Goal: Task Accomplishment & Management: Manage account settings

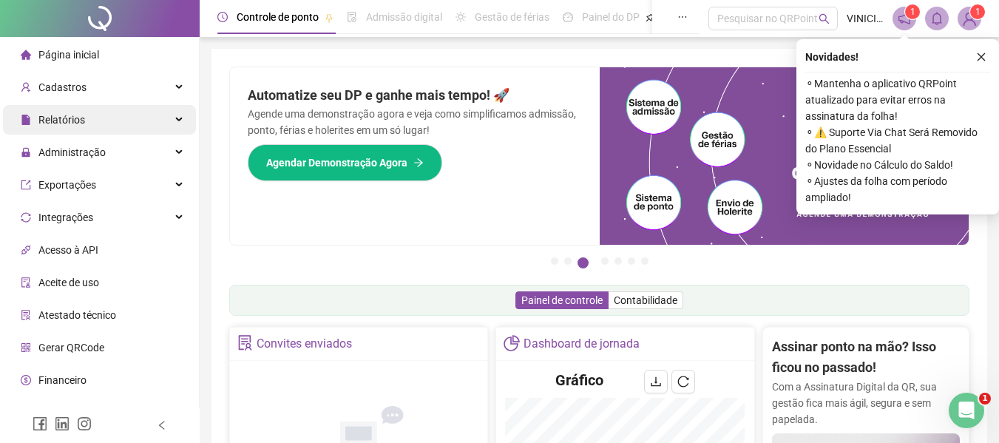
click at [136, 134] on div "Relatórios" at bounding box center [99, 120] width 193 height 30
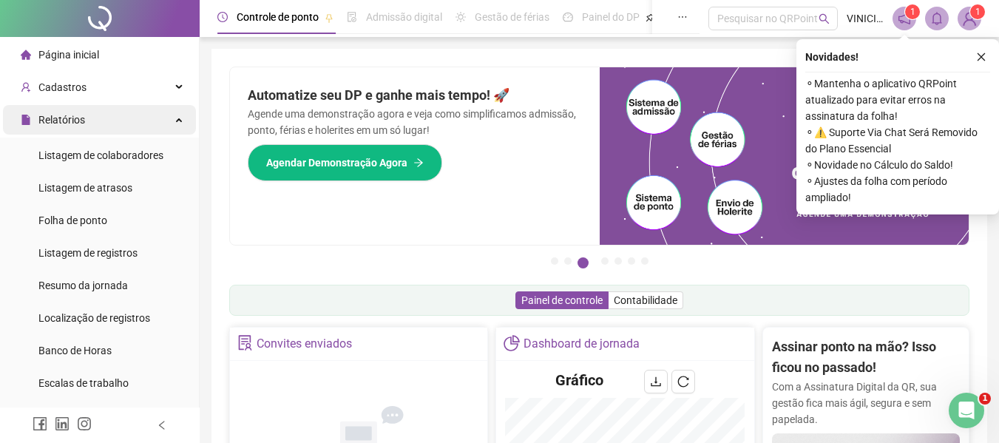
click at [160, 124] on div "Relatórios" at bounding box center [99, 120] width 193 height 30
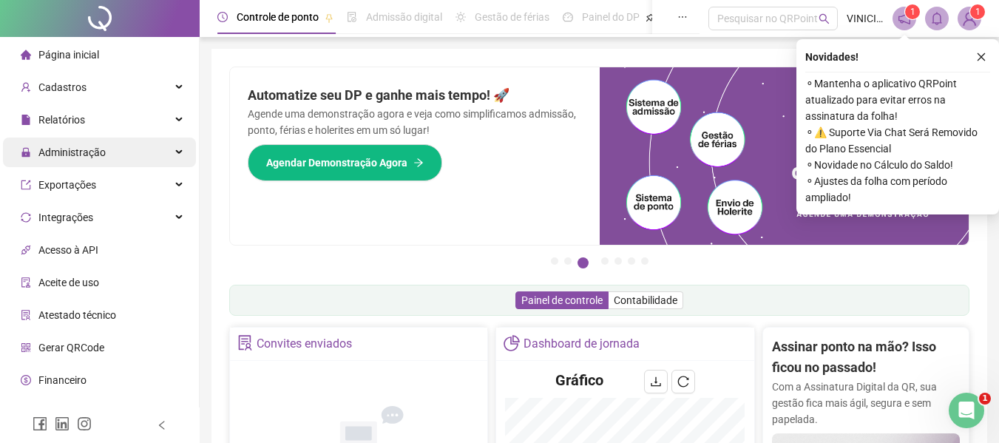
click at [169, 155] on div "Administração" at bounding box center [99, 152] width 193 height 30
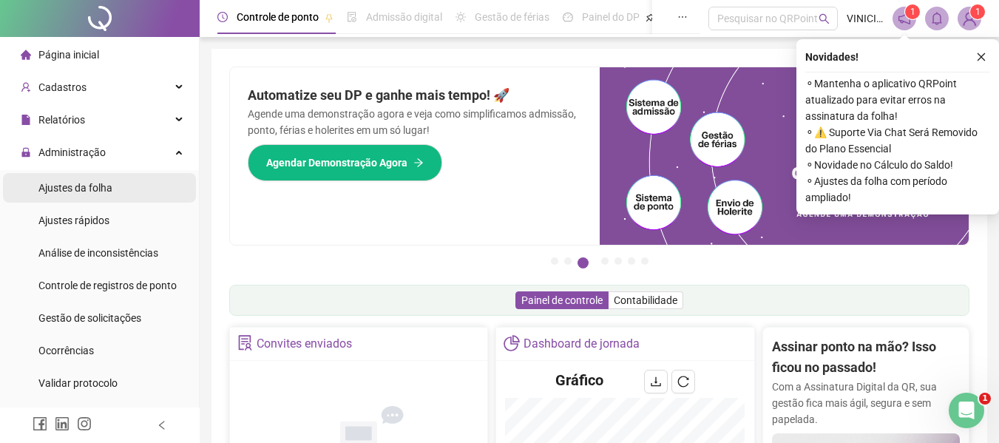
click at [129, 193] on li "Ajustes da folha" at bounding box center [99, 188] width 193 height 30
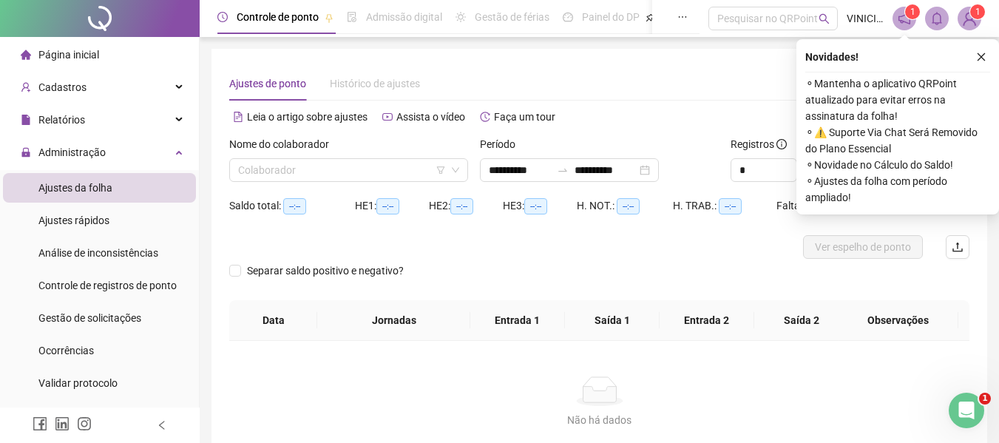
type input "**********"
click at [337, 180] on input "search" at bounding box center [342, 170] width 208 height 22
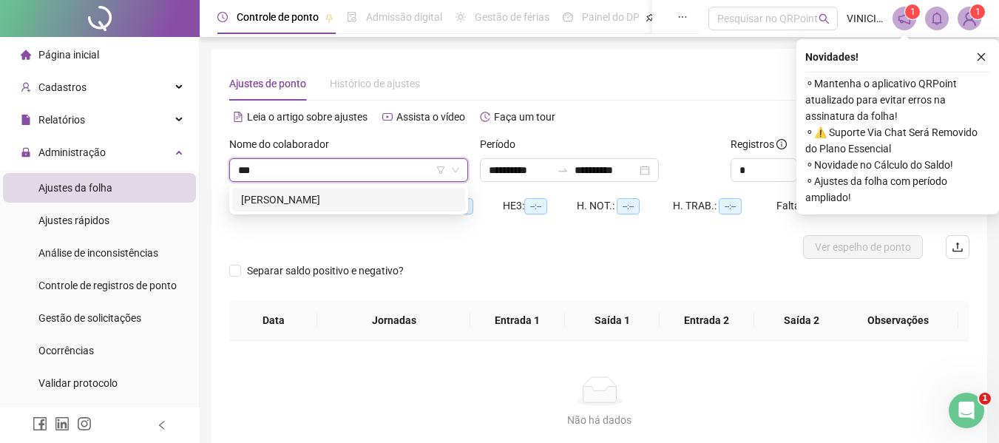
type input "****"
click at [347, 202] on div "[PERSON_NAME]" at bounding box center [348, 199] width 215 height 16
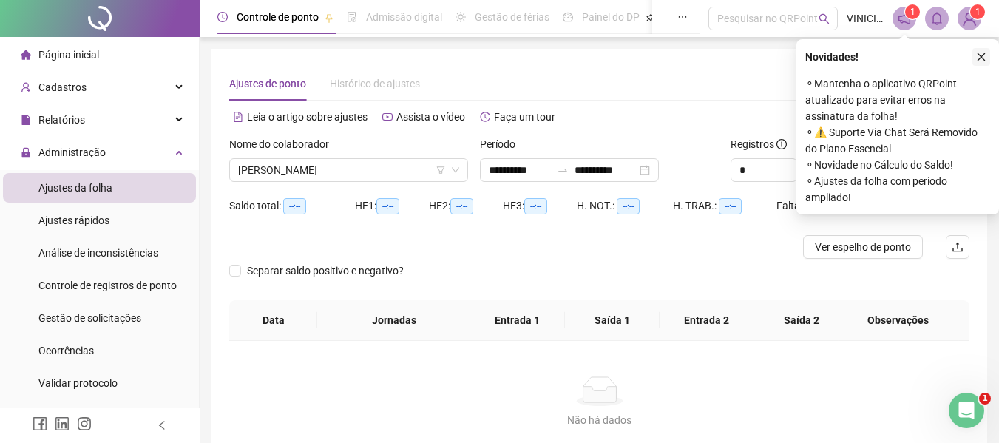
click at [979, 58] on icon "close" at bounding box center [981, 57] width 10 height 10
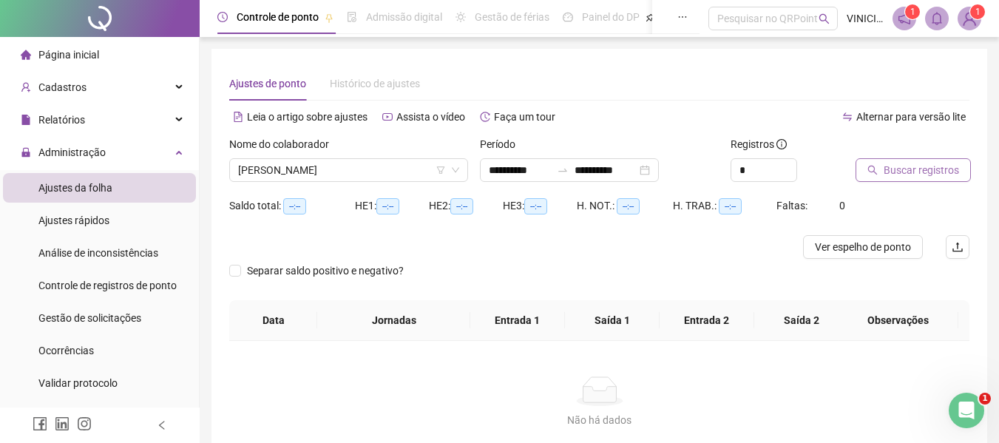
click at [911, 163] on span "Buscar registros" at bounding box center [920, 170] width 75 height 16
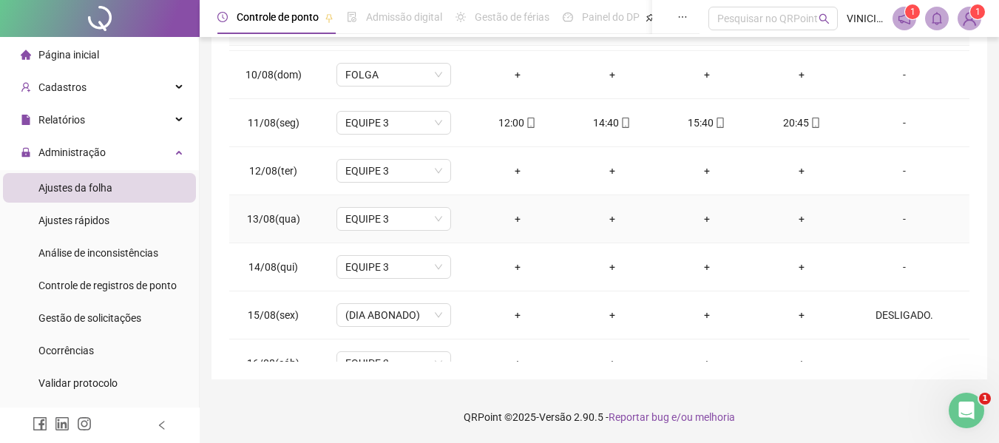
scroll to position [501, 0]
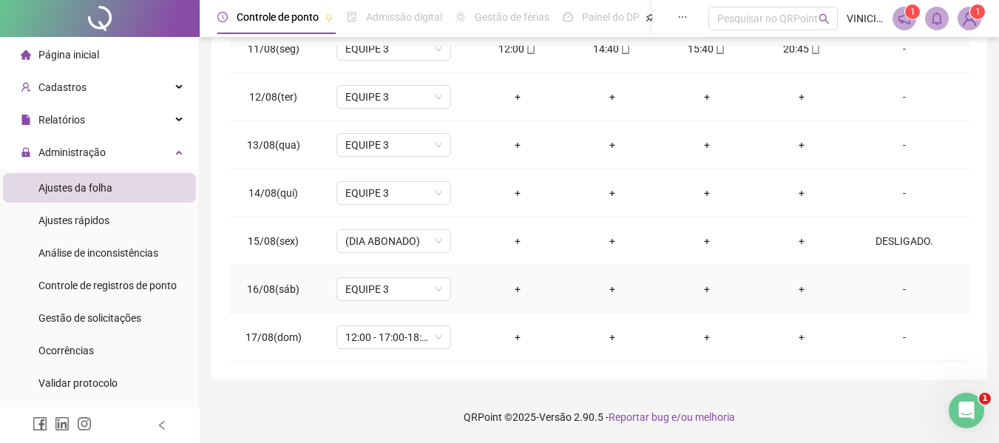
click at [460, 270] on td "EQUIPE 3" at bounding box center [393, 289] width 152 height 48
click at [982, 160] on div "**********" at bounding box center [598, 66] width 775 height 625
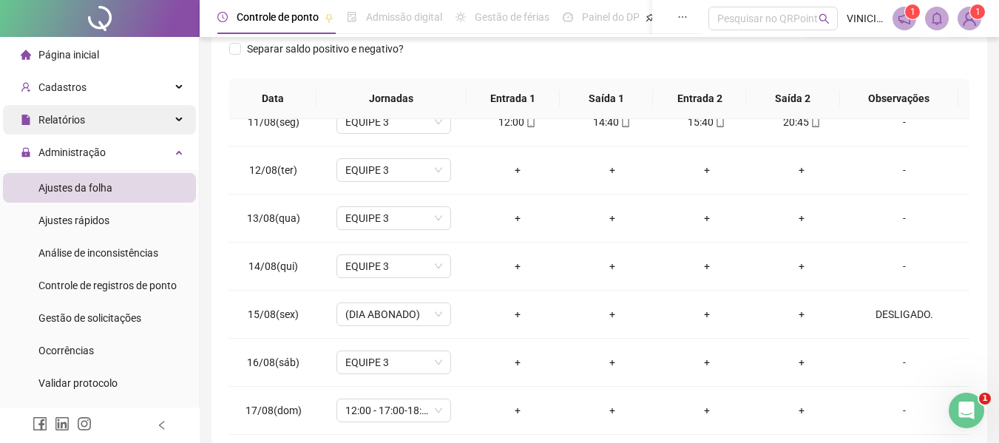
click at [122, 129] on div "Relatórios" at bounding box center [99, 120] width 193 height 30
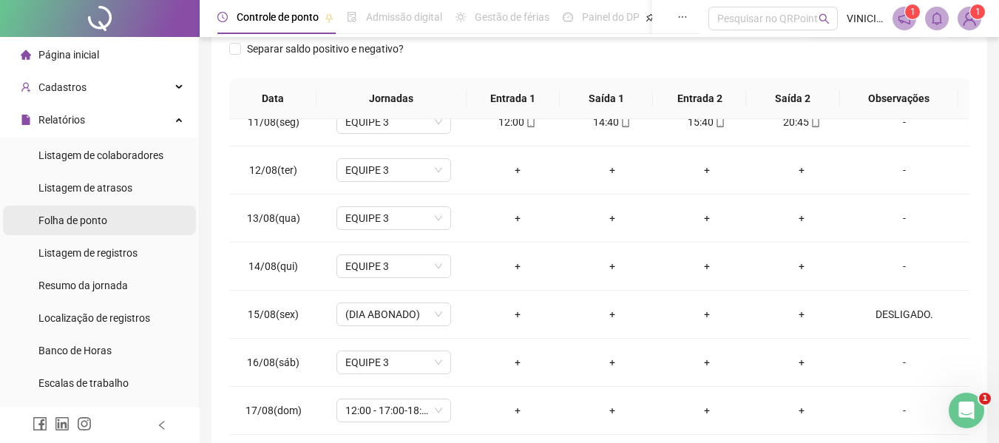
click at [106, 225] on span "Folha de ponto" at bounding box center [72, 220] width 69 height 12
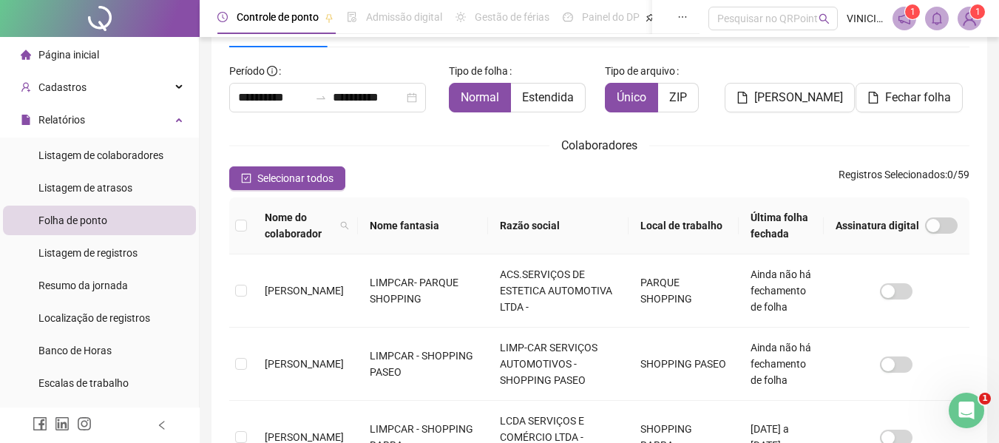
scroll to position [81, 0]
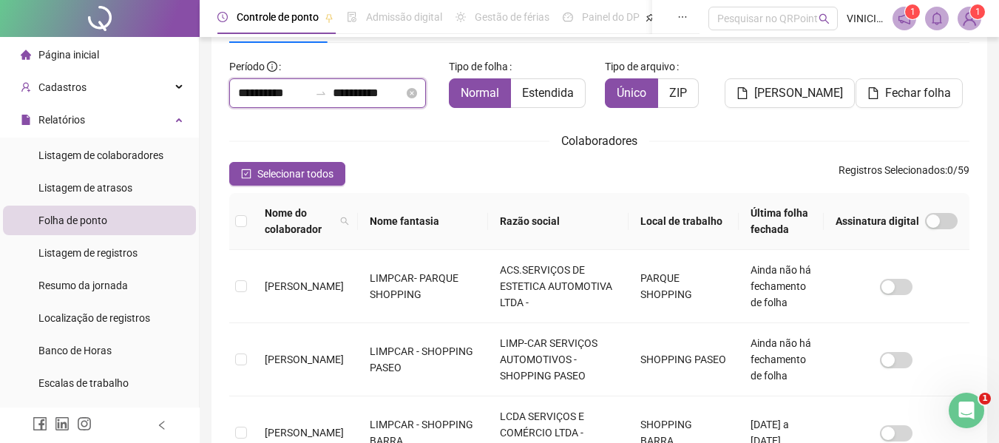
click at [248, 92] on input "**********" at bounding box center [273, 93] width 71 height 18
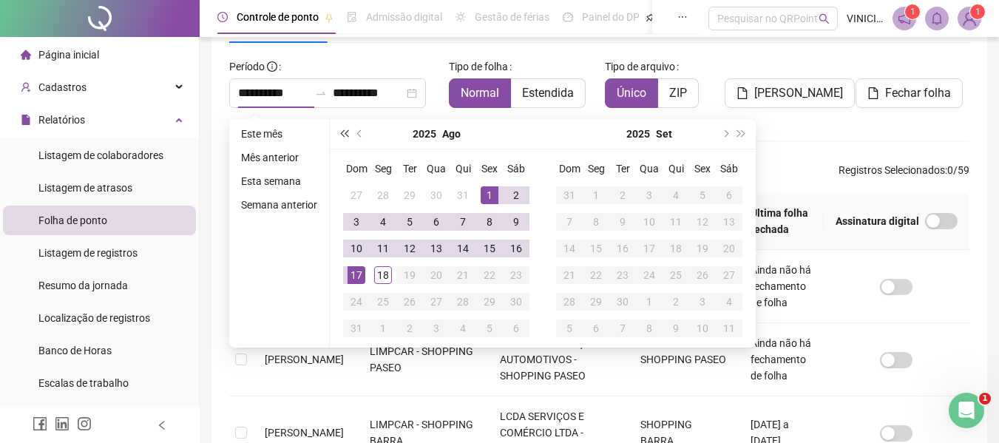
click at [342, 134] on span "super-prev-year" at bounding box center [343, 133] width 7 height 7
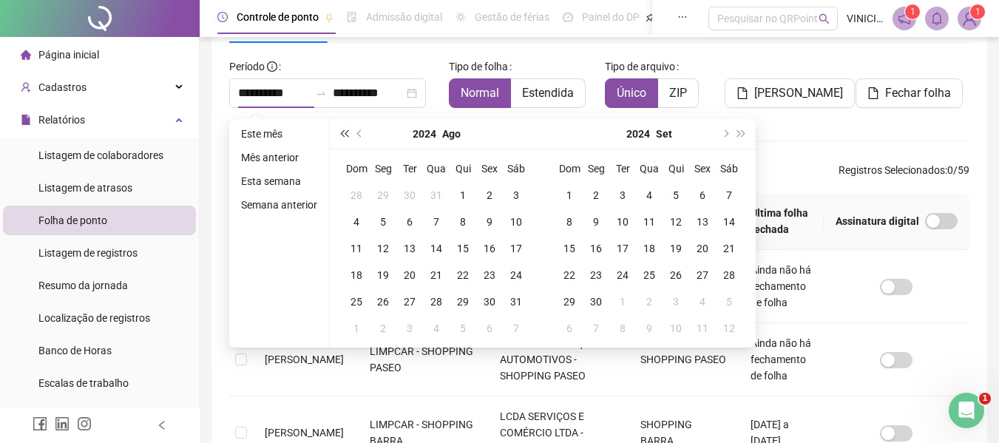
click at [344, 135] on span "super-prev-year" at bounding box center [343, 133] width 7 height 7
click at [359, 135] on span "prev-year" at bounding box center [360, 133] width 7 height 7
click at [267, 92] on input "**********" at bounding box center [273, 93] width 71 height 18
type input "**********"
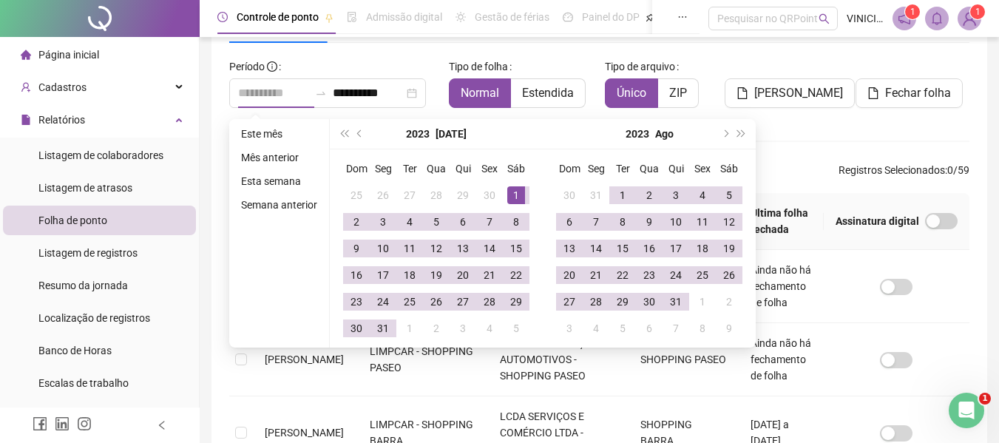
click at [514, 196] on div "1" at bounding box center [516, 195] width 18 height 18
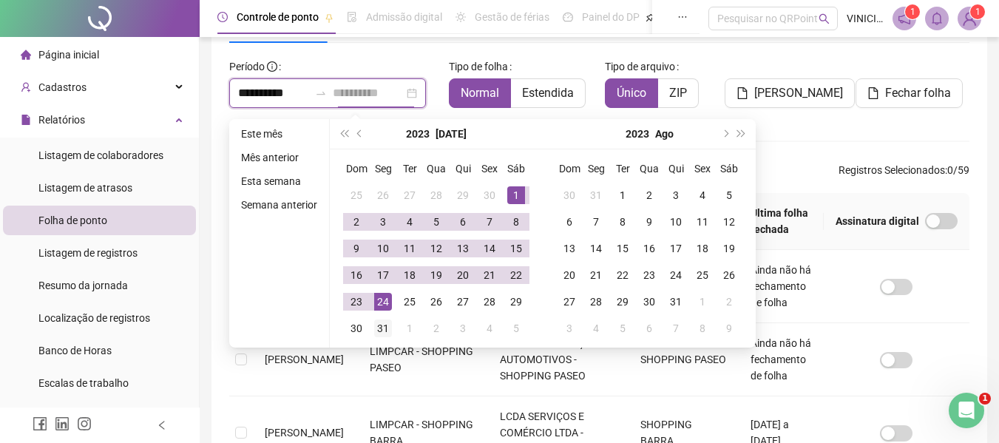
type input "**********"
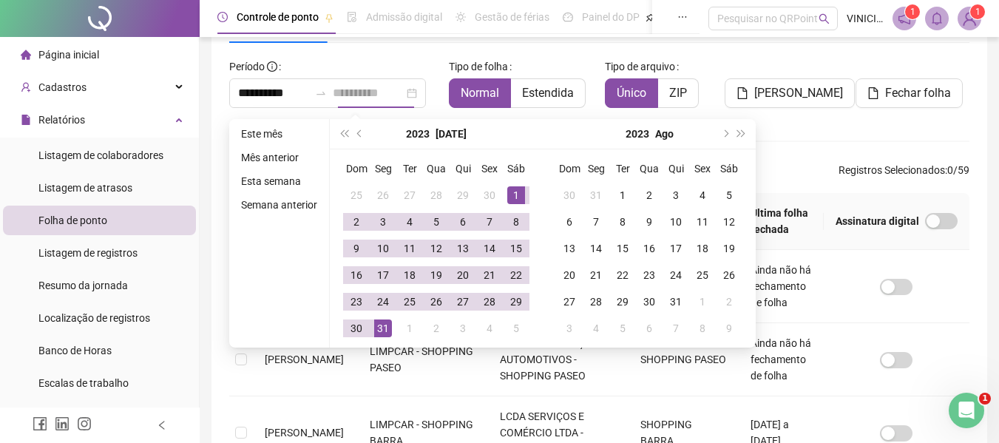
click at [381, 319] on div "31" at bounding box center [383, 328] width 18 height 18
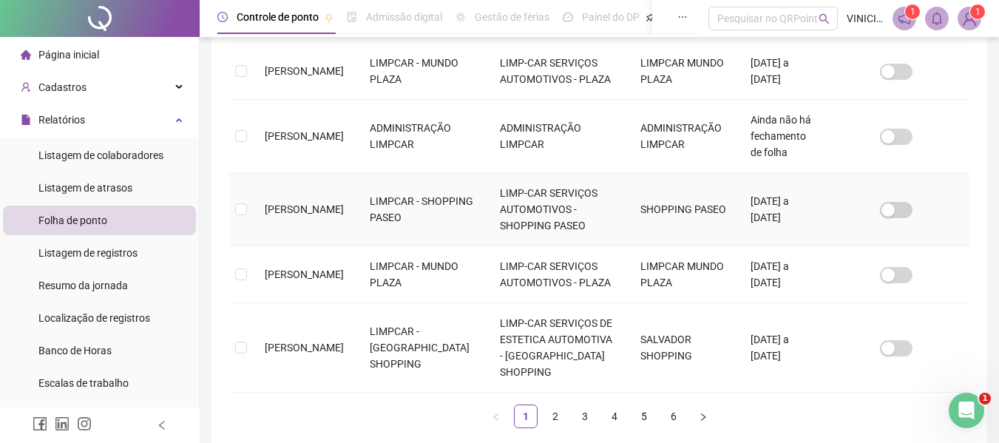
scroll to position [749, 0]
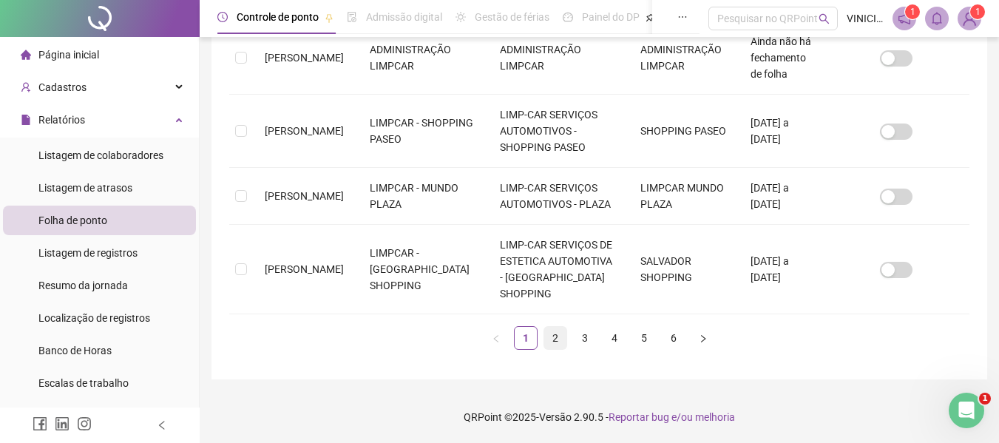
click at [554, 337] on link "2" at bounding box center [555, 338] width 22 height 22
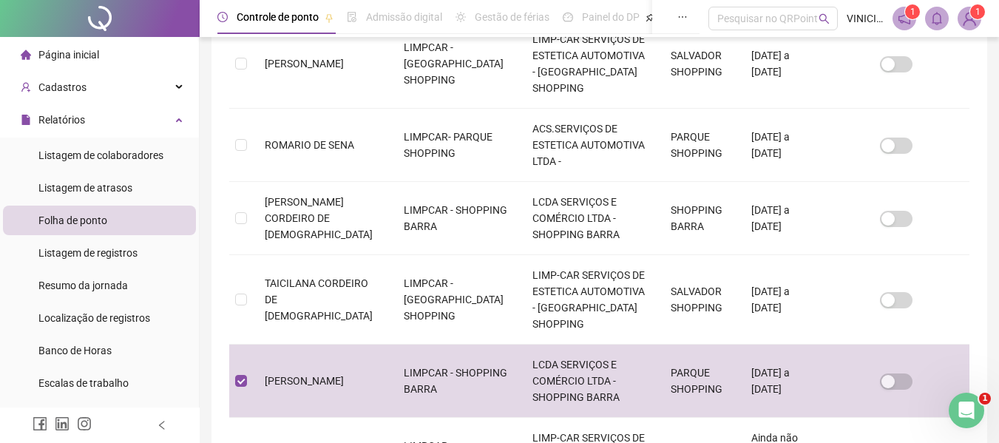
scroll to position [0, 0]
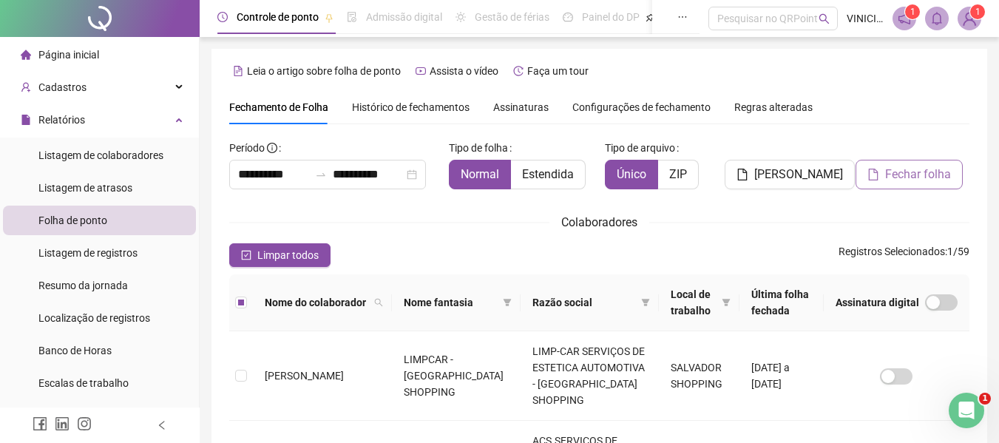
click at [881, 171] on button "Fechar folha" at bounding box center [908, 175] width 107 height 30
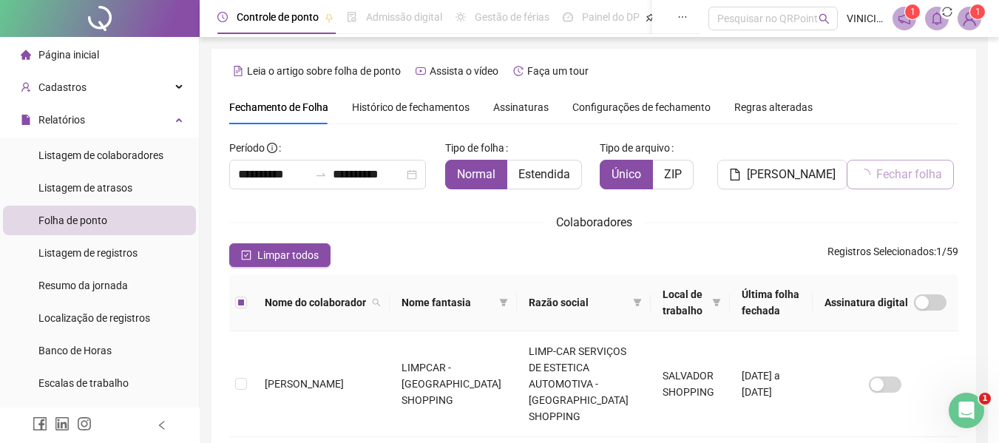
scroll to position [81, 0]
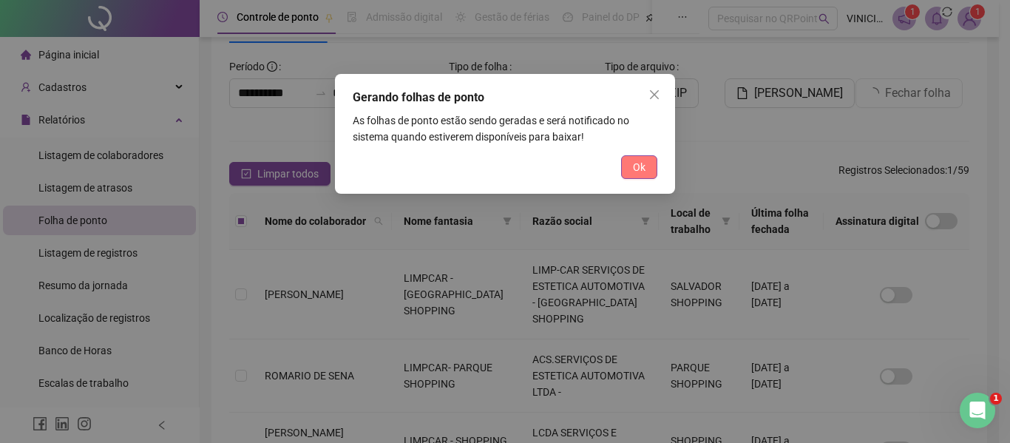
click at [633, 161] on span "Ok" at bounding box center [639, 167] width 13 height 16
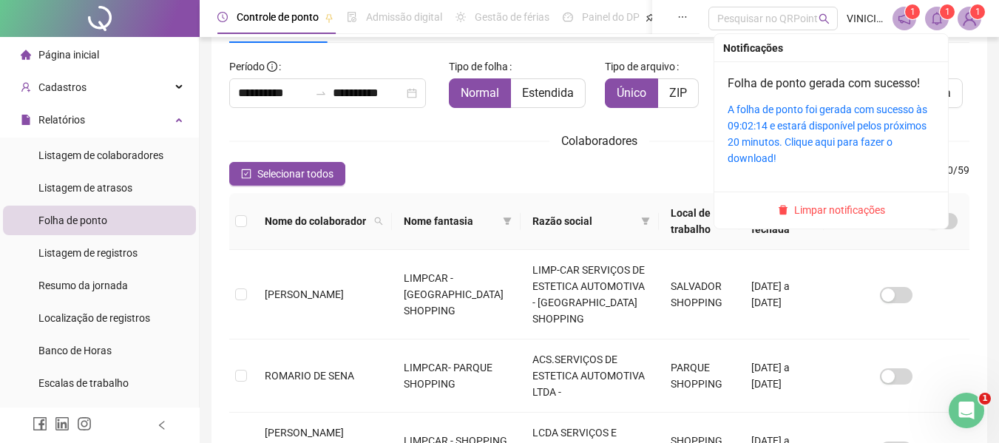
click at [945, 21] on span at bounding box center [937, 19] width 24 height 24
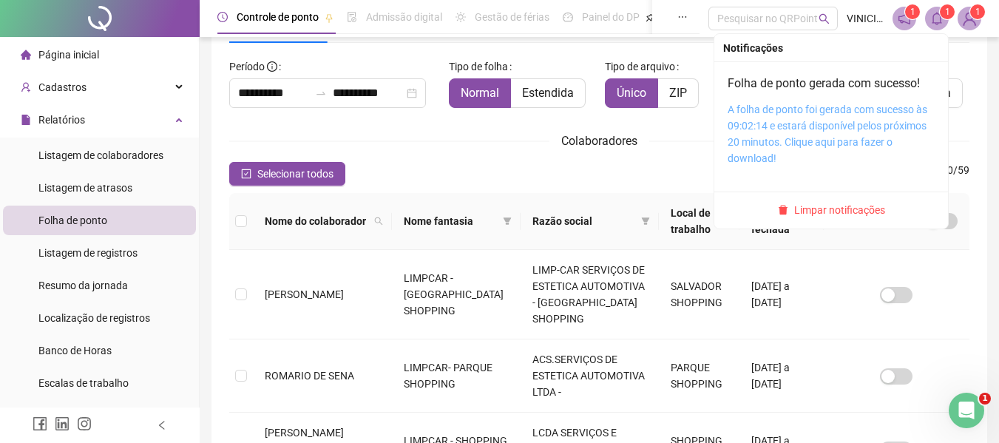
click at [790, 148] on link "A folha de ponto foi gerada com sucesso às 09:02:14 e estará disponível pelos p…" at bounding box center [827, 133] width 200 height 61
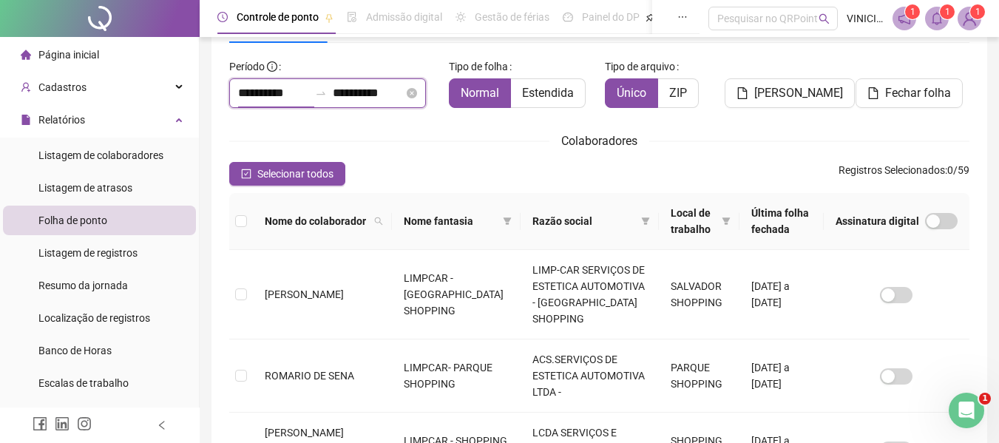
click at [248, 99] on input "**********" at bounding box center [273, 93] width 71 height 18
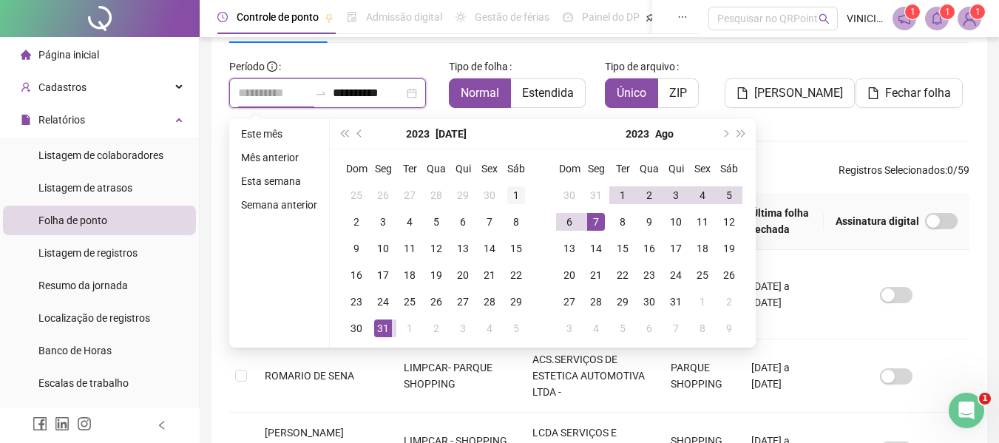
type input "**********"
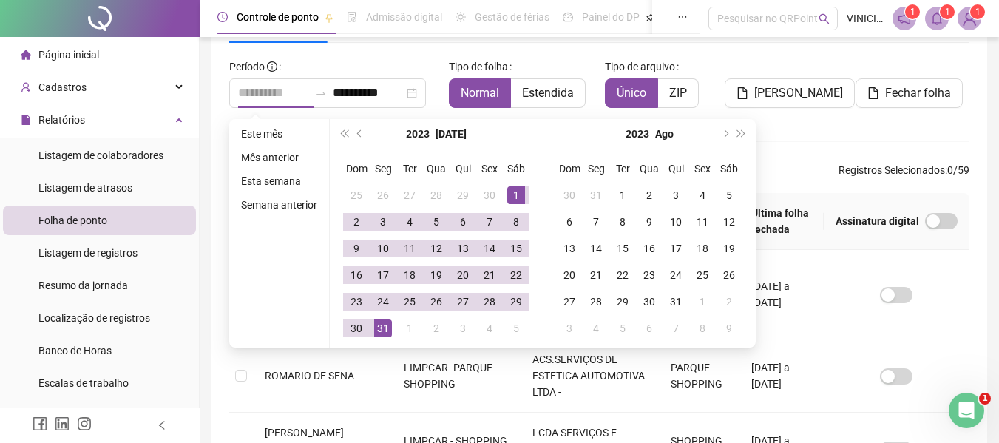
click at [511, 186] on div "1" at bounding box center [516, 195] width 18 height 18
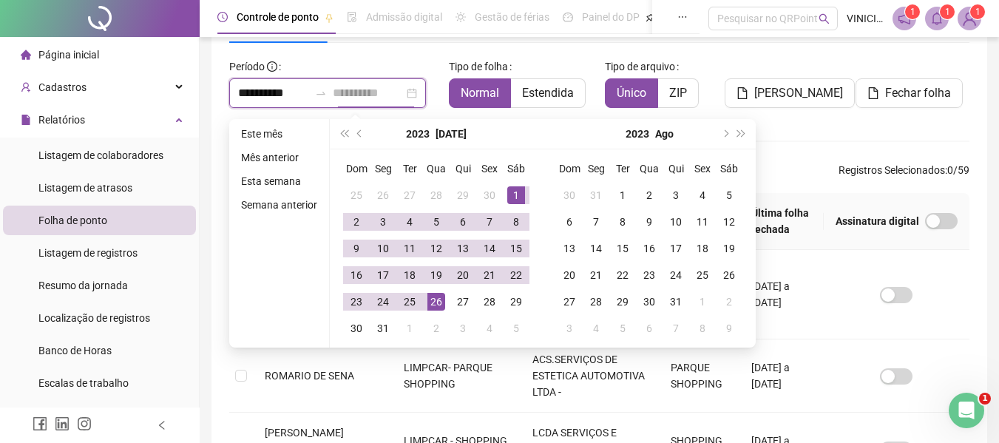
type input "**********"
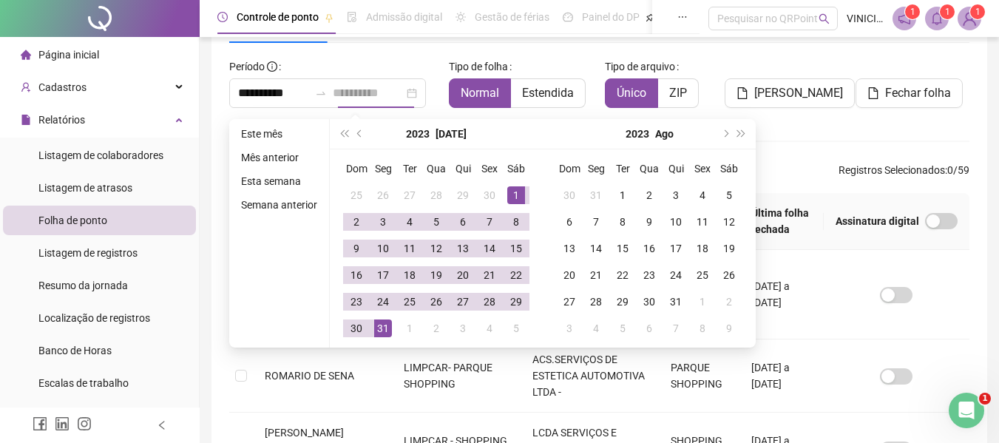
click at [382, 328] on div "31" at bounding box center [383, 328] width 18 height 18
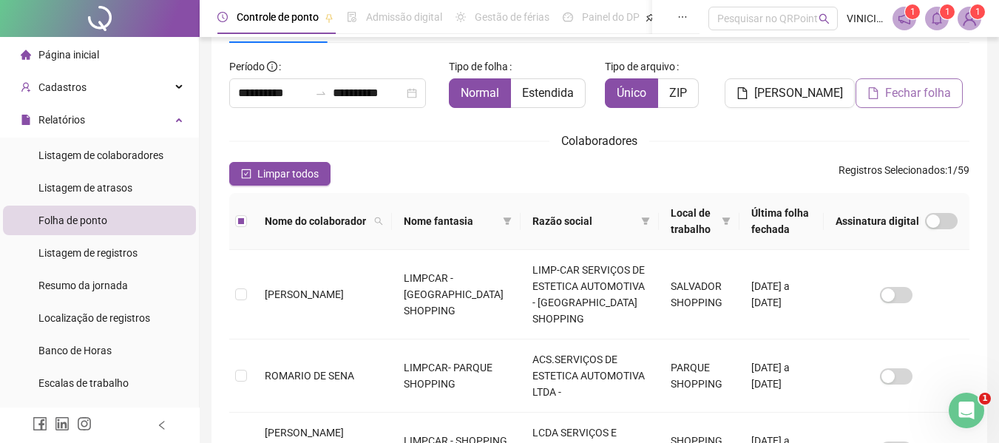
click at [925, 98] on span "Fechar folha" at bounding box center [918, 93] width 66 height 18
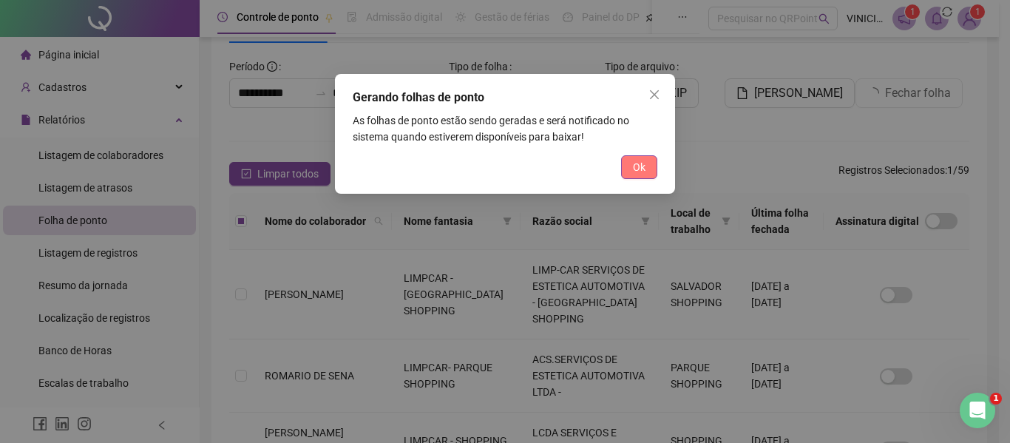
click at [633, 174] on span "Ok" at bounding box center [639, 167] width 13 height 16
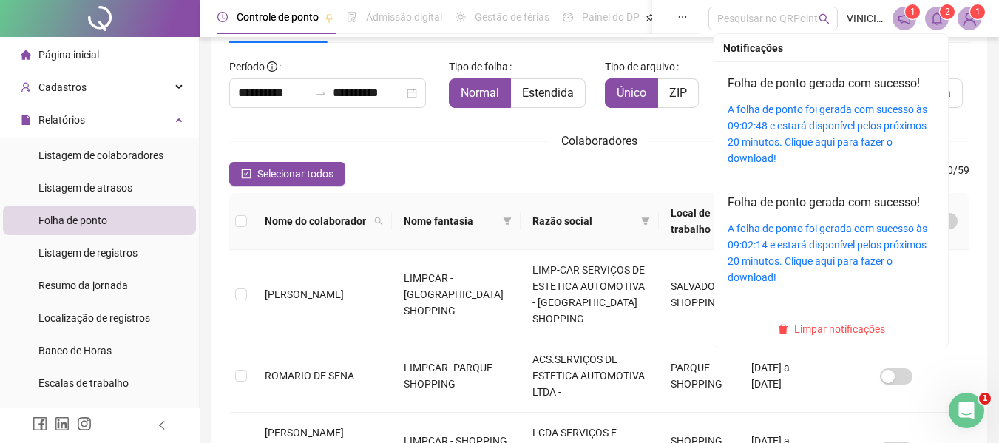
click at [936, 17] on icon "bell" at bounding box center [936, 18] width 13 height 13
click at [850, 118] on div "A folha de ponto foi gerada com sucesso às 09:02:48 e estará disponível pelos p…" at bounding box center [830, 133] width 207 height 65
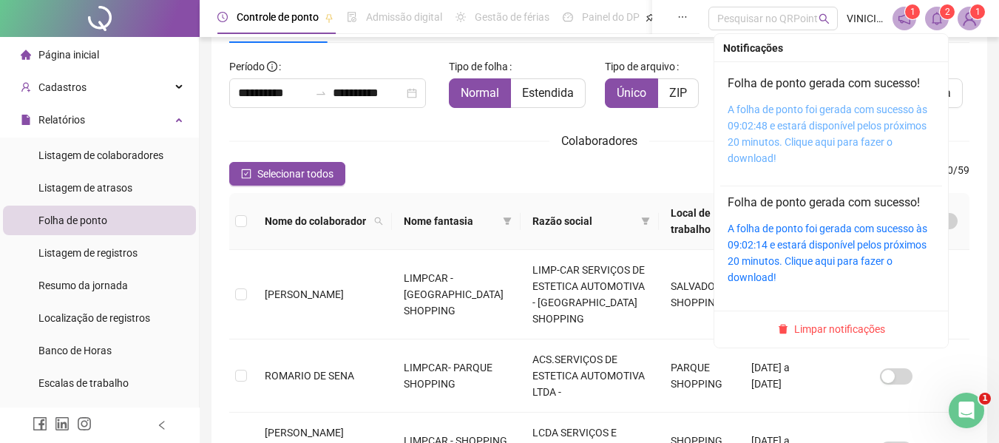
click at [832, 140] on link "A folha de ponto foi gerada com sucesso às 09:02:48 e estará disponível pelos p…" at bounding box center [827, 133] width 200 height 61
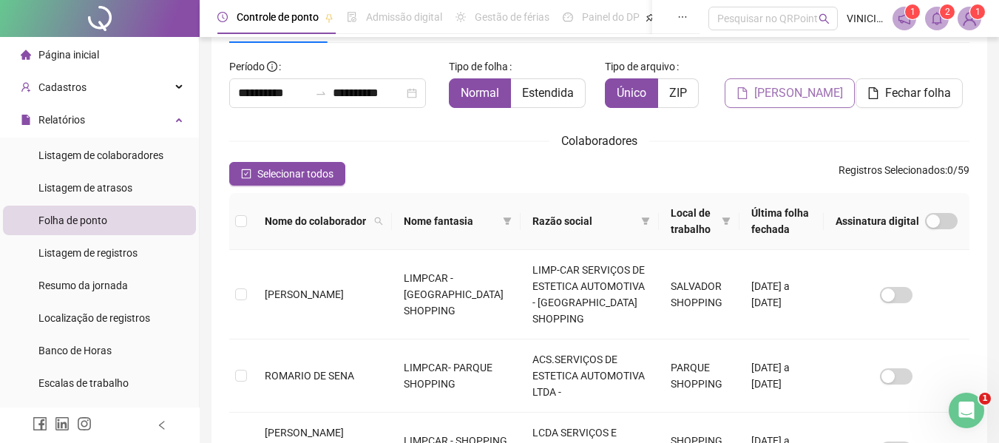
click at [781, 99] on span "[PERSON_NAME]" at bounding box center [798, 93] width 89 height 18
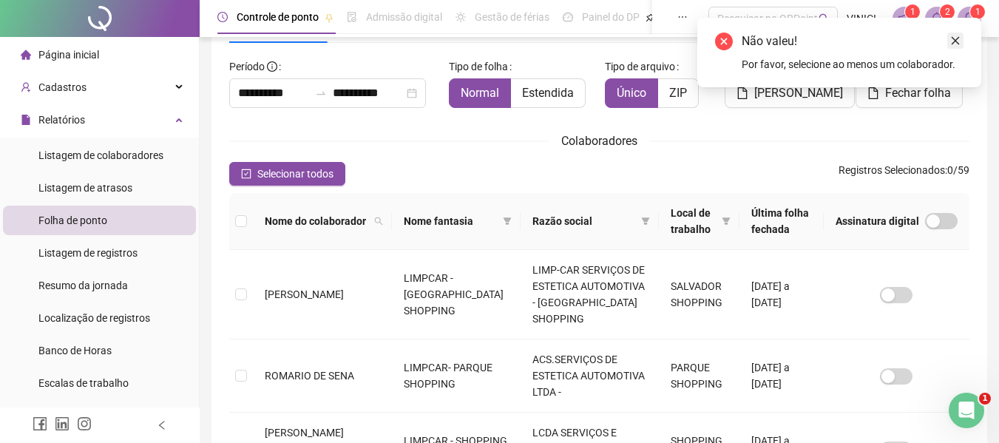
click at [952, 39] on icon "close" at bounding box center [955, 40] width 10 height 10
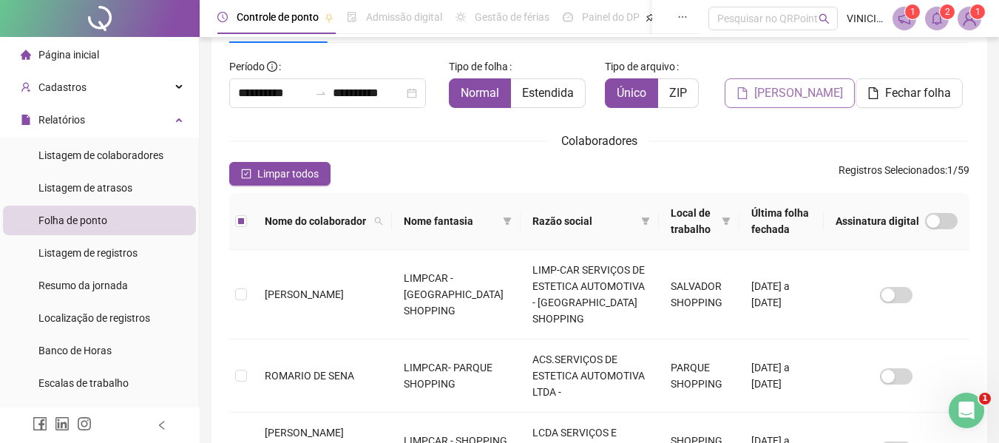
click at [784, 100] on span "[PERSON_NAME]" at bounding box center [798, 93] width 89 height 18
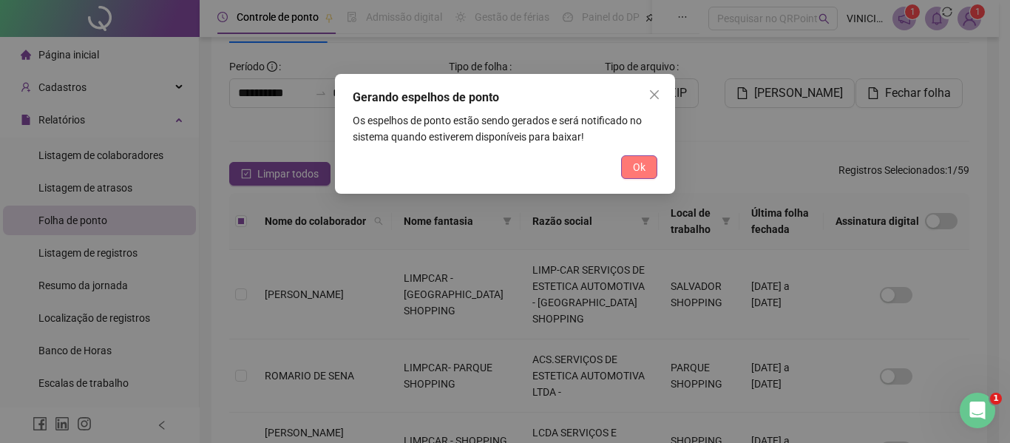
click at [621, 168] on button "Ok" at bounding box center [639, 167] width 36 height 24
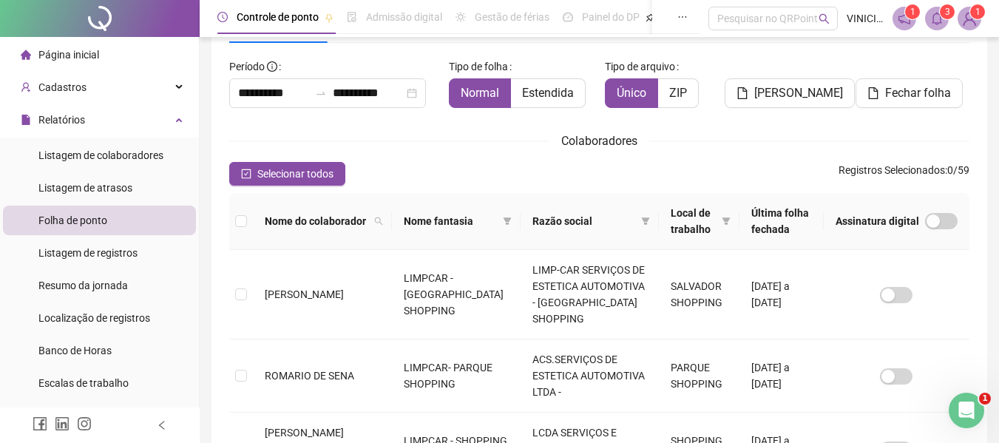
click at [937, 25] on span at bounding box center [937, 19] width 24 height 24
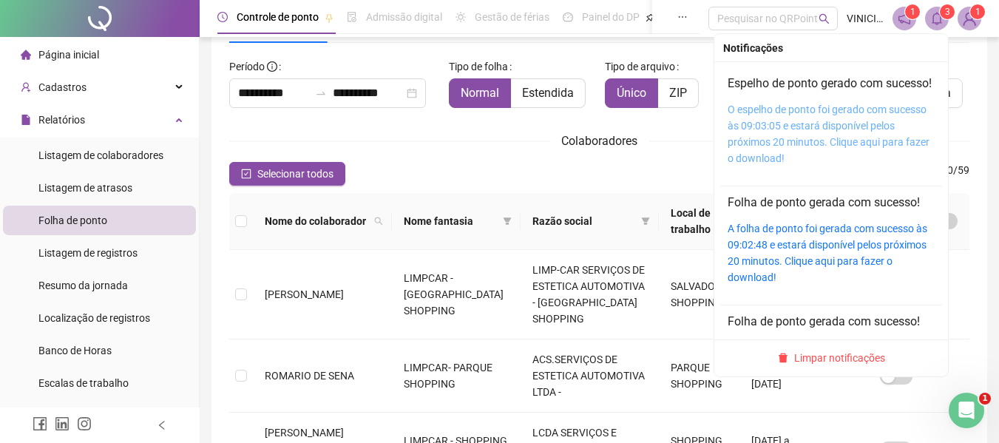
click at [815, 123] on link "O espelho de ponto foi gerado com sucesso às 09:03:05 e estará disponível pelos…" at bounding box center [828, 133] width 202 height 61
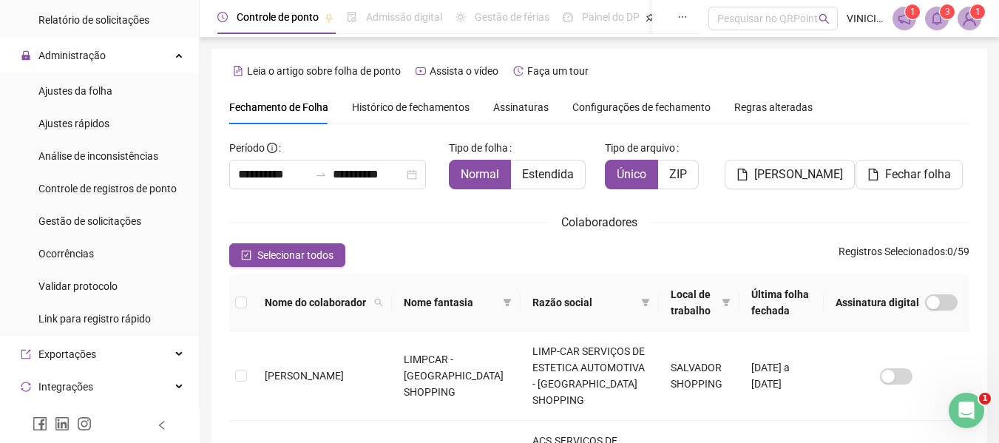
scroll to position [370, 0]
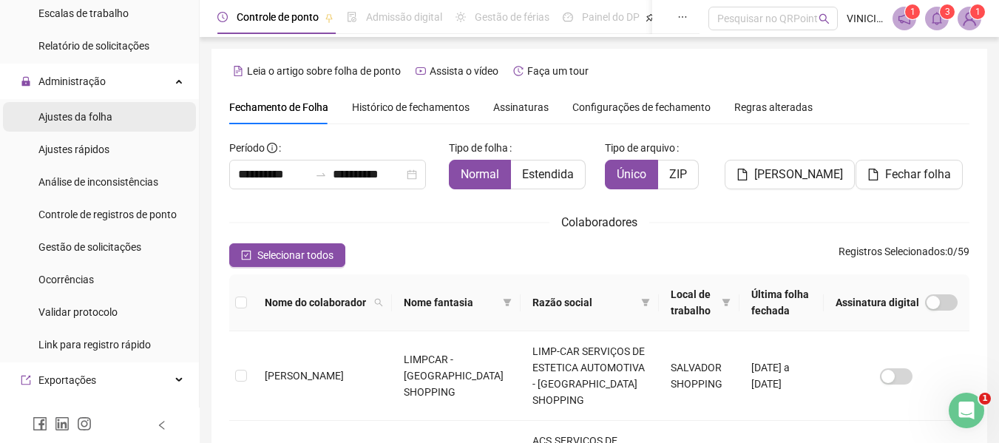
click at [140, 110] on li "Ajustes da folha" at bounding box center [99, 117] width 193 height 30
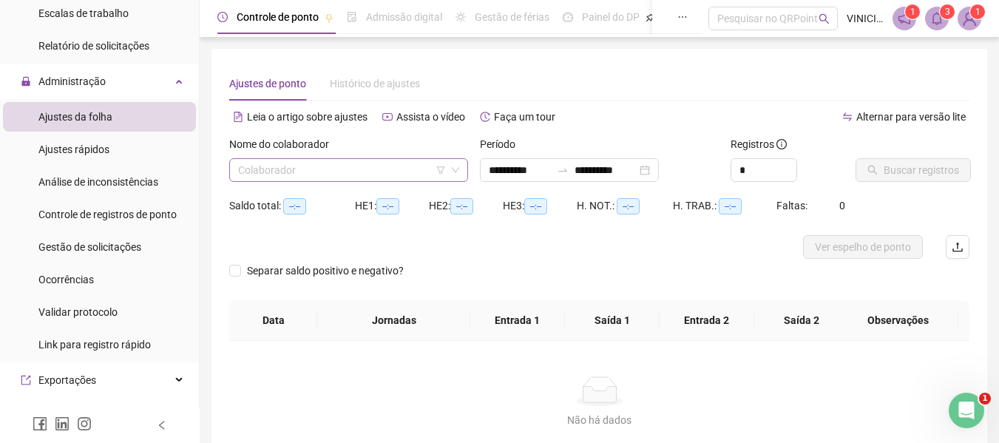
type input "**********"
click at [514, 172] on input "**********" at bounding box center [520, 170] width 62 height 16
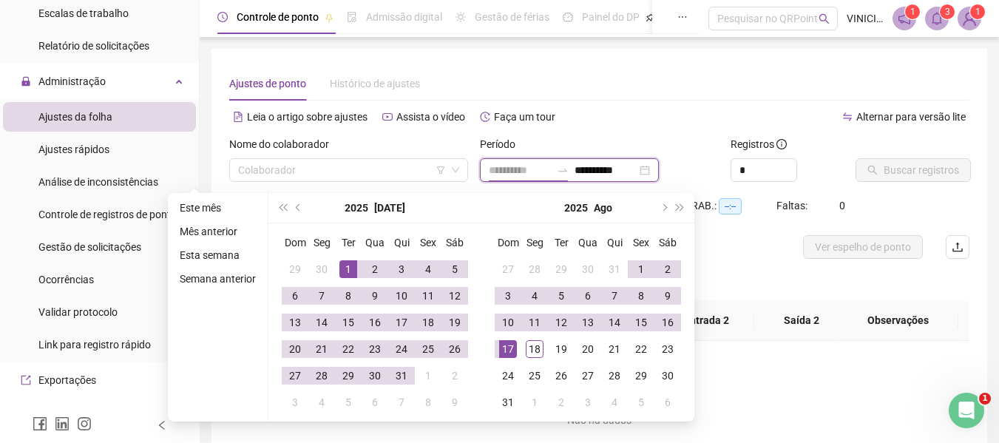
type input "**********"
click at [342, 265] on div "1" at bounding box center [348, 269] width 18 height 18
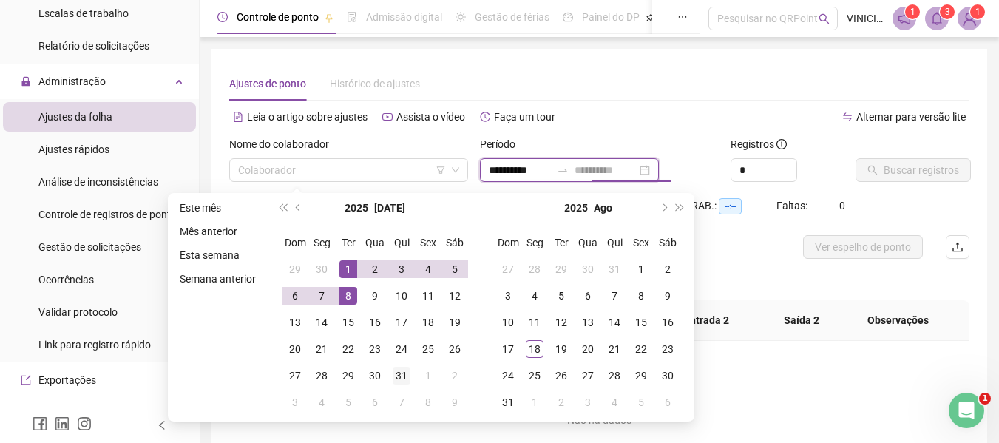
type input "**********"
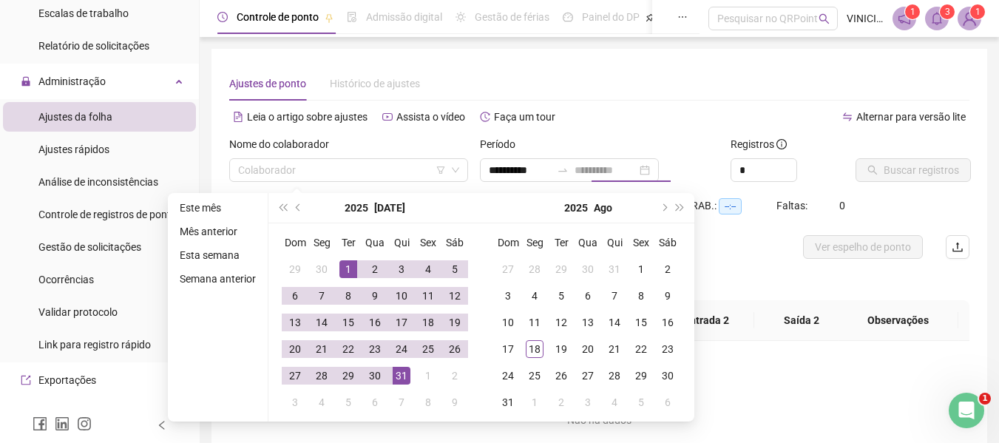
click at [406, 378] on div "31" at bounding box center [402, 376] width 18 height 18
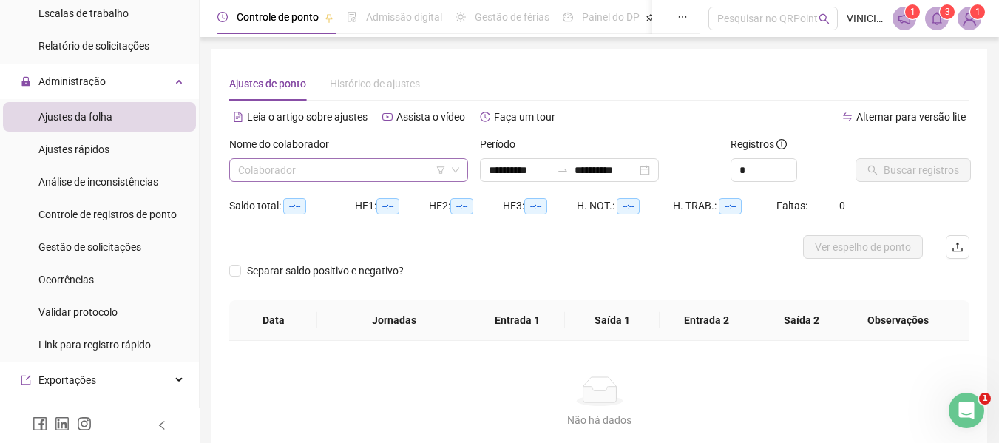
click at [368, 174] on input "search" at bounding box center [342, 170] width 208 height 22
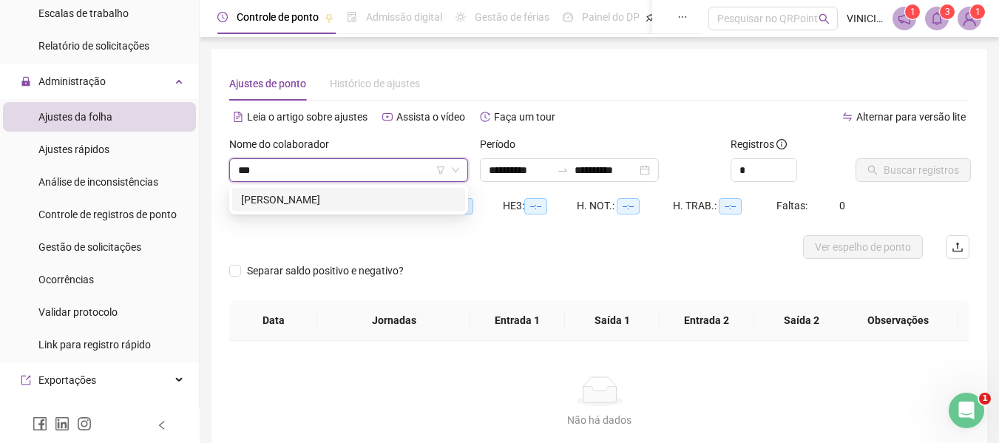
type input "****"
click at [411, 198] on div "[PERSON_NAME]" at bounding box center [348, 199] width 215 height 16
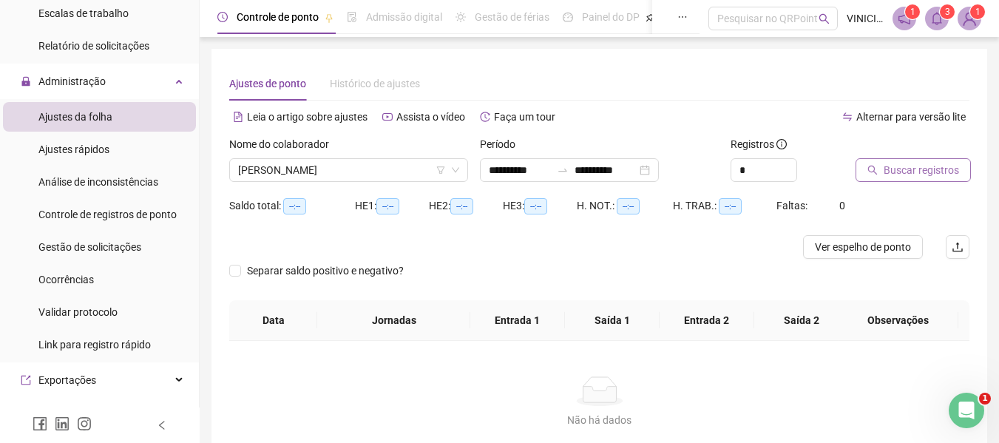
click at [950, 171] on span "Buscar registros" at bounding box center [920, 170] width 75 height 16
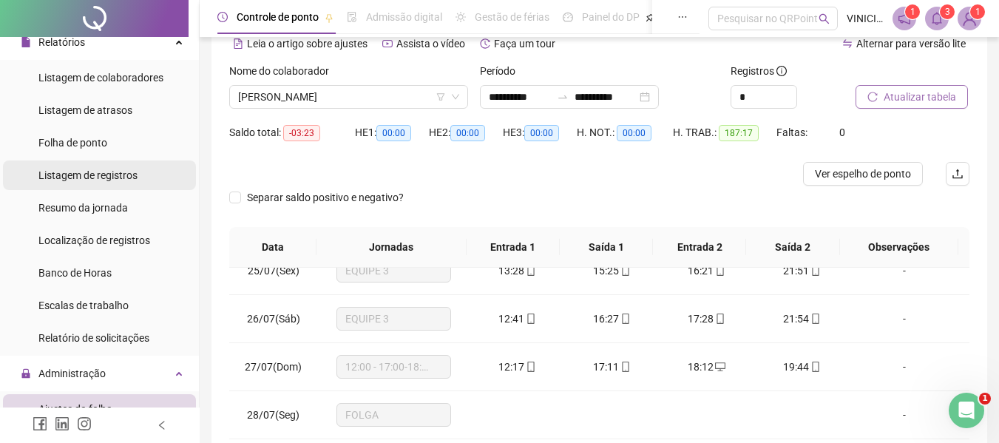
scroll to position [74, 0]
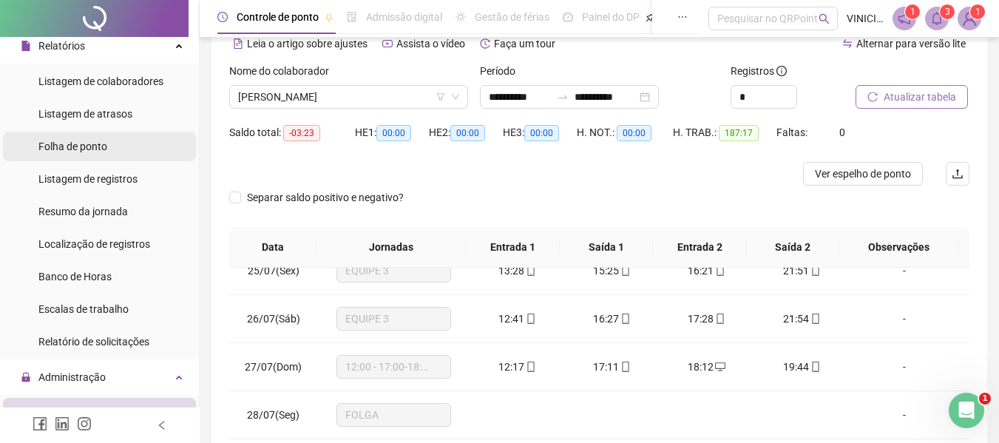
click at [120, 153] on li "Folha de ponto" at bounding box center [99, 147] width 193 height 30
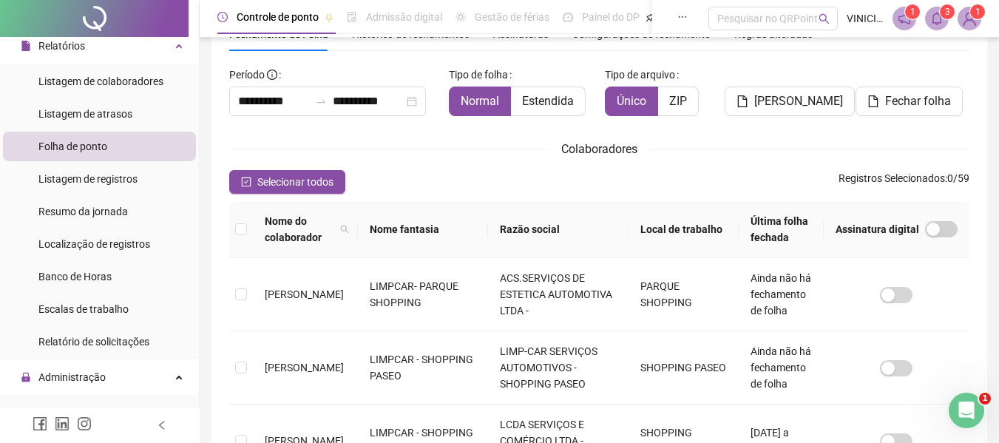
scroll to position [81, 0]
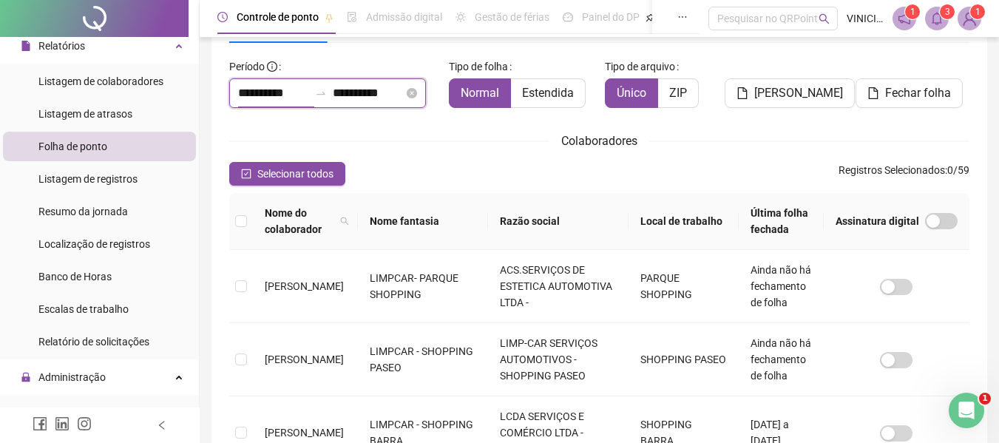
click at [267, 96] on input "**********" at bounding box center [273, 93] width 71 height 18
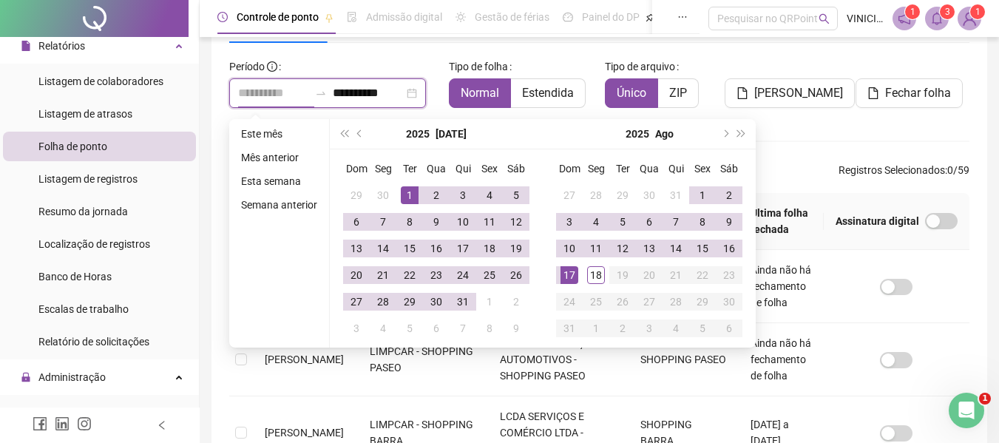
type input "**********"
click at [402, 193] on div "1" at bounding box center [410, 195] width 18 height 18
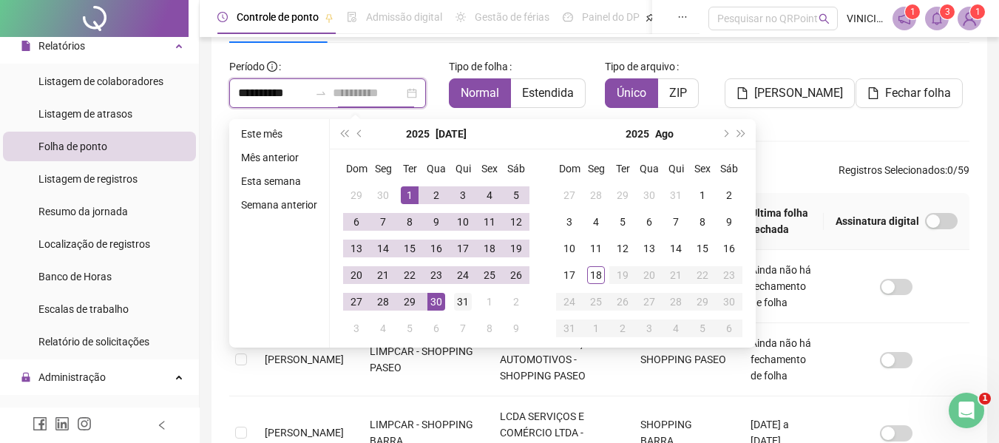
type input "**********"
click at [460, 300] on div "31" at bounding box center [463, 302] width 18 height 18
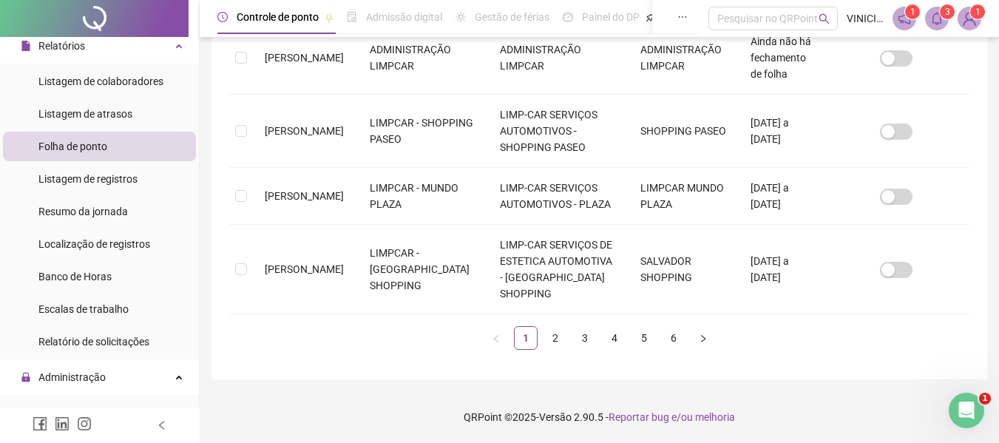
scroll to position [749, 0]
click at [674, 333] on link "6" at bounding box center [673, 338] width 22 height 22
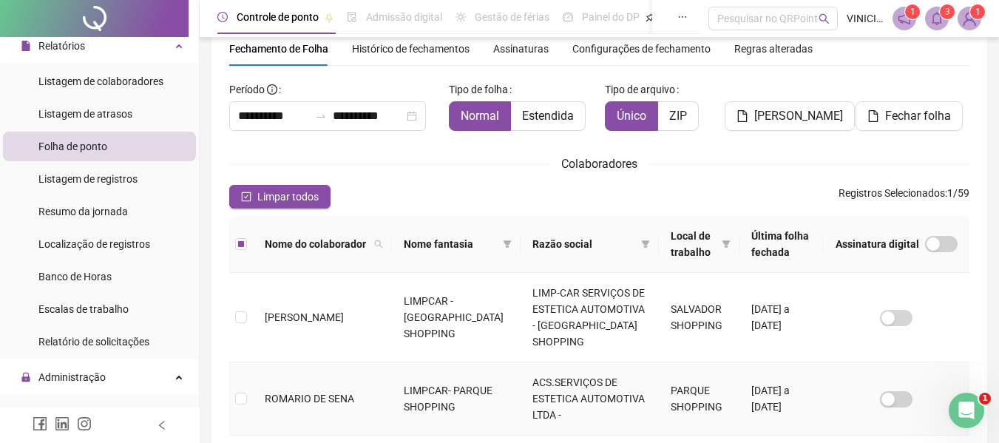
scroll to position [0, 0]
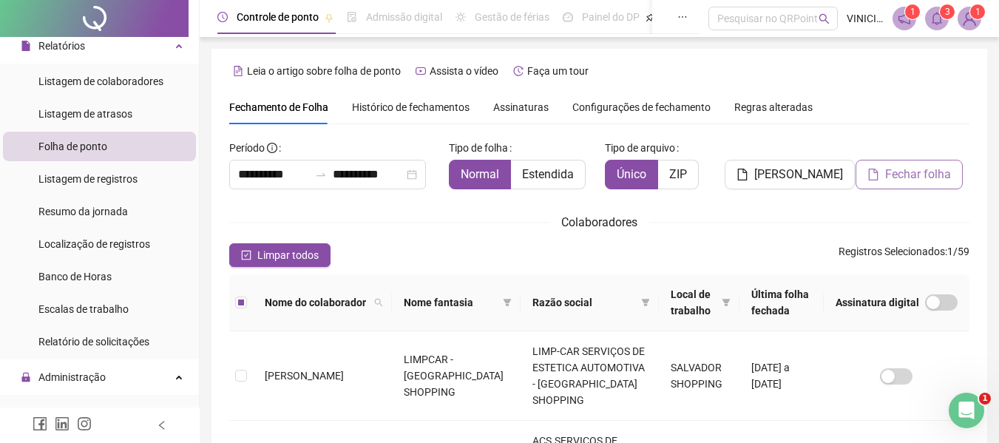
click at [900, 173] on span "Fechar folha" at bounding box center [918, 175] width 66 height 18
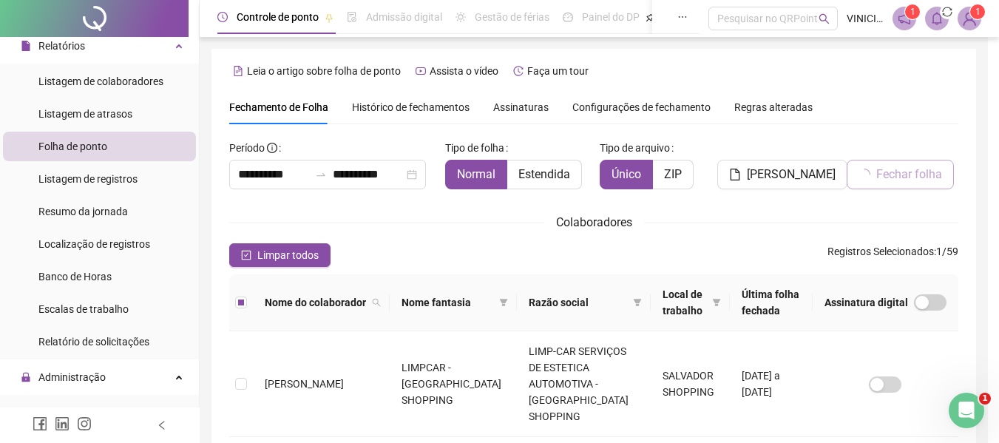
scroll to position [81, 0]
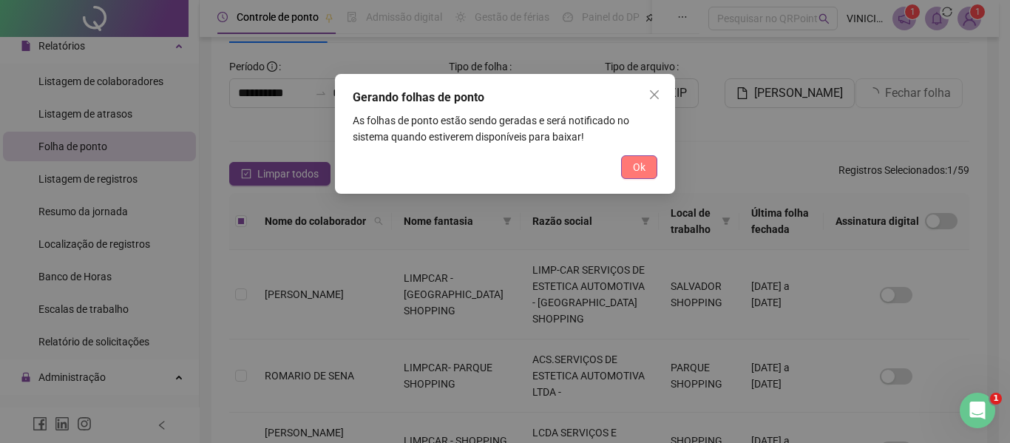
click at [627, 171] on button "Ok" at bounding box center [639, 167] width 36 height 24
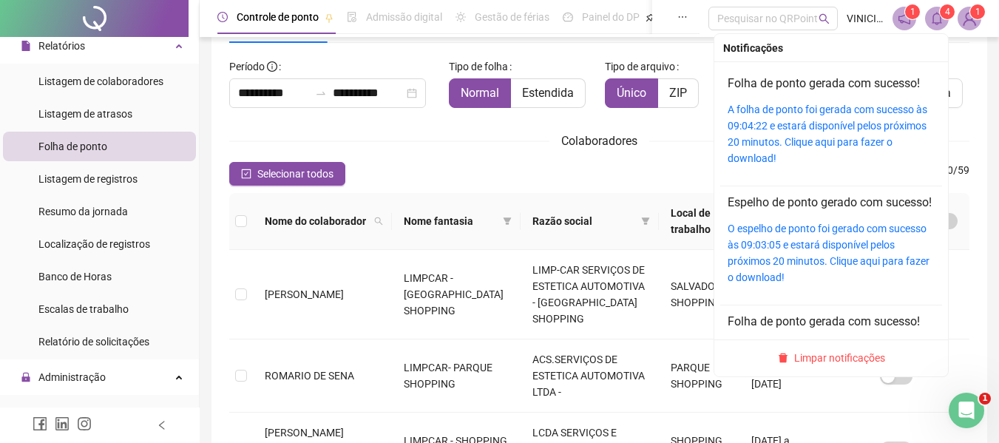
click at [931, 26] on span at bounding box center [937, 19] width 24 height 24
click at [842, 134] on div "A folha de ponto foi gerada com sucesso às 09:04:22 e estará disponível pelos p…" at bounding box center [830, 133] width 207 height 65
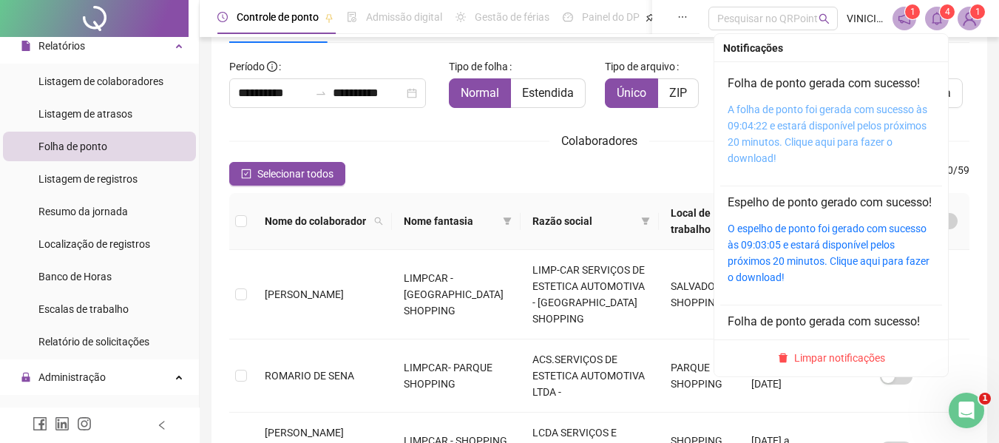
click at [788, 119] on link "A folha de ponto foi gerada com sucesso às 09:04:22 e estará disponível pelos p…" at bounding box center [827, 133] width 200 height 61
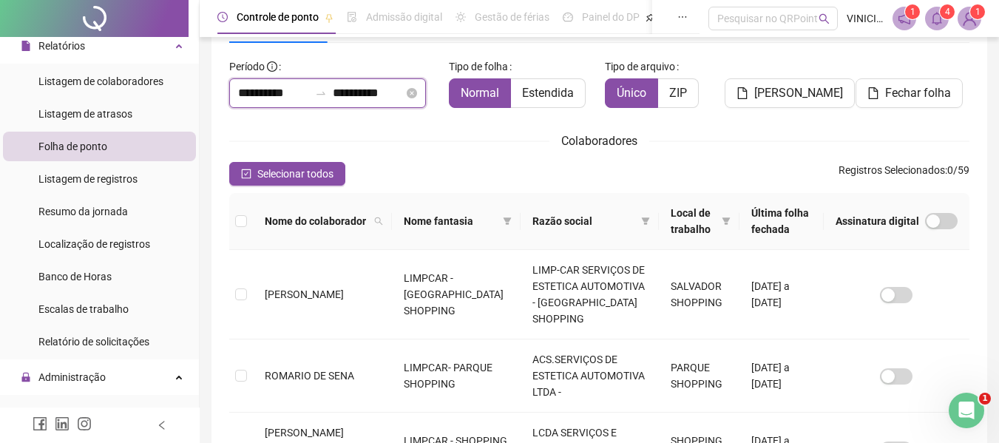
click at [265, 94] on input "**********" at bounding box center [273, 93] width 71 height 18
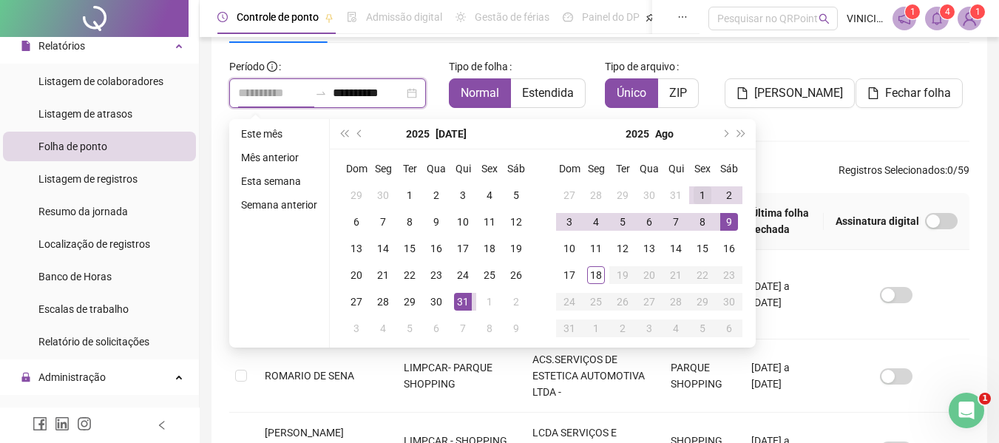
type input "**********"
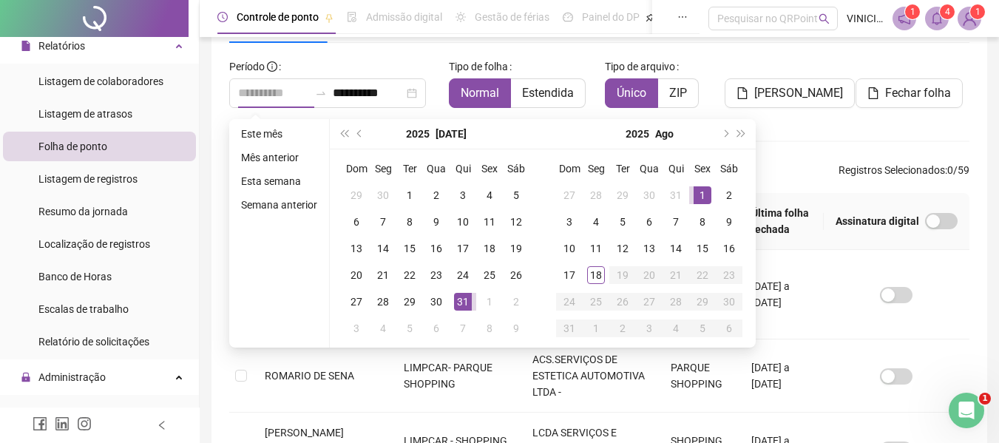
click at [703, 194] on div "1" at bounding box center [702, 195] width 18 height 18
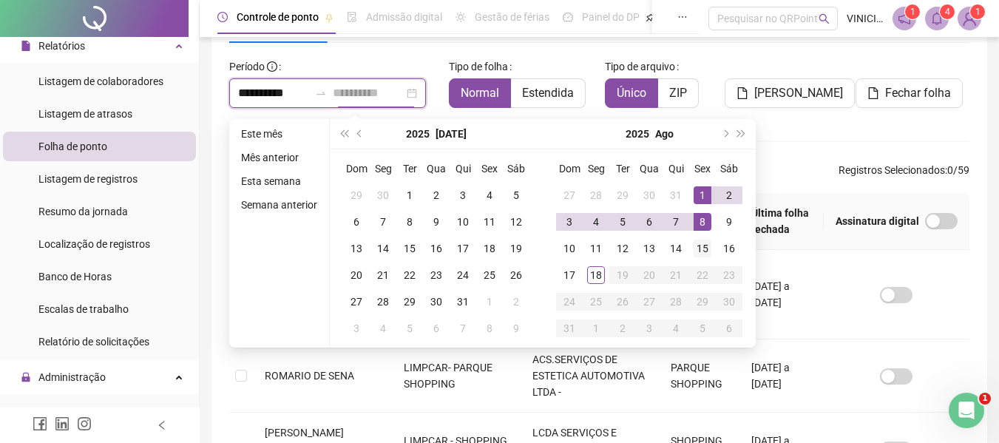
type input "**********"
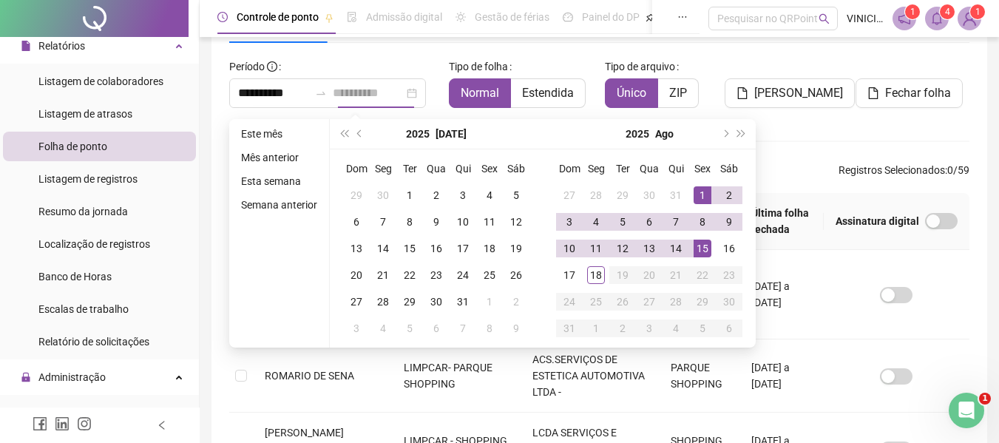
click at [704, 247] on div "15" at bounding box center [702, 248] width 18 height 18
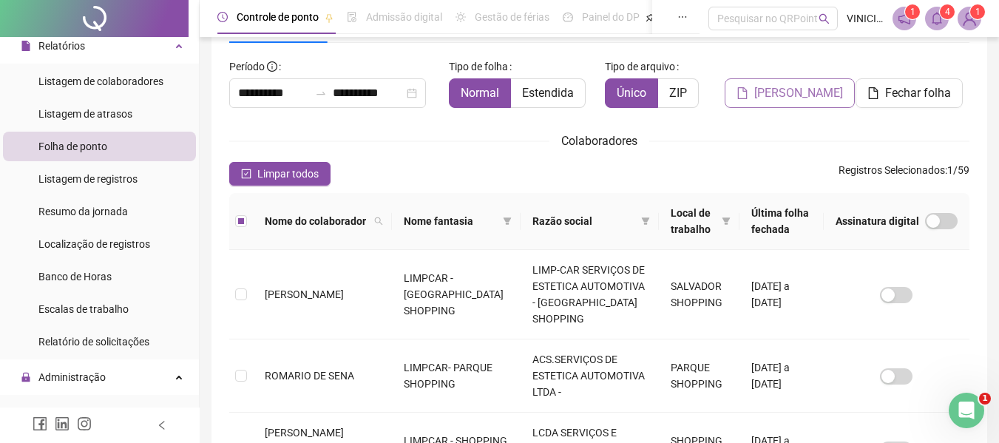
click at [795, 96] on span "[PERSON_NAME]" at bounding box center [798, 93] width 89 height 18
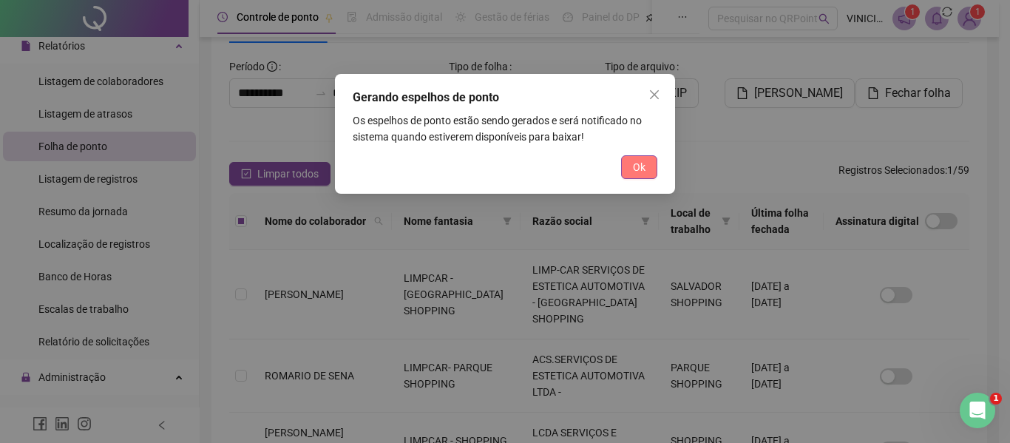
click at [633, 168] on span "Ok" at bounding box center [639, 167] width 13 height 16
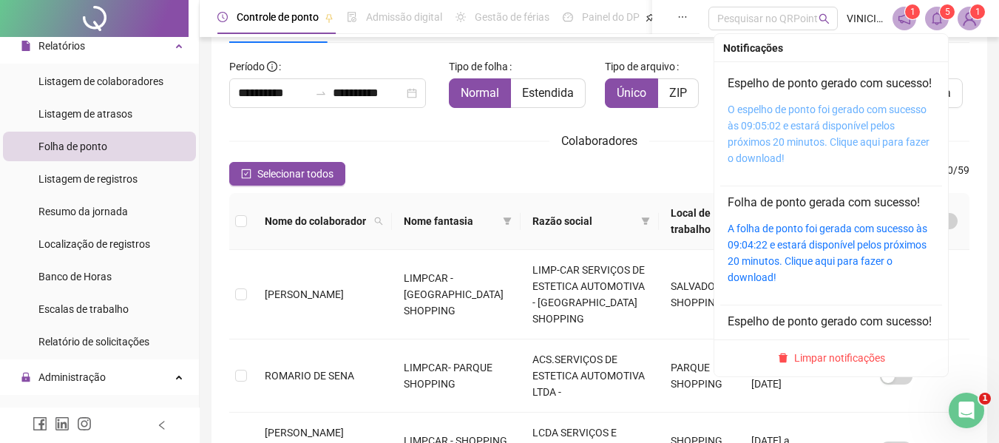
click at [817, 133] on link "O espelho de ponto foi gerado com sucesso às 09:05:02 e estará disponível pelos…" at bounding box center [828, 133] width 202 height 61
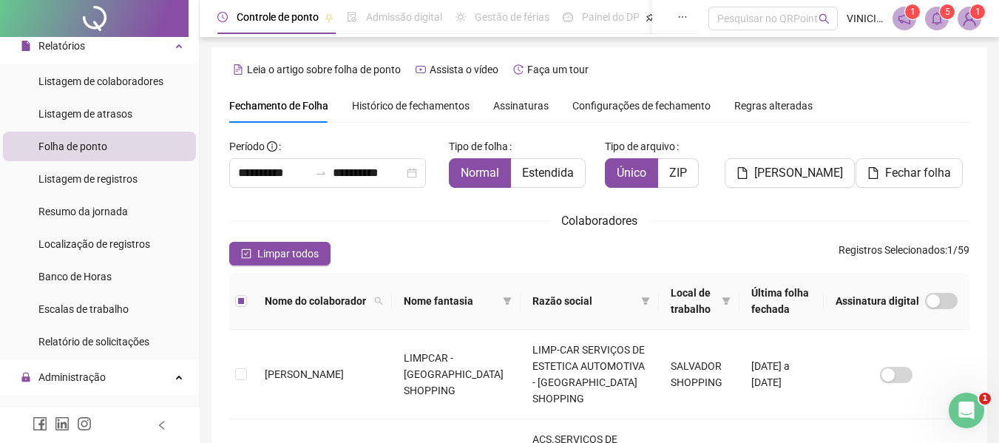
scroll to position [0, 0]
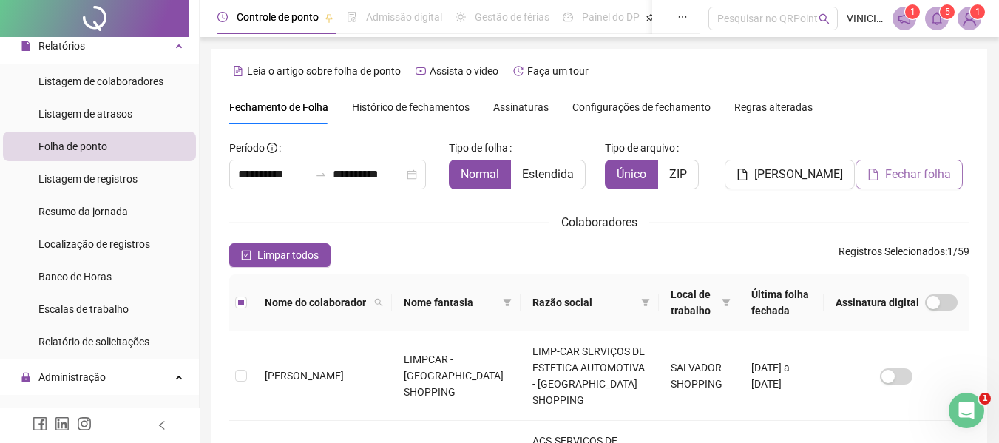
click at [923, 180] on span "Fechar folha" at bounding box center [918, 175] width 66 height 18
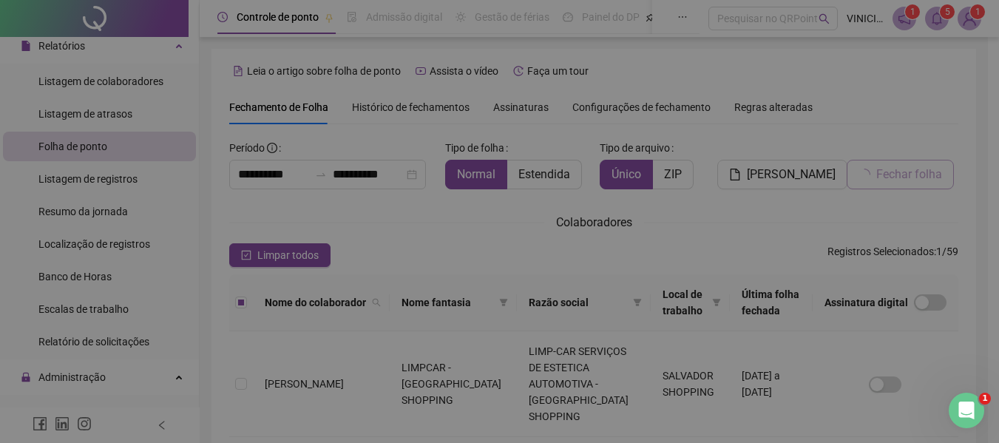
scroll to position [81, 0]
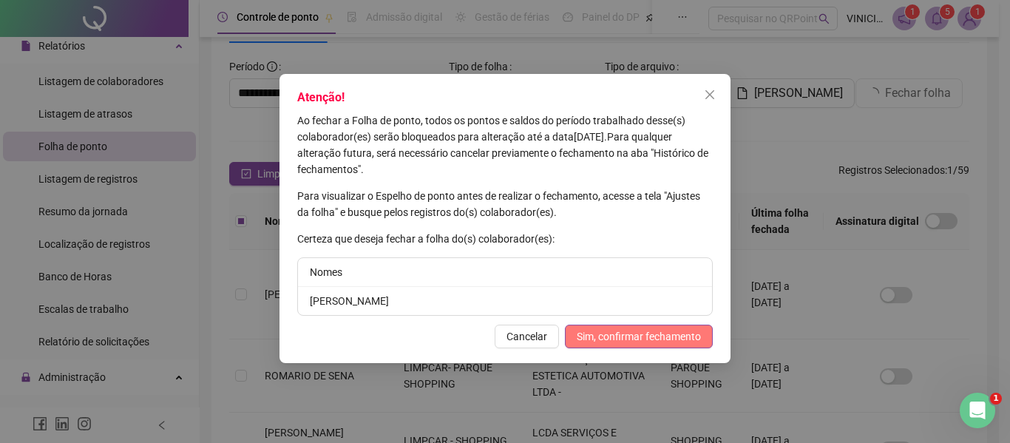
click at [643, 338] on span "Sim, confirmar fechamento" at bounding box center [639, 336] width 124 height 16
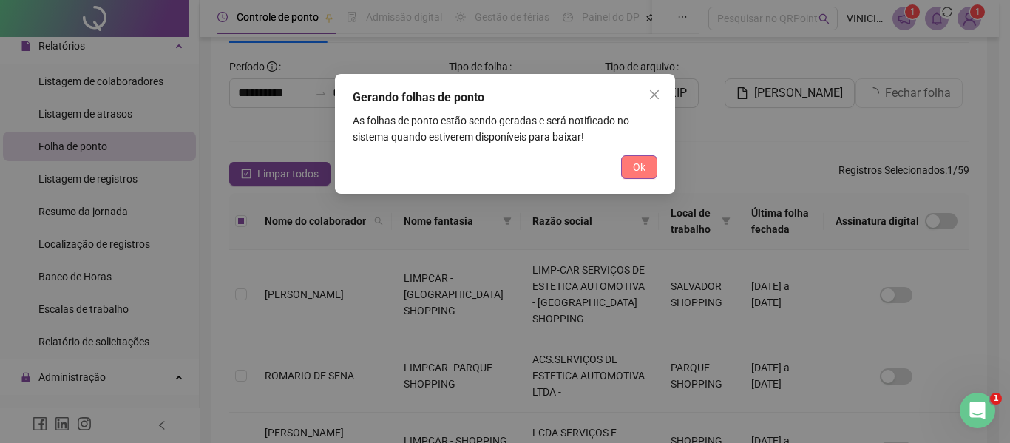
click at [648, 174] on button "Ok" at bounding box center [639, 167] width 36 height 24
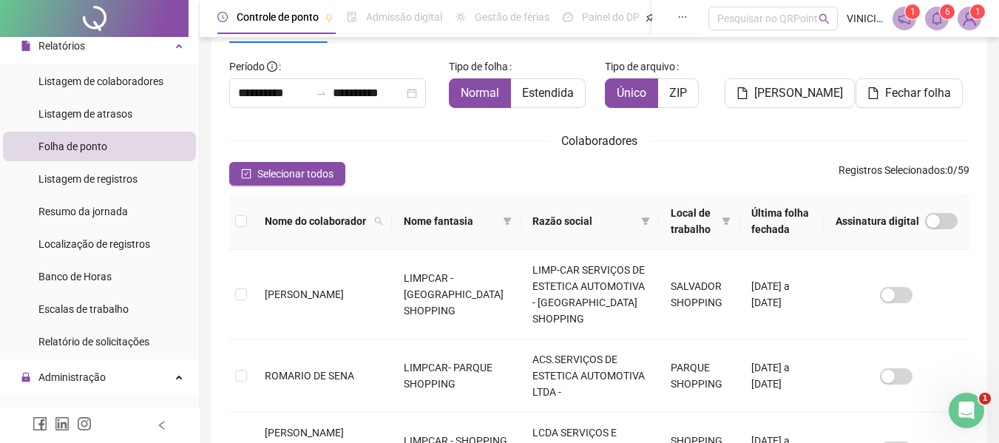
click at [937, 24] on icon "bell" at bounding box center [936, 18] width 10 height 13
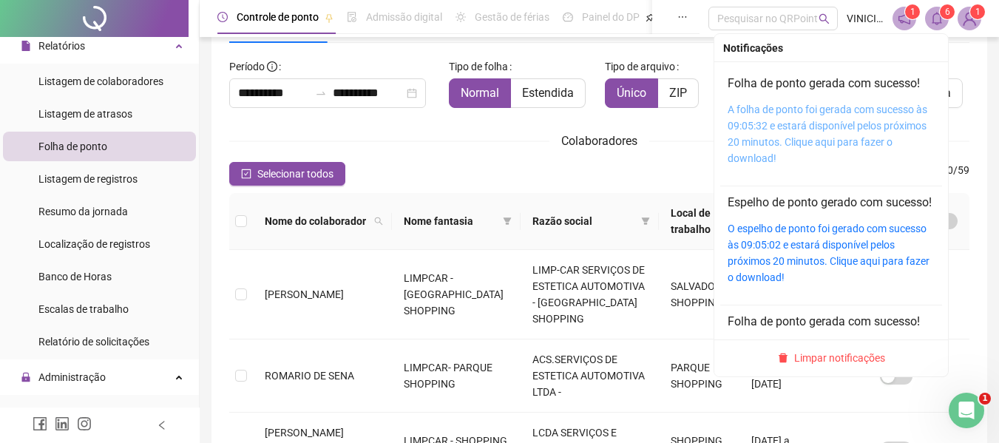
click at [851, 145] on link "A folha de ponto foi gerada com sucesso às 09:05:32 e estará disponível pelos p…" at bounding box center [827, 133] width 200 height 61
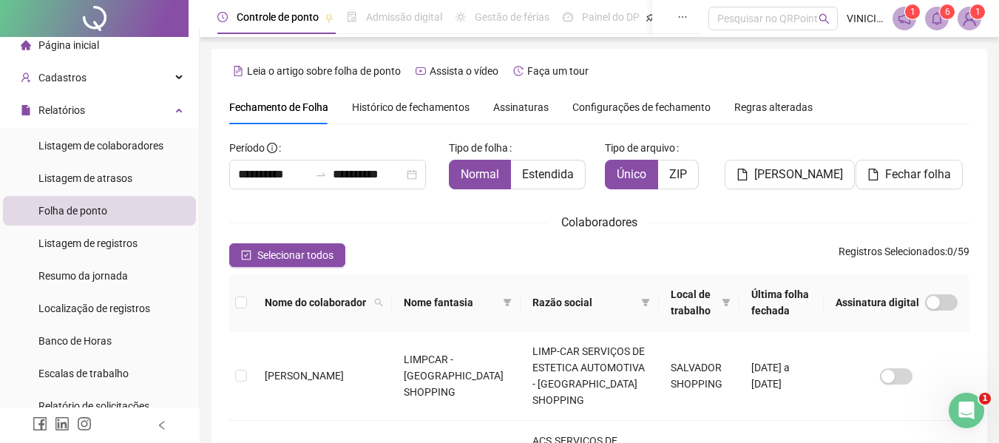
scroll to position [0, 0]
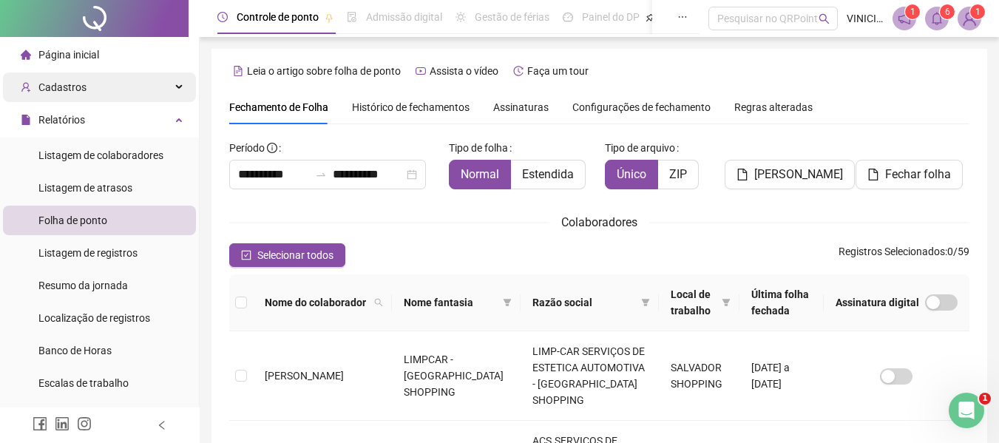
click at [153, 93] on div "Cadastros" at bounding box center [99, 87] width 193 height 30
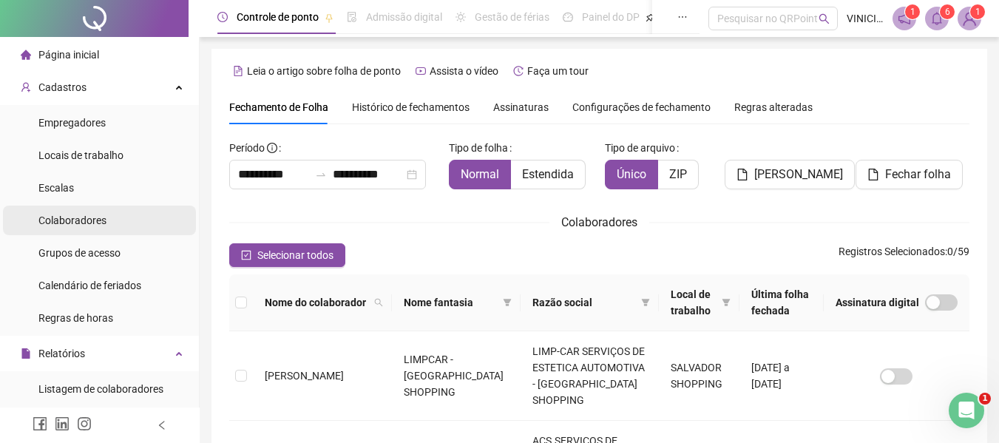
click at [112, 217] on li "Colaboradores" at bounding box center [99, 220] width 193 height 30
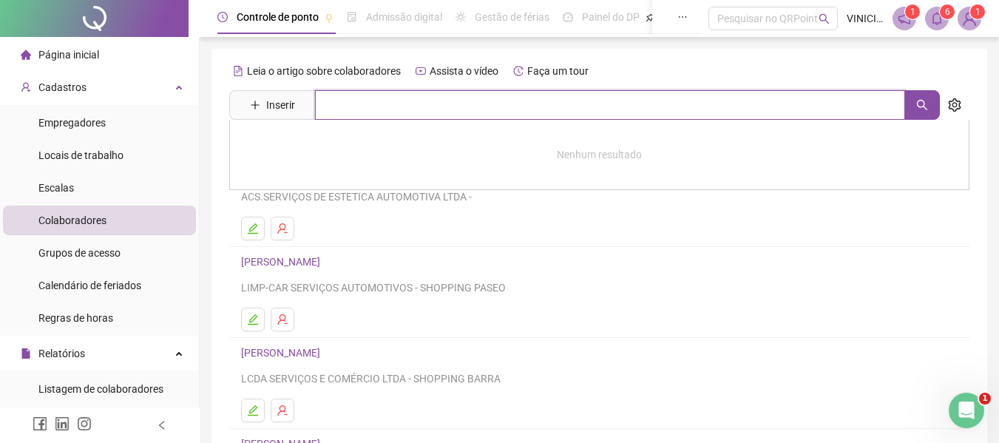
click at [407, 113] on input "text" at bounding box center [610, 105] width 590 height 30
click at [920, 109] on icon "search" at bounding box center [922, 105] width 12 height 12
type input "******"
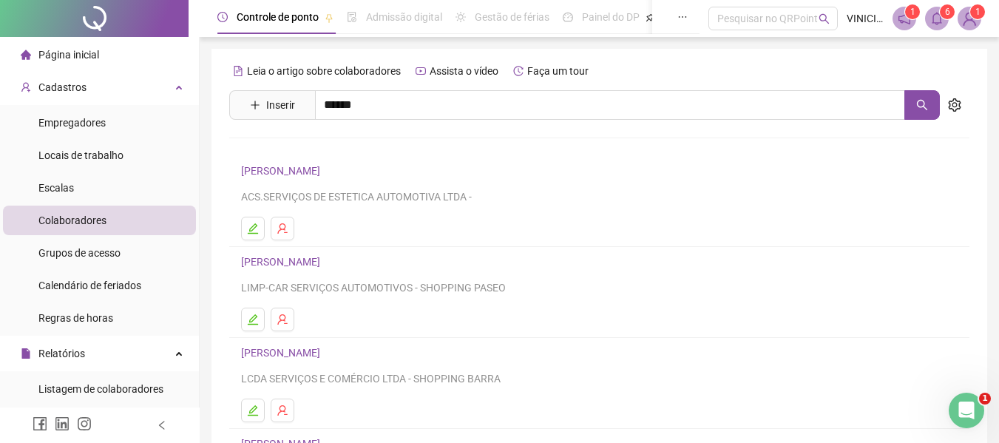
click at [324, 143] on link "[PERSON_NAME]" at bounding box center [295, 149] width 79 height 12
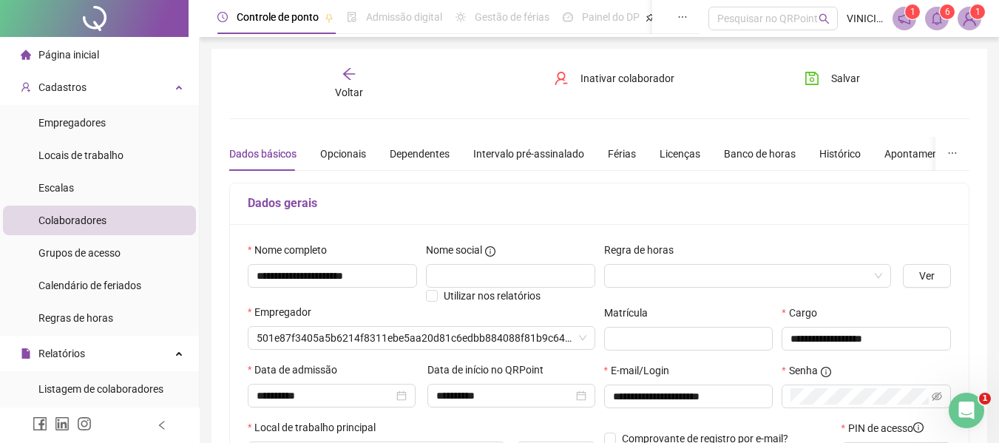
type input "**********"
click at [641, 82] on span "Inativar colaborador" at bounding box center [627, 78] width 94 height 16
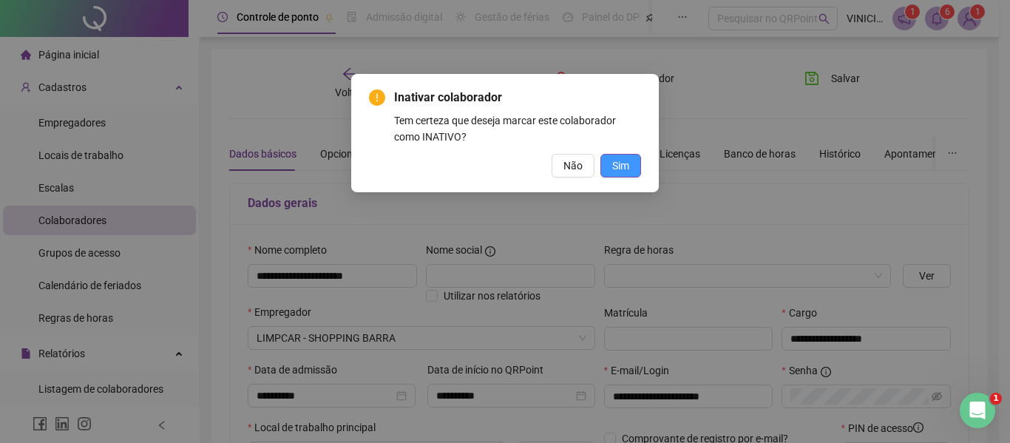
click at [626, 167] on span "Sim" at bounding box center [620, 165] width 17 height 16
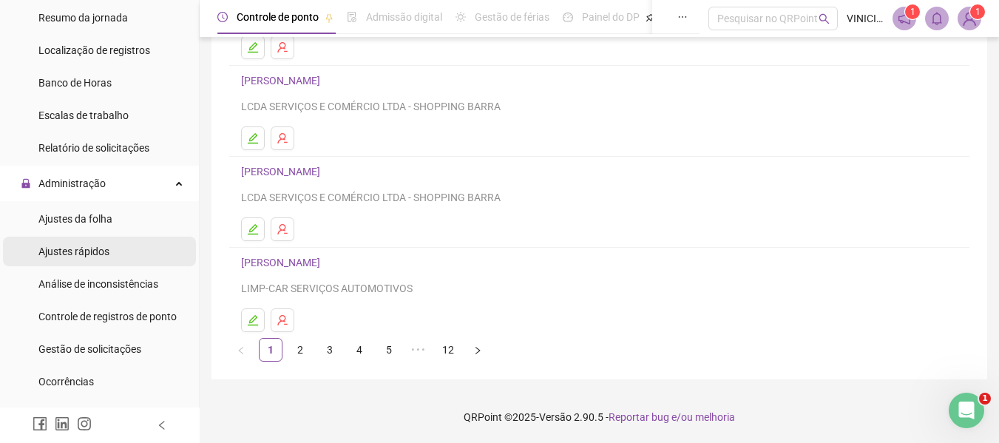
scroll to position [517, 0]
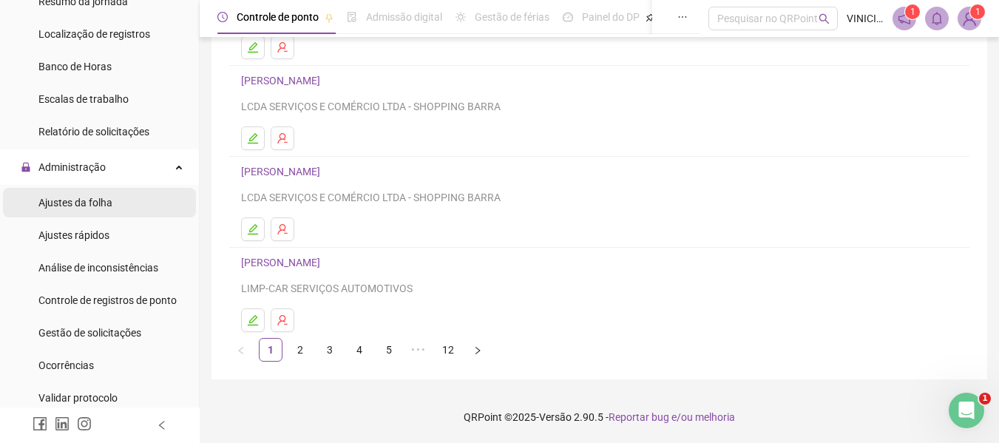
click at [126, 200] on li "Ajustes da folha" at bounding box center [99, 203] width 193 height 30
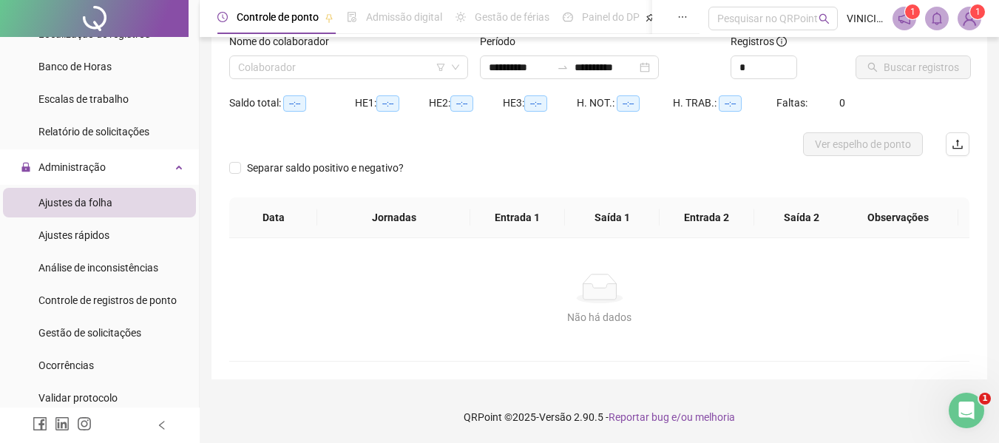
scroll to position [103, 0]
type input "**********"
click at [373, 72] on input "search" at bounding box center [342, 67] width 208 height 22
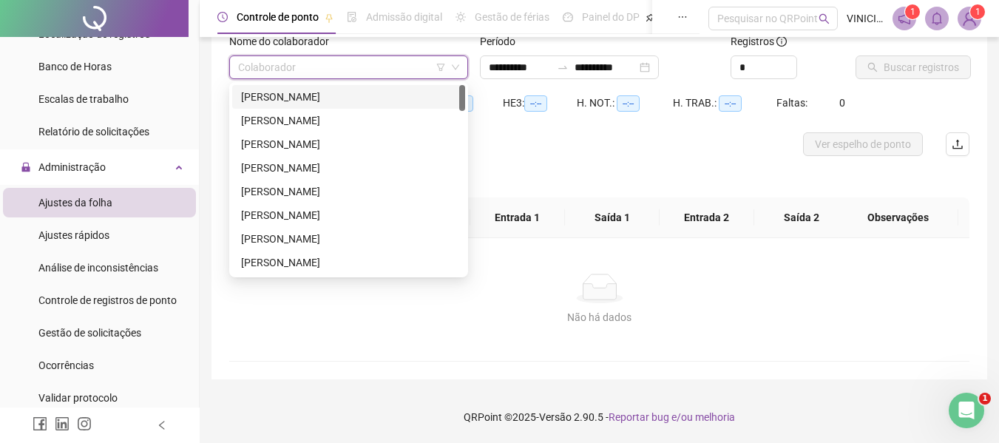
paste input "**********"
type input "**********"
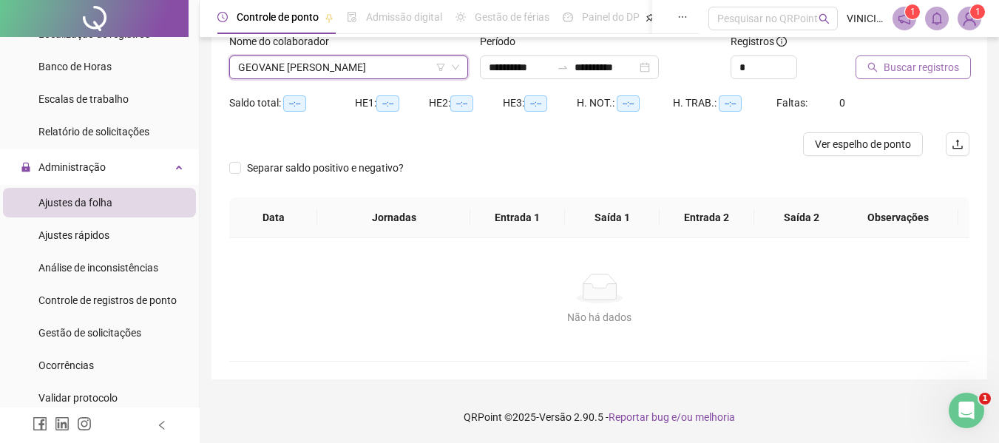
click at [944, 72] on span "Buscar registros" at bounding box center [920, 67] width 75 height 16
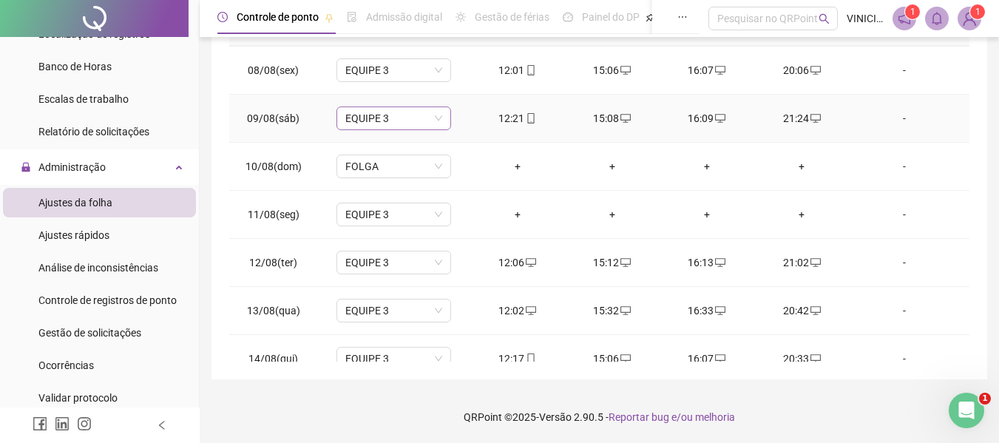
scroll to position [370, 0]
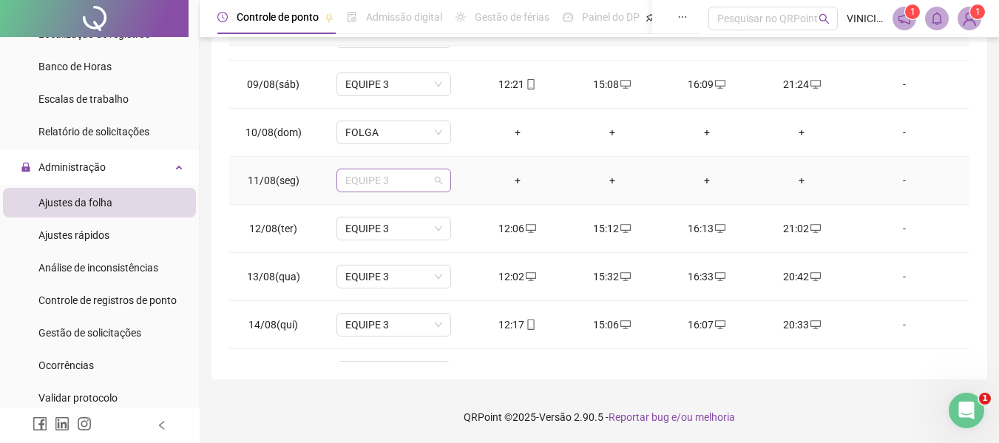
click at [432, 182] on span "EQUIPE 3" at bounding box center [393, 180] width 97 height 22
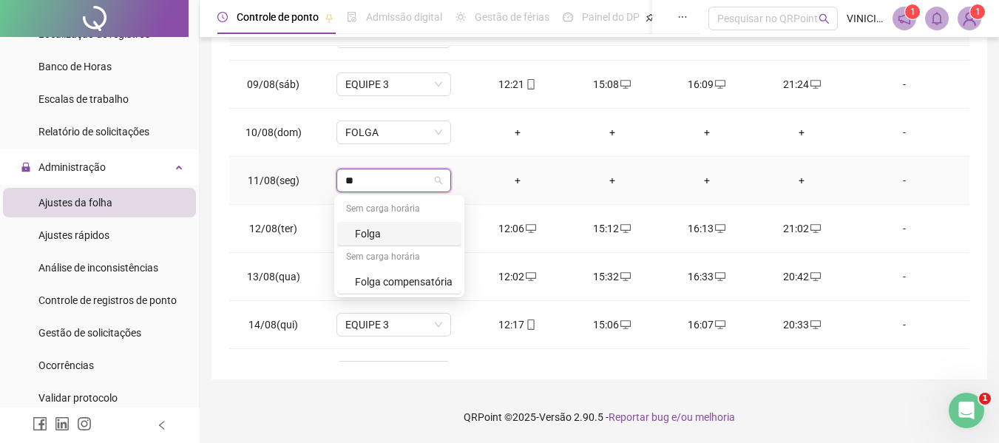
type input "***"
click at [381, 231] on div "Folga" at bounding box center [404, 233] width 98 height 16
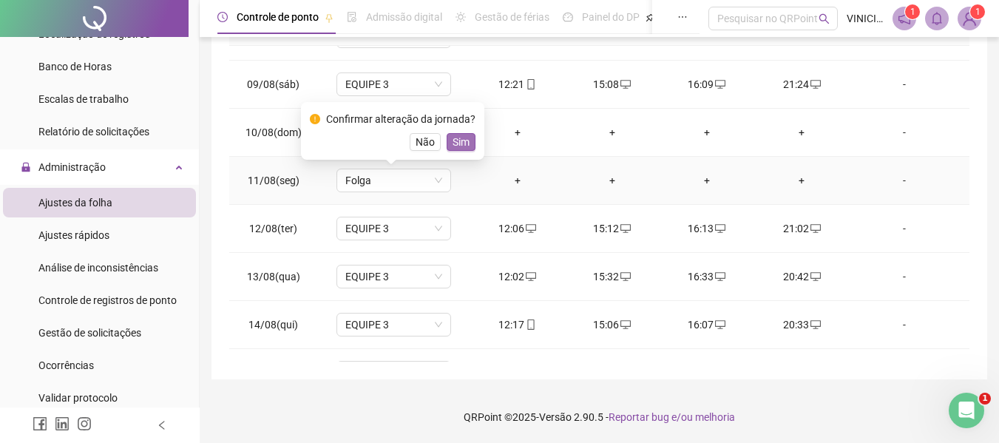
click at [446, 141] on button "Sim" at bounding box center [460, 142] width 29 height 18
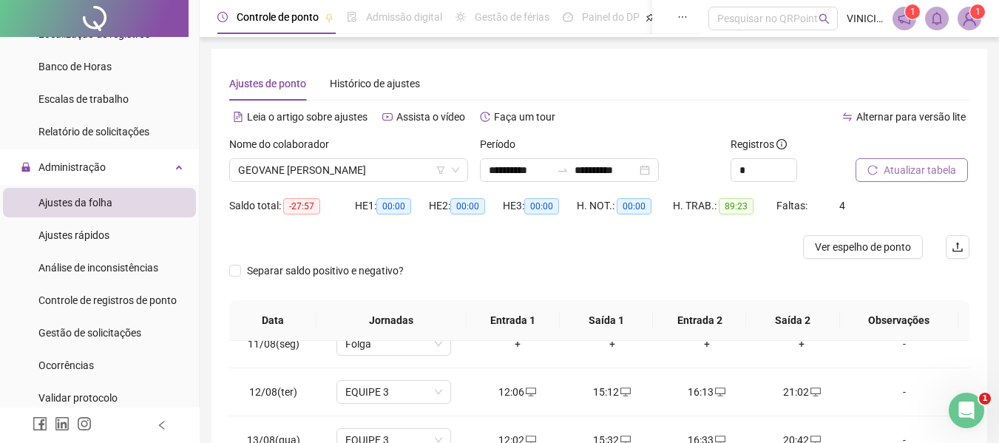
scroll to position [0, 0]
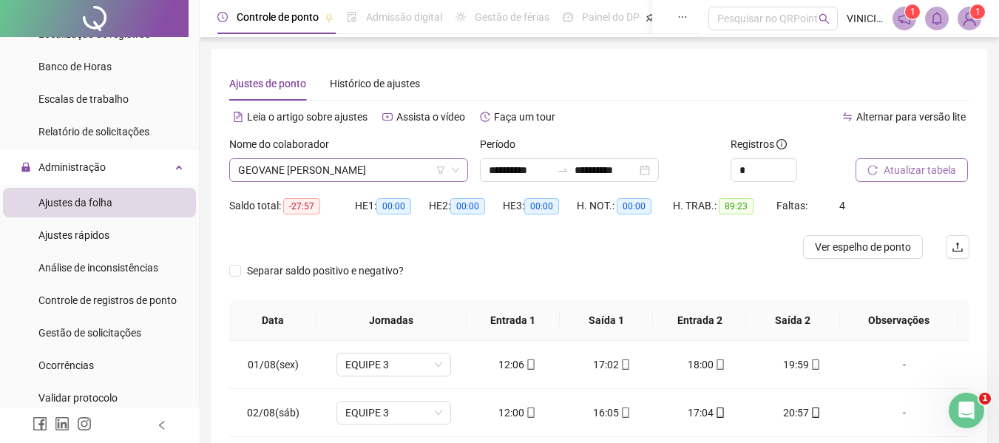
click at [358, 163] on span "GEOVANE [PERSON_NAME]" at bounding box center [348, 170] width 221 height 22
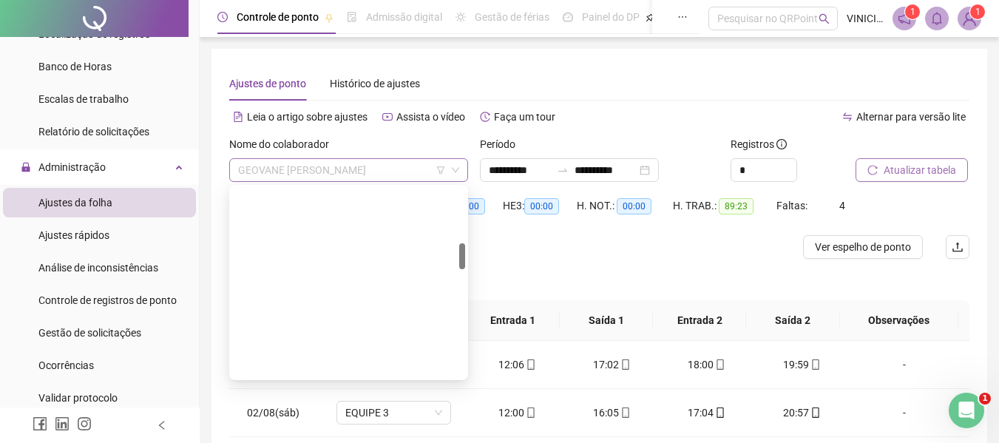
scroll to position [402, 0]
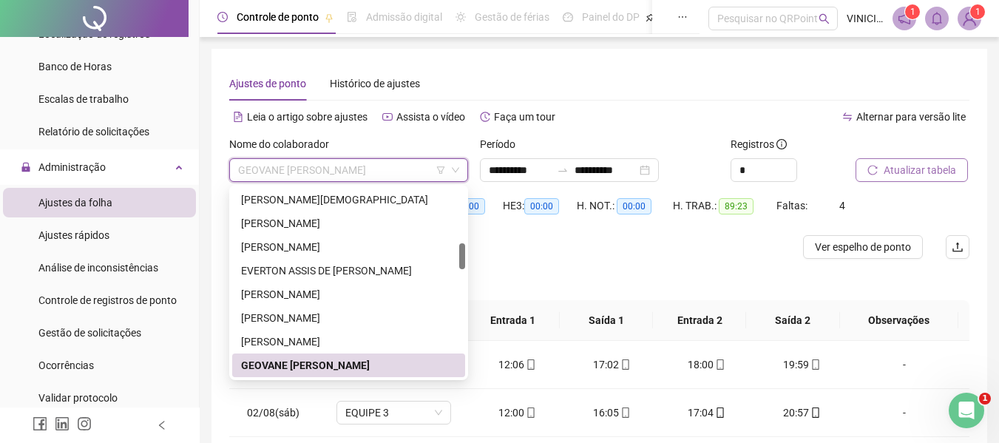
paste input "**********"
type input "**********"
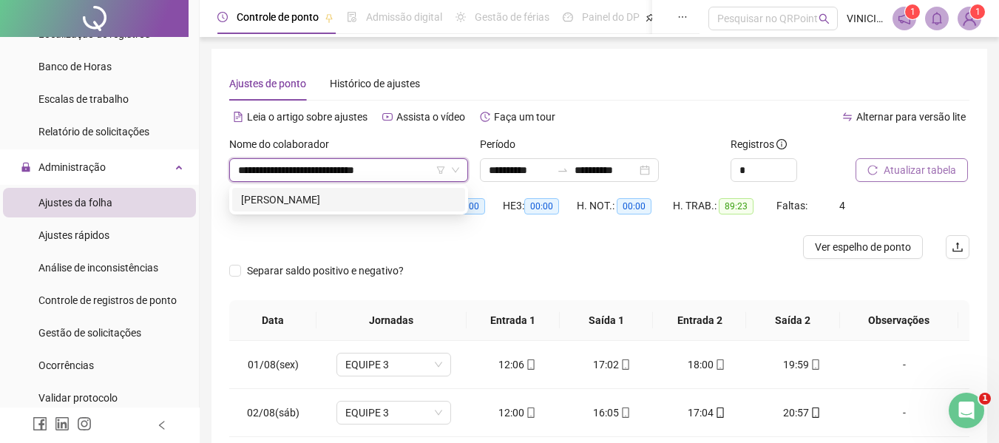
scroll to position [0, 0]
drag, startPoint x: 382, startPoint y: 192, endPoint x: 353, endPoint y: 169, distance: 36.8
click at [381, 193] on div "[PERSON_NAME]" at bounding box center [348, 199] width 215 height 16
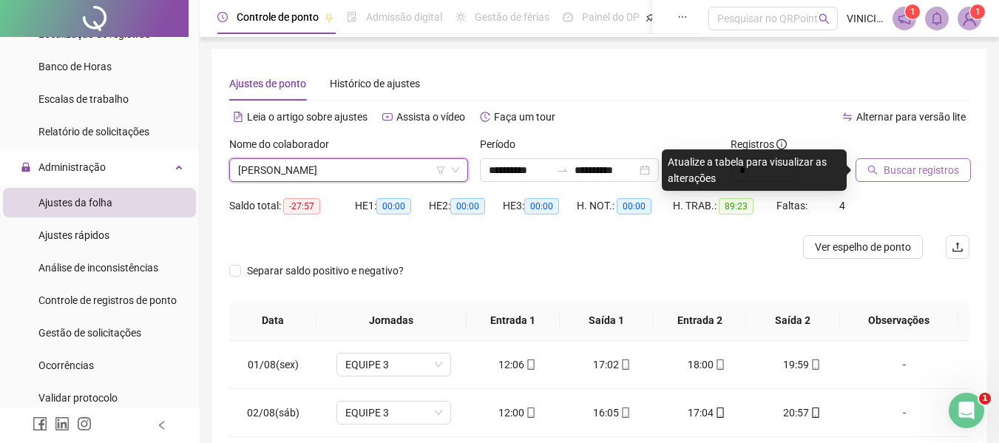
click at [937, 168] on span "Buscar registros" at bounding box center [920, 170] width 75 height 16
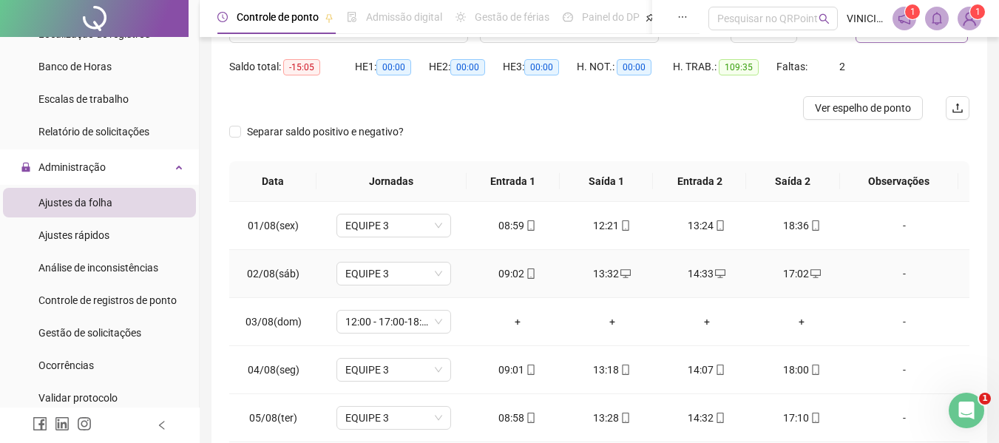
scroll to position [222, 0]
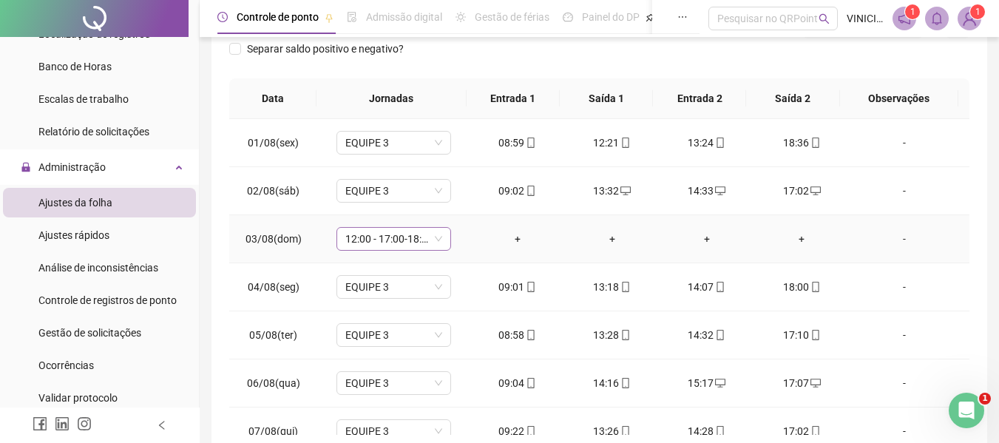
click at [394, 237] on span "12:00 - 17:00-18:00-20:20" at bounding box center [393, 239] width 97 height 22
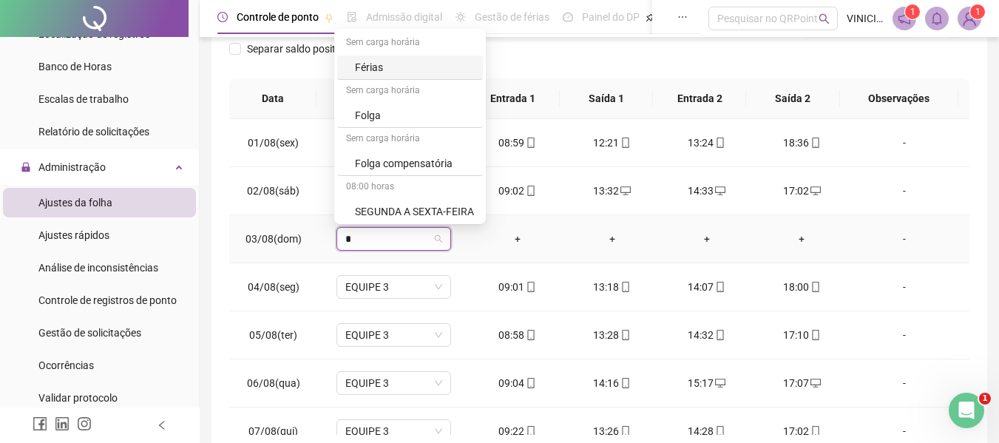
type input "**"
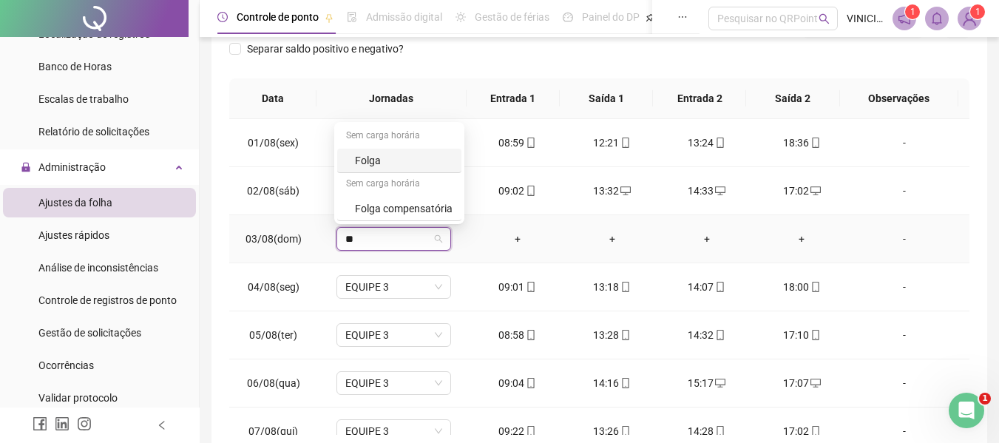
click at [395, 166] on div "Folga" at bounding box center [404, 160] width 98 height 16
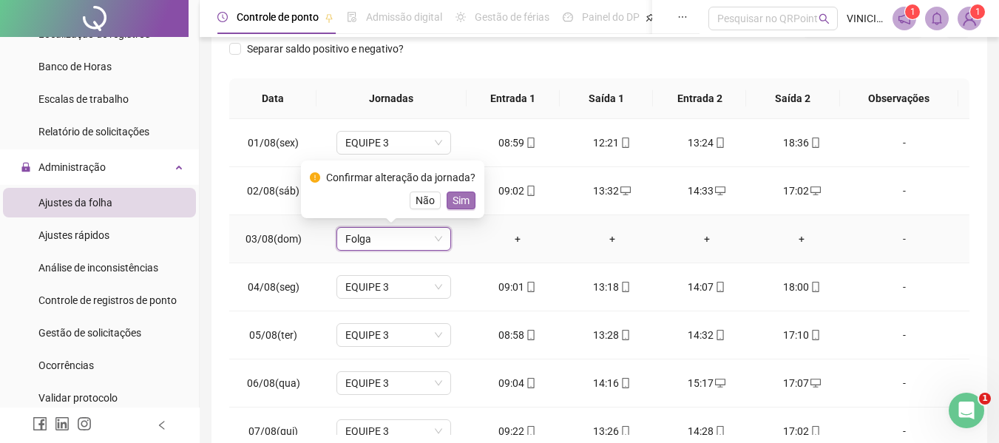
click at [448, 201] on button "Sim" at bounding box center [460, 200] width 29 height 18
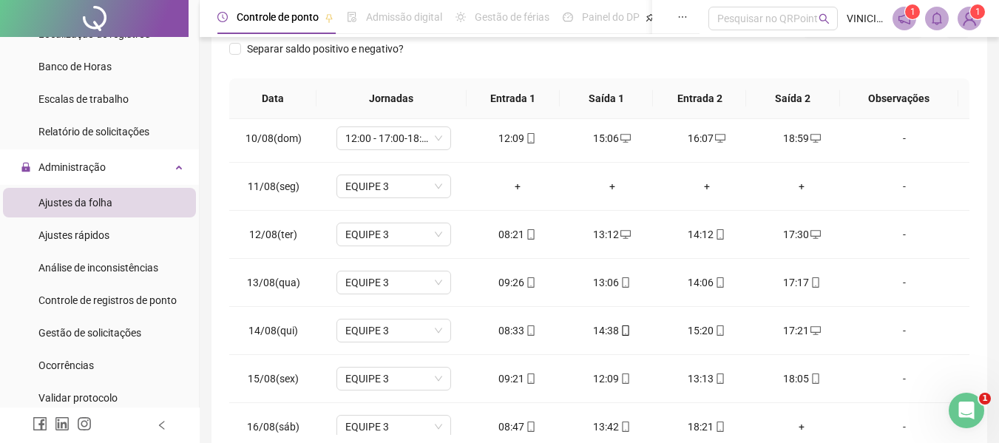
scroll to position [444, 0]
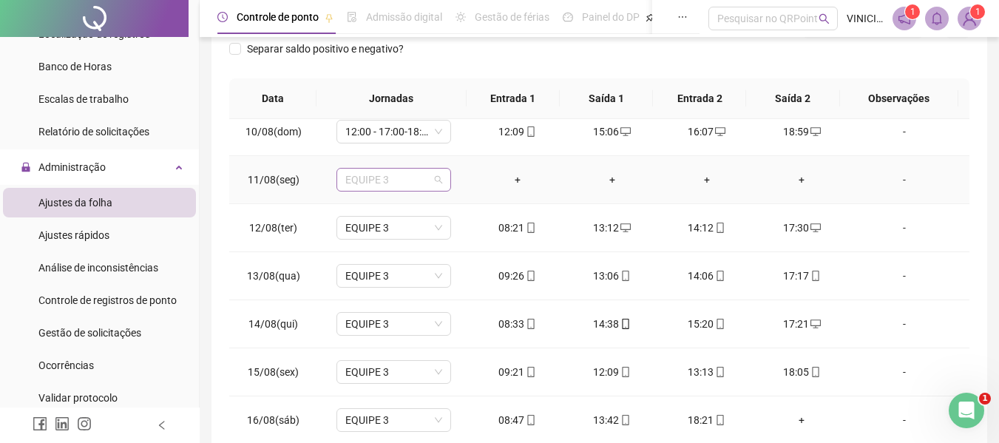
click at [397, 178] on span "EQUIPE 3" at bounding box center [393, 180] width 97 height 22
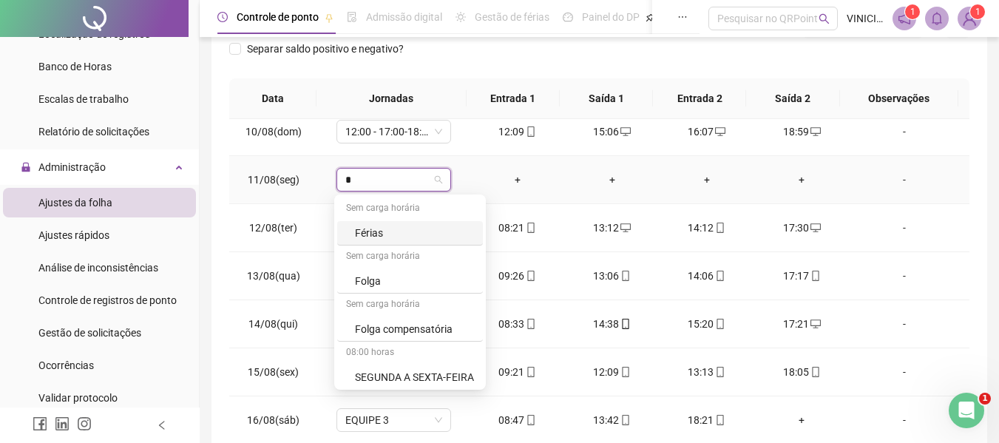
type input "*"
click at [394, 282] on div "Folga" at bounding box center [414, 281] width 119 height 16
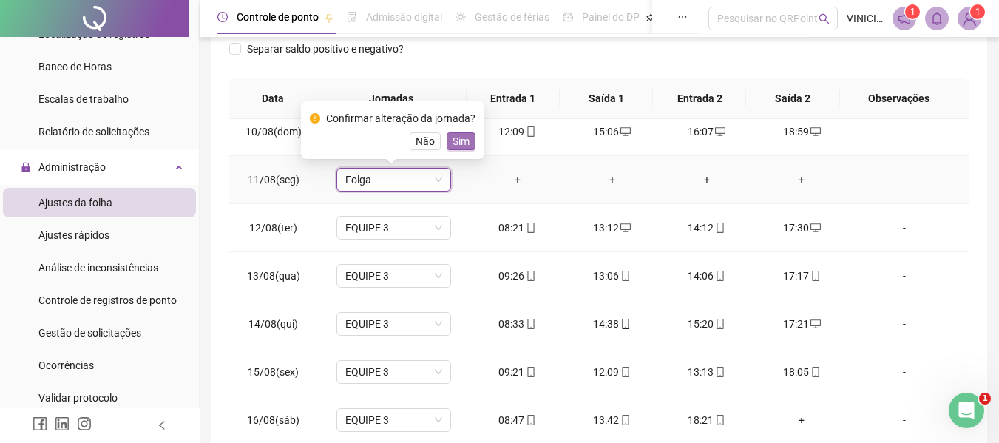
click at [461, 147] on span "Sim" at bounding box center [460, 141] width 17 height 16
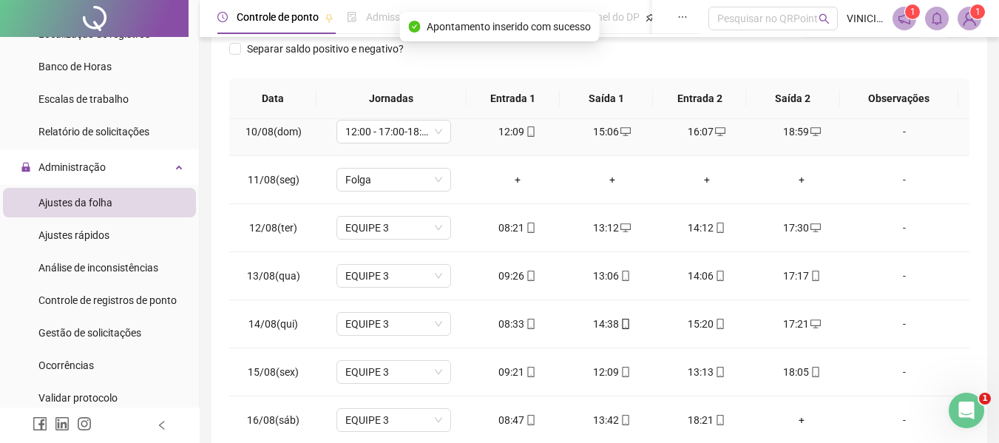
click at [462, 140] on td "12:00 - 17:00-18:00-20:20" at bounding box center [393, 132] width 152 height 48
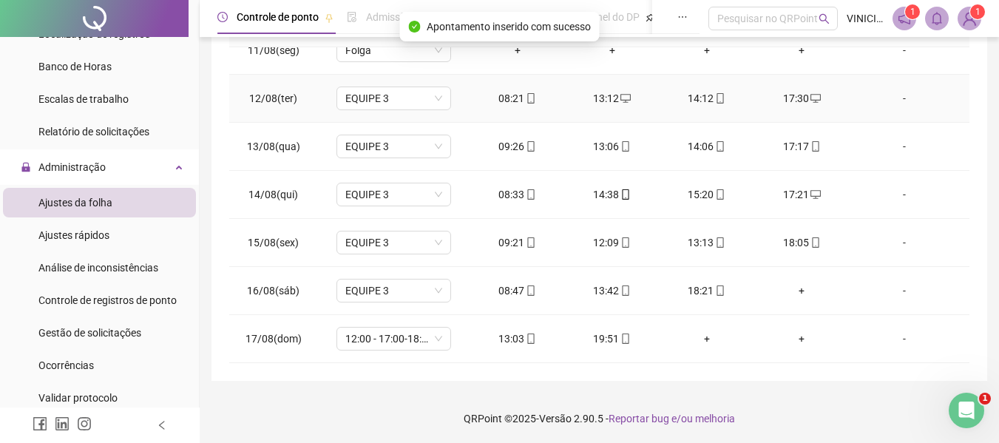
scroll to position [295, 0]
click at [792, 290] on div "+" at bounding box center [801, 289] width 71 height 16
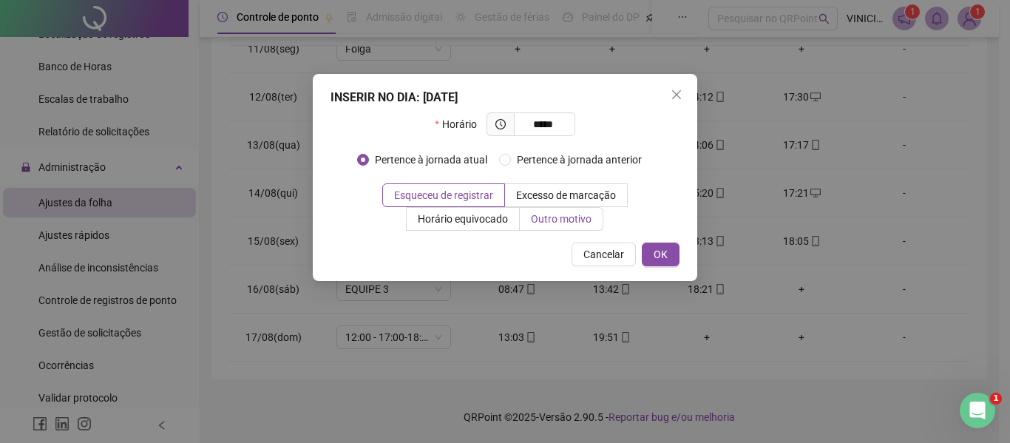
type input "*****"
click at [565, 225] on span "Outro motivo" at bounding box center [561, 219] width 61 height 12
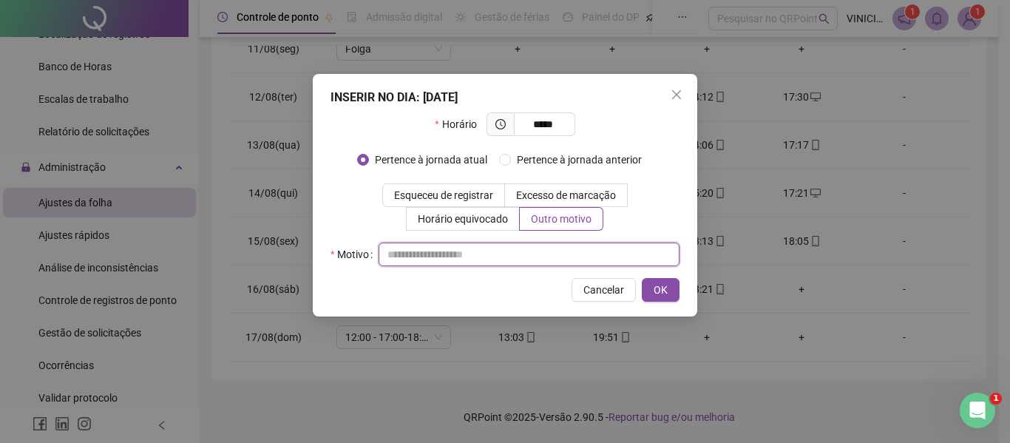
click at [566, 250] on input "text" at bounding box center [528, 254] width 301 height 24
type input "*"
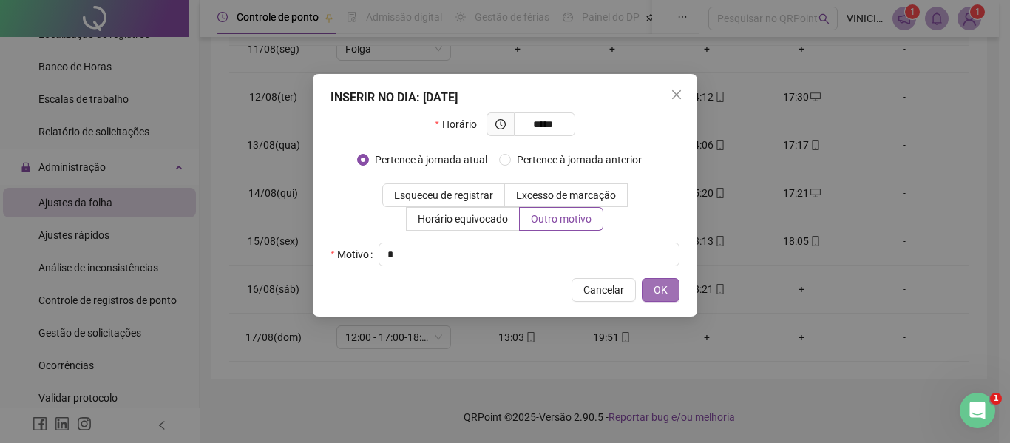
click at [675, 299] on button "OK" at bounding box center [661, 290] width 38 height 24
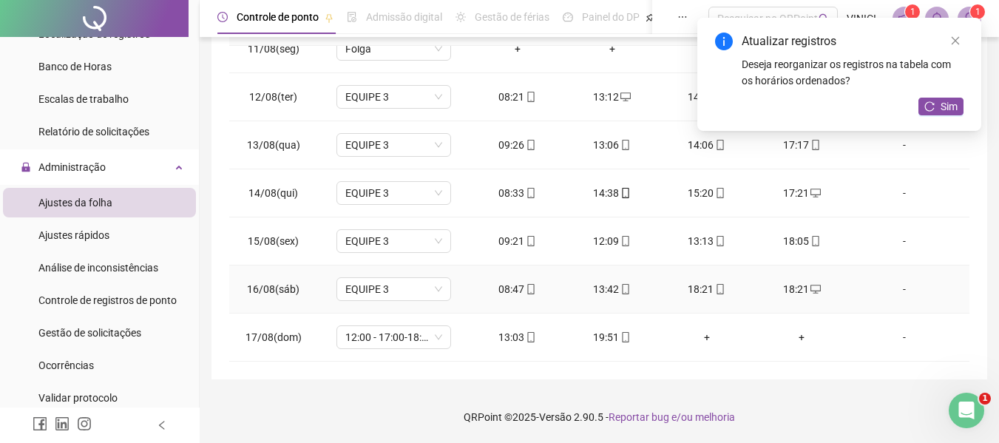
click at [719, 282] on div "18:21" at bounding box center [706, 289] width 71 height 16
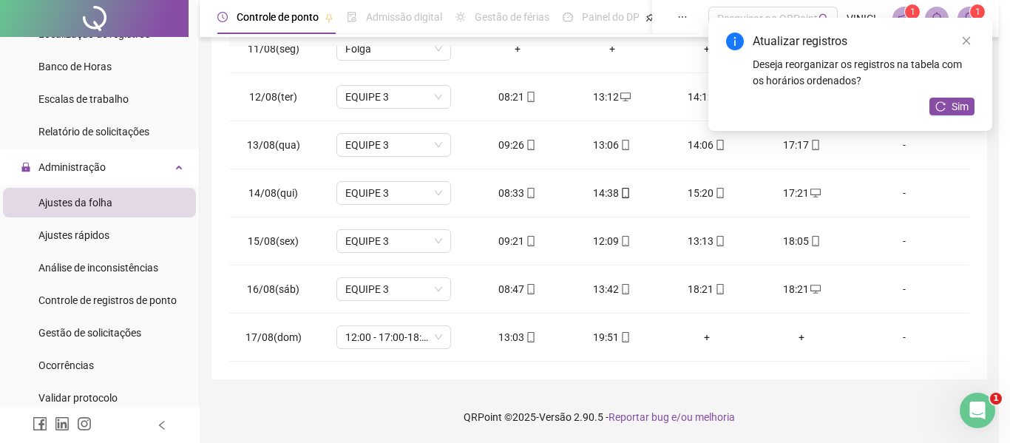
type input "**********"
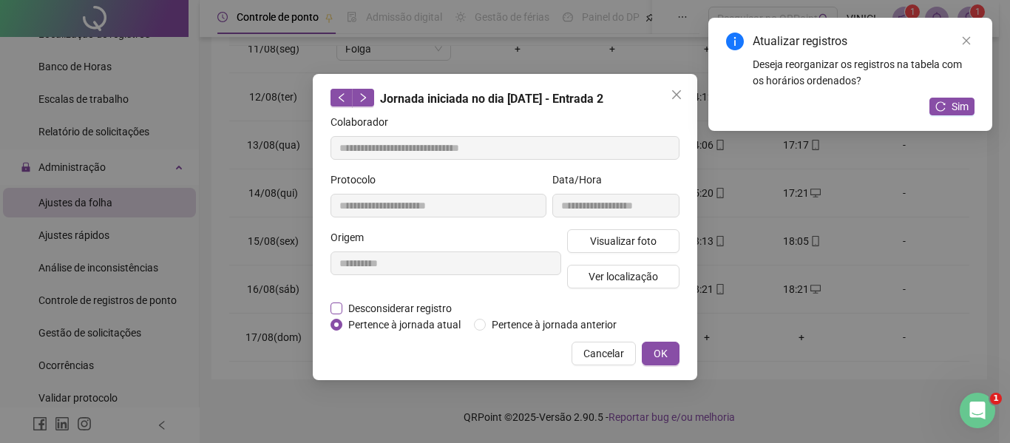
click at [446, 314] on span "Desconsiderar registro" at bounding box center [399, 308] width 115 height 16
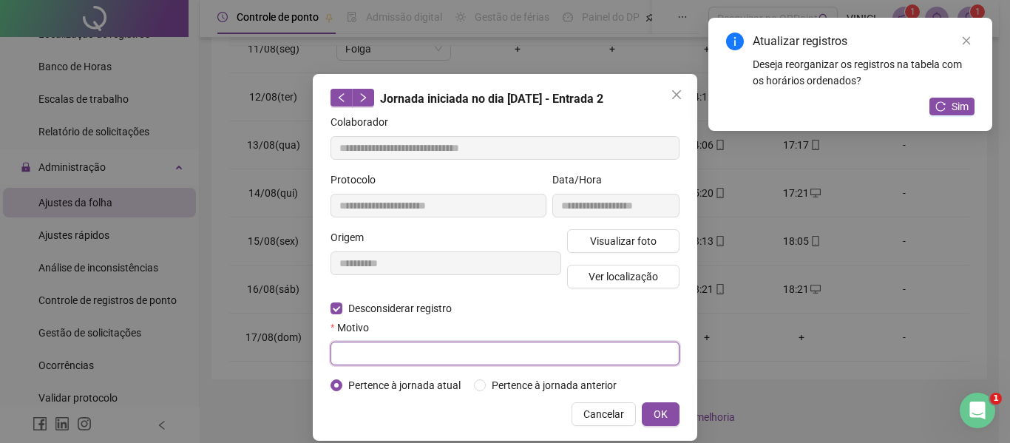
click at [440, 353] on input "text" at bounding box center [504, 354] width 349 height 24
type input "*"
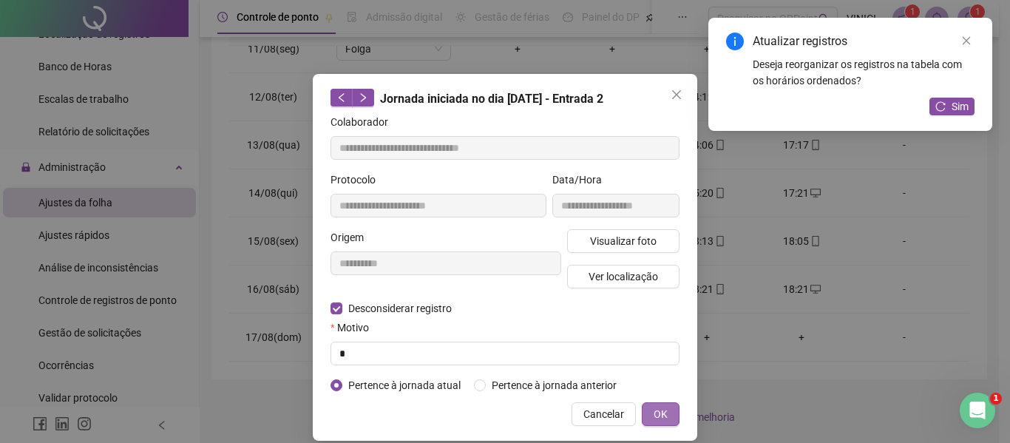
click at [653, 407] on span "OK" at bounding box center [660, 414] width 14 height 16
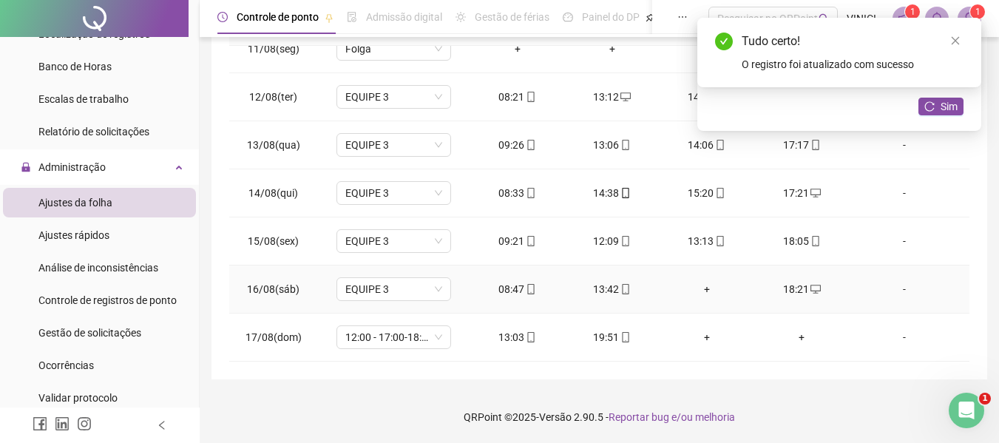
click at [705, 288] on div "+" at bounding box center [706, 289] width 71 height 16
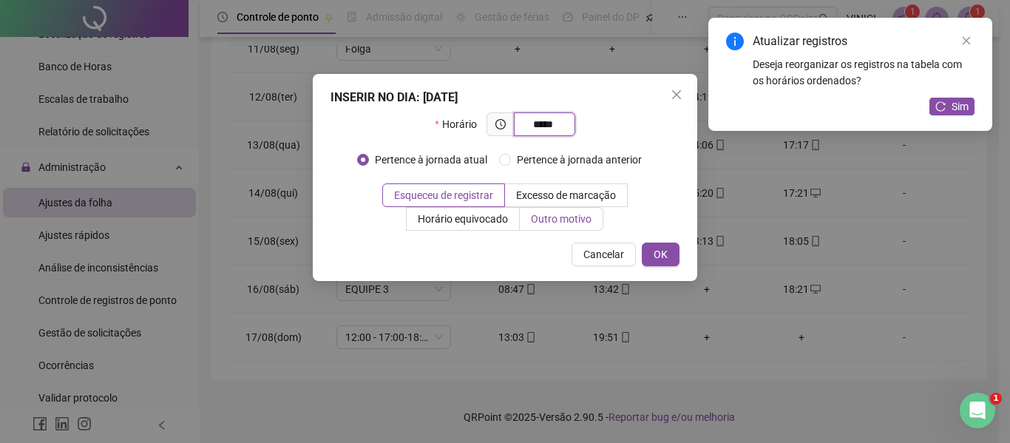
type input "*****"
click at [574, 217] on span "Outro motivo" at bounding box center [561, 219] width 61 height 12
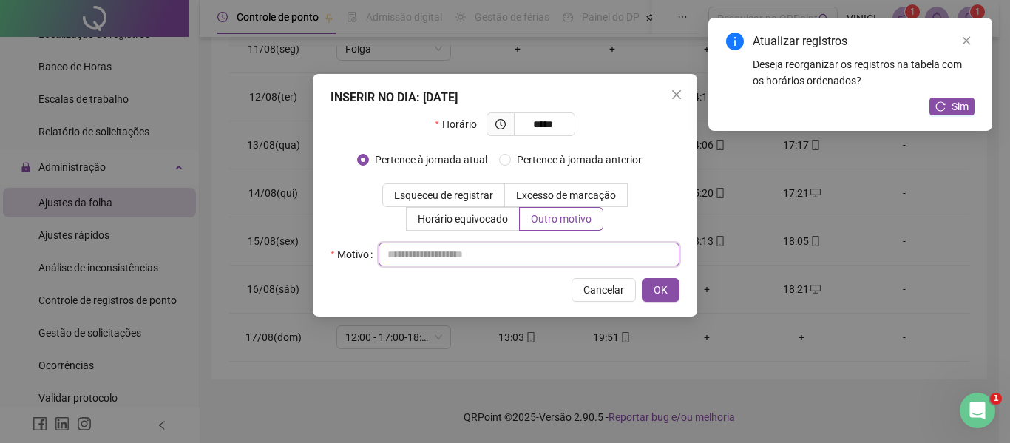
click at [542, 253] on input "text" at bounding box center [528, 254] width 301 height 24
type input "*"
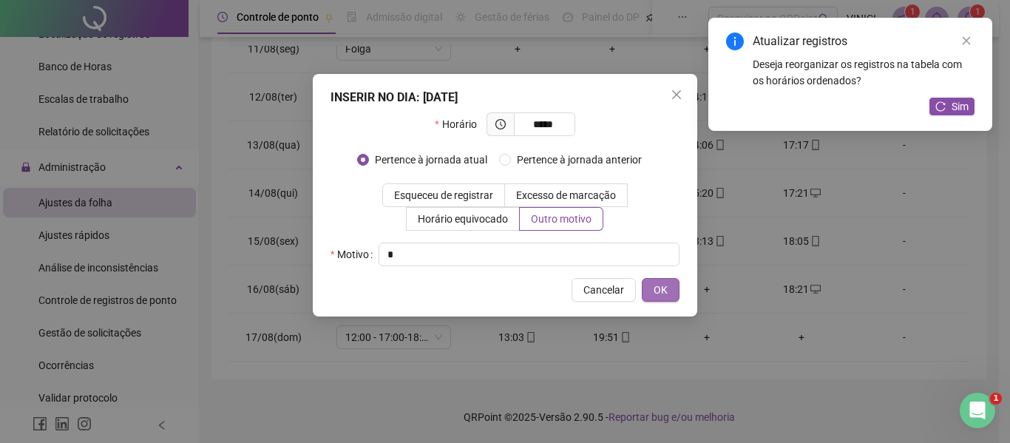
click at [650, 282] on button "OK" at bounding box center [661, 290] width 38 height 24
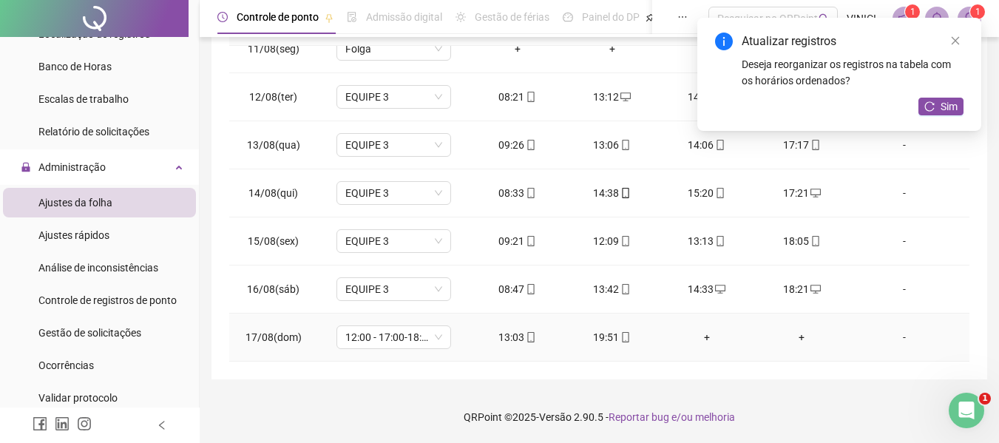
click at [797, 336] on div "+" at bounding box center [801, 337] width 71 height 16
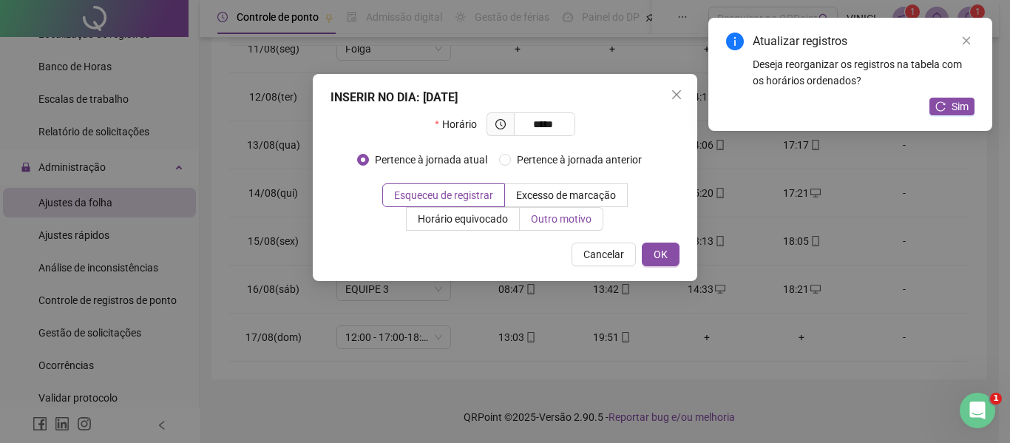
type input "*****"
click at [554, 217] on span "Outro motivo" at bounding box center [561, 219] width 61 height 12
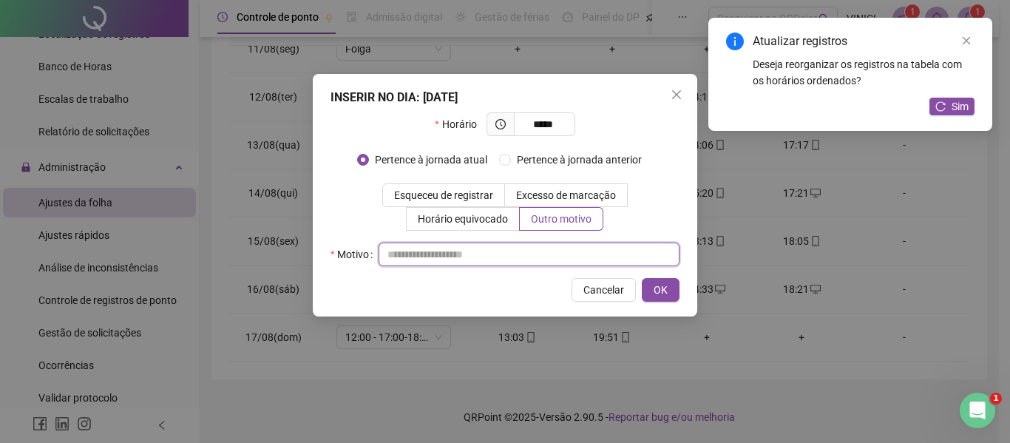
click at [558, 251] on input "text" at bounding box center [528, 254] width 301 height 24
type input "*"
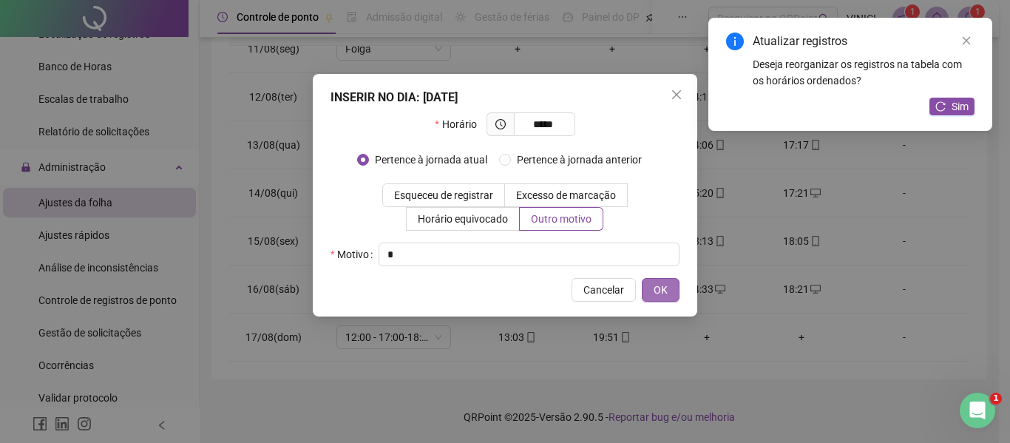
click at [654, 289] on span "OK" at bounding box center [660, 290] width 14 height 16
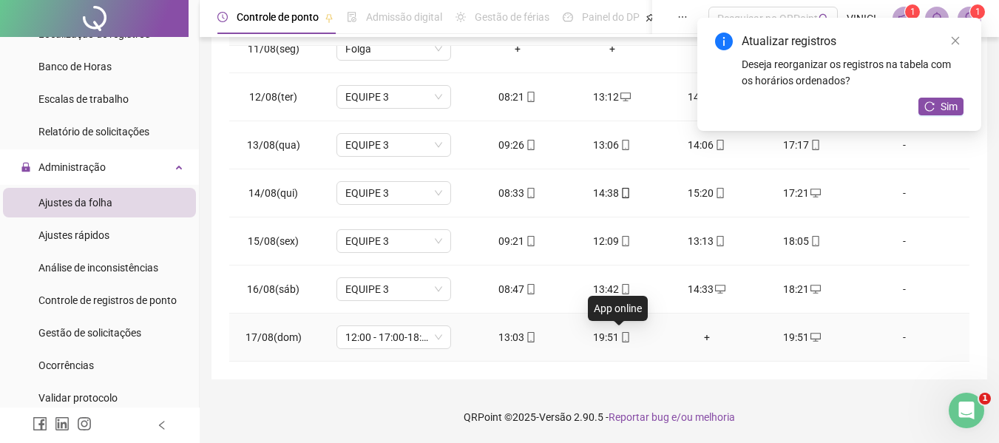
click at [619, 331] on span at bounding box center [625, 337] width 12 height 12
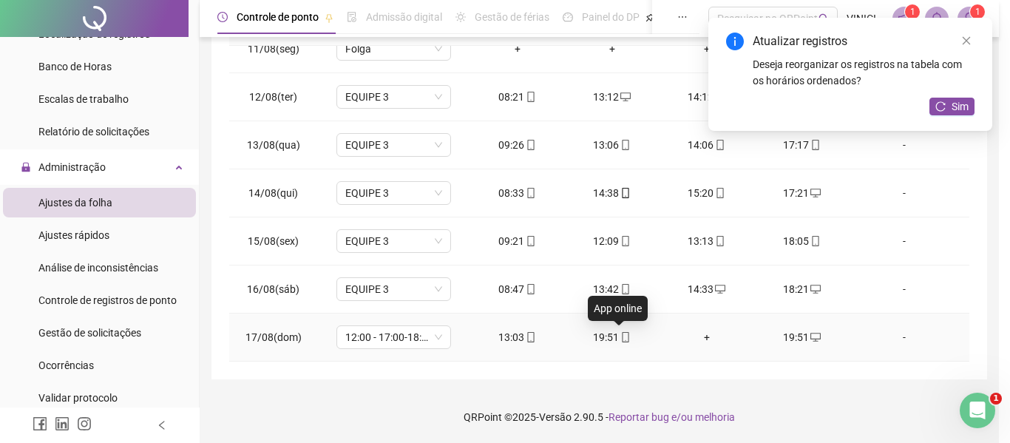
type input "**********"
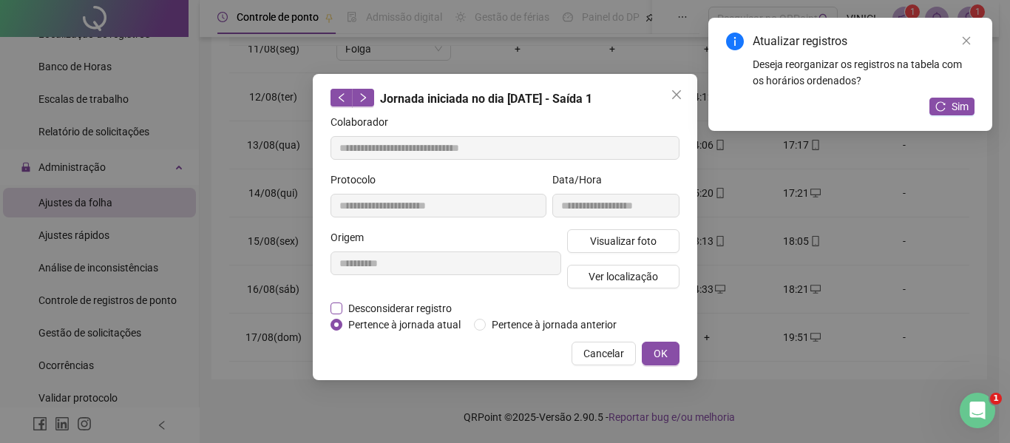
click at [411, 308] on span "Desconsiderar registro" at bounding box center [399, 308] width 115 height 16
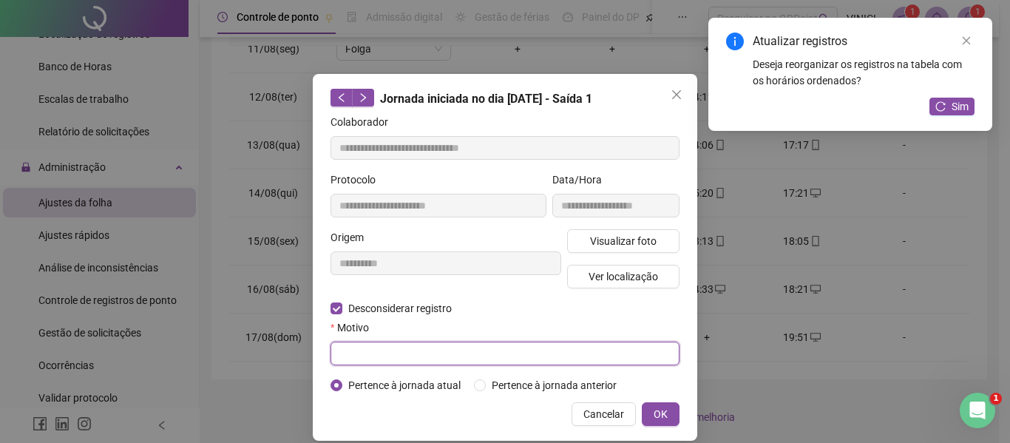
click at [423, 342] on input "text" at bounding box center [504, 354] width 349 height 24
type input "*"
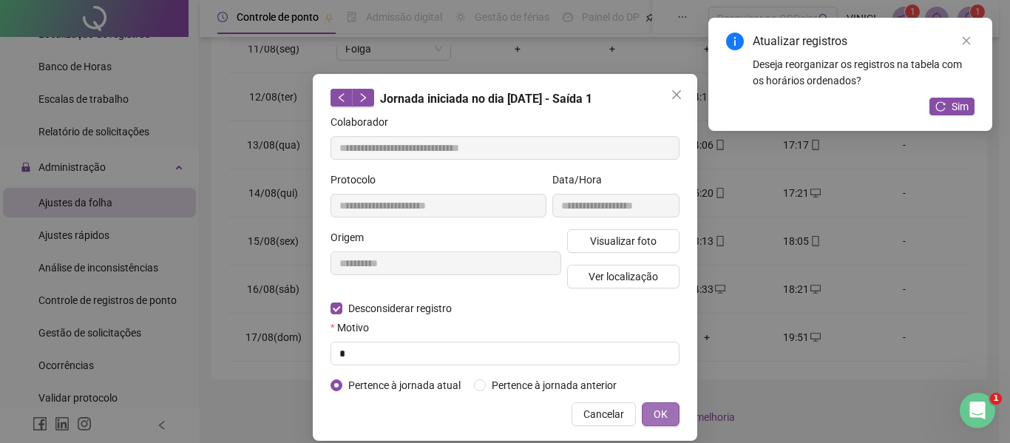
click at [642, 407] on button "OK" at bounding box center [661, 414] width 38 height 24
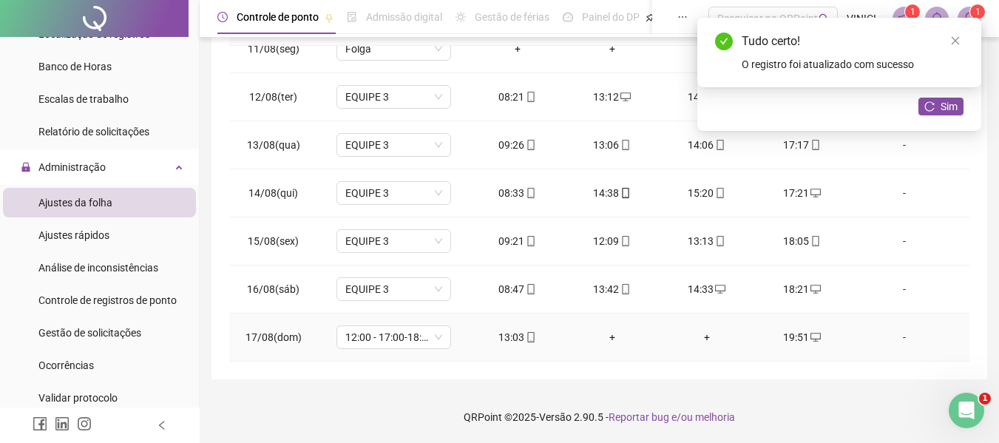
click at [608, 340] on div "+" at bounding box center [612, 337] width 71 height 16
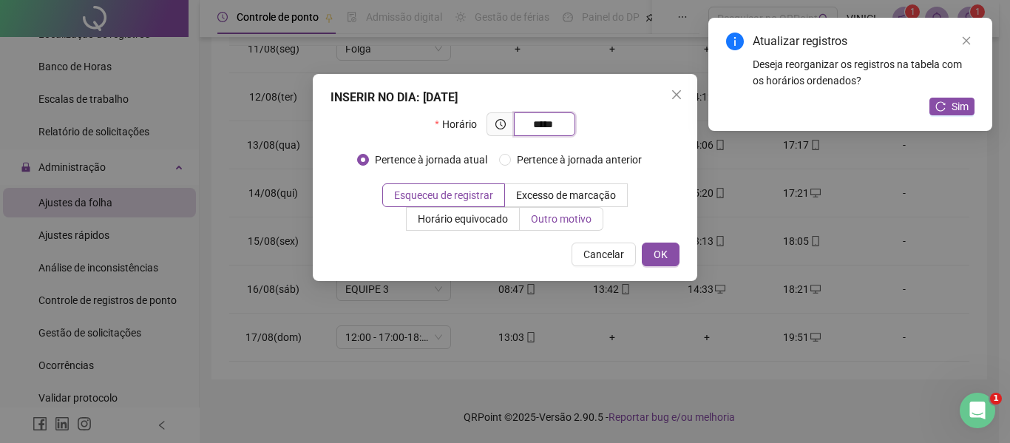
type input "*****"
click at [536, 221] on span "Outro motivo" at bounding box center [561, 219] width 61 height 12
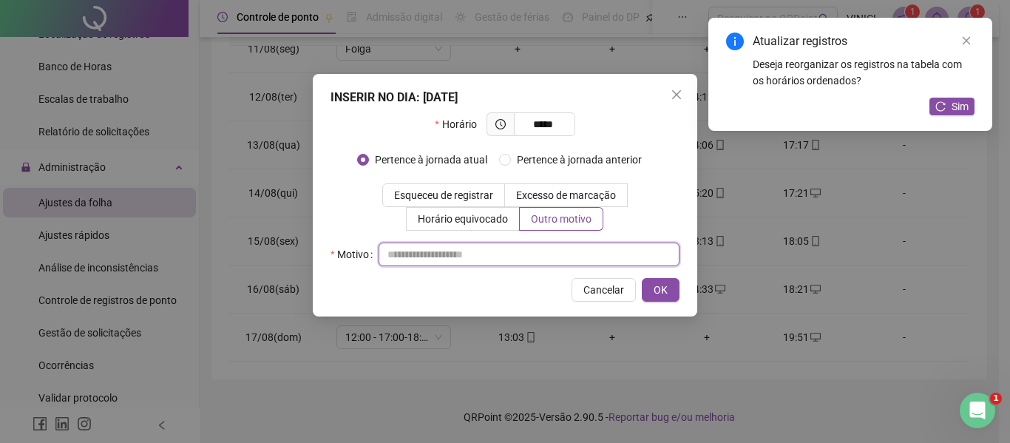
click at [532, 244] on input "text" at bounding box center [528, 254] width 301 height 24
type input "*"
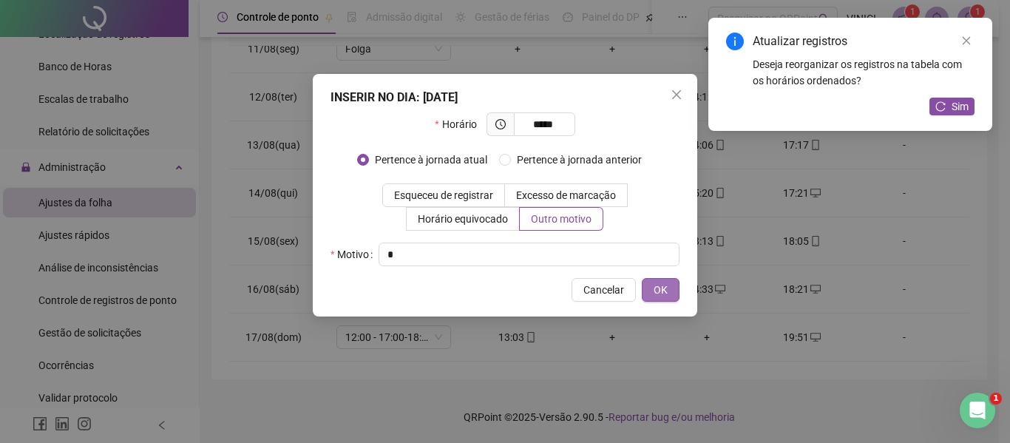
click at [657, 293] on span "OK" at bounding box center [660, 290] width 14 height 16
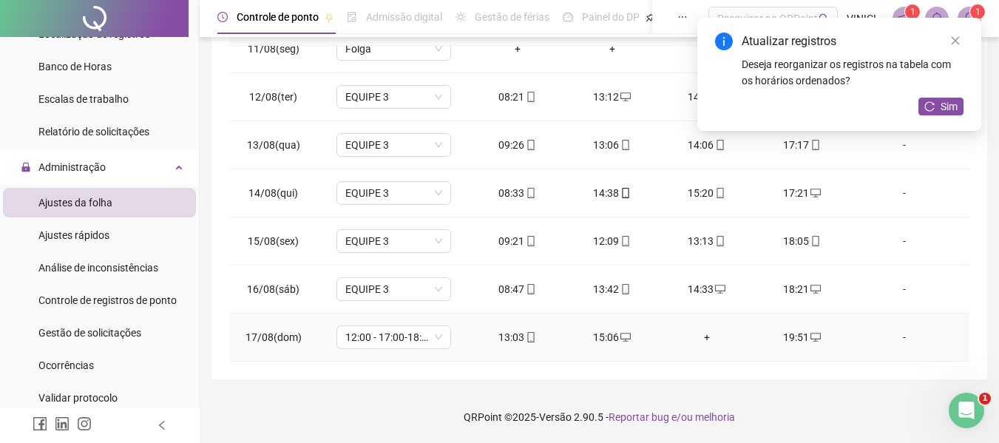
click at [699, 337] on div "+" at bounding box center [706, 337] width 71 height 16
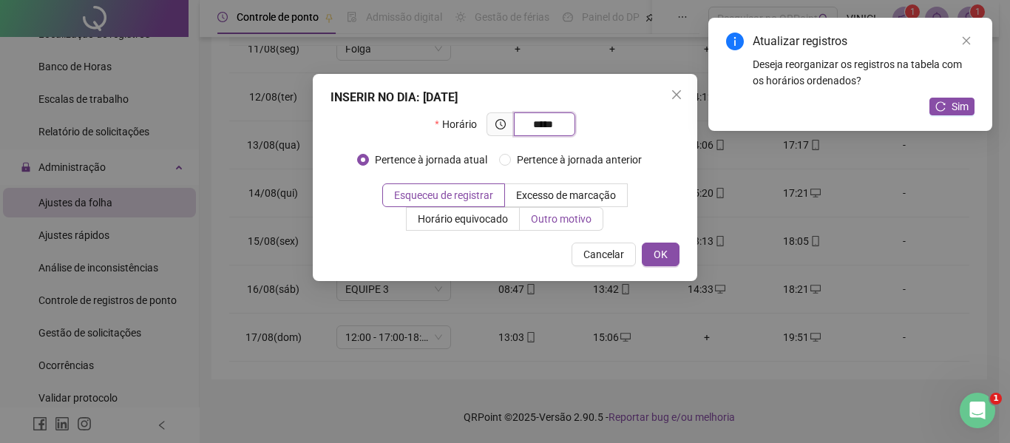
type input "*****"
click at [556, 225] on span "Outro motivo" at bounding box center [561, 219] width 61 height 12
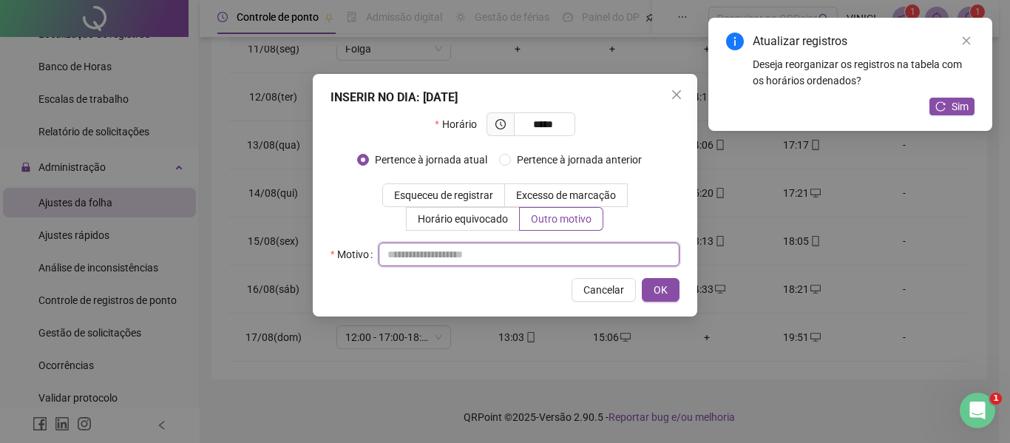
click at [575, 262] on input "text" at bounding box center [528, 254] width 301 height 24
type input "*"
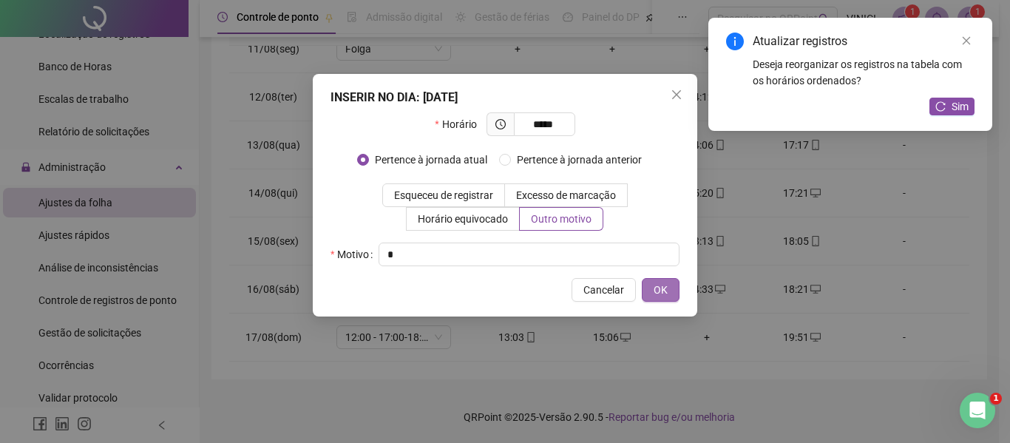
click at [670, 298] on button "OK" at bounding box center [661, 290] width 38 height 24
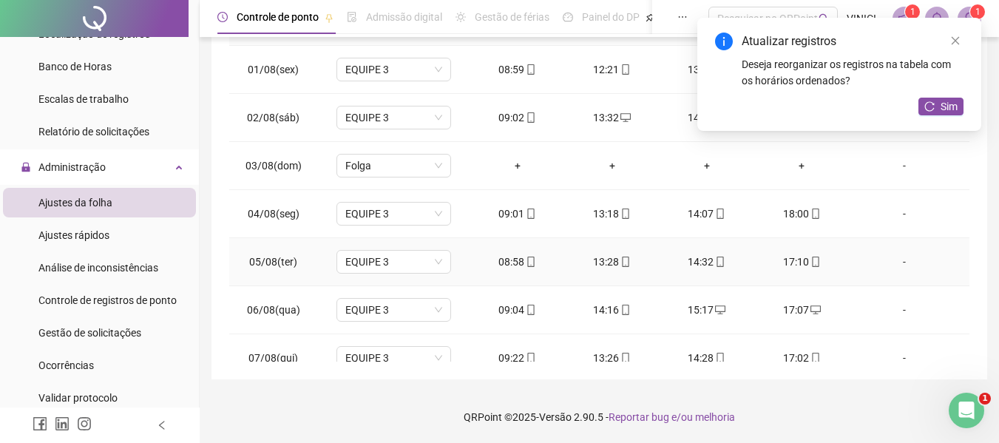
scroll to position [0, 0]
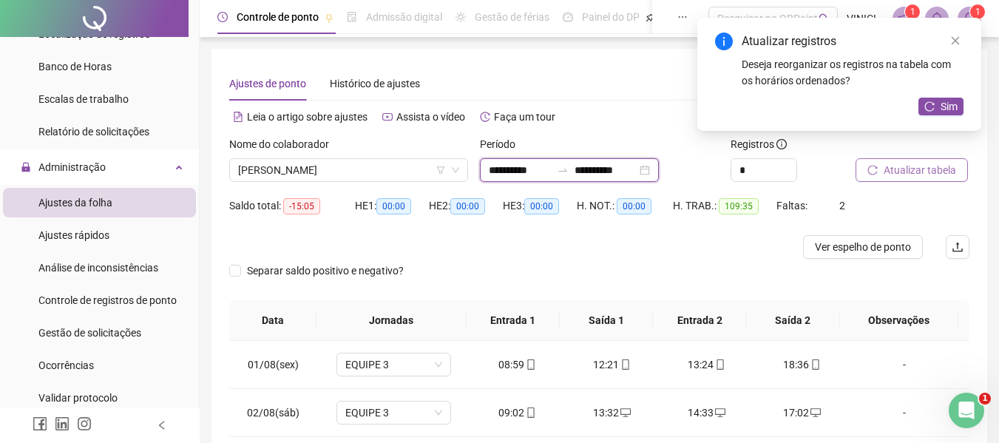
click at [603, 168] on input "**********" at bounding box center [605, 170] width 62 height 16
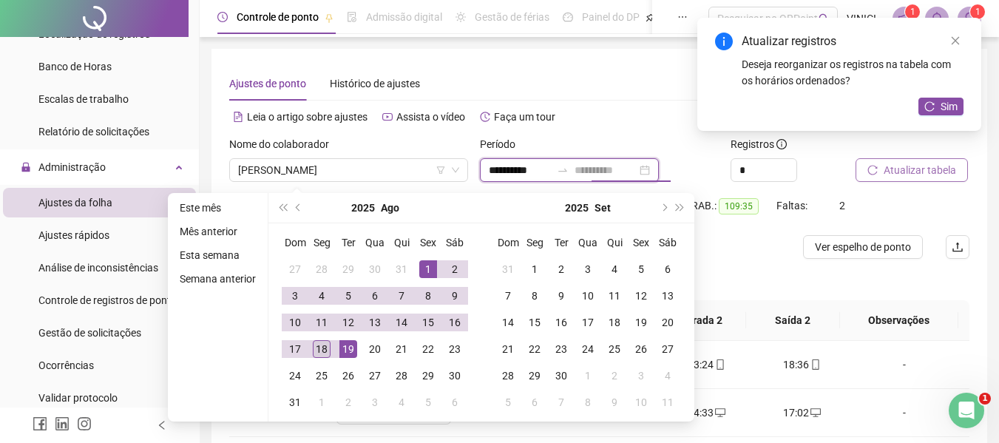
type input "**********"
click at [327, 343] on div "18" at bounding box center [322, 349] width 18 height 18
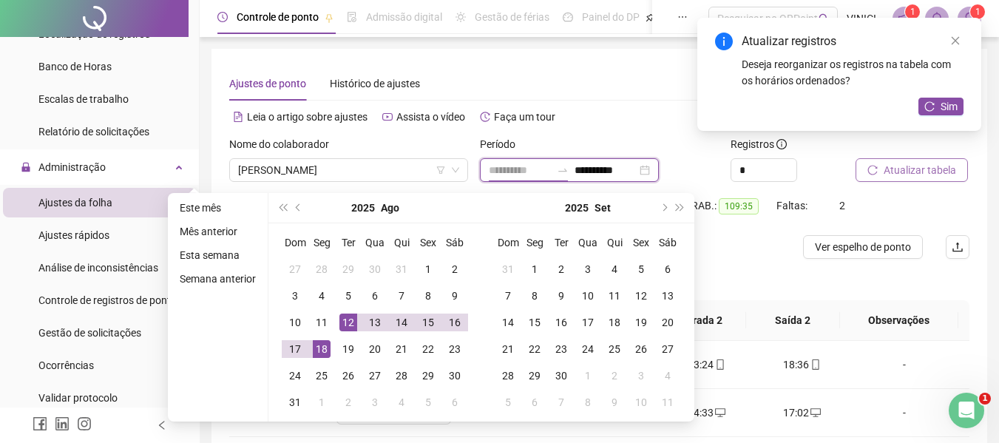
type input "**********"
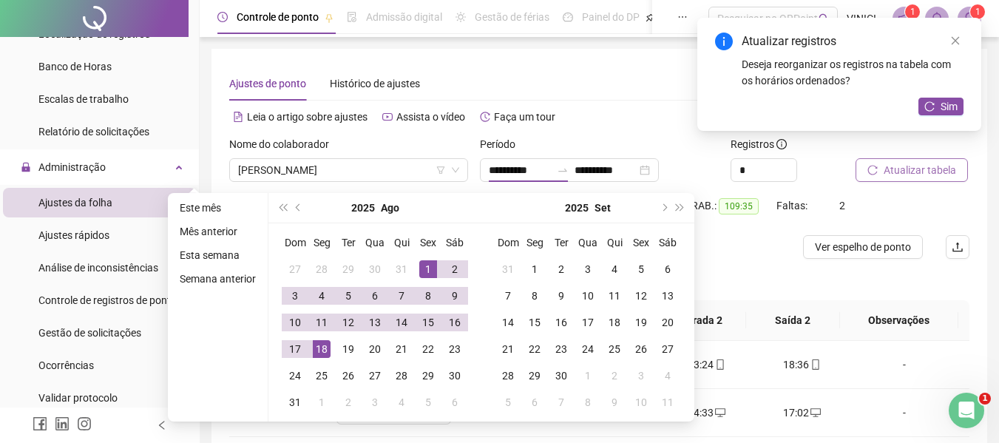
click at [937, 161] on button "Atualizar tabela" at bounding box center [911, 170] width 112 height 24
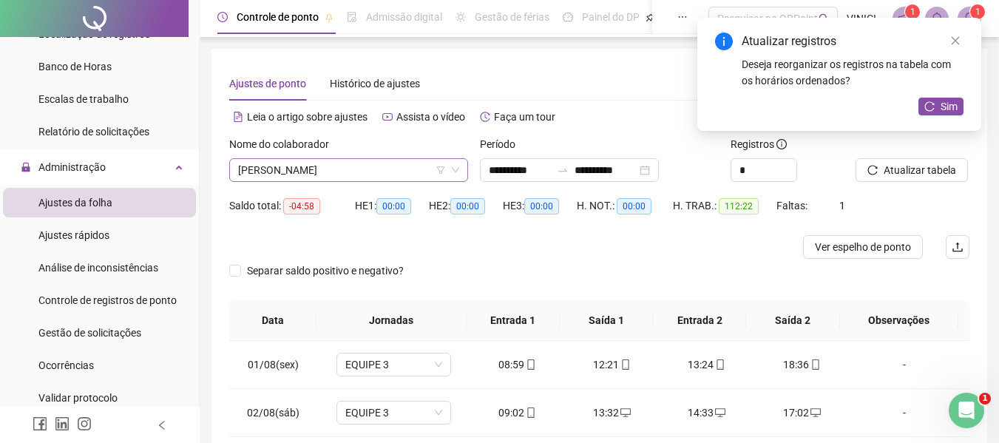
click at [360, 172] on span "[PERSON_NAME]" at bounding box center [348, 170] width 221 height 22
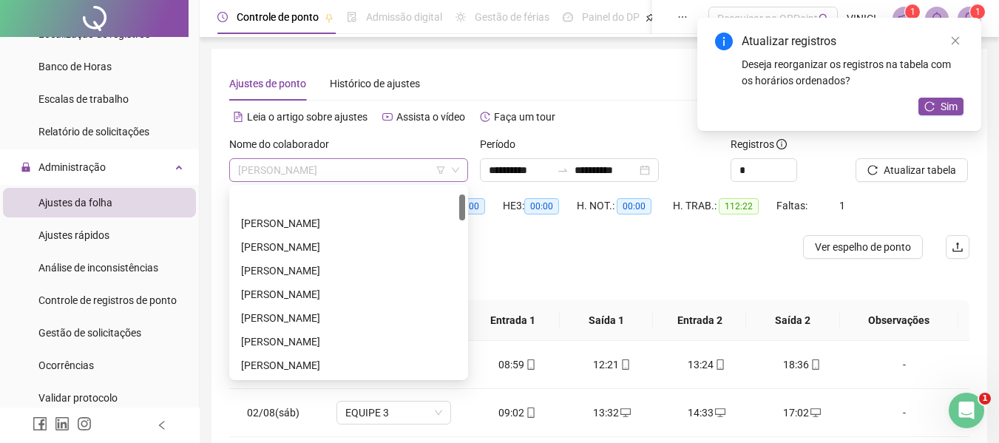
scroll to position [47, 0]
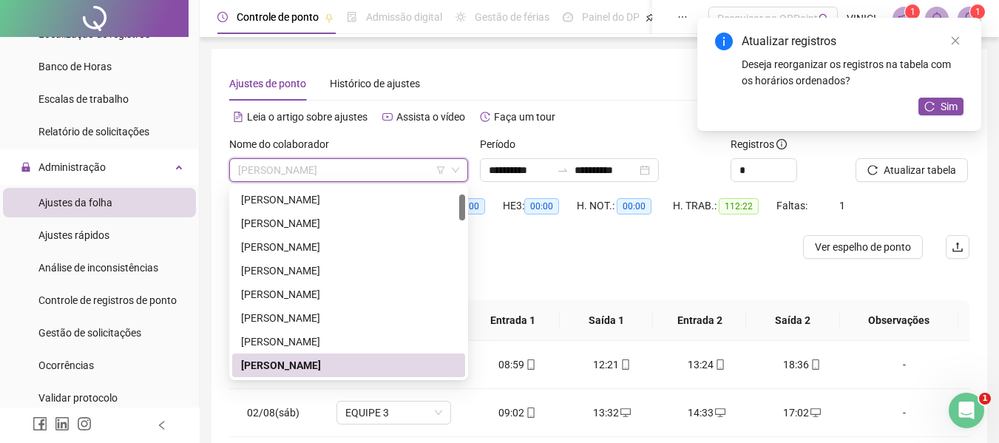
paste input "**********"
type input "**********"
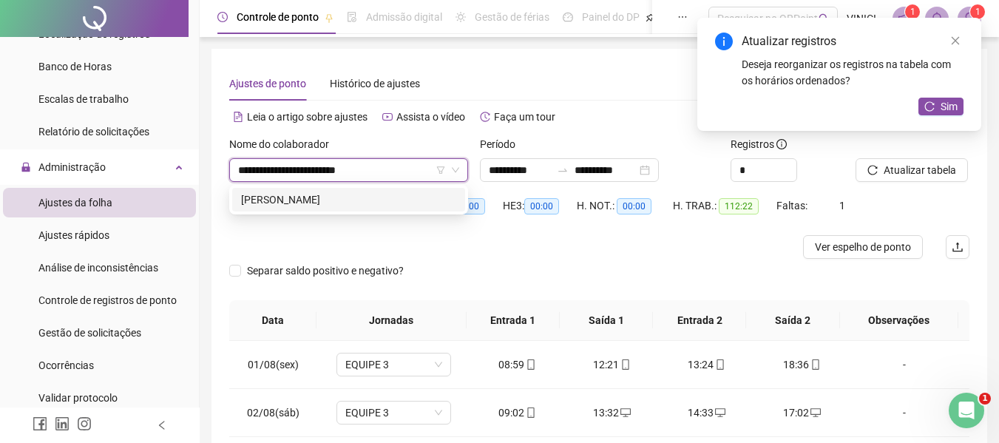
scroll to position [0, 0]
click at [381, 194] on div "[PERSON_NAME]" at bounding box center [348, 199] width 215 height 16
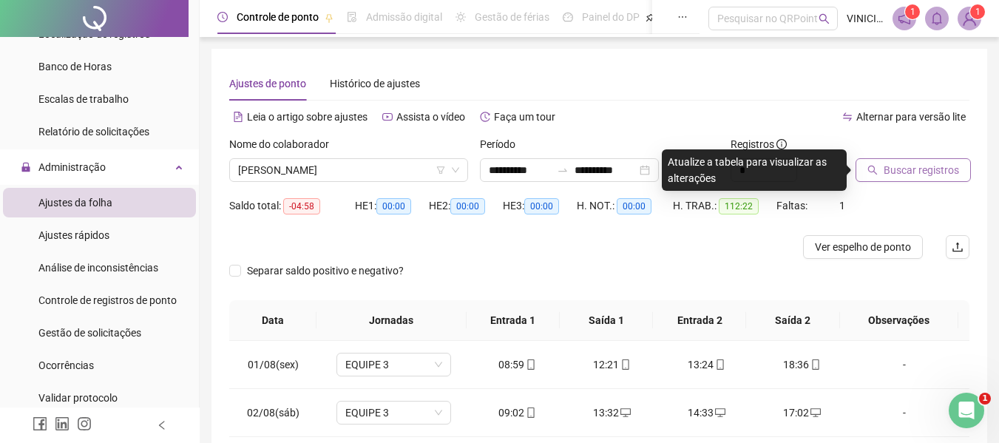
click at [870, 166] on icon "search" at bounding box center [872, 170] width 10 height 10
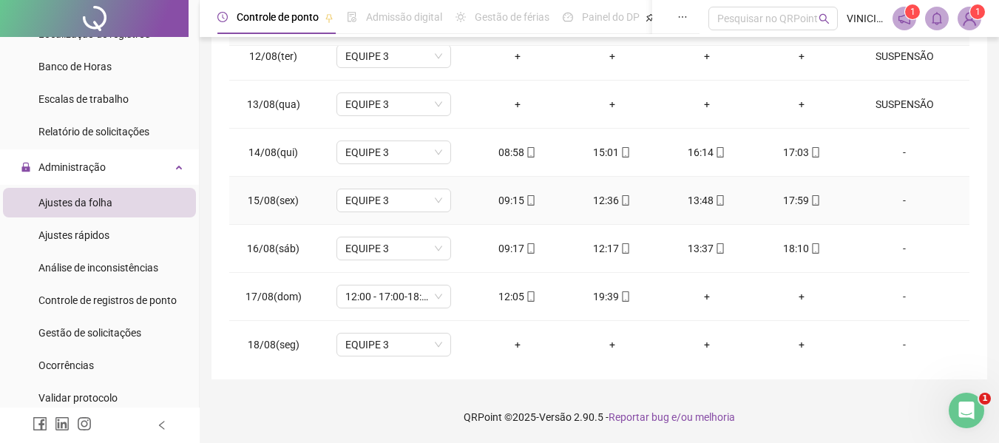
scroll to position [549, 0]
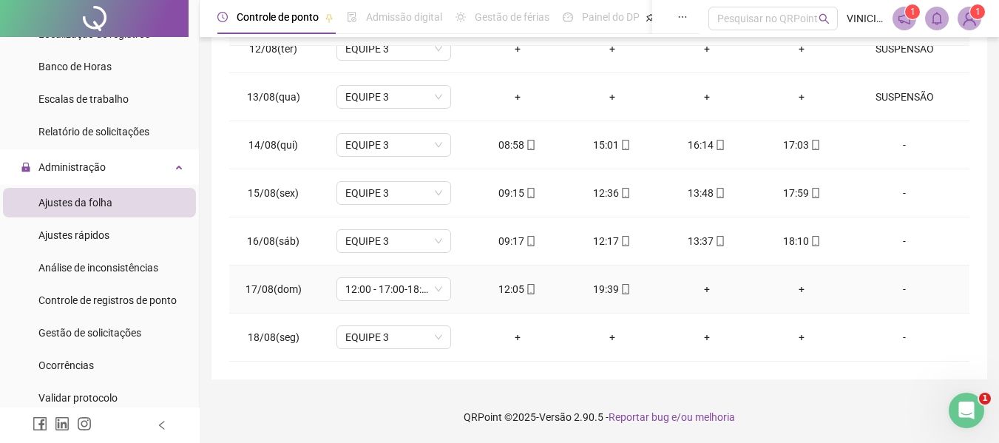
click at [792, 290] on div "+" at bounding box center [801, 289] width 71 height 16
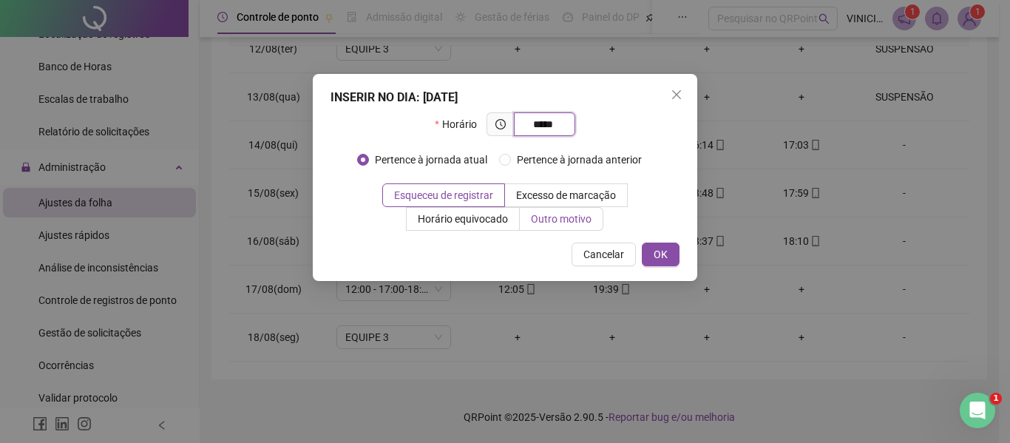
type input "*****"
click at [560, 225] on label "Outro motivo" at bounding box center [562, 219] width 84 height 24
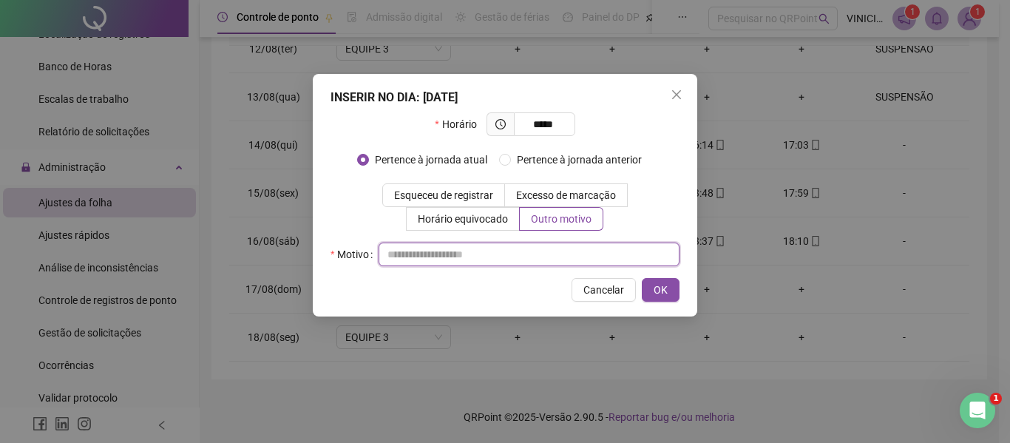
click at [556, 242] on input "text" at bounding box center [528, 254] width 301 height 24
type input "*"
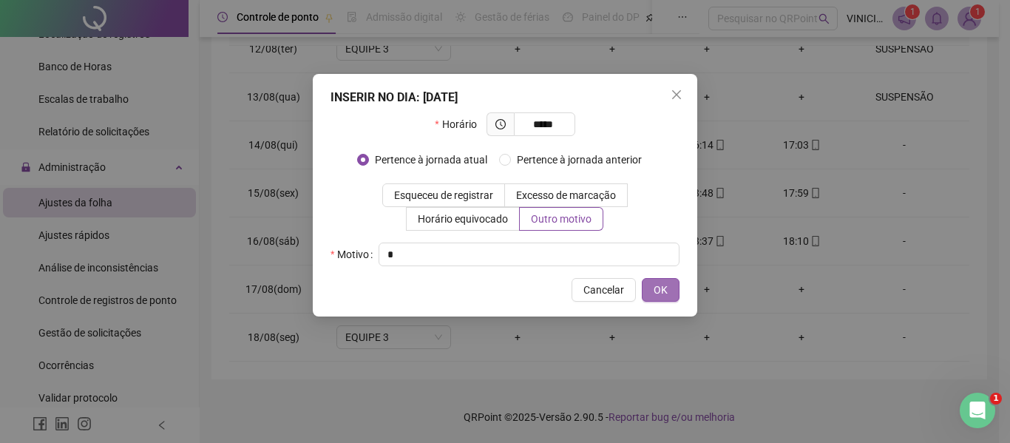
click at [666, 293] on span "OK" at bounding box center [660, 290] width 14 height 16
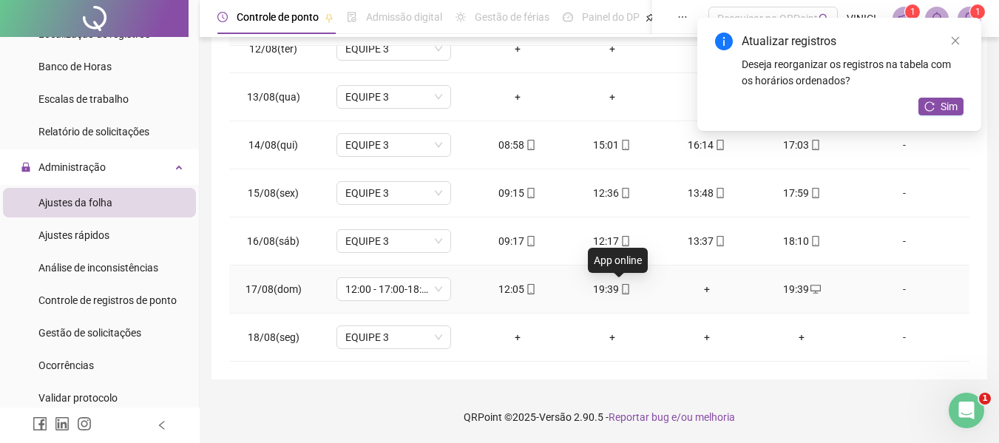
click at [620, 291] on icon "mobile" at bounding box center [625, 289] width 10 height 10
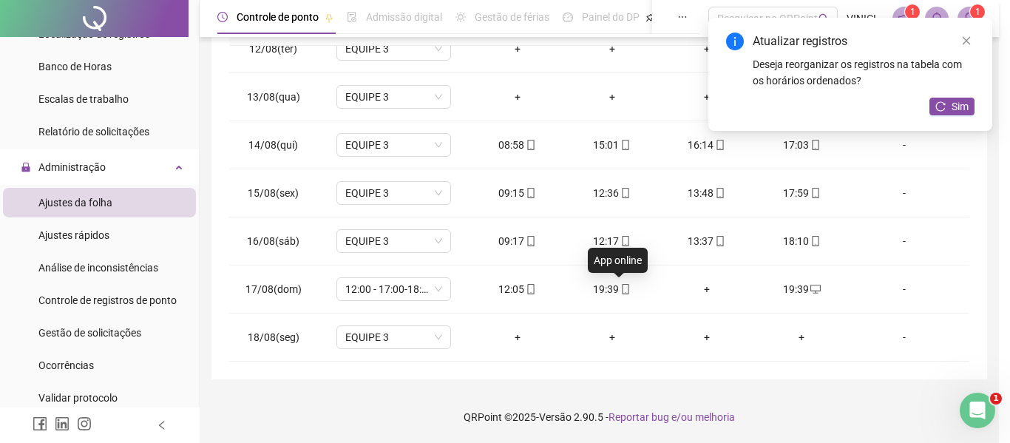
type input "**********"
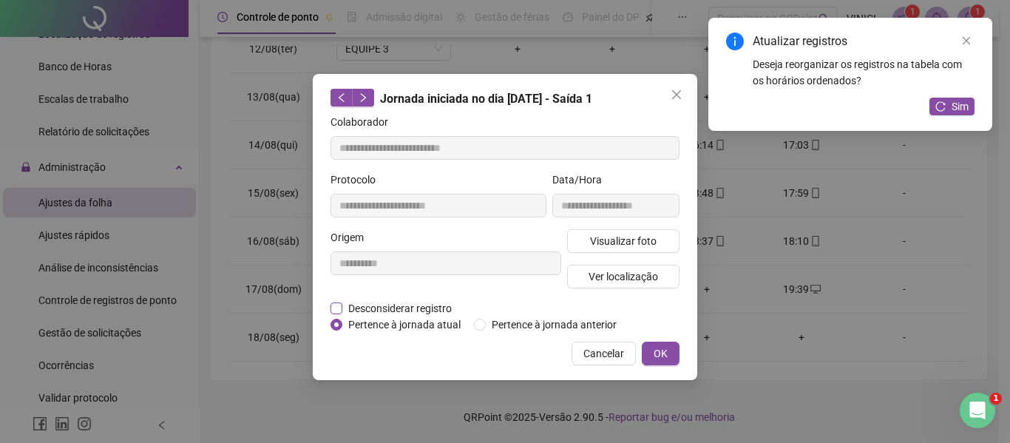
click at [384, 314] on span "Desconsiderar registro" at bounding box center [399, 308] width 115 height 16
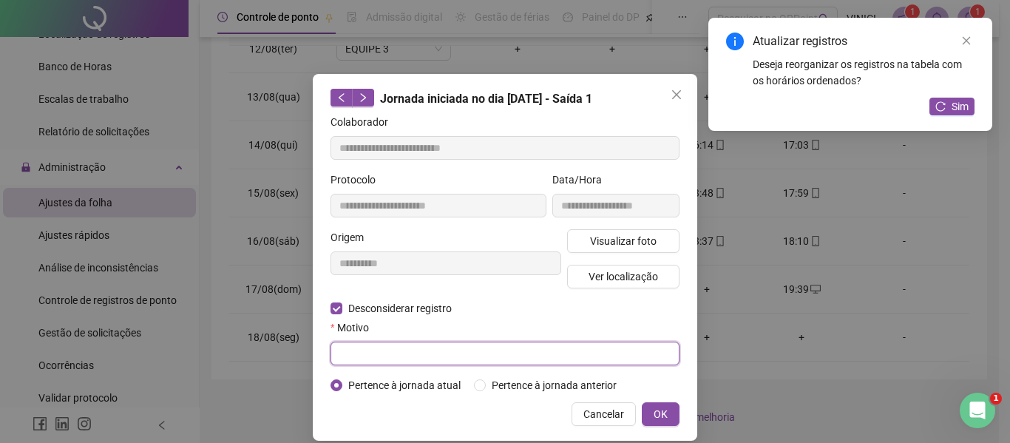
click at [386, 346] on input "text" at bounding box center [504, 354] width 349 height 24
type input "*"
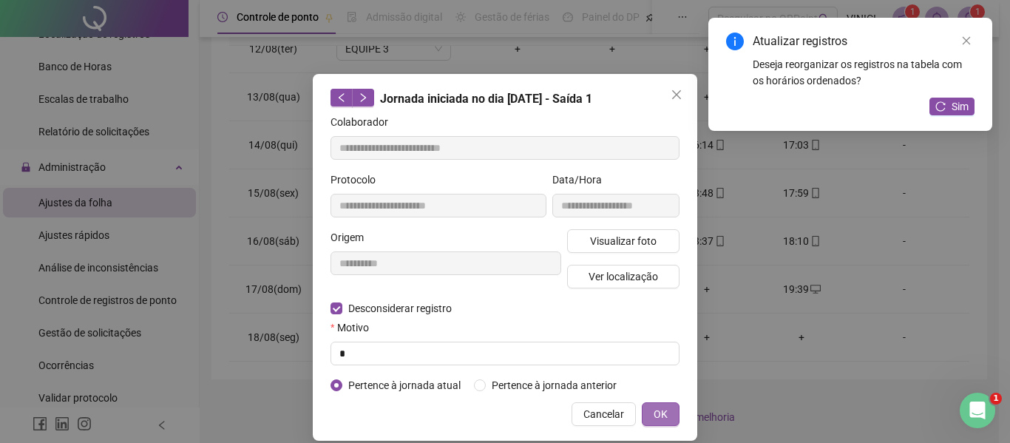
click at [644, 413] on button "OK" at bounding box center [661, 414] width 38 height 24
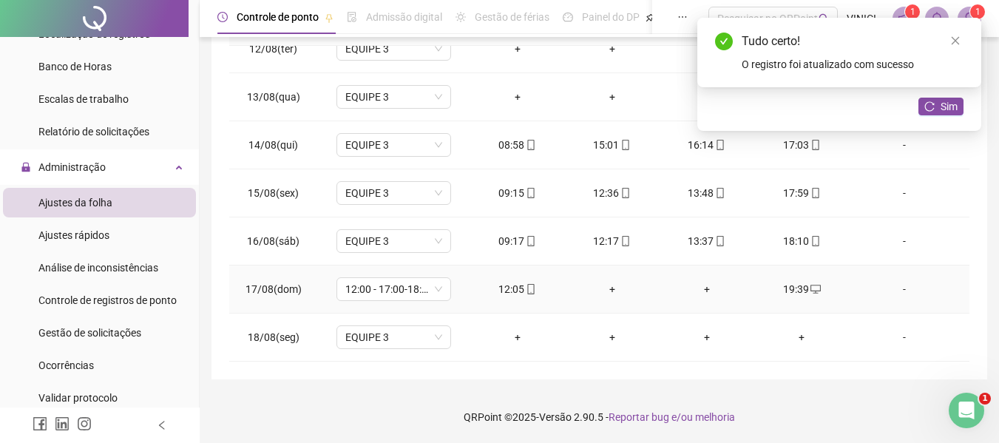
click at [613, 293] on div "+" at bounding box center [612, 289] width 71 height 16
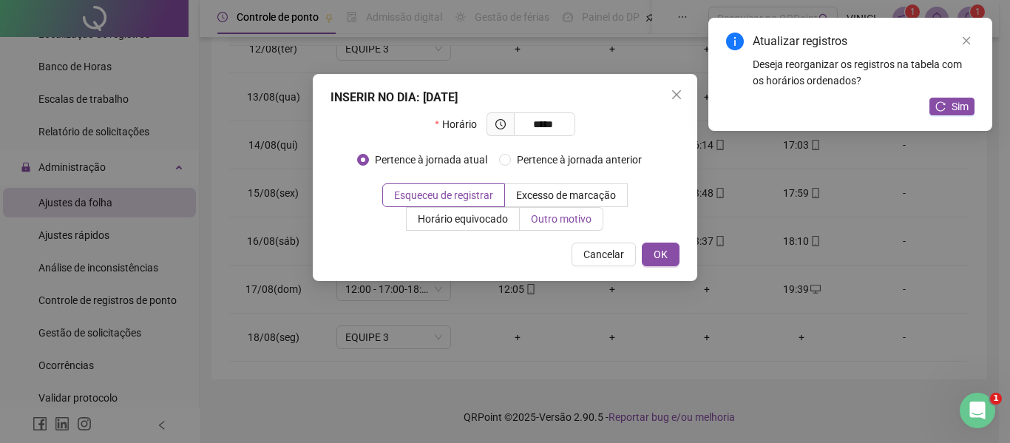
type input "*****"
click at [576, 222] on span "Outro motivo" at bounding box center [561, 219] width 61 height 12
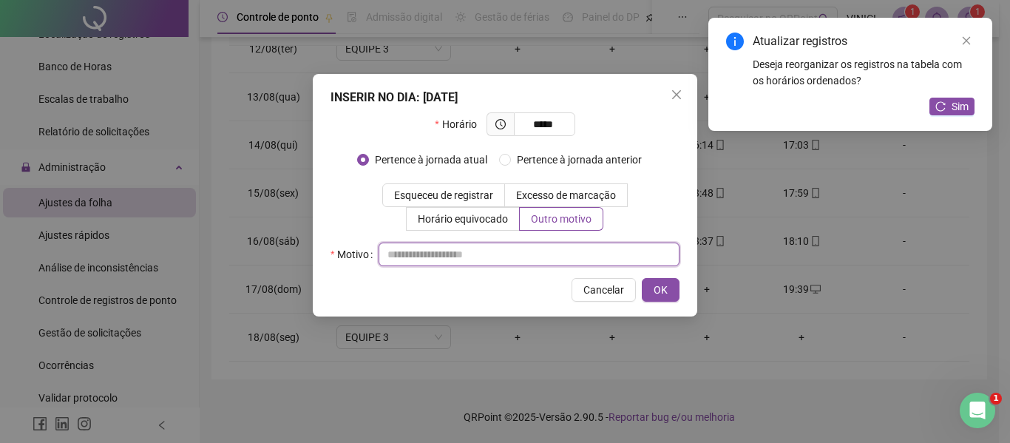
click at [576, 248] on input "text" at bounding box center [528, 254] width 301 height 24
type input "*"
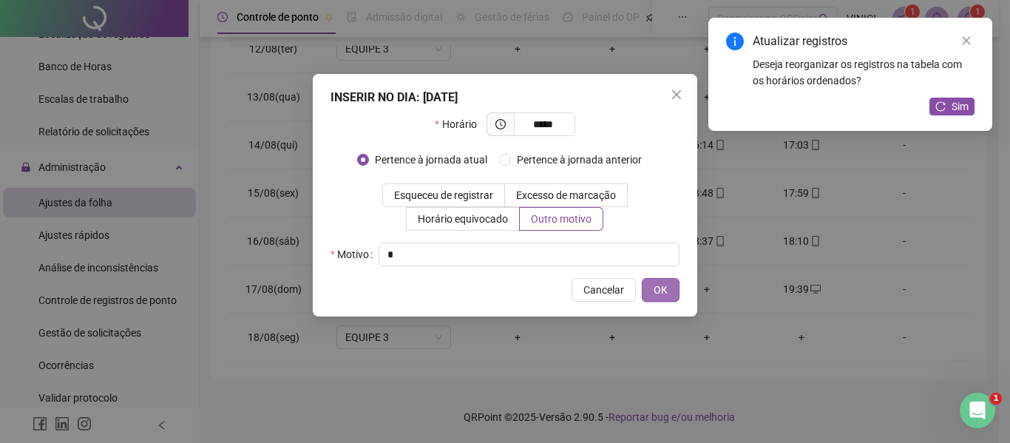
click at [660, 290] on span "OK" at bounding box center [660, 290] width 14 height 16
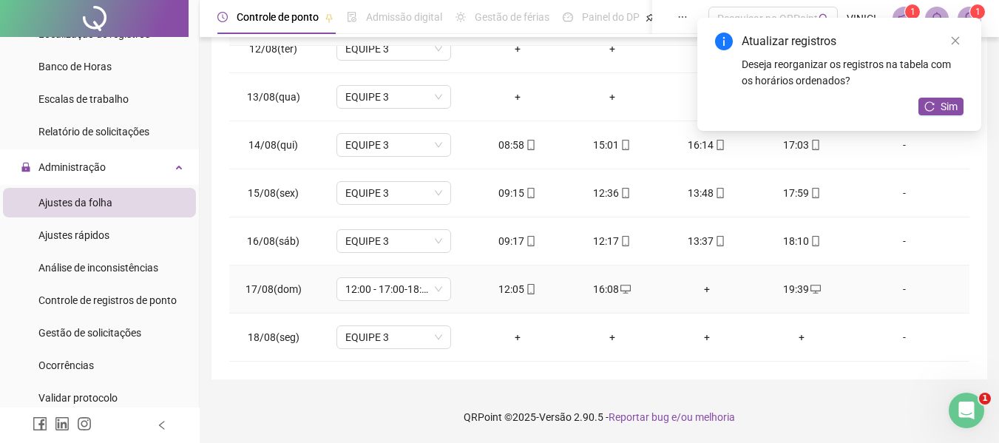
click at [695, 285] on div "+" at bounding box center [706, 289] width 71 height 16
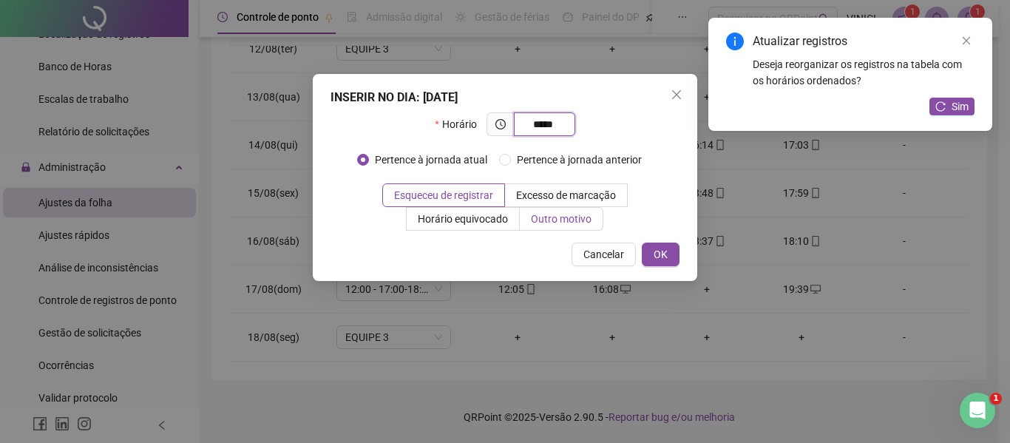
type input "*****"
click at [554, 229] on label "Outro motivo" at bounding box center [562, 219] width 84 height 24
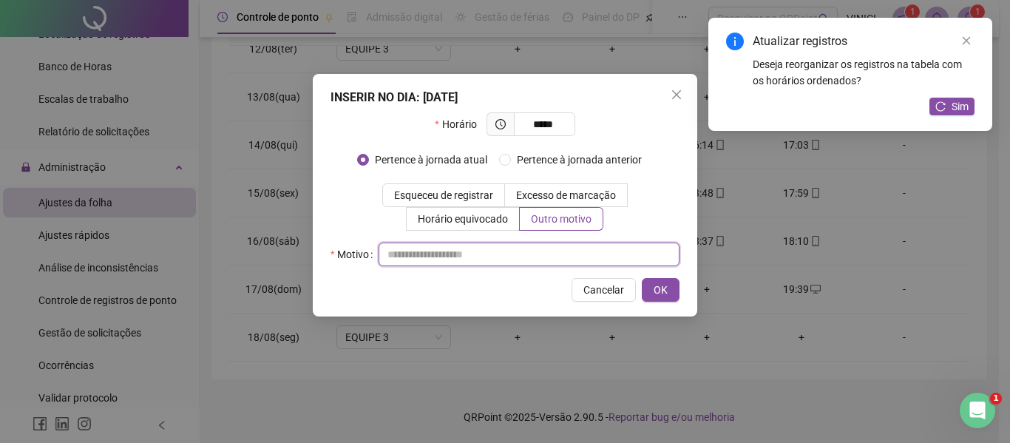
click at [554, 249] on input "text" at bounding box center [528, 254] width 301 height 24
type input "*"
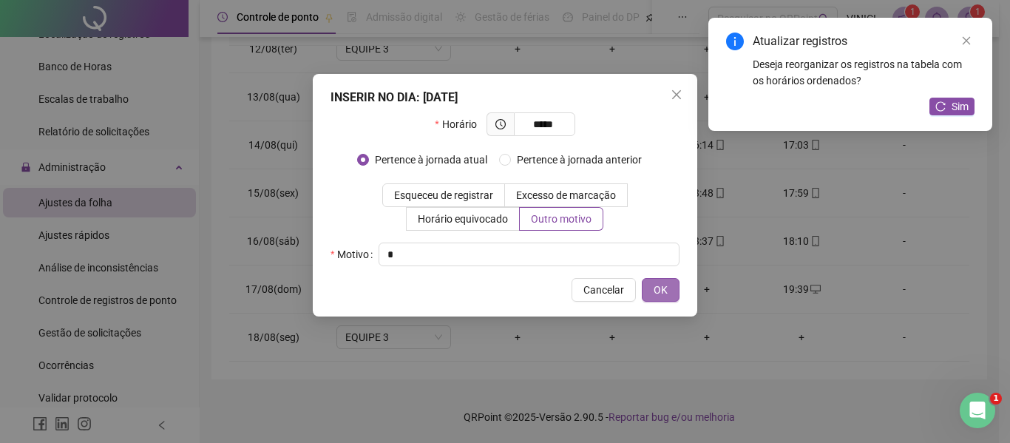
click at [654, 278] on button "OK" at bounding box center [661, 290] width 38 height 24
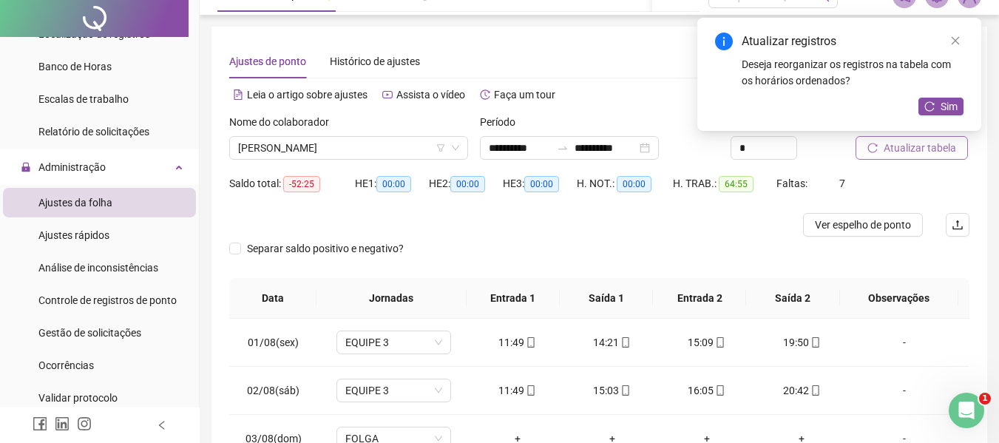
scroll to position [0, 0]
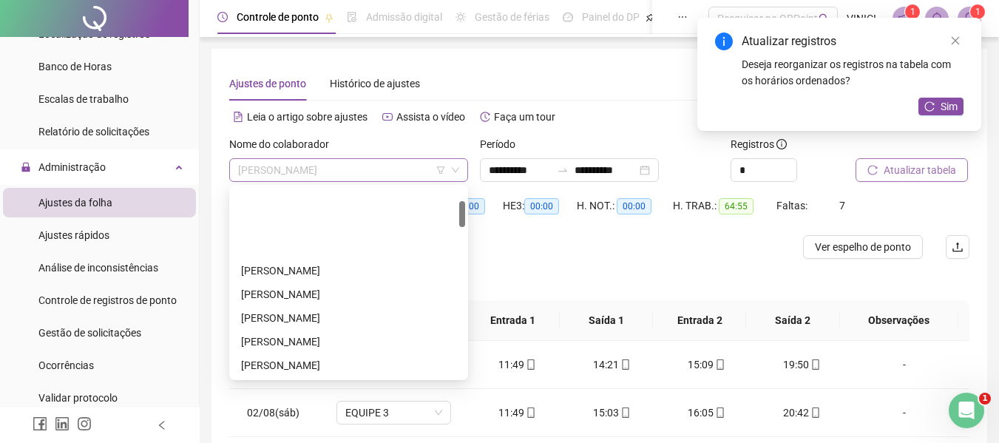
click at [389, 173] on span "[PERSON_NAME]" at bounding box center [348, 170] width 221 height 22
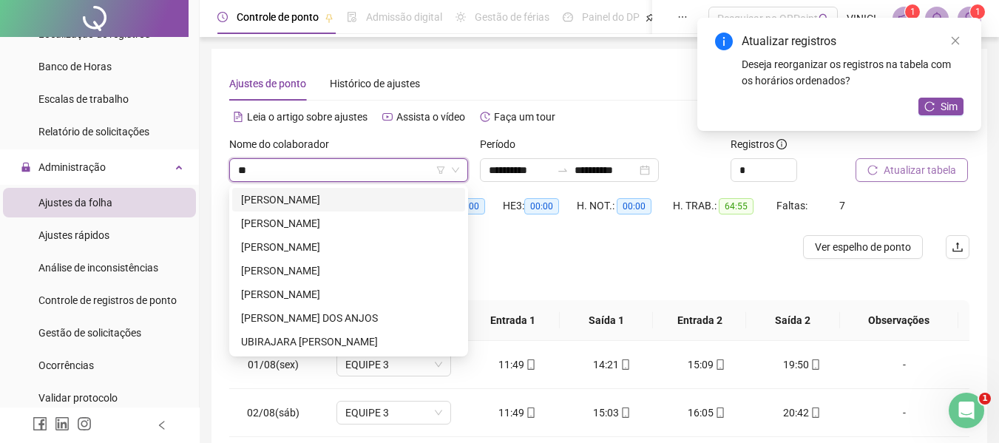
type input "***"
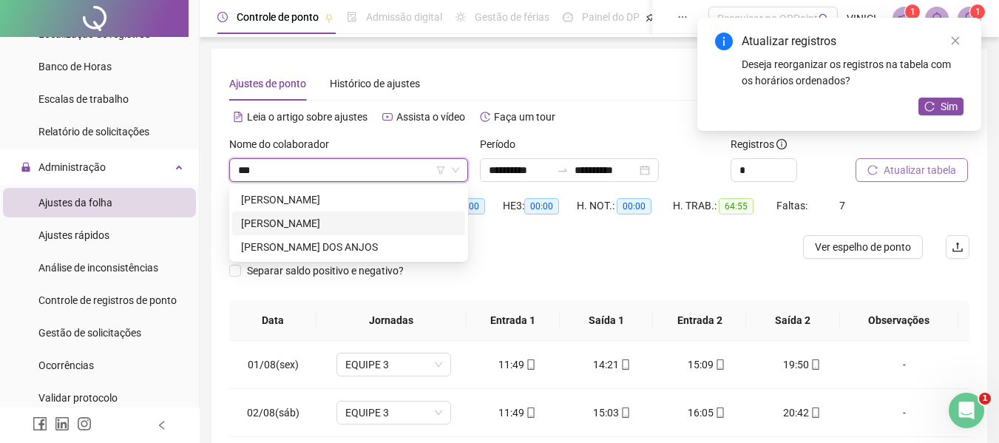
click at [345, 212] on div "[PERSON_NAME]" at bounding box center [348, 223] width 233 height 24
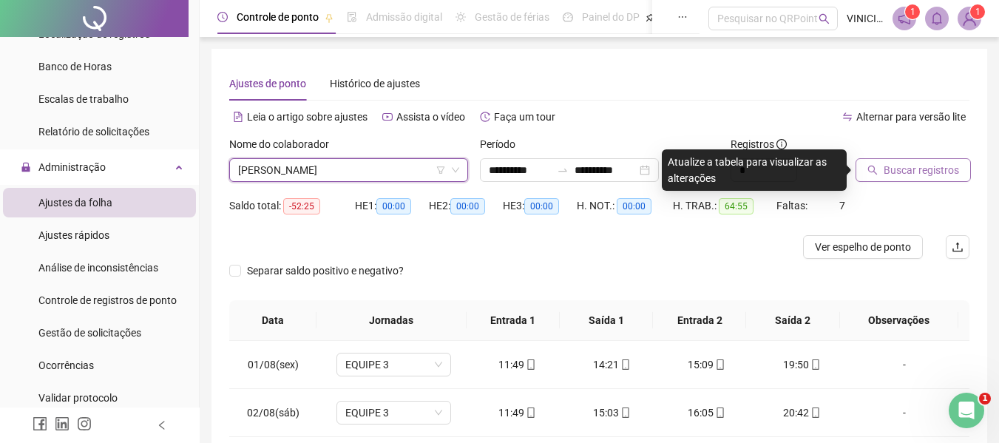
click at [896, 171] on span "Buscar registros" at bounding box center [920, 170] width 75 height 16
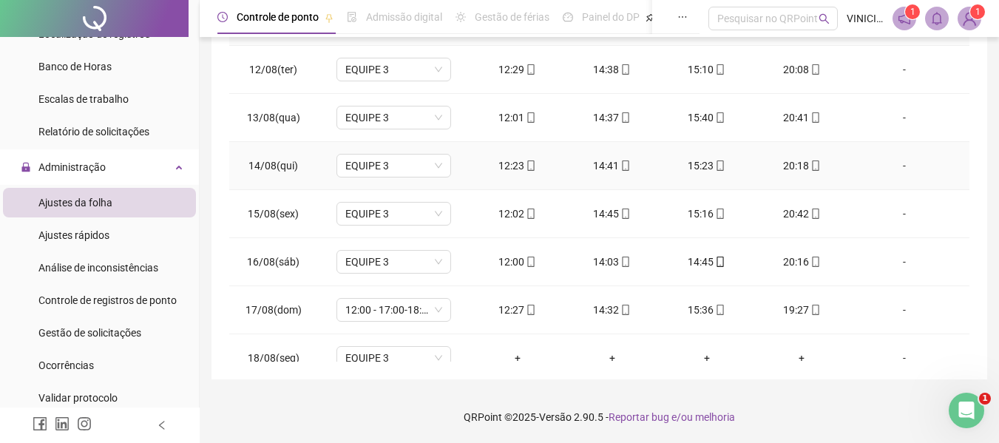
scroll to position [73, 0]
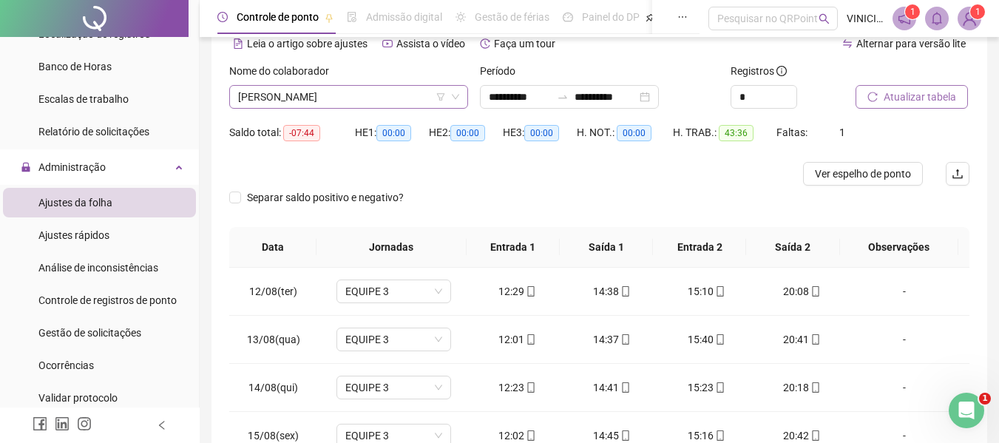
click at [403, 103] on span "[PERSON_NAME]" at bounding box center [348, 97] width 221 height 22
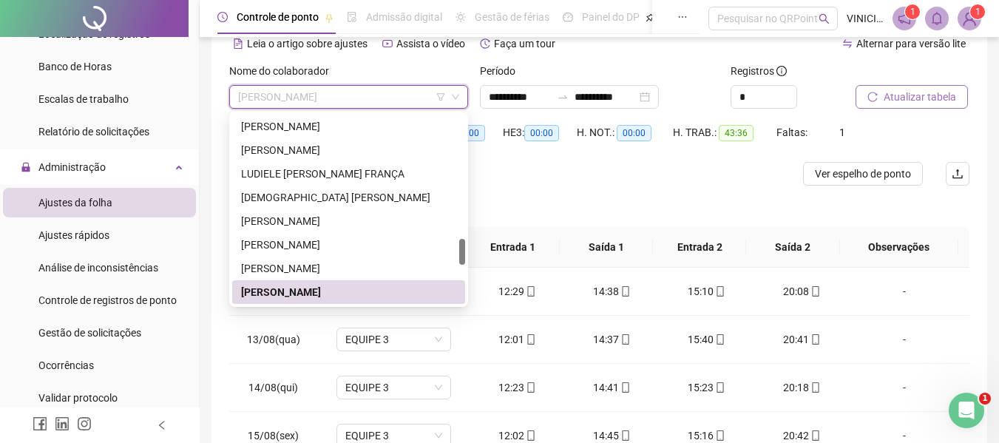
paste input "**********"
type input "**********"
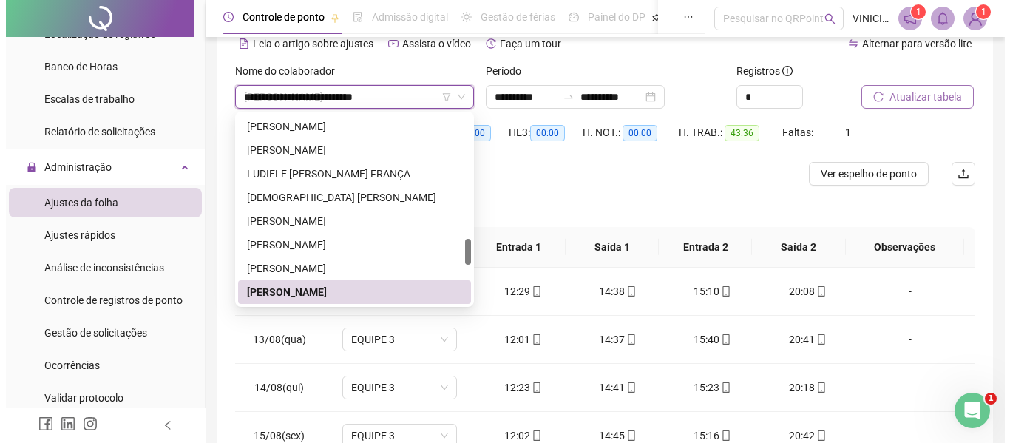
scroll to position [0, 0]
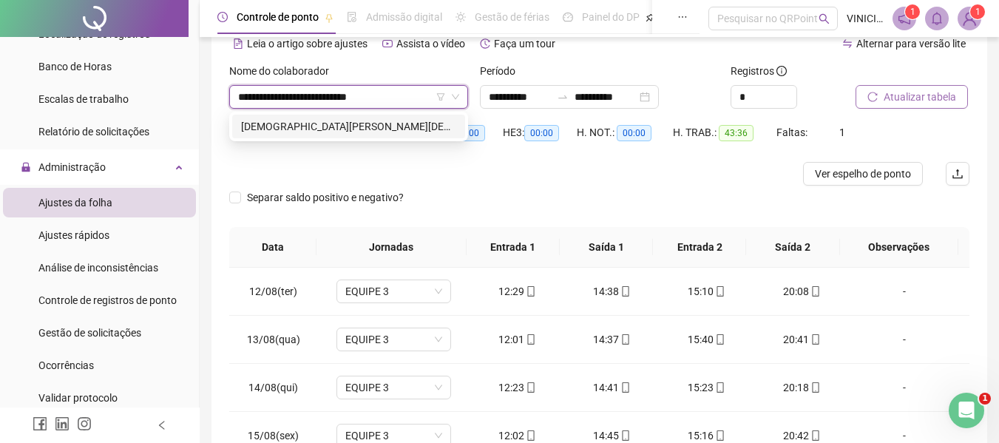
click at [412, 123] on div "[DEMOGRAPHIC_DATA][PERSON_NAME][DEMOGRAPHIC_DATA] DE [DEMOGRAPHIC_DATA]" at bounding box center [348, 126] width 215 height 16
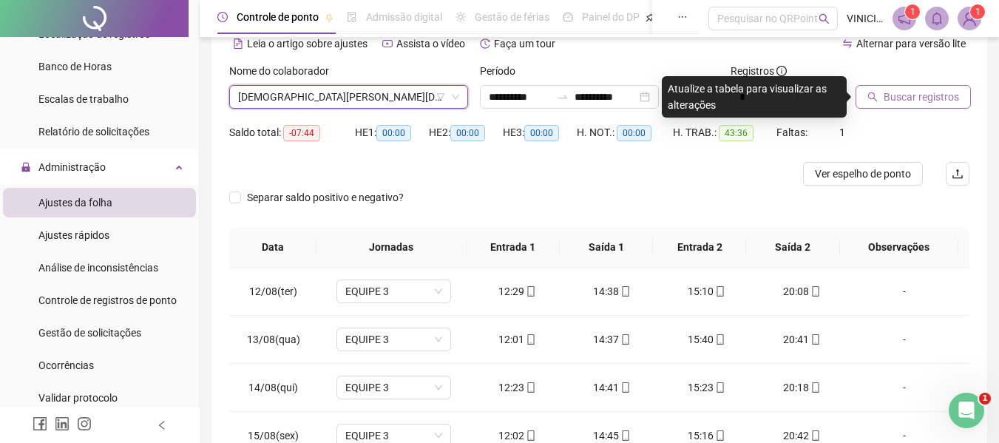
click at [912, 92] on span "Buscar registros" at bounding box center [920, 97] width 75 height 16
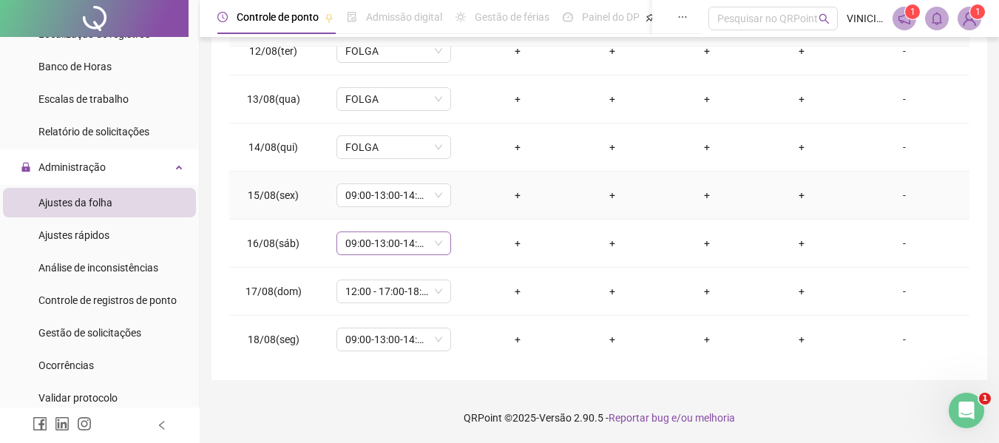
scroll to position [549, 0]
click at [407, 180] on td "09:00-13:00-14:00-17:20" at bounding box center [393, 194] width 152 height 48
click at [406, 191] on span "09:00-13:00-14:00-17:20" at bounding box center [393, 194] width 97 height 22
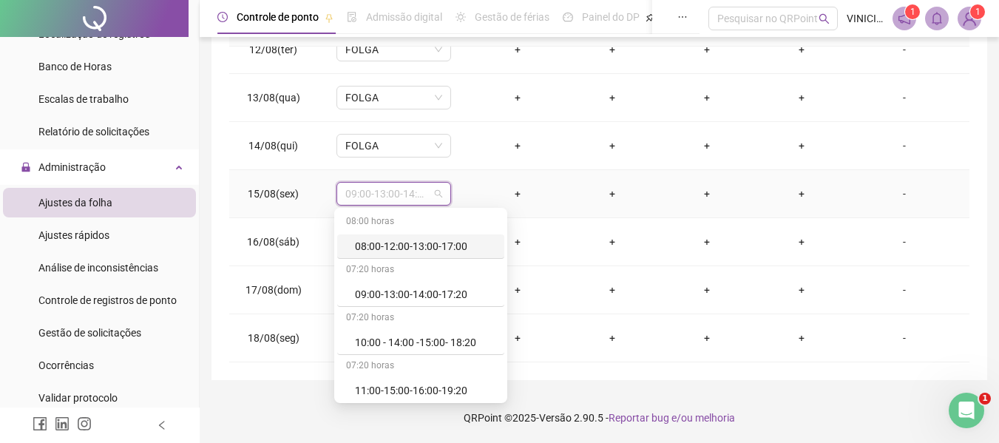
type input "*"
click at [368, 295] on div "Folga" at bounding box center [414, 294] width 119 height 16
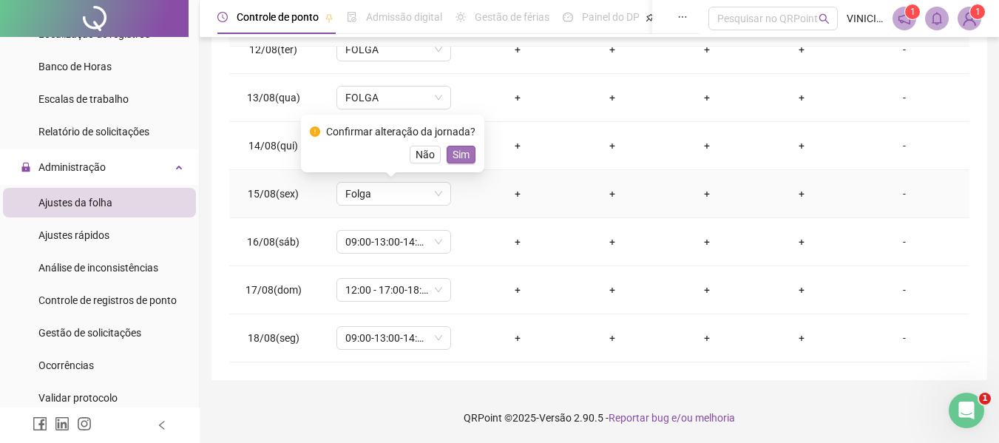
click at [458, 153] on span "Sim" at bounding box center [460, 154] width 17 height 16
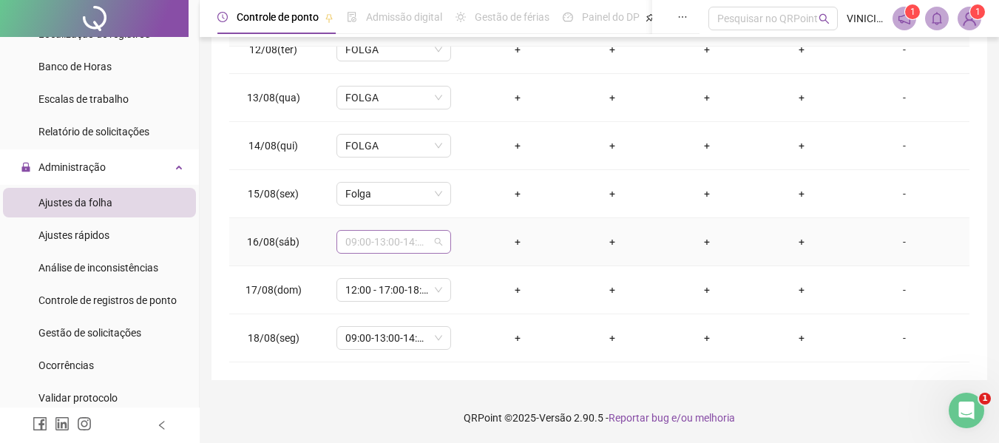
click at [400, 242] on span "09:00-13:00-14:00-17:20" at bounding box center [393, 242] width 97 height 22
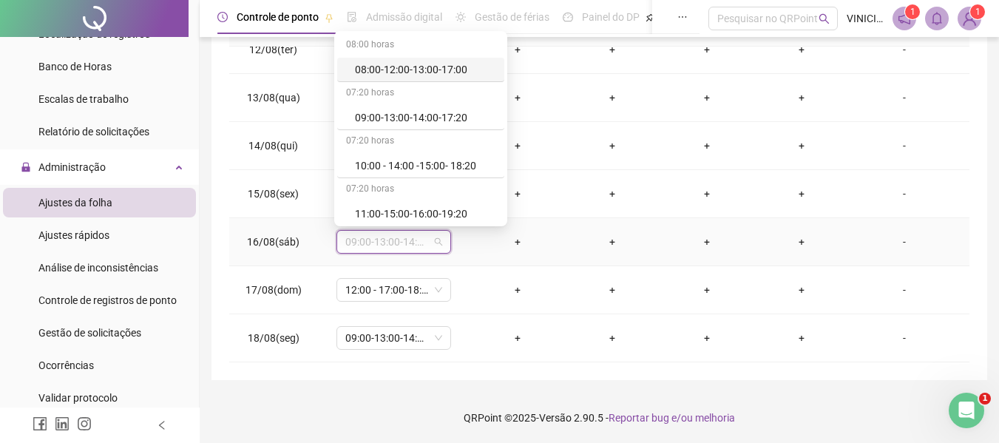
type input "*"
click at [382, 120] on div "Folga" at bounding box center [414, 117] width 119 height 16
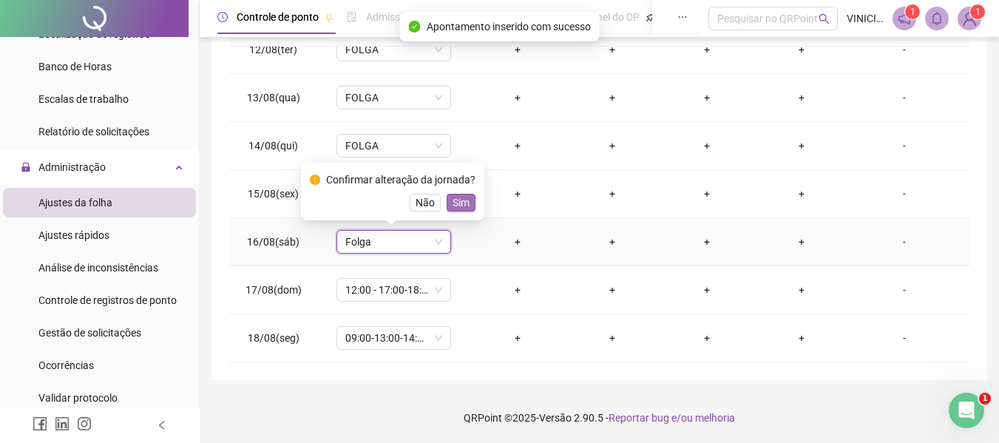
click at [458, 197] on span "Sim" at bounding box center [460, 202] width 17 height 16
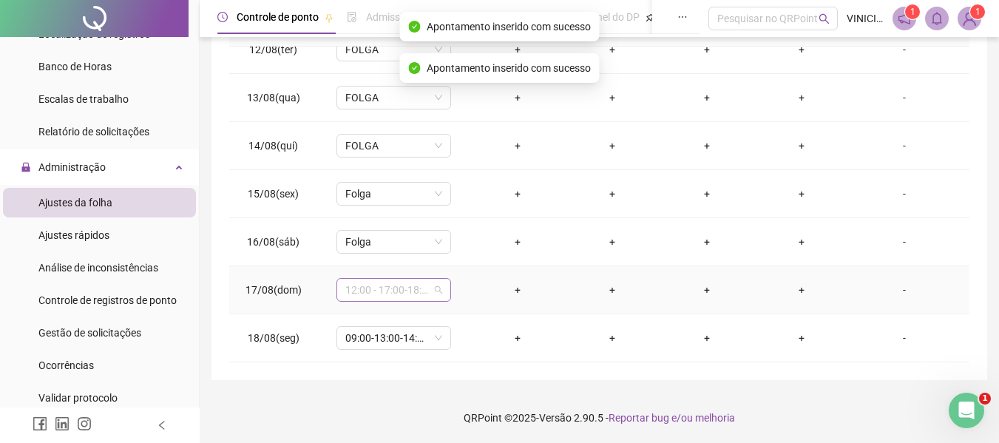
click at [405, 288] on span "12:00 - 17:00-18:00-20:20" at bounding box center [393, 290] width 97 height 22
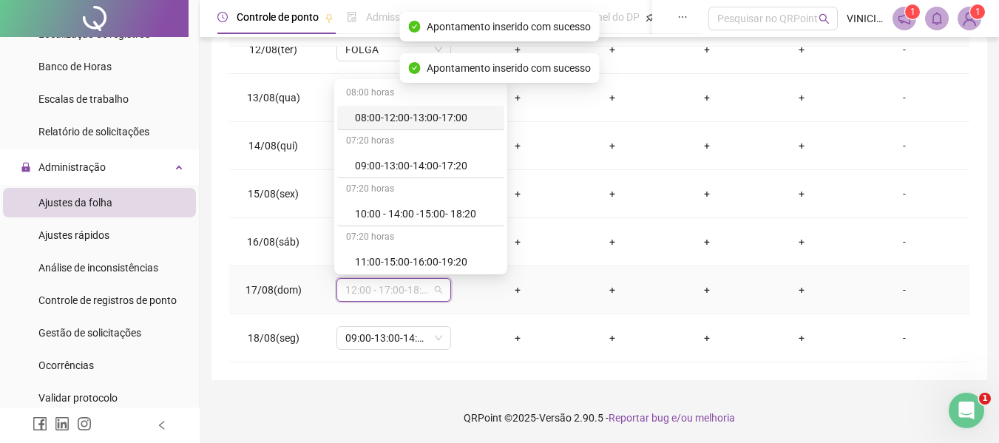
type input "*"
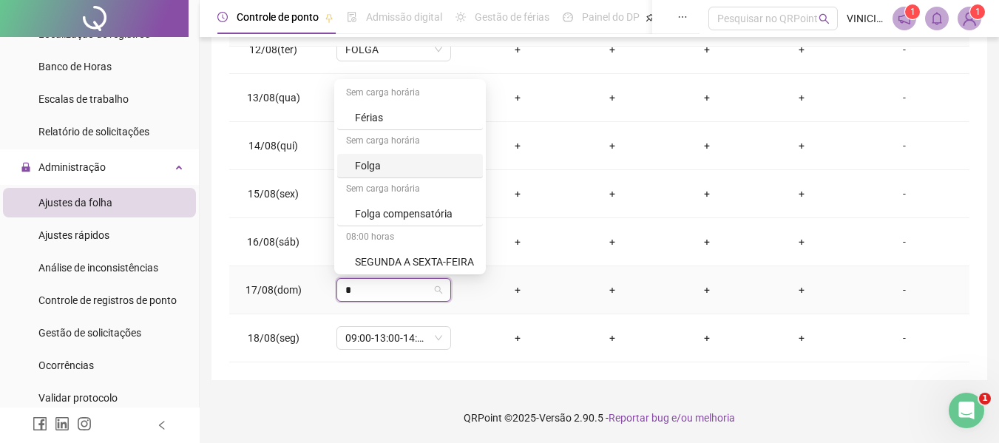
click at [393, 158] on div "Folga" at bounding box center [414, 165] width 119 height 16
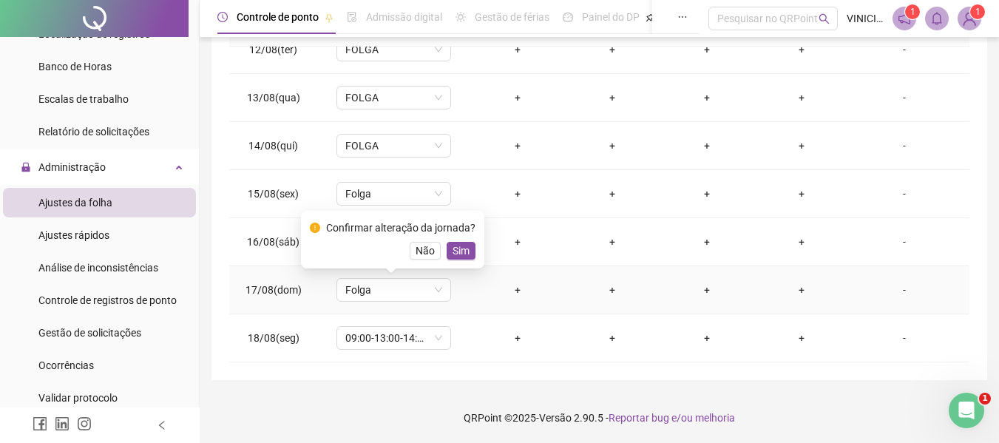
click at [463, 256] on span "Sim" at bounding box center [460, 250] width 17 height 16
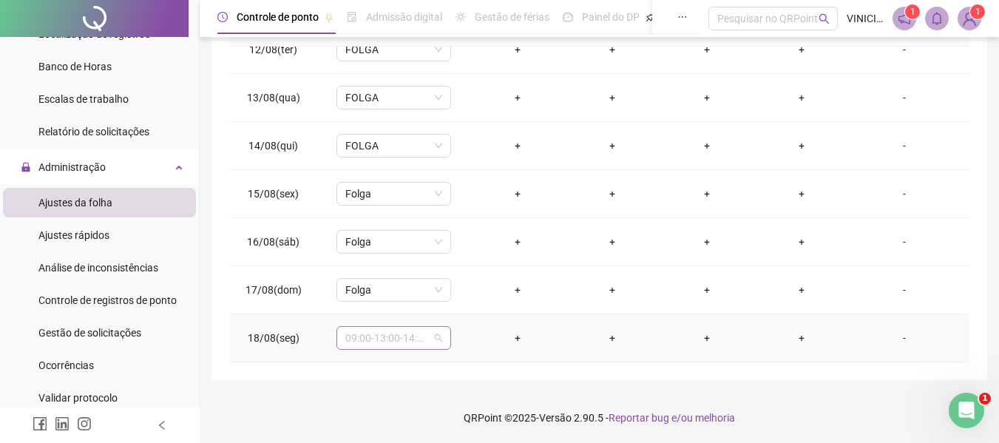
click at [411, 335] on span "09:00-13:00-14:00-17:20" at bounding box center [393, 338] width 97 height 22
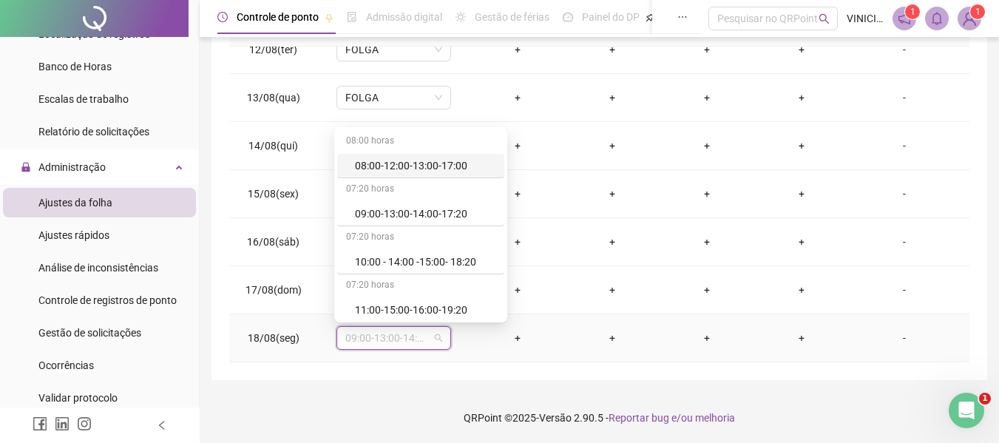
type input "*"
click at [389, 215] on div "Folga" at bounding box center [414, 213] width 119 height 16
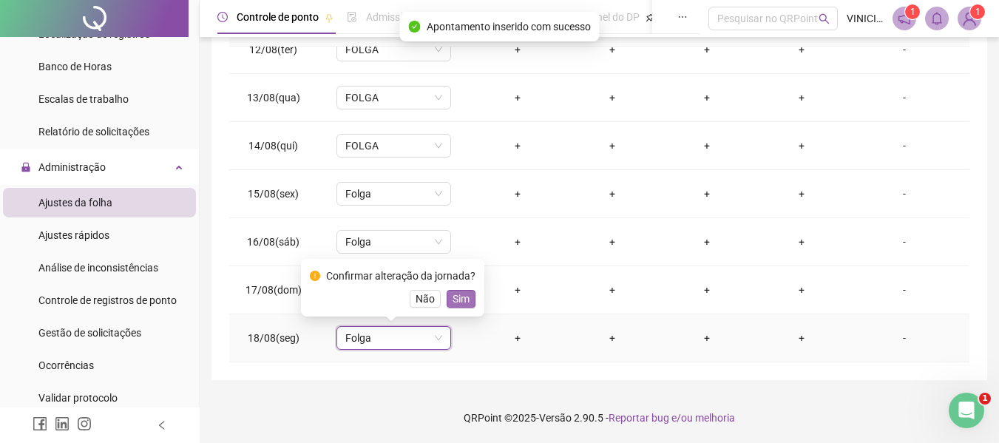
click at [456, 296] on span "Sim" at bounding box center [460, 299] width 17 height 16
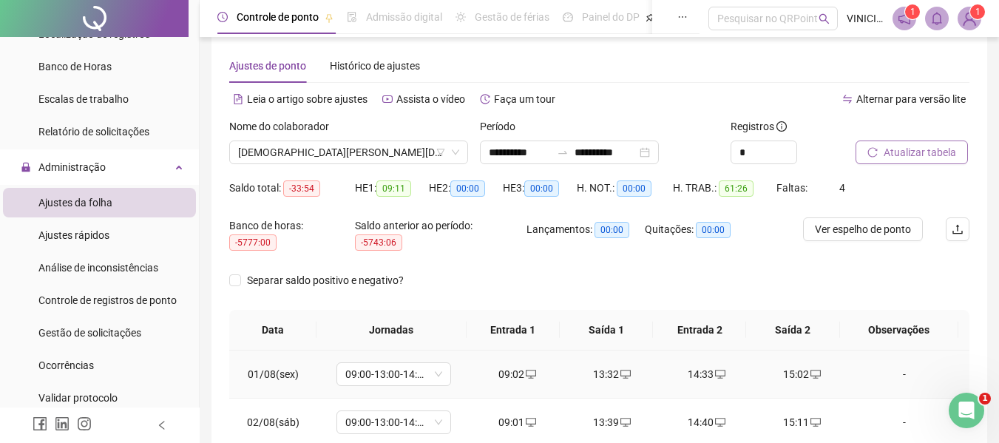
scroll to position [0, 0]
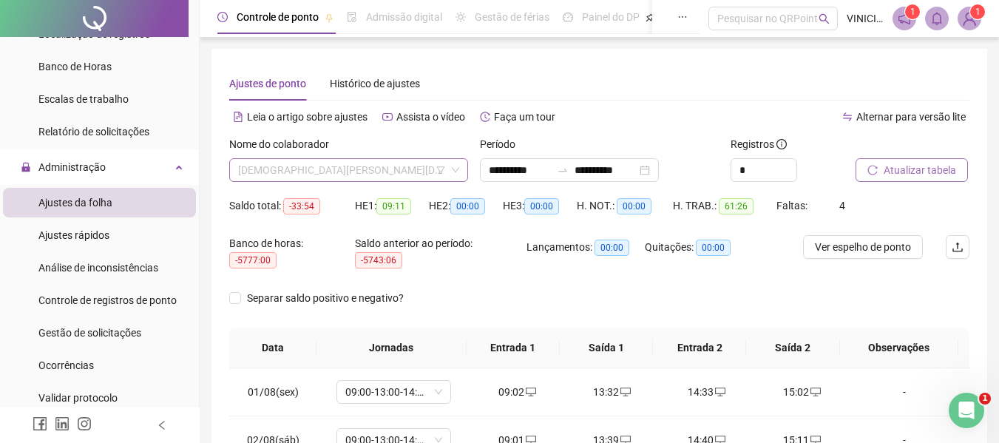
click at [367, 181] on div "[DEMOGRAPHIC_DATA][PERSON_NAME][DEMOGRAPHIC_DATA] DE [DEMOGRAPHIC_DATA]" at bounding box center [348, 170] width 239 height 24
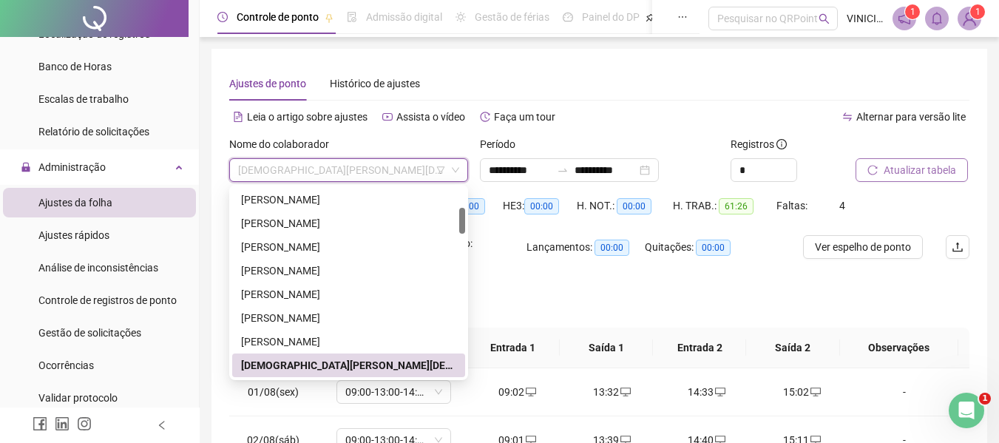
paste input "**********"
type input "**********"
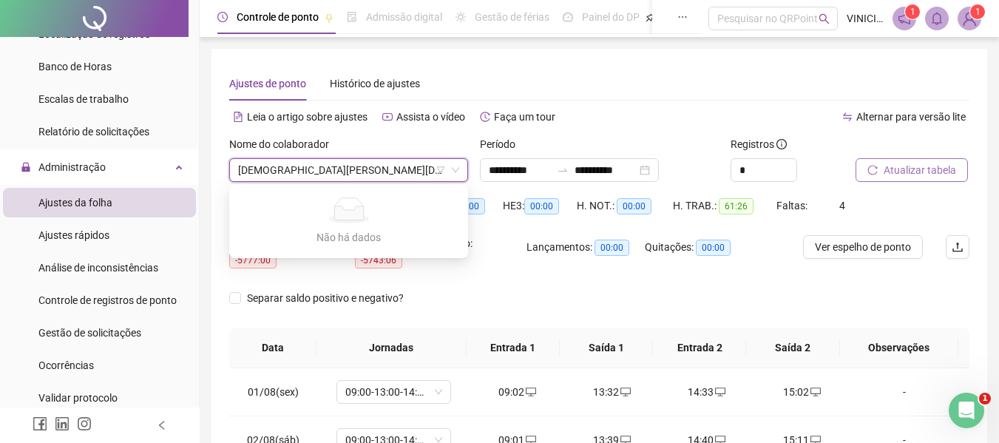
click at [367, 181] on div "[DEMOGRAPHIC_DATA][PERSON_NAME][DEMOGRAPHIC_DATA] DE [DEMOGRAPHIC_DATA]" at bounding box center [348, 170] width 239 height 24
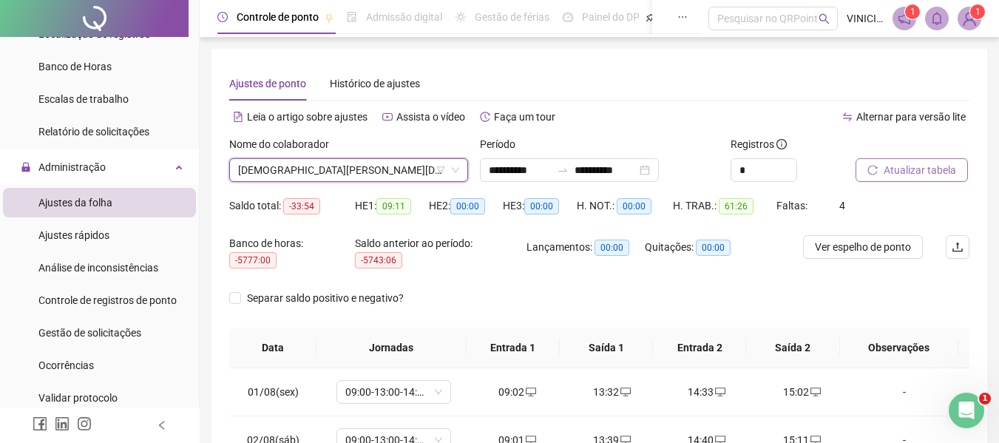
click at [404, 170] on span "[DEMOGRAPHIC_DATA][PERSON_NAME][DEMOGRAPHIC_DATA] DE [DEMOGRAPHIC_DATA]" at bounding box center [348, 170] width 221 height 22
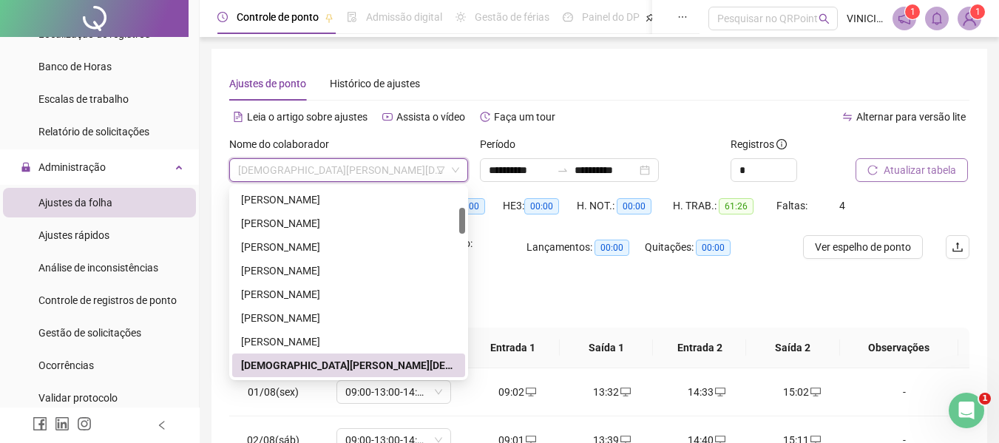
click at [376, 166] on span "[DEMOGRAPHIC_DATA][PERSON_NAME][DEMOGRAPHIC_DATA] DE [DEMOGRAPHIC_DATA]" at bounding box center [348, 170] width 221 height 22
paste input "**********"
type input "**********"
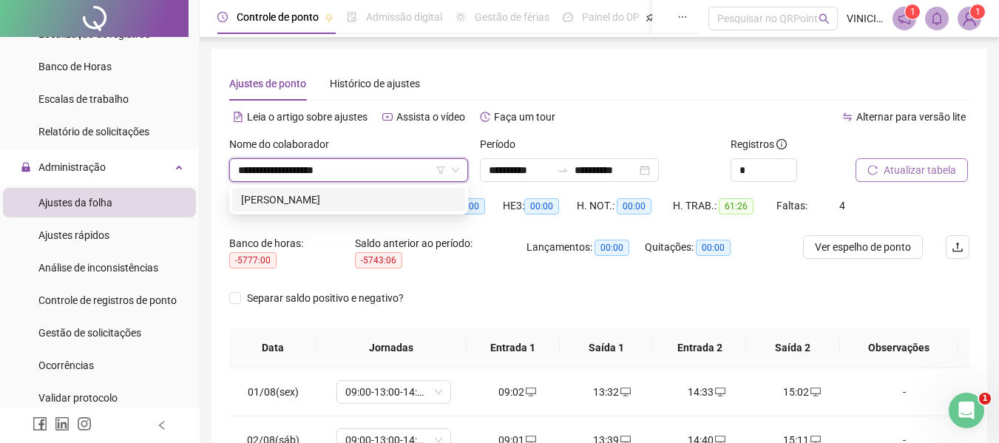
scroll to position [0, 0]
drag, startPoint x: 363, startPoint y: 198, endPoint x: 365, endPoint y: 187, distance: 11.3
click at [362, 198] on div "[PERSON_NAME]" at bounding box center [348, 199] width 215 height 16
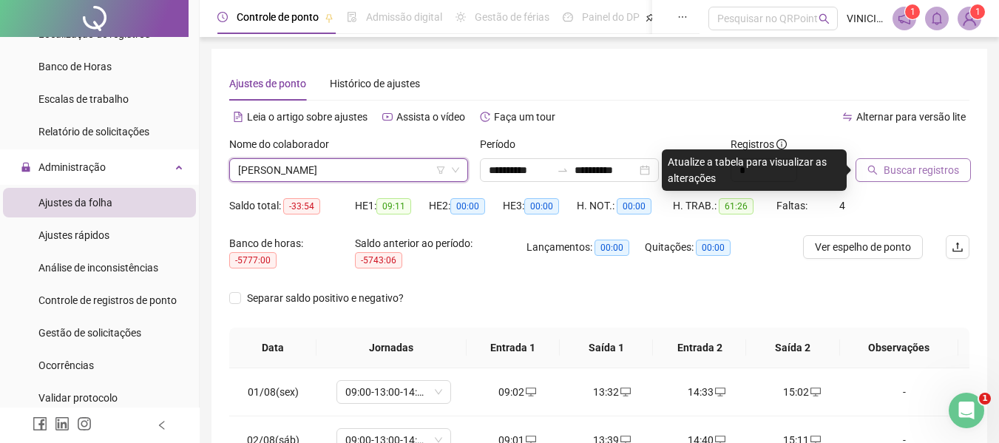
click at [878, 166] on button "Buscar registros" at bounding box center [912, 170] width 115 height 24
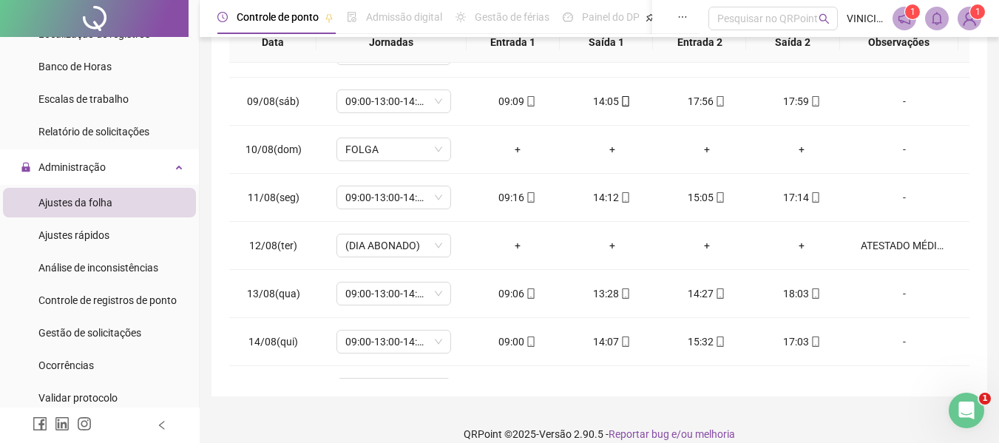
scroll to position [549, 0]
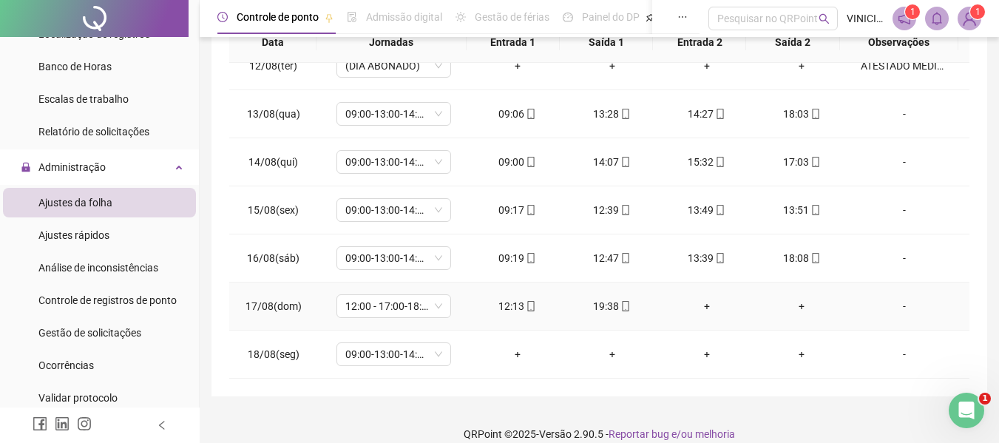
click at [797, 304] on div "+" at bounding box center [801, 306] width 71 height 16
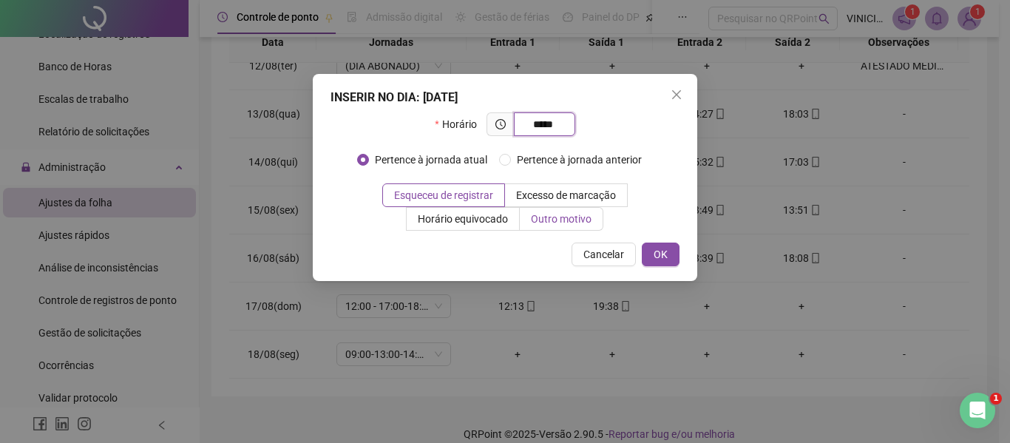
type input "*****"
click at [560, 216] on span "Outro motivo" at bounding box center [561, 219] width 61 height 12
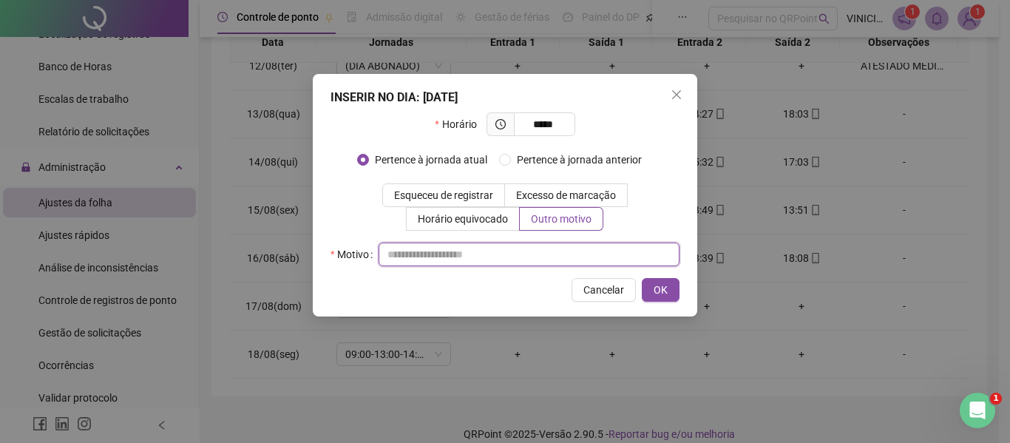
click at [534, 259] on input "text" at bounding box center [528, 254] width 301 height 24
type input "*"
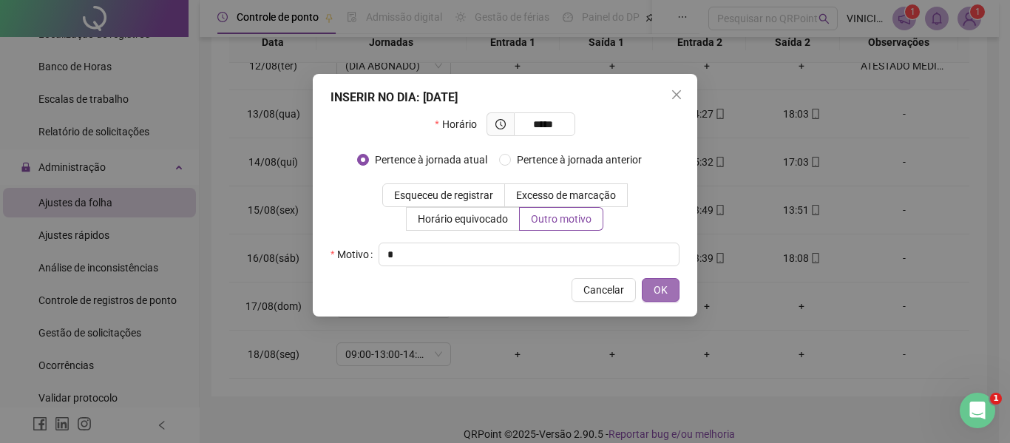
click at [656, 285] on span "OK" at bounding box center [660, 290] width 14 height 16
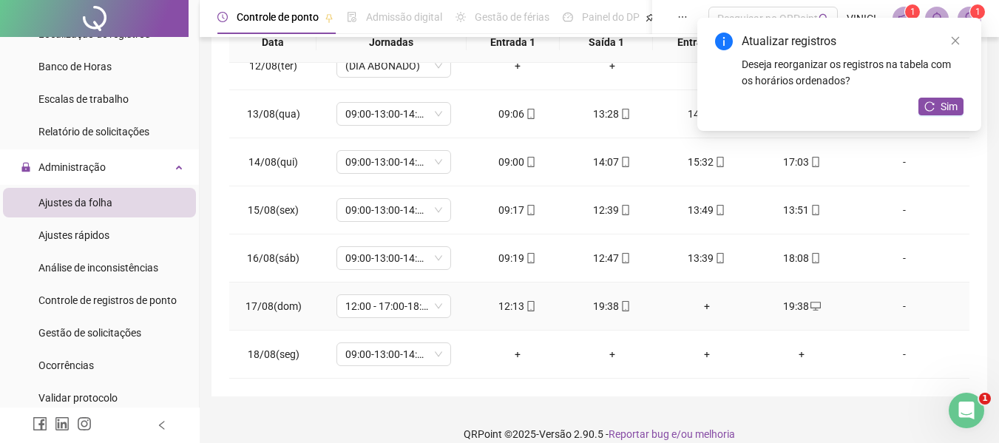
click at [620, 304] on icon "mobile" at bounding box center [625, 306] width 10 height 10
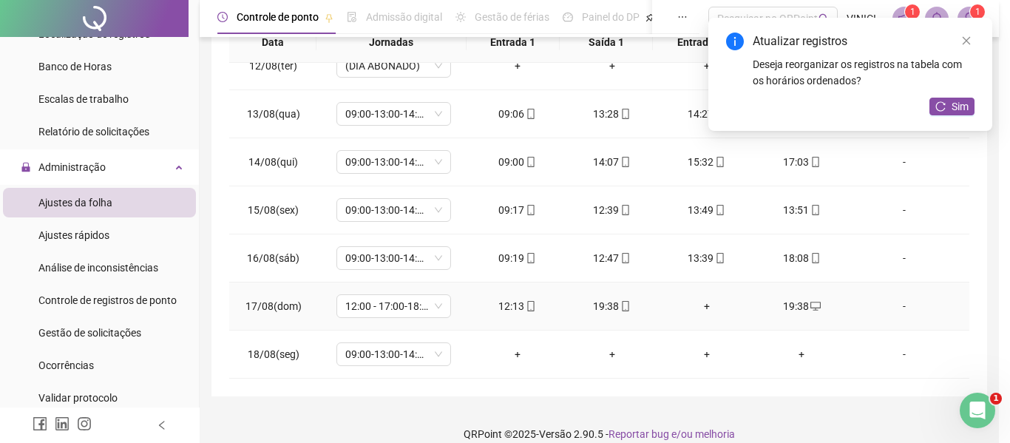
type input "**********"
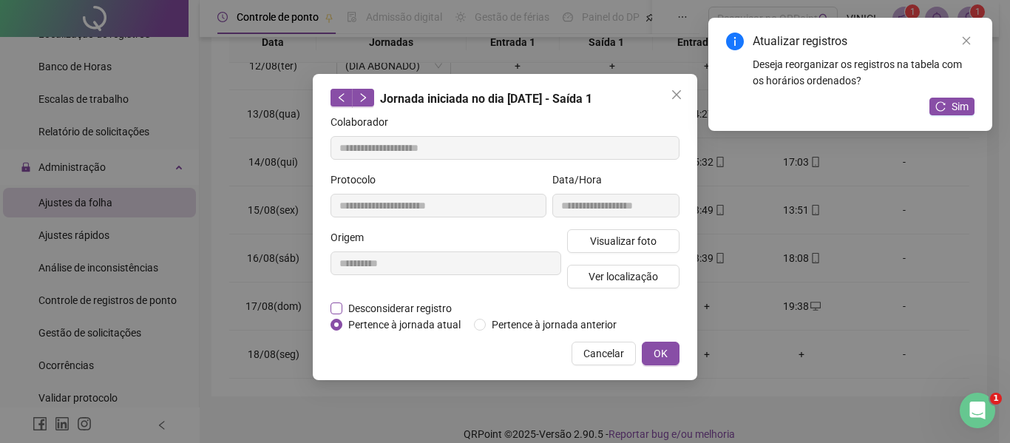
click at [412, 305] on span "Desconsiderar registro" at bounding box center [399, 308] width 115 height 16
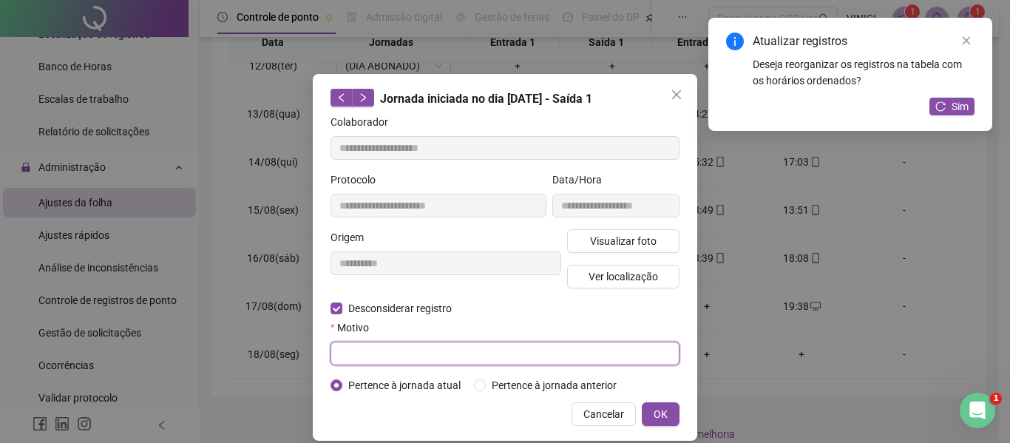
click at [403, 357] on input "text" at bounding box center [504, 354] width 349 height 24
type input "*"
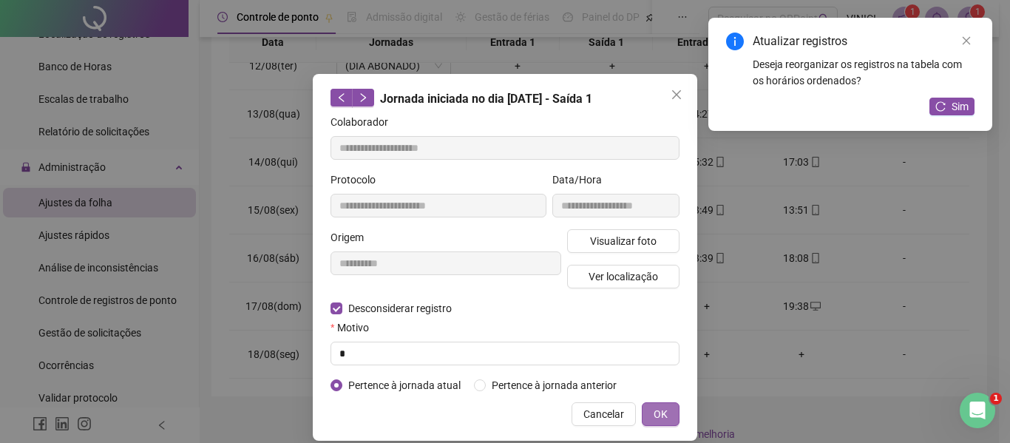
click at [642, 411] on button "OK" at bounding box center [661, 414] width 38 height 24
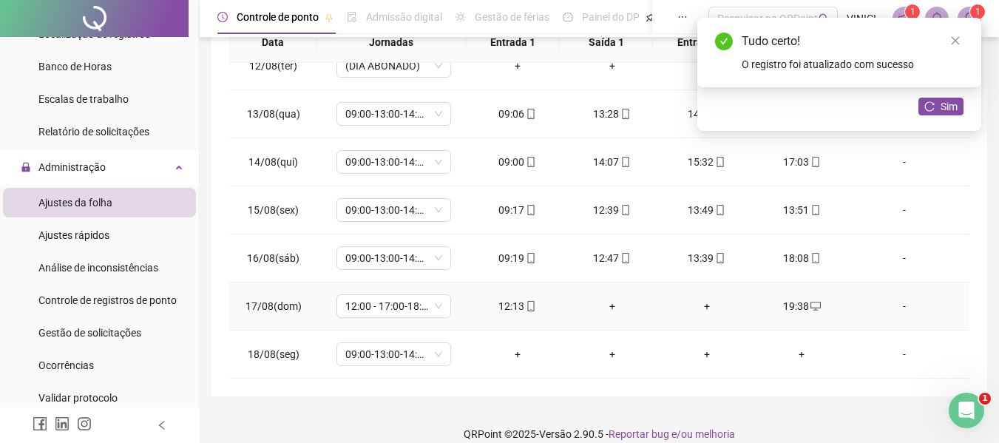
click at [607, 307] on div "+" at bounding box center [612, 306] width 71 height 16
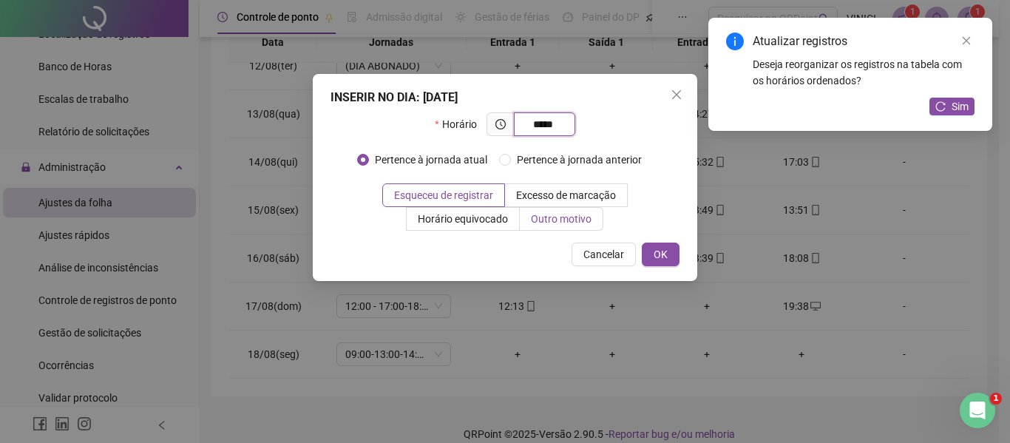
type input "*****"
click at [565, 227] on label "Outro motivo" at bounding box center [562, 219] width 84 height 24
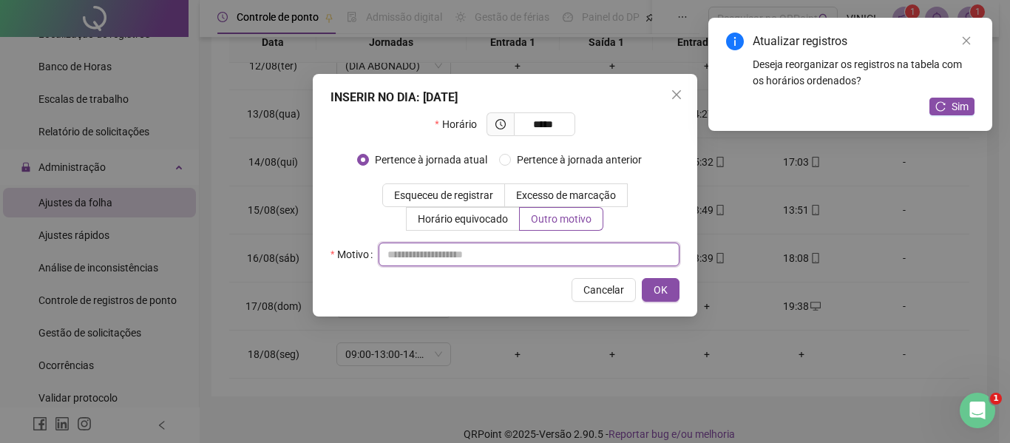
click at [557, 245] on input "text" at bounding box center [528, 254] width 301 height 24
type input "*"
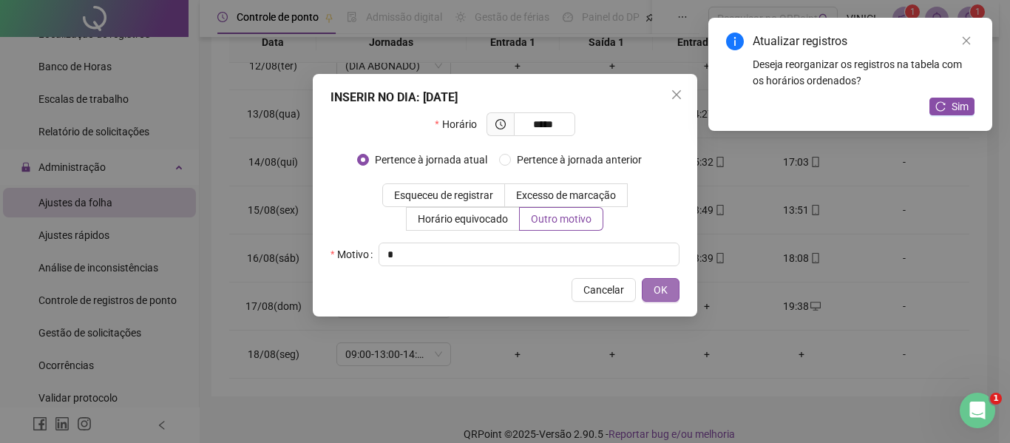
click at [662, 295] on span "OK" at bounding box center [660, 290] width 14 height 16
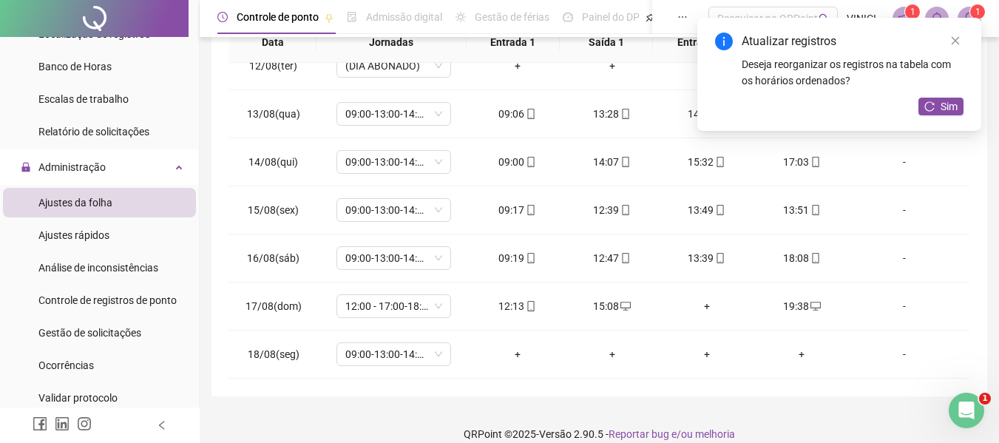
click at [707, 307] on div "+" at bounding box center [706, 306] width 71 height 16
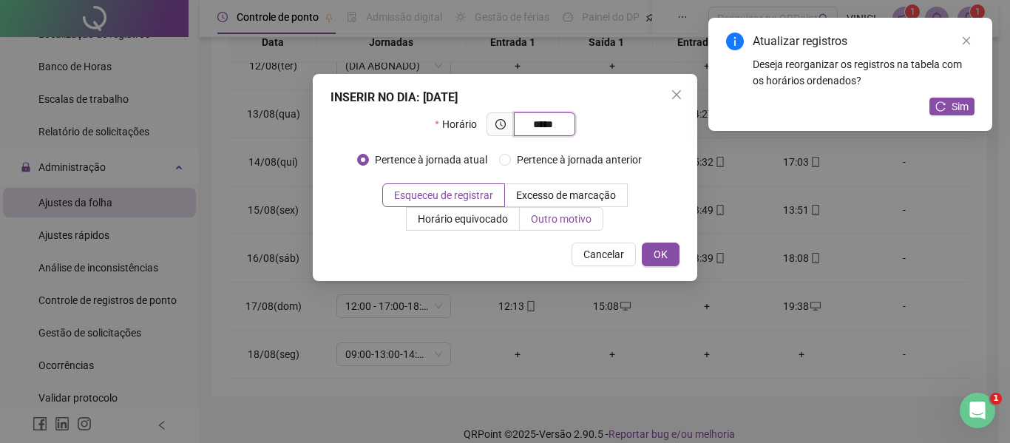
type input "*****"
click at [554, 214] on span "Outro motivo" at bounding box center [561, 219] width 61 height 12
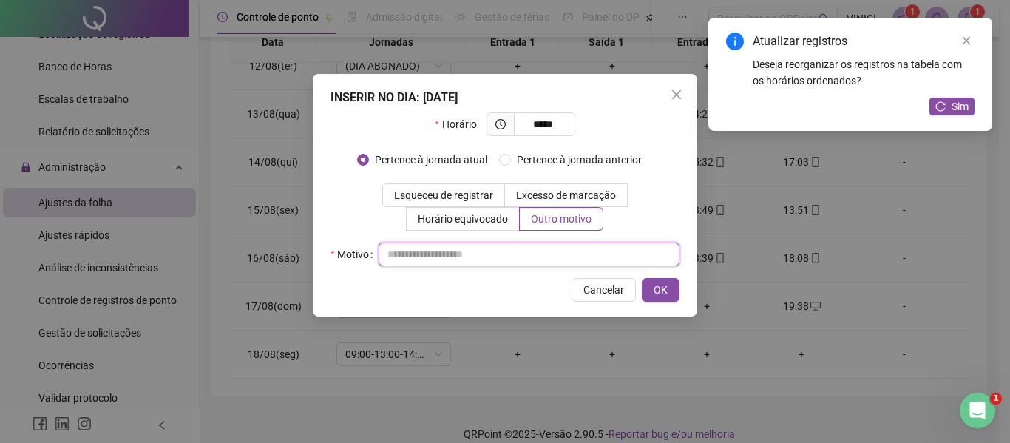
click at [548, 246] on input "text" at bounding box center [528, 254] width 301 height 24
type input "*"
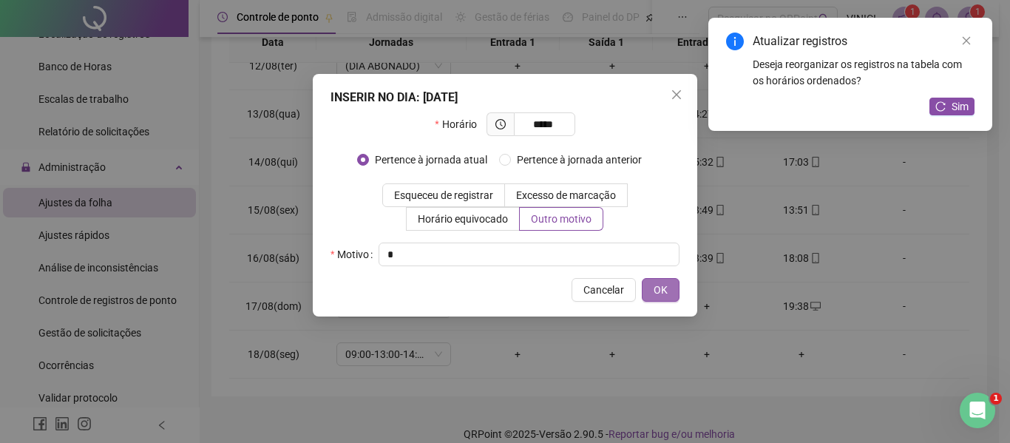
click at [677, 285] on button "OK" at bounding box center [661, 290] width 38 height 24
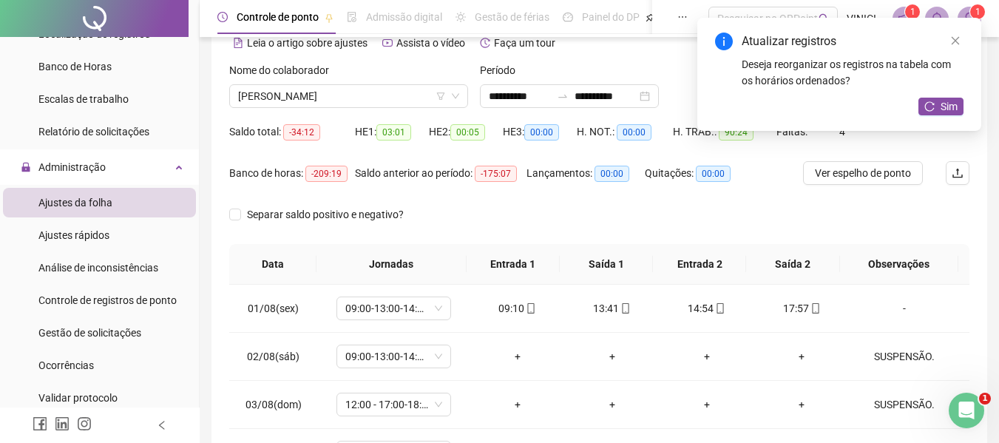
scroll to position [0, 0]
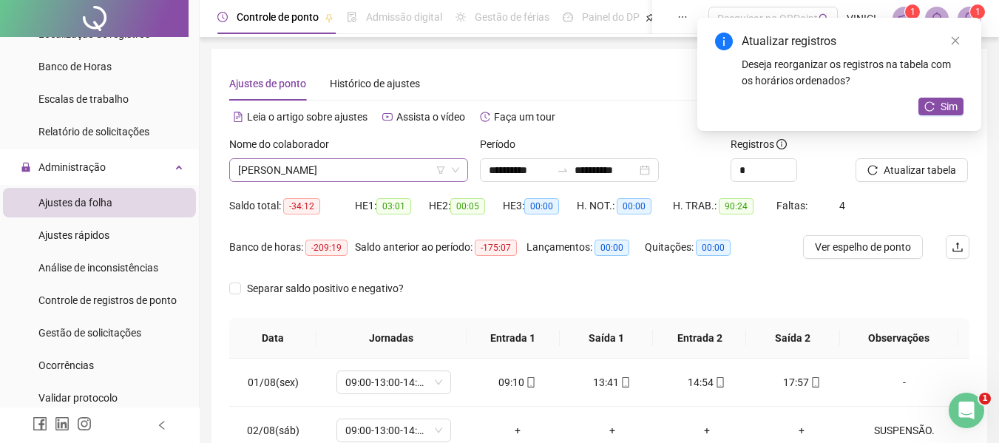
click at [418, 178] on span "[PERSON_NAME]" at bounding box center [348, 170] width 221 height 22
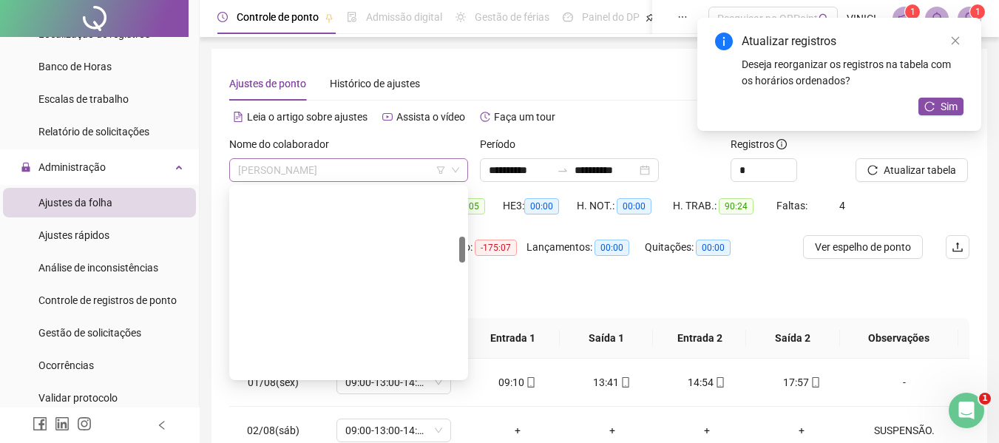
scroll to position [355, 0]
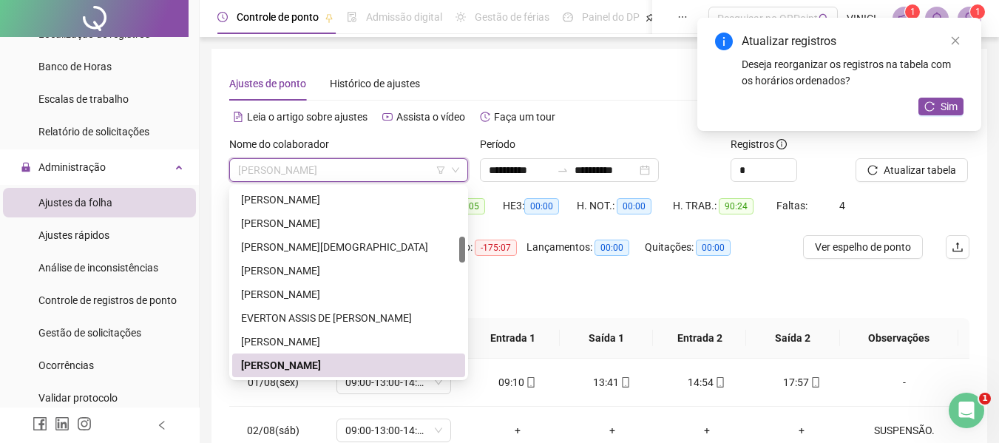
paste input "**********"
type input "**********"
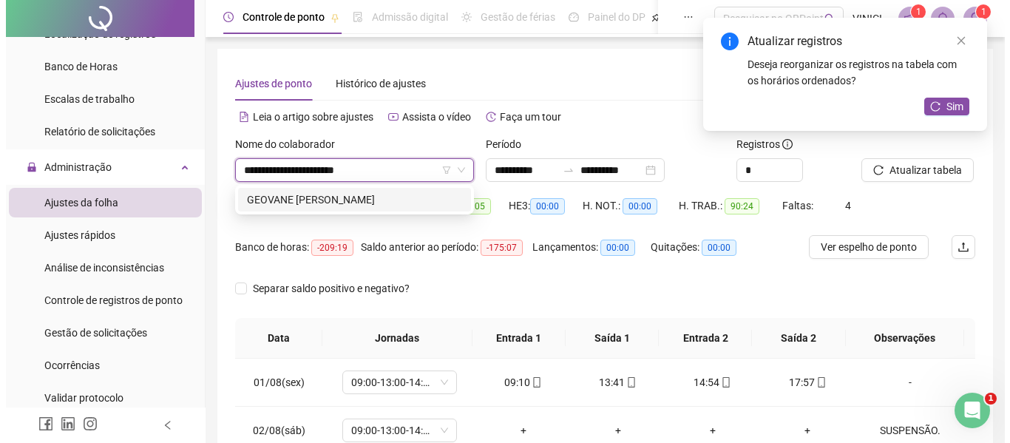
scroll to position [0, 0]
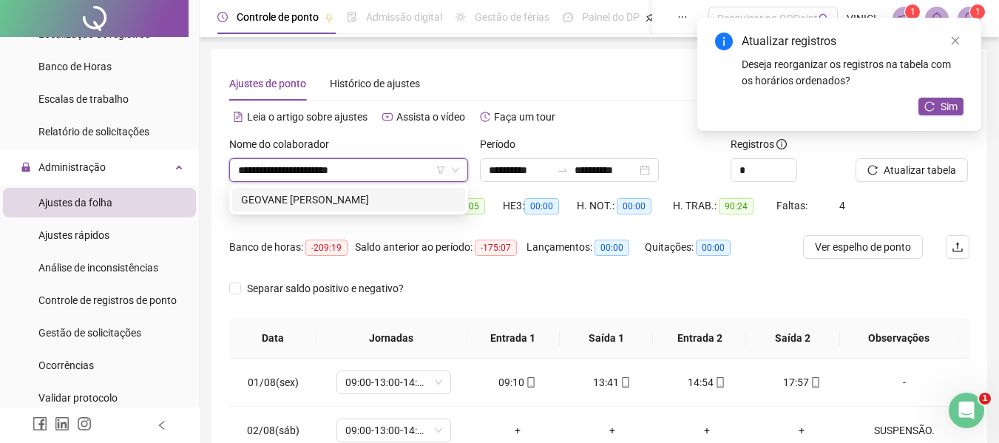
click at [438, 201] on div "GEOVANE [PERSON_NAME]" at bounding box center [348, 199] width 215 height 16
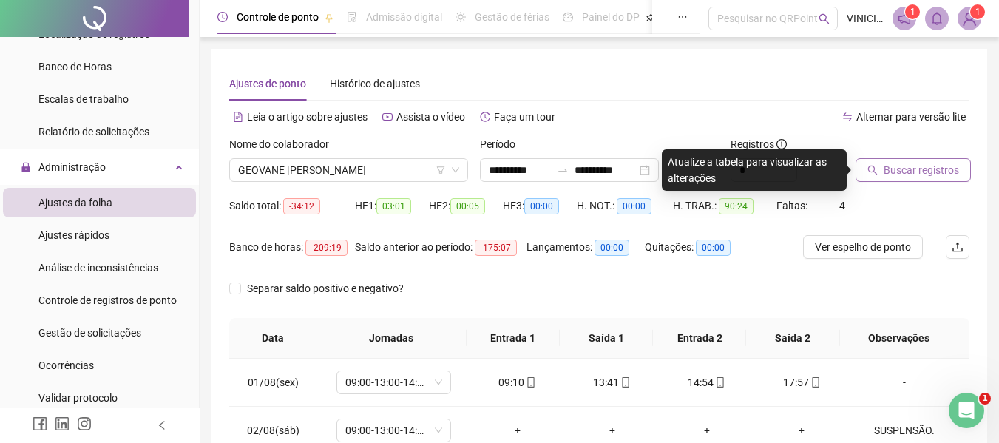
click at [920, 174] on span "Buscar registros" at bounding box center [920, 170] width 75 height 16
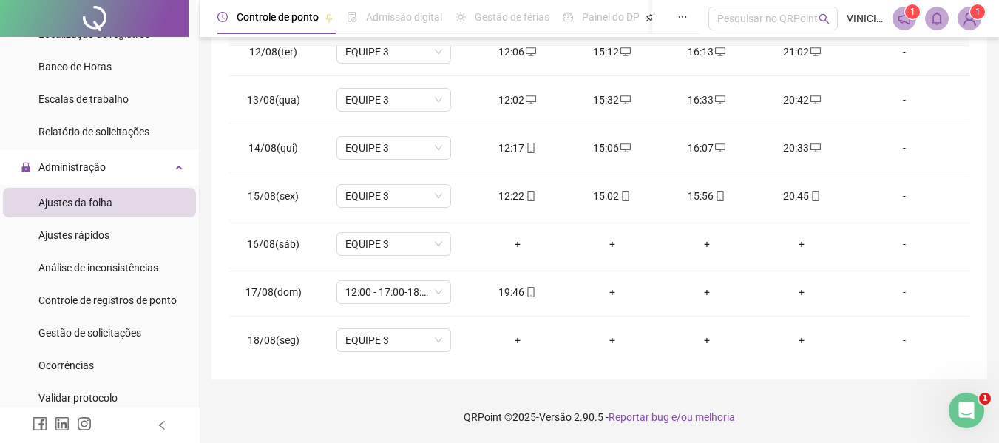
scroll to position [549, 0]
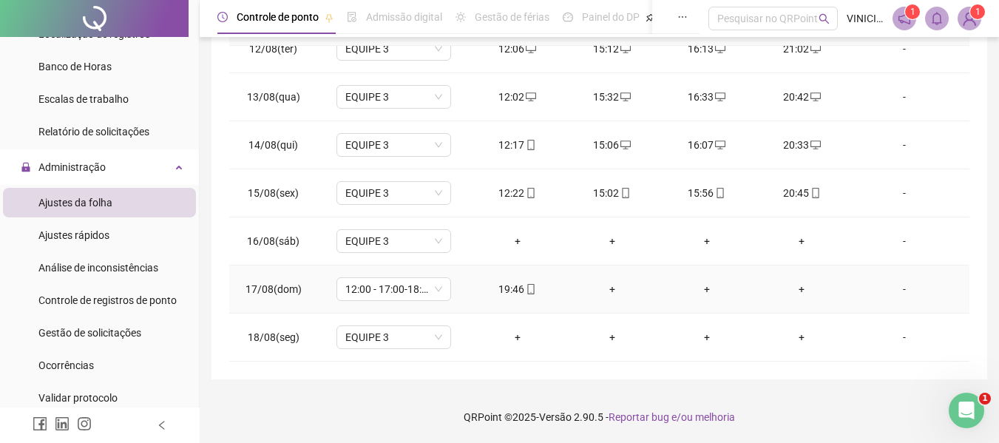
click at [792, 287] on div "+" at bounding box center [801, 289] width 71 height 16
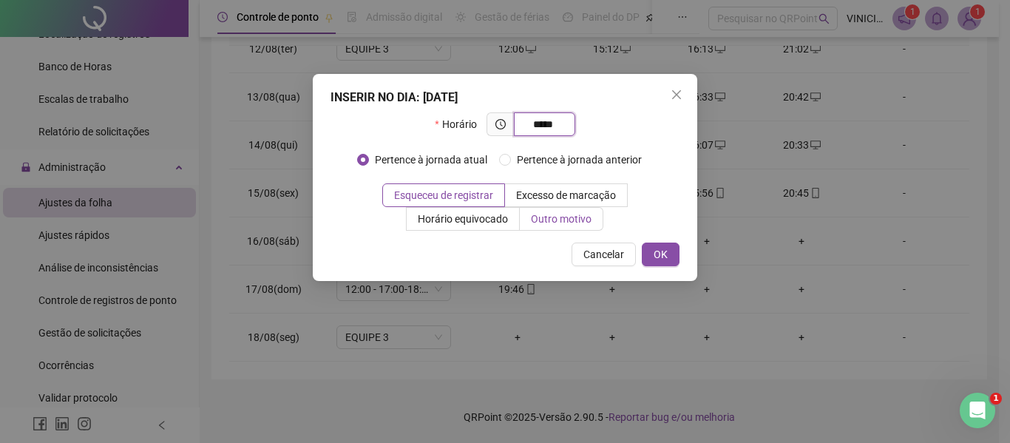
type input "*****"
click at [557, 219] on span "Outro motivo" at bounding box center [561, 219] width 61 height 12
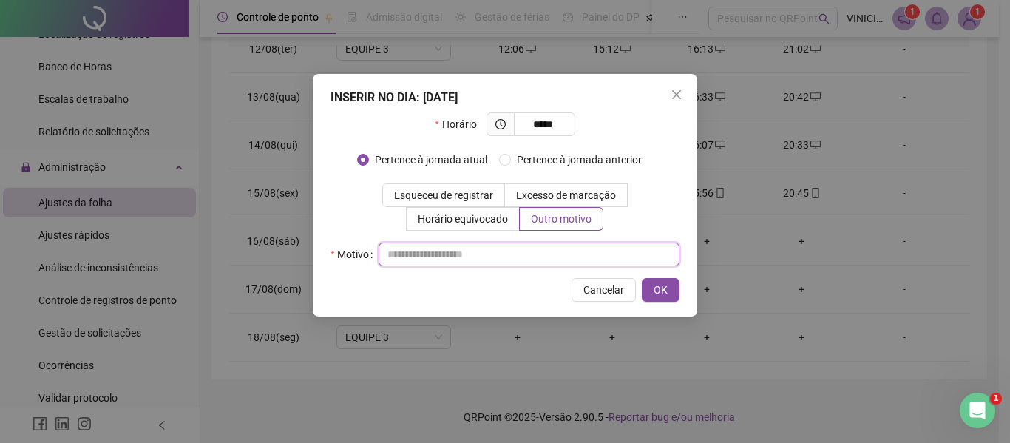
click at [545, 250] on input "text" at bounding box center [528, 254] width 301 height 24
type input "*"
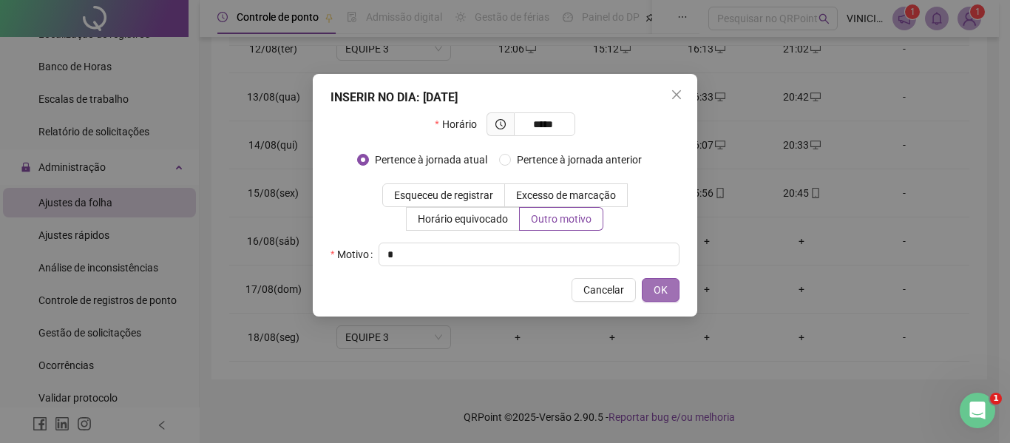
click at [670, 285] on button "OK" at bounding box center [661, 290] width 38 height 24
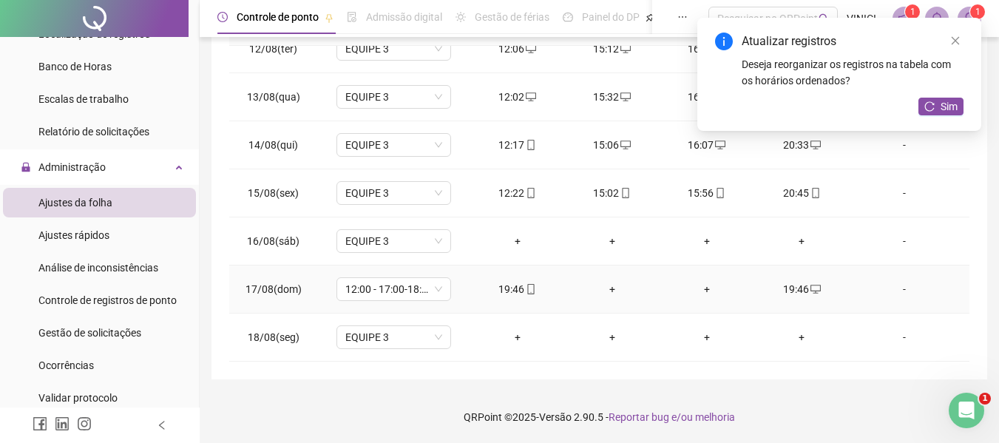
click at [526, 285] on icon "mobile" at bounding box center [531, 289] width 10 height 10
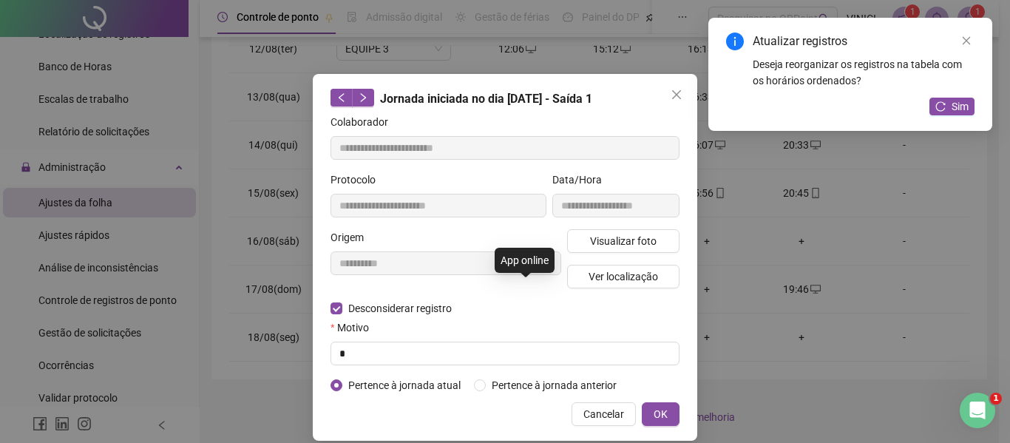
type input "**********"
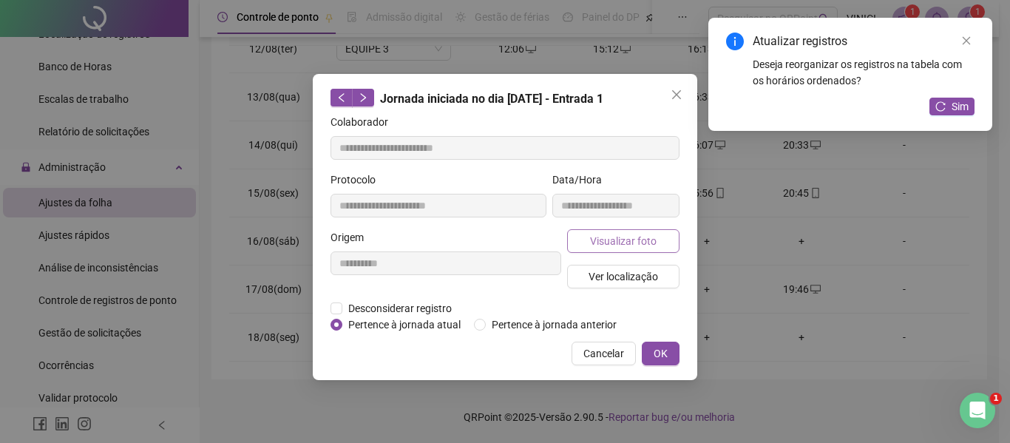
click at [597, 236] on span "Visualizar foto" at bounding box center [623, 241] width 67 height 16
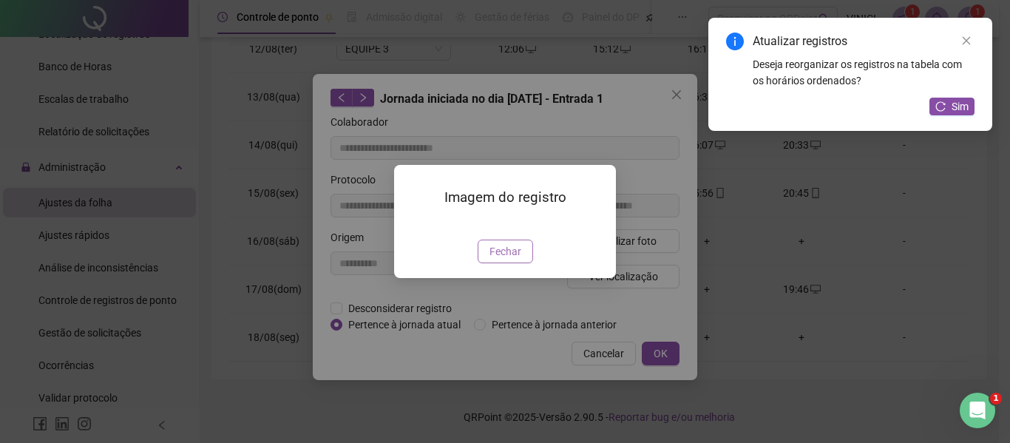
click at [508, 259] on span "Fechar" at bounding box center [505, 251] width 32 height 16
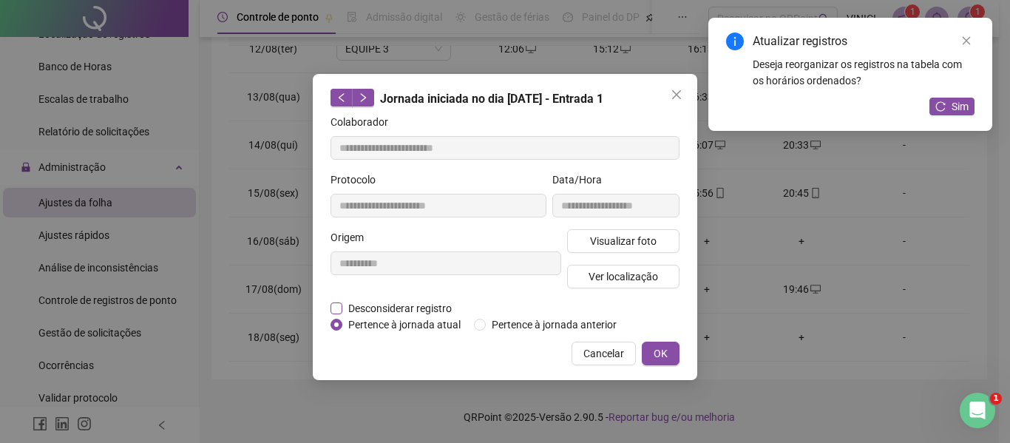
click at [367, 302] on span "Desconsiderar registro" at bounding box center [399, 308] width 115 height 16
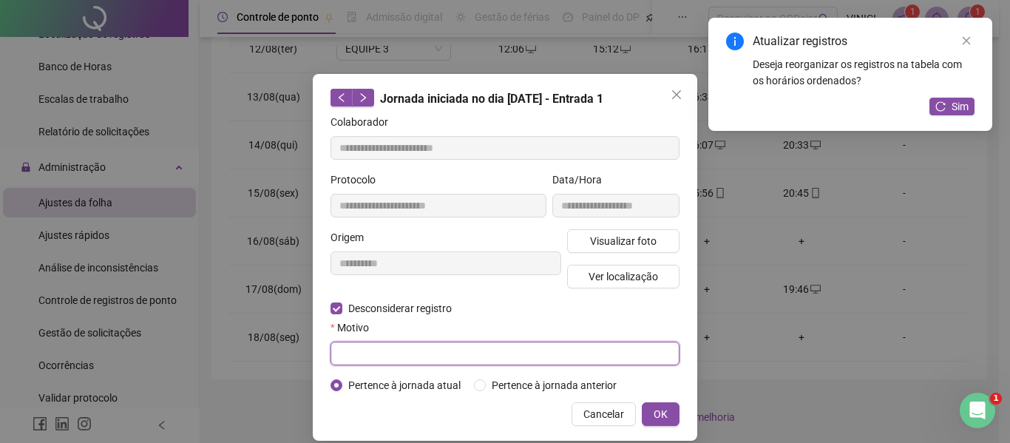
click at [574, 361] on input "text" at bounding box center [504, 354] width 349 height 24
type input "*"
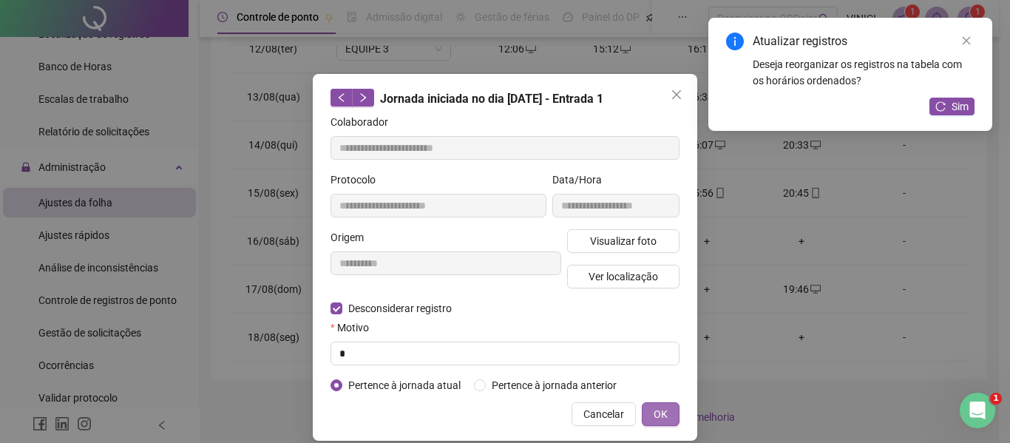
click at [665, 412] on button "OK" at bounding box center [661, 414] width 38 height 24
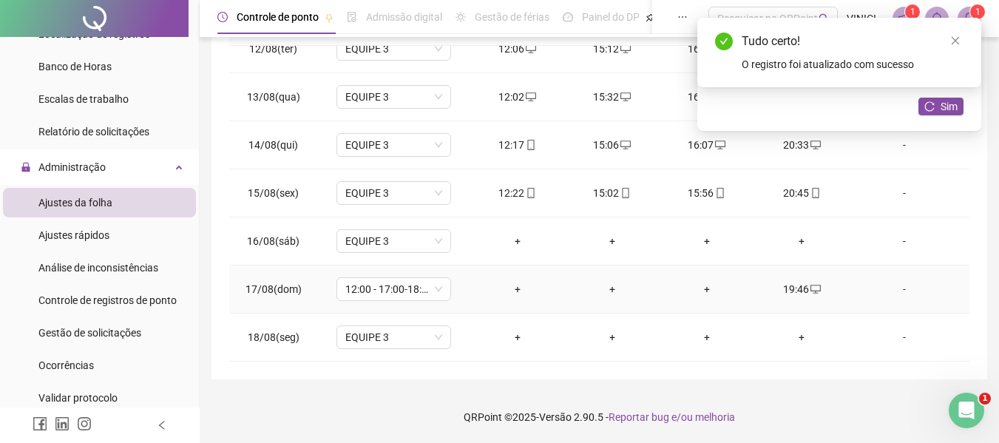
click at [510, 283] on div "+" at bounding box center [517, 289] width 71 height 16
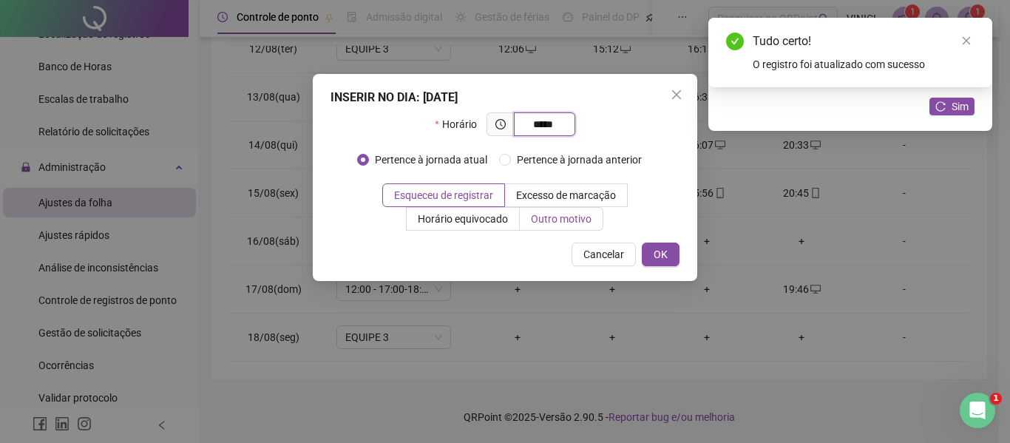
type input "*****"
click at [553, 217] on span "Outro motivo" at bounding box center [561, 219] width 61 height 12
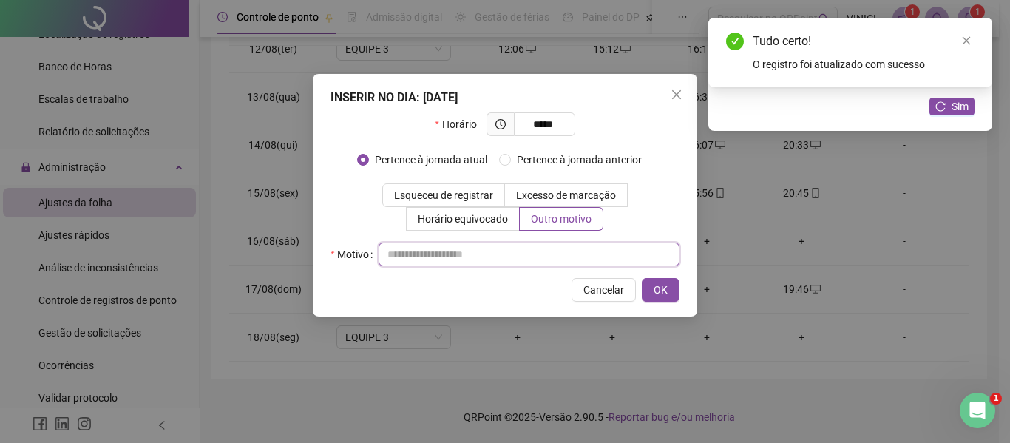
click at [549, 257] on input "text" at bounding box center [528, 254] width 301 height 24
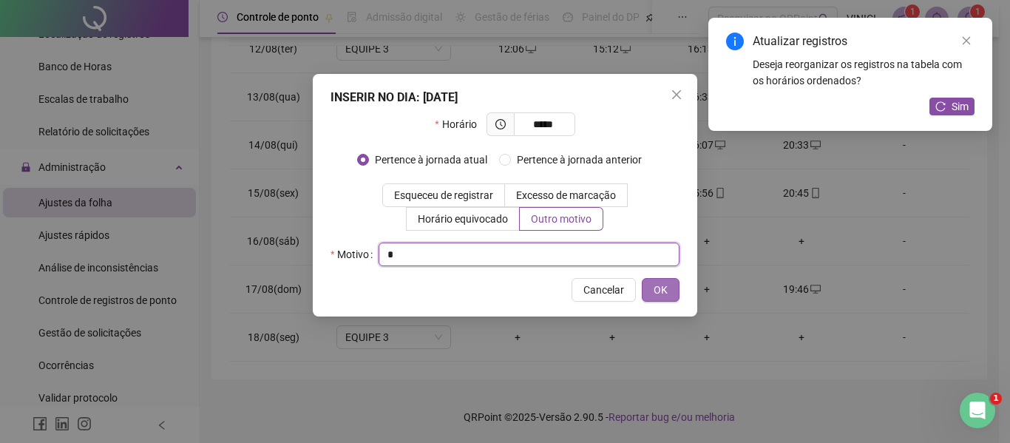
type input "*"
click at [650, 291] on button "OK" at bounding box center [661, 290] width 38 height 24
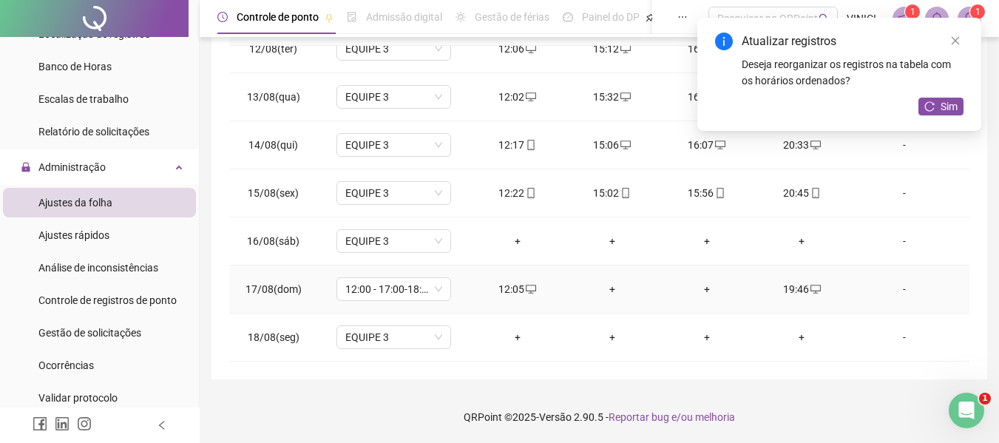
click at [605, 286] on div "+" at bounding box center [612, 289] width 71 height 16
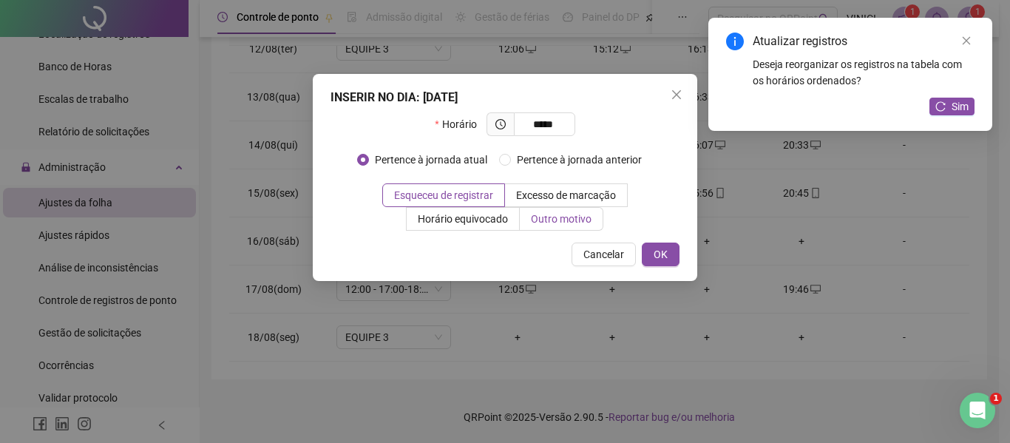
type input "*****"
click at [575, 220] on span "Outro motivo" at bounding box center [561, 219] width 61 height 12
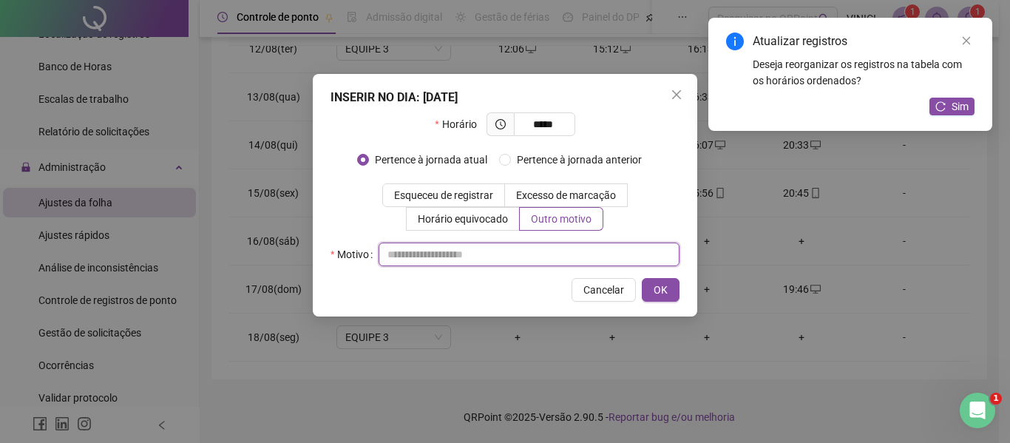
click at [553, 250] on input "text" at bounding box center [528, 254] width 301 height 24
type input "*"
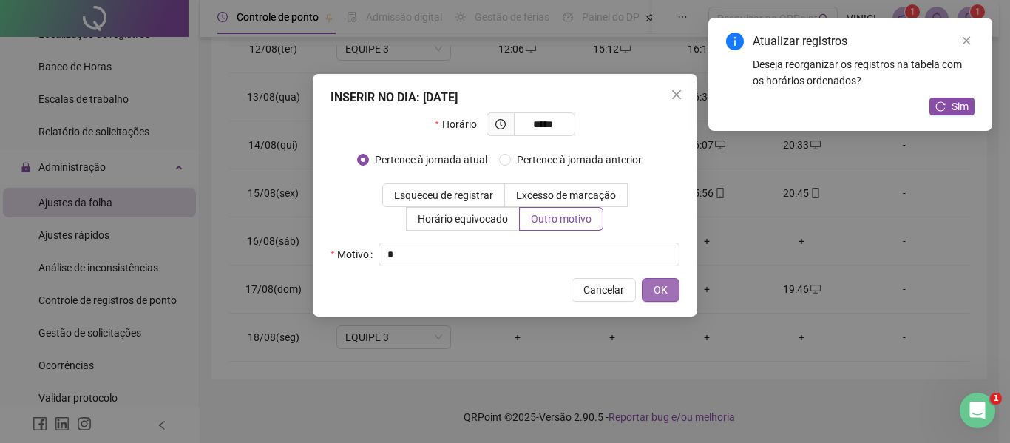
click at [656, 282] on span "OK" at bounding box center [660, 290] width 14 height 16
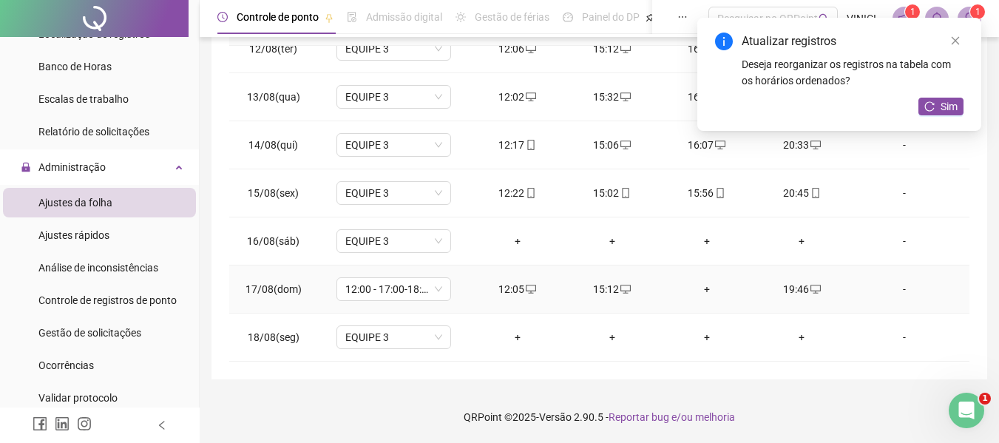
click at [697, 282] on div "+" at bounding box center [706, 289] width 71 height 16
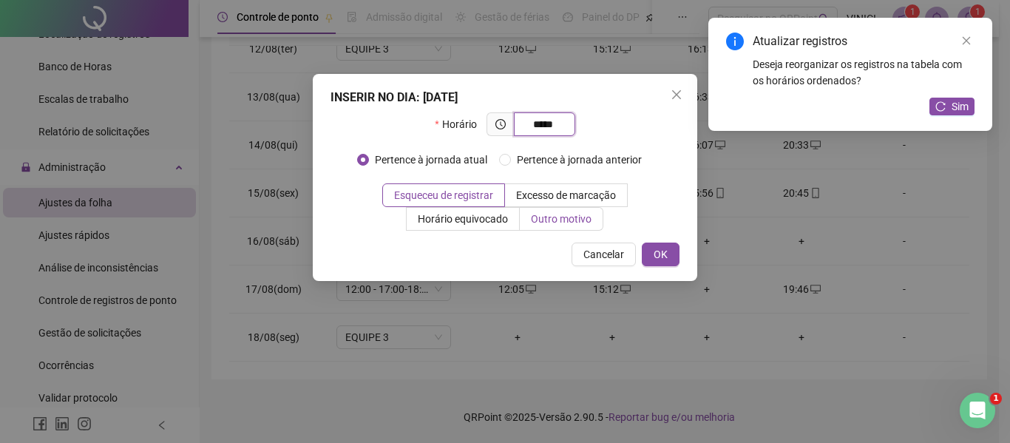
type input "*****"
click at [572, 217] on span "Outro motivo" at bounding box center [561, 219] width 61 height 12
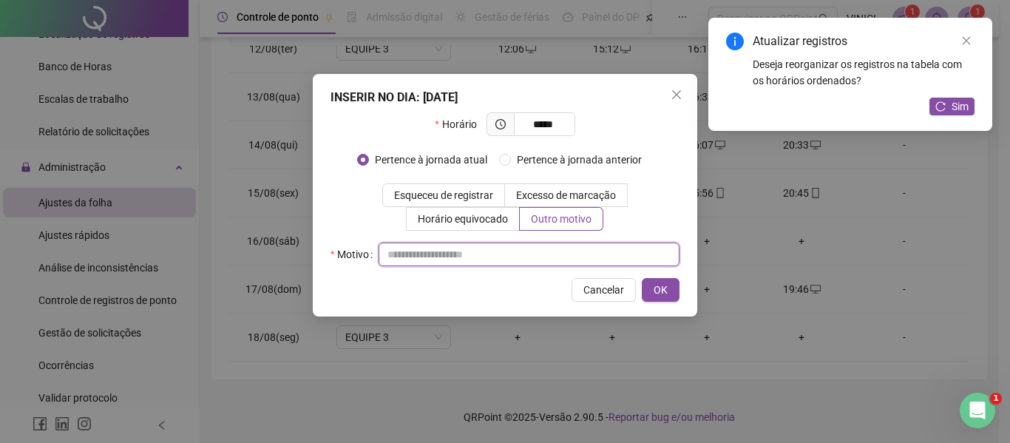
click at [571, 244] on input "text" at bounding box center [528, 254] width 301 height 24
type input "*"
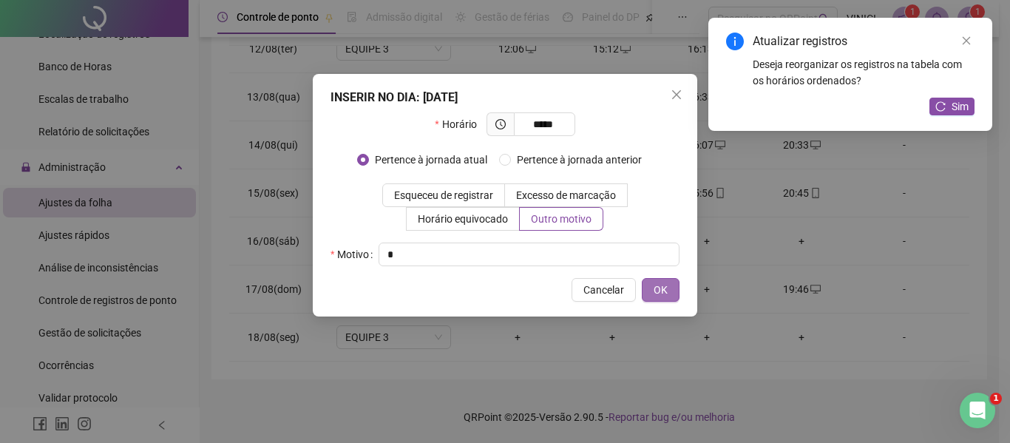
click at [674, 289] on button "OK" at bounding box center [661, 290] width 38 height 24
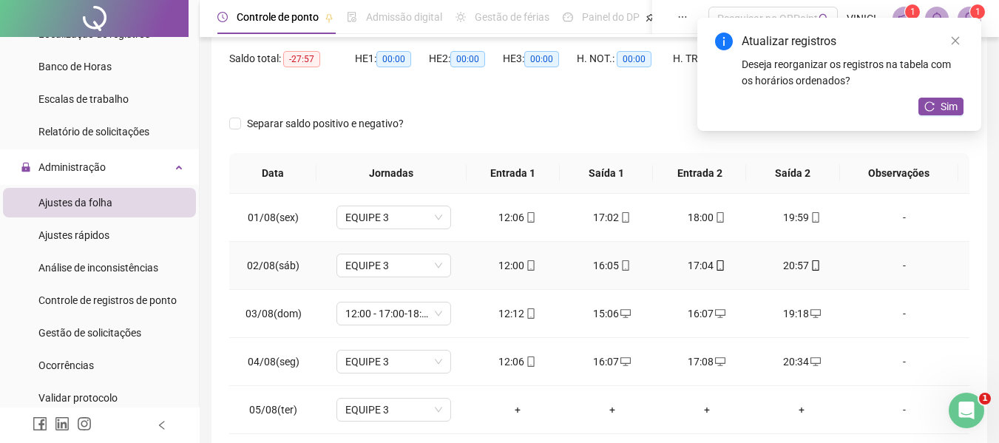
scroll to position [0, 0]
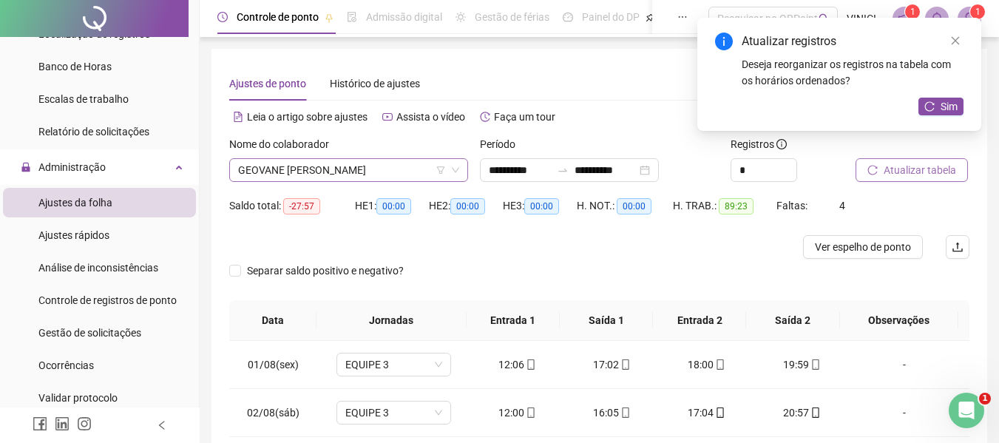
click at [351, 176] on span "GEOVANE [PERSON_NAME]" at bounding box center [348, 170] width 221 height 22
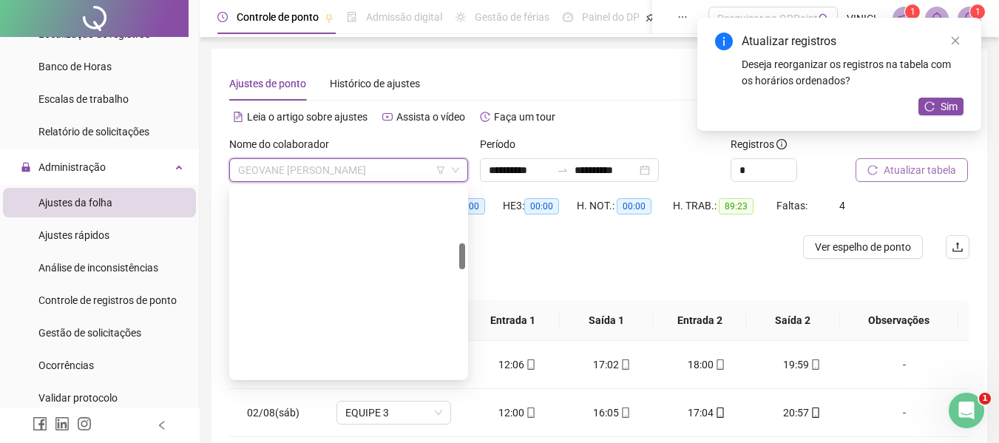
scroll to position [402, 0]
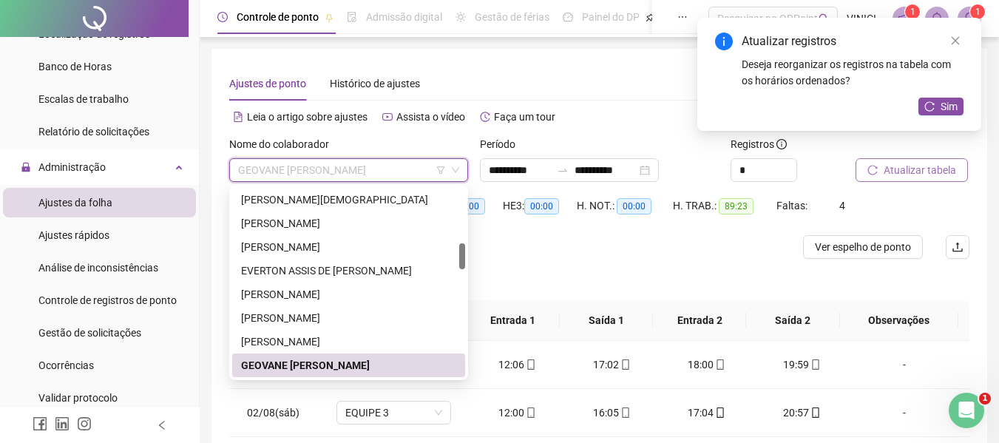
paste input "**********"
type input "**********"
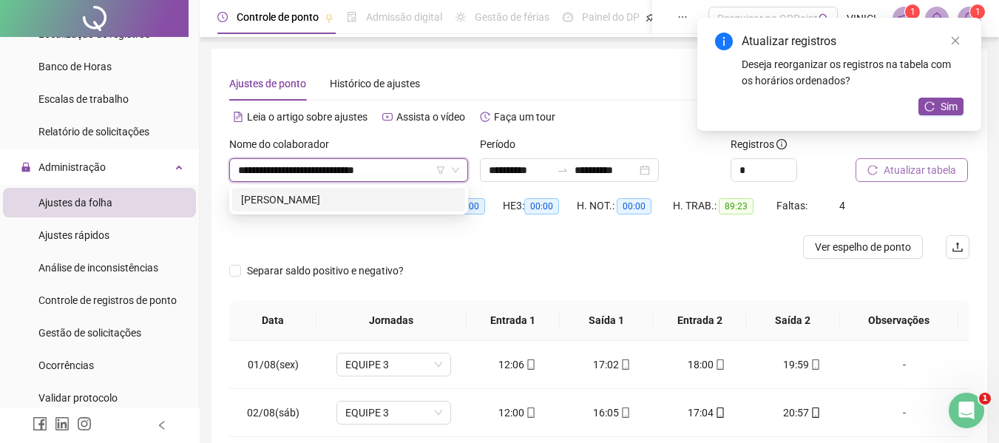
scroll to position [0, 0]
click at [347, 197] on div "[PERSON_NAME]" at bounding box center [348, 199] width 215 height 16
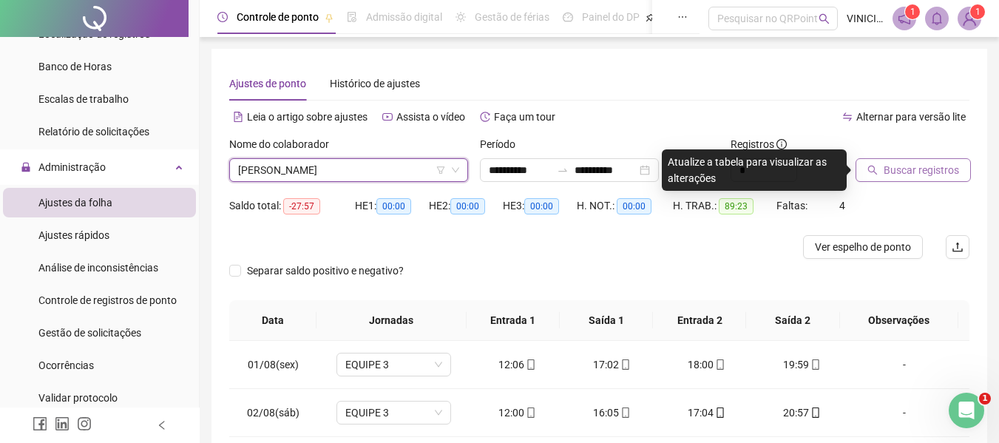
click at [869, 164] on button "Buscar registros" at bounding box center [912, 170] width 115 height 24
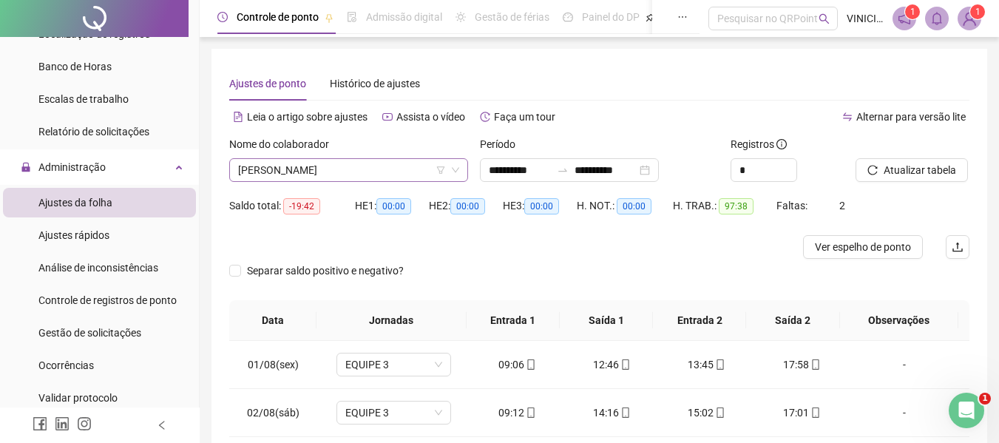
click at [389, 162] on span "[PERSON_NAME]" at bounding box center [348, 170] width 221 height 22
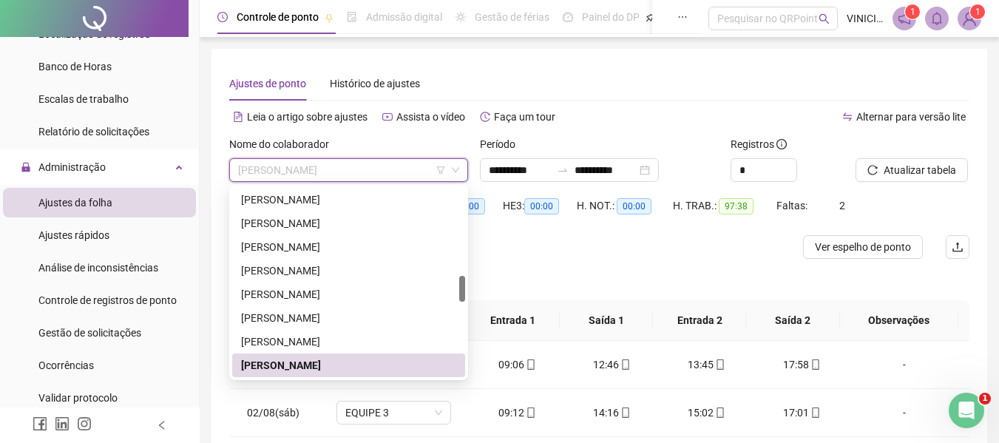
paste input "**********"
type input "**********"
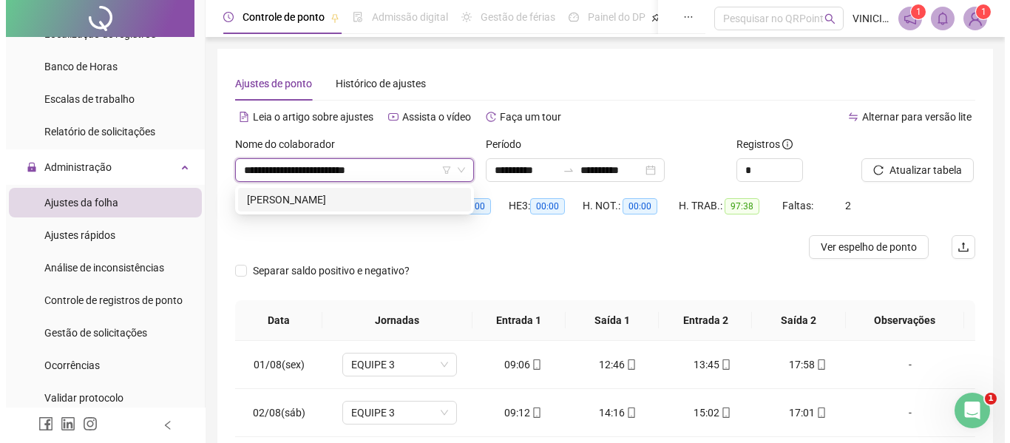
scroll to position [0, 0]
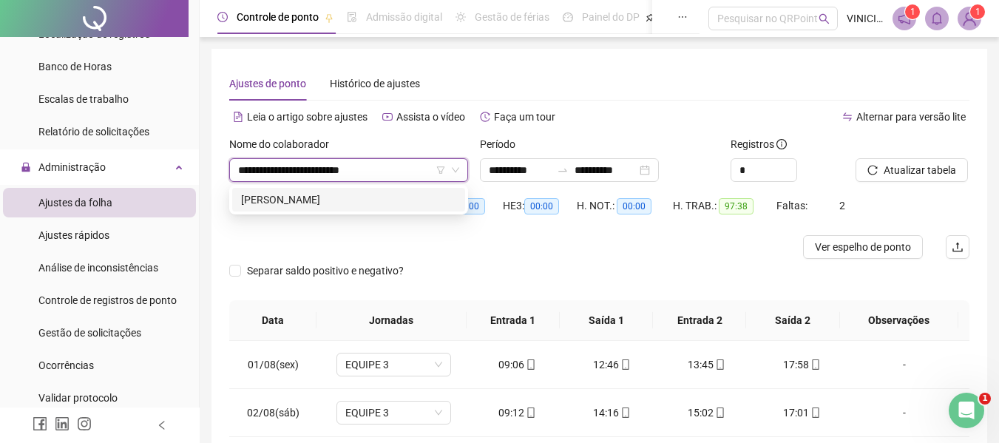
click at [389, 194] on div "[PERSON_NAME]" at bounding box center [348, 199] width 215 height 16
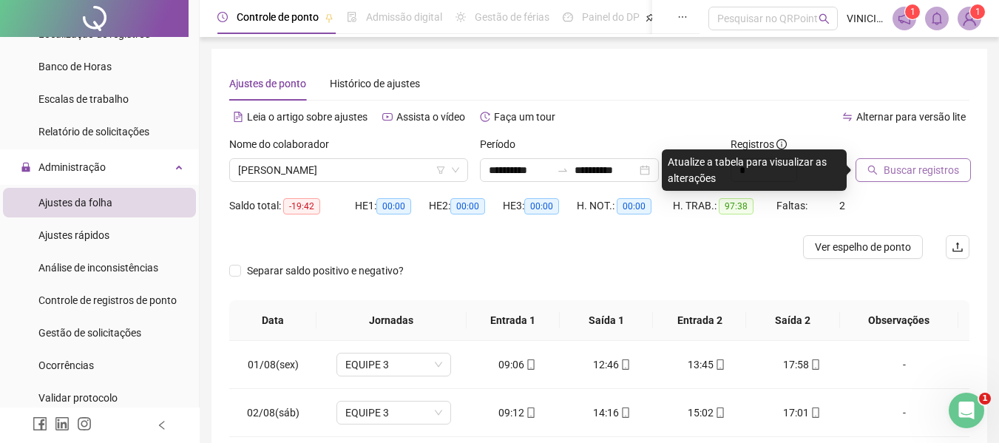
click at [928, 174] on span "Buscar registros" at bounding box center [920, 170] width 75 height 16
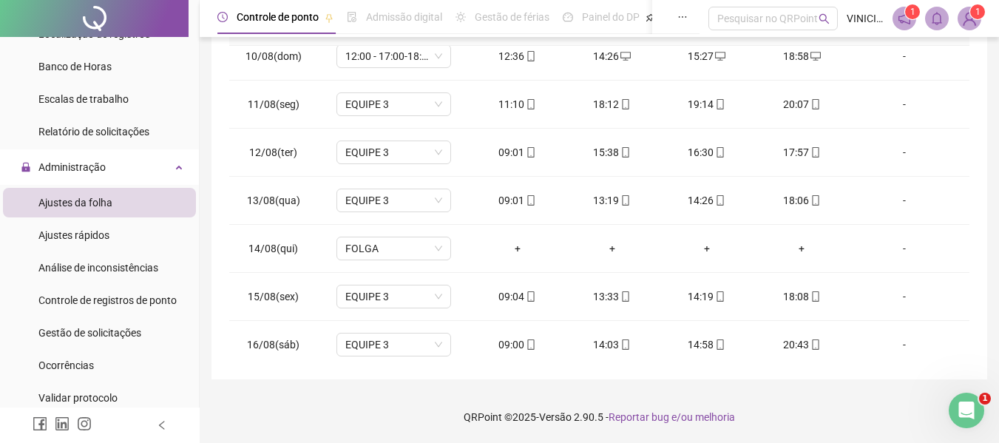
scroll to position [549, 0]
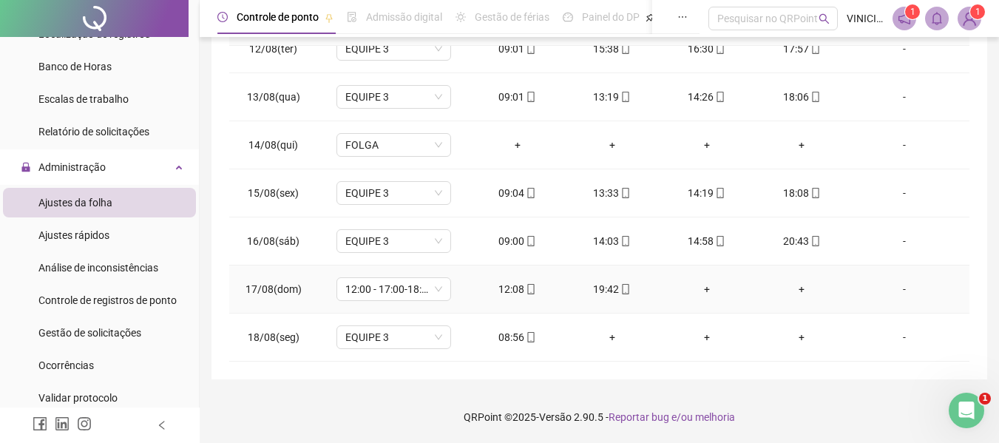
click at [794, 287] on div "+" at bounding box center [801, 289] width 71 height 16
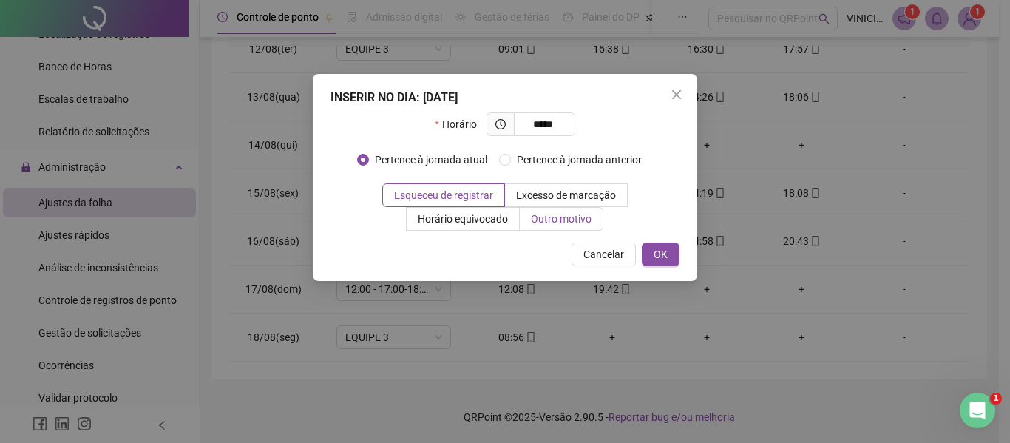
type input "*****"
click at [550, 214] on span "Outro motivo" at bounding box center [561, 219] width 61 height 12
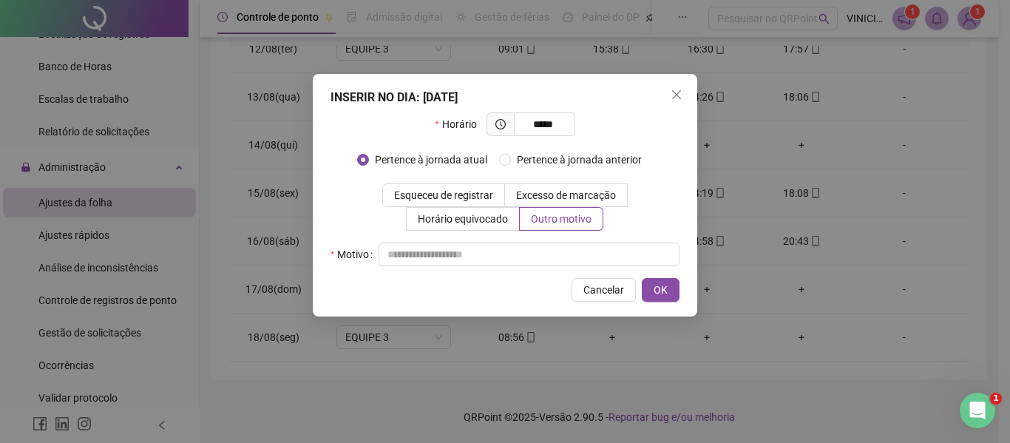
click at [525, 267] on div "INSERIR NO DIA : [DATE] Horário ***** Pertence à jornada atual Pertence à jorna…" at bounding box center [505, 195] width 384 height 242
click at [525, 265] on input "text" at bounding box center [528, 254] width 301 height 24
click at [529, 257] on input "text" at bounding box center [528, 254] width 301 height 24
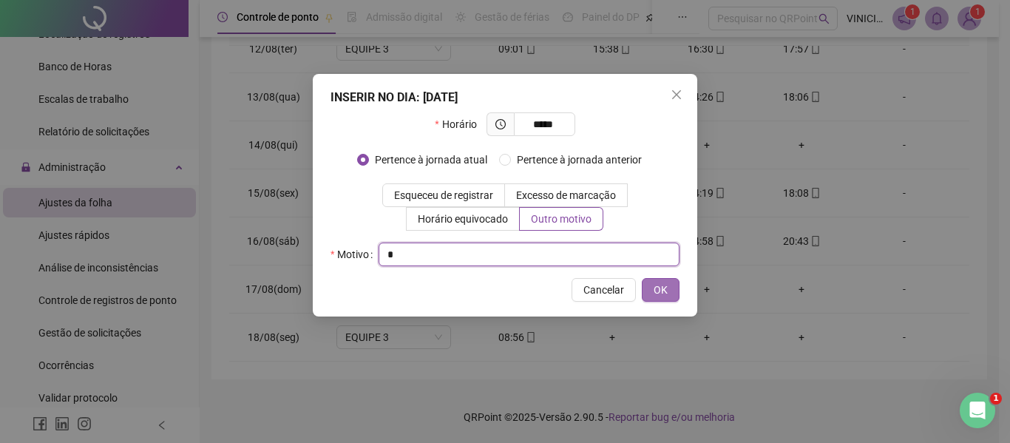
type input "*"
click at [645, 290] on button "OK" at bounding box center [661, 290] width 38 height 24
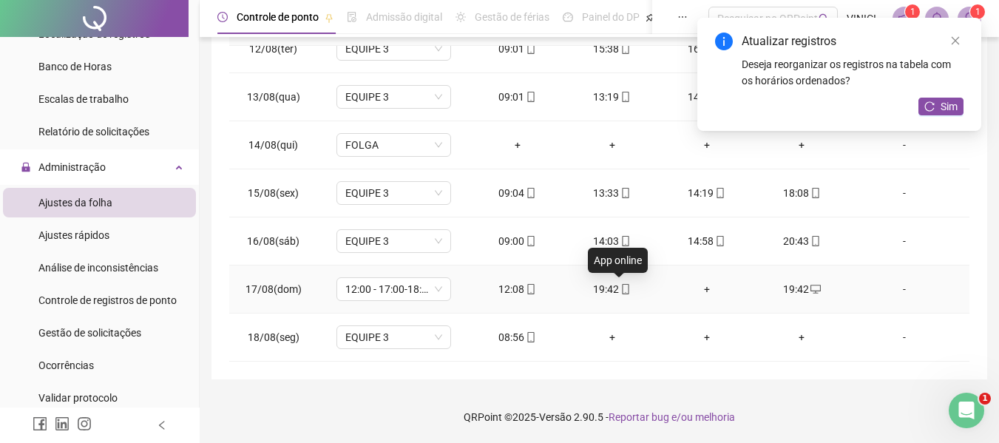
click at [620, 290] on icon "mobile" at bounding box center [625, 289] width 10 height 10
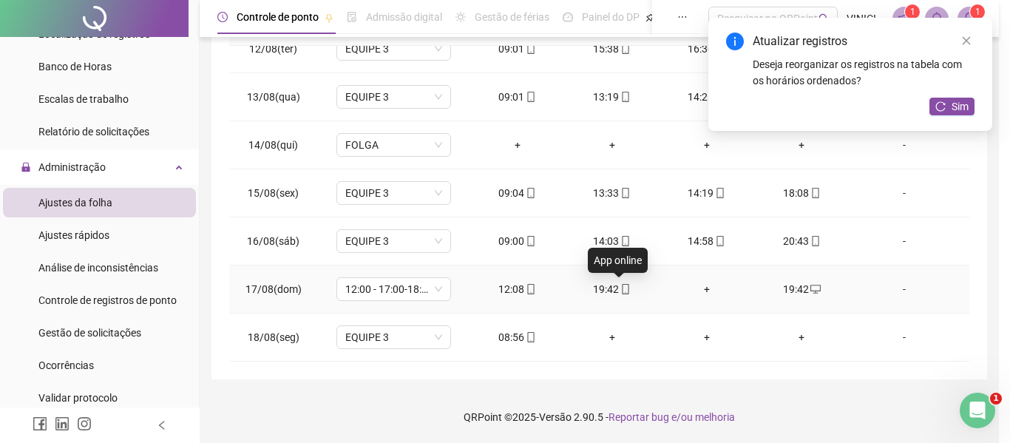
type input "**********"
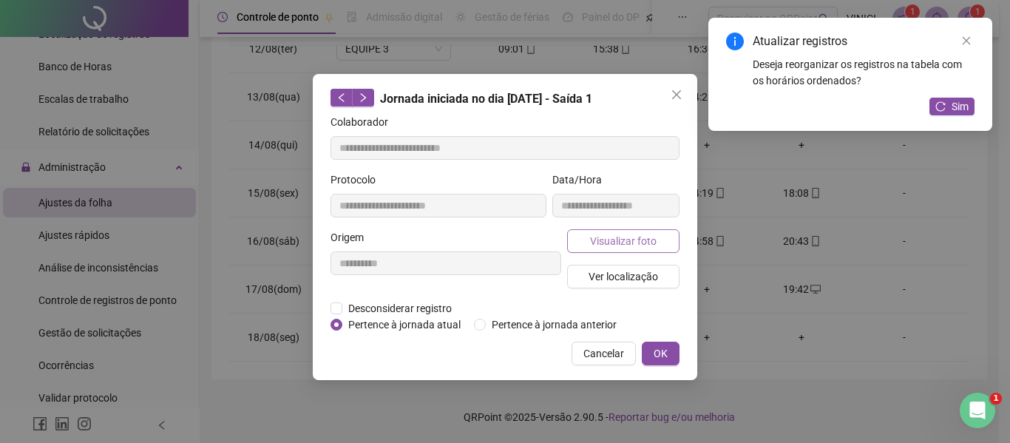
click at [630, 245] on span "Visualizar foto" at bounding box center [623, 241] width 67 height 16
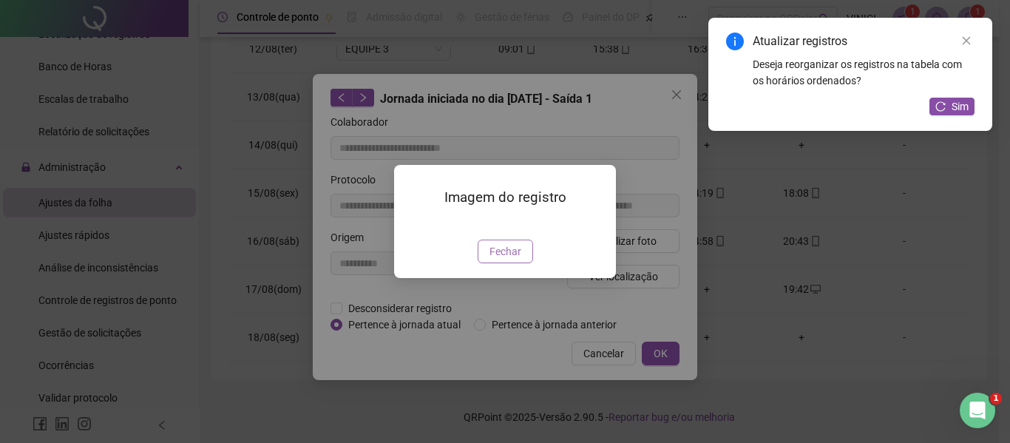
click at [506, 259] on span "Fechar" at bounding box center [505, 251] width 32 height 16
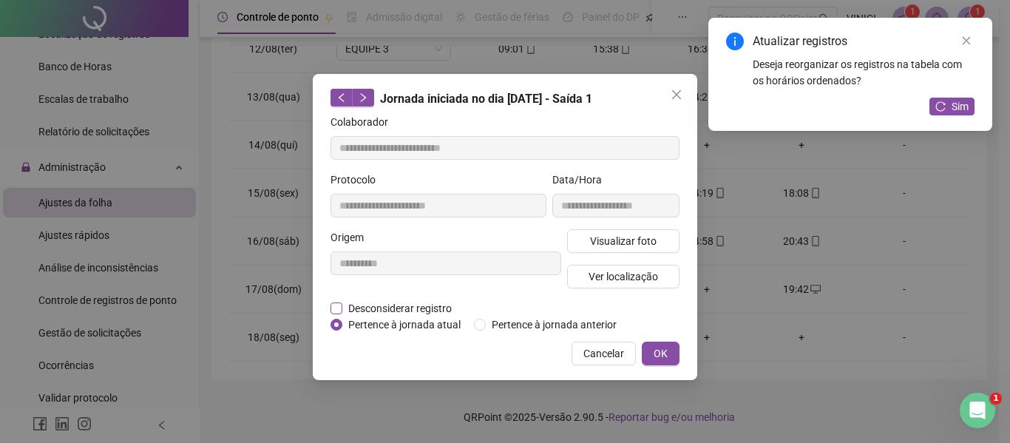
click at [343, 308] on span "Desconsiderar registro" at bounding box center [399, 308] width 115 height 16
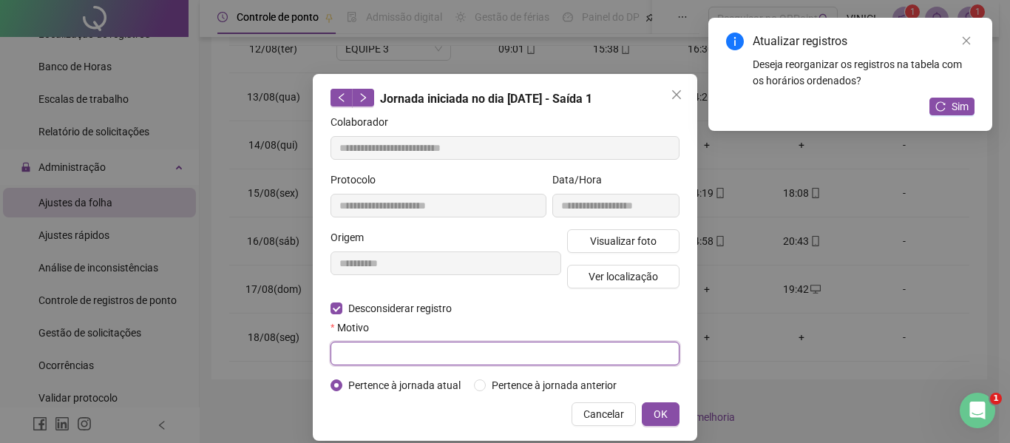
click at [361, 349] on input "text" at bounding box center [504, 354] width 349 height 24
type input "*"
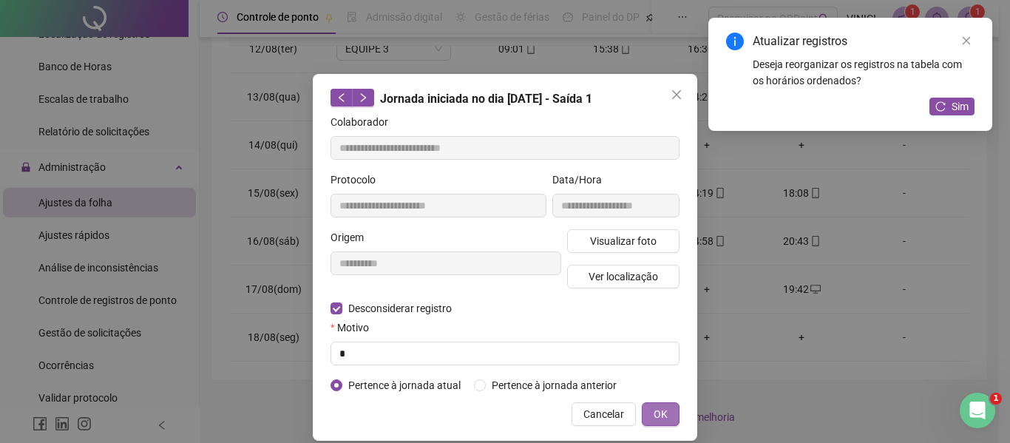
click at [653, 410] on span "OK" at bounding box center [660, 414] width 14 height 16
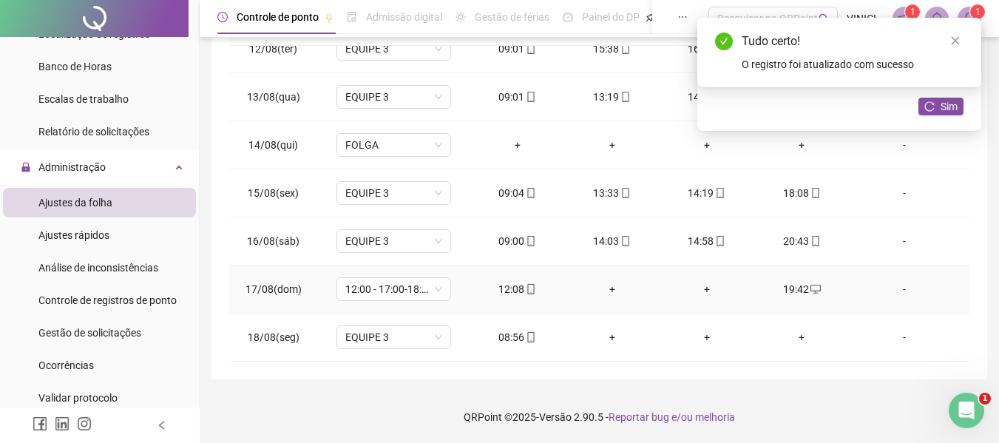
click at [605, 292] on div "+" at bounding box center [612, 289] width 71 height 16
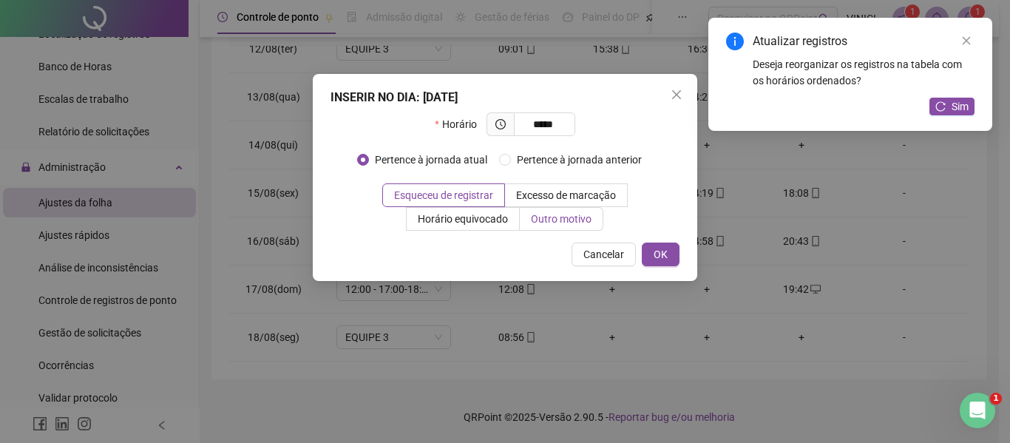
type input "*****"
click at [554, 216] on span "Outro motivo" at bounding box center [561, 219] width 61 height 12
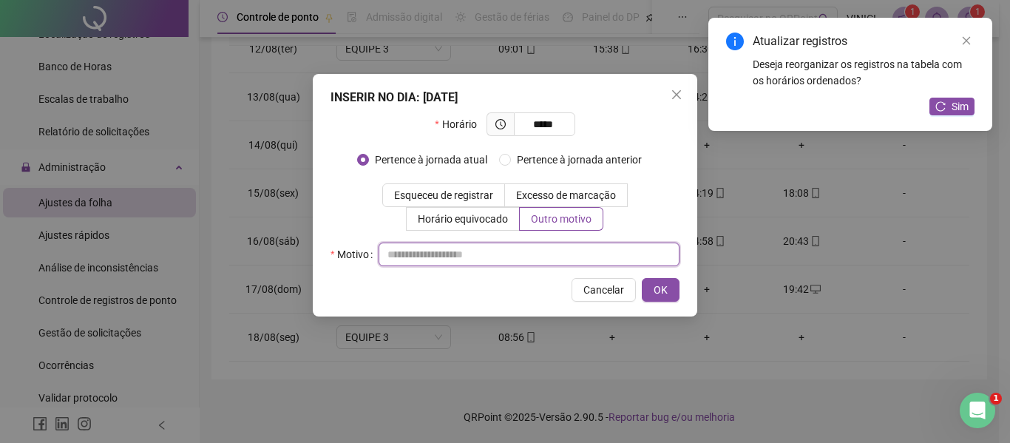
click at [547, 249] on input "text" at bounding box center [528, 254] width 301 height 24
type input "*"
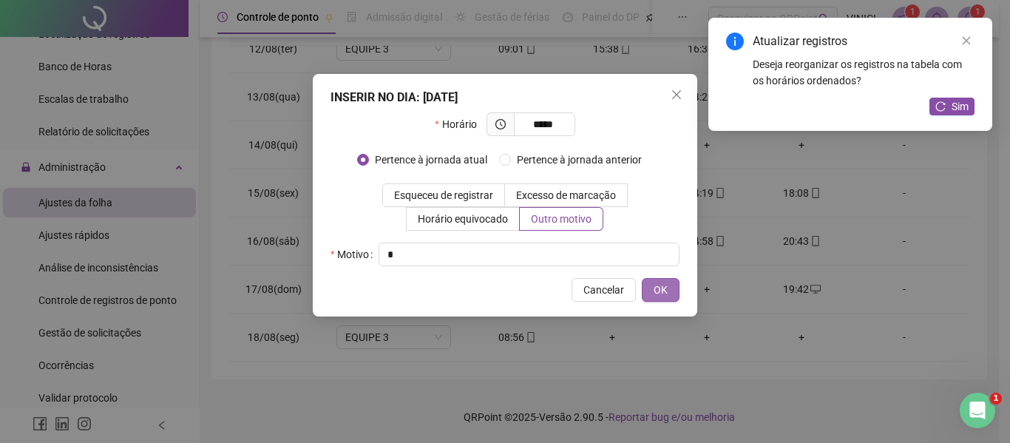
click at [662, 282] on span "OK" at bounding box center [660, 290] width 14 height 16
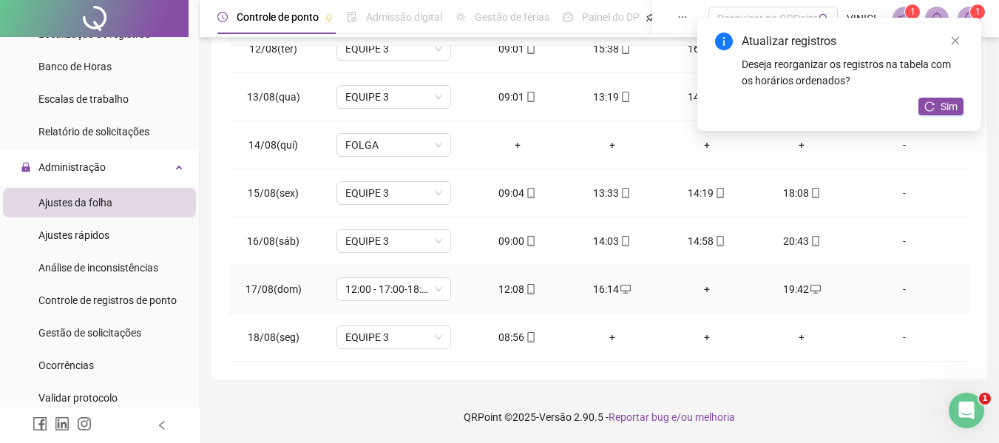
click at [699, 285] on div "+" at bounding box center [706, 289] width 71 height 16
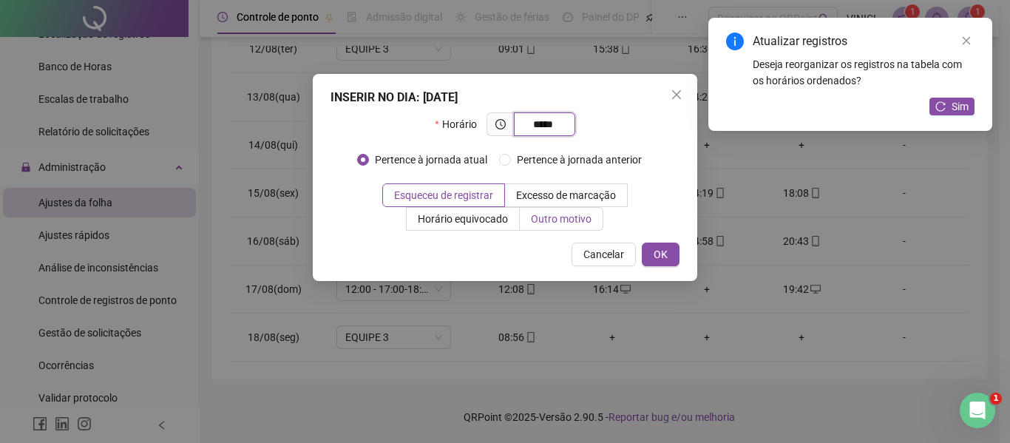
type input "*****"
click at [544, 217] on span "Outro motivo" at bounding box center [561, 219] width 61 height 12
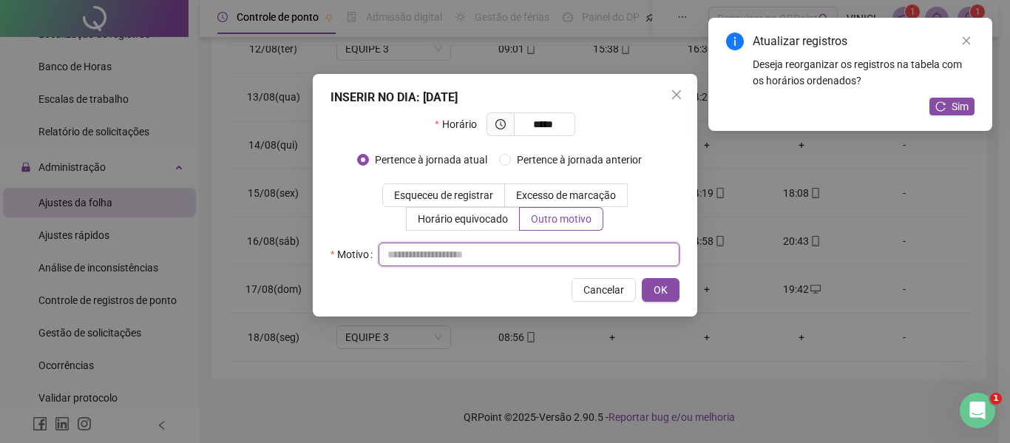
click at [538, 251] on input "text" at bounding box center [528, 254] width 301 height 24
type input "*"
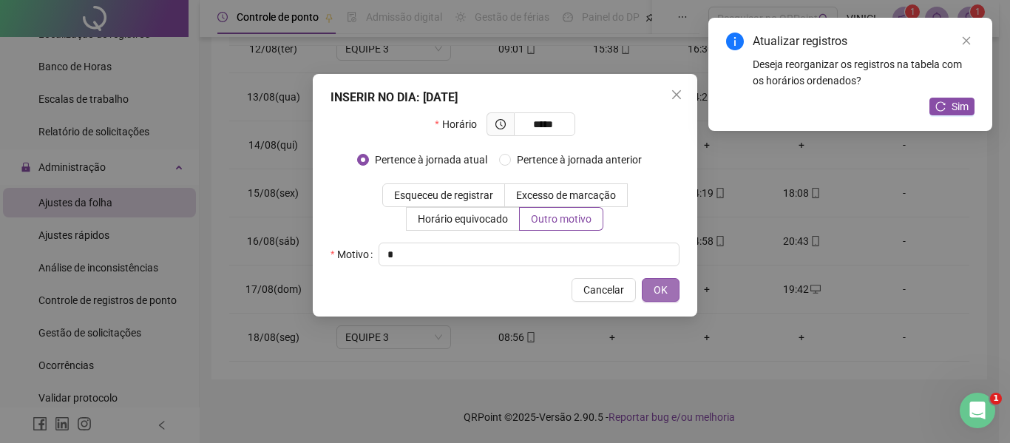
click at [667, 288] on span "OK" at bounding box center [660, 290] width 14 height 16
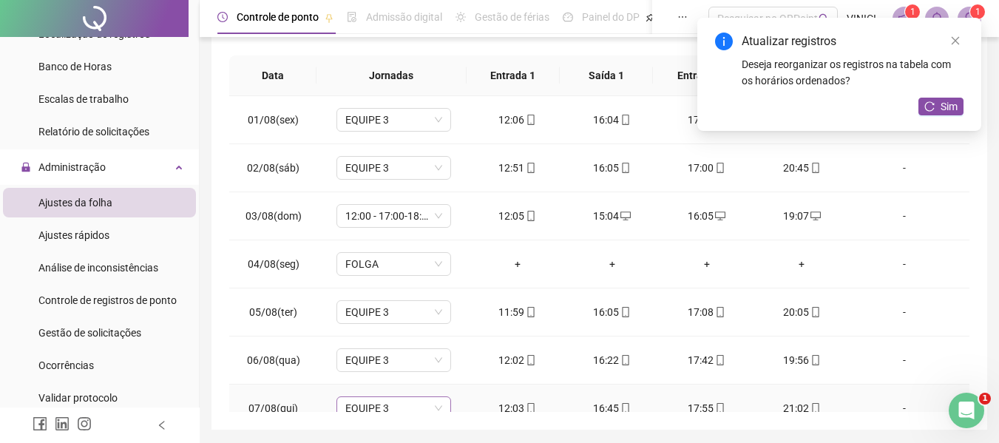
scroll to position [0, 0]
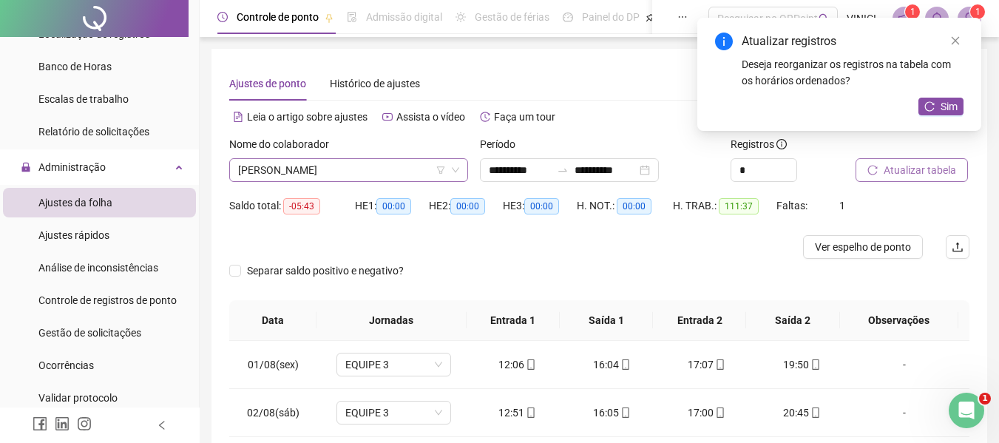
click at [358, 172] on span "[PERSON_NAME]" at bounding box center [348, 170] width 221 height 22
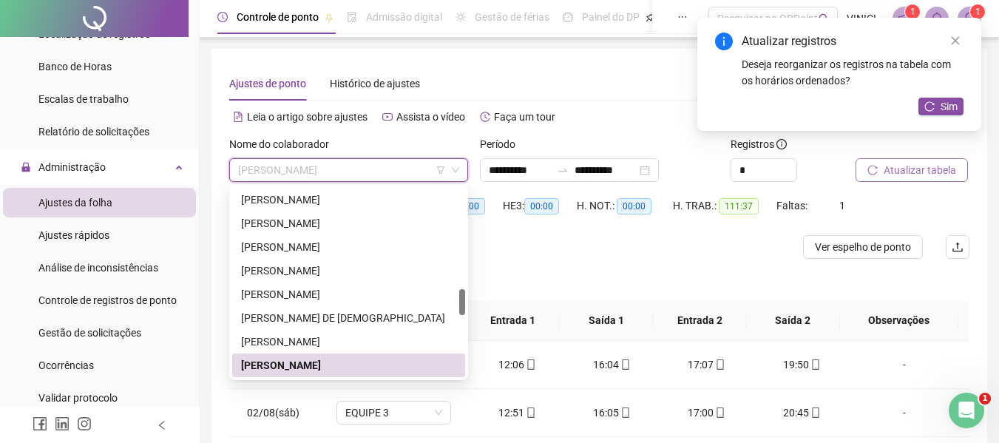
paste input "**********"
type input "**********"
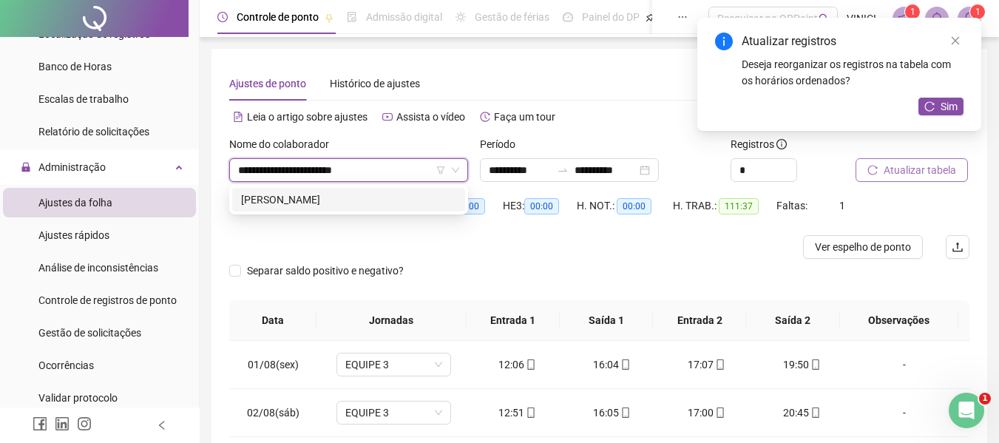
scroll to position [0, 0]
click at [370, 204] on div "[PERSON_NAME]" at bounding box center [348, 199] width 215 height 16
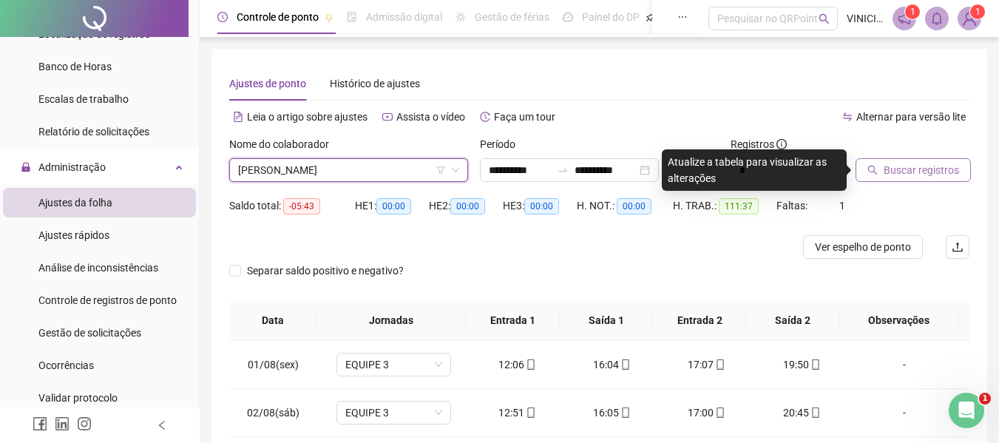
click at [906, 167] on span "Buscar registros" at bounding box center [920, 170] width 75 height 16
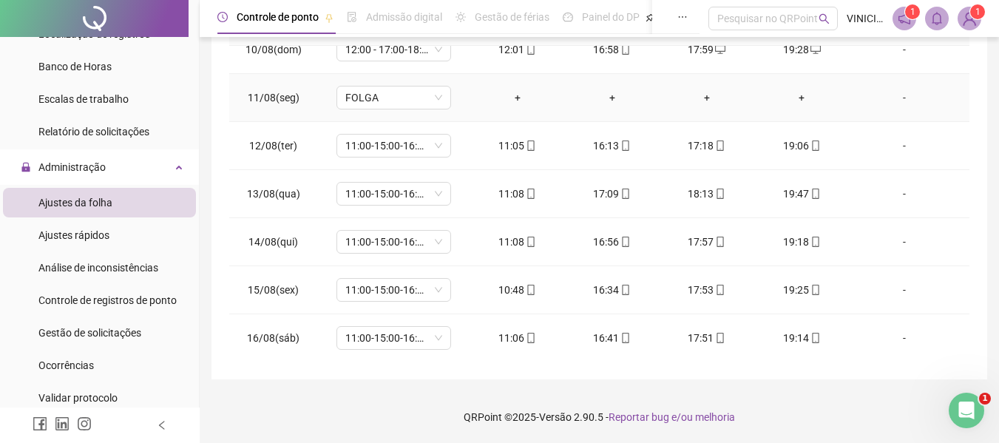
scroll to position [549, 0]
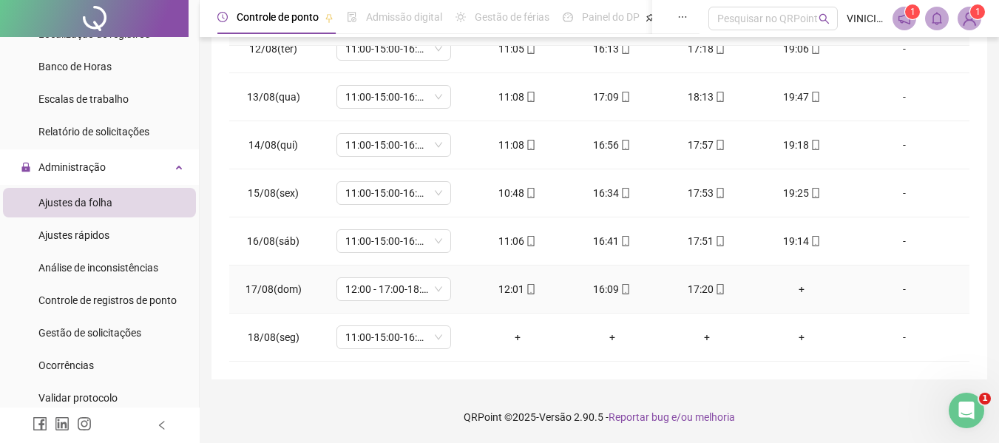
click at [790, 291] on div "+" at bounding box center [801, 289] width 71 height 16
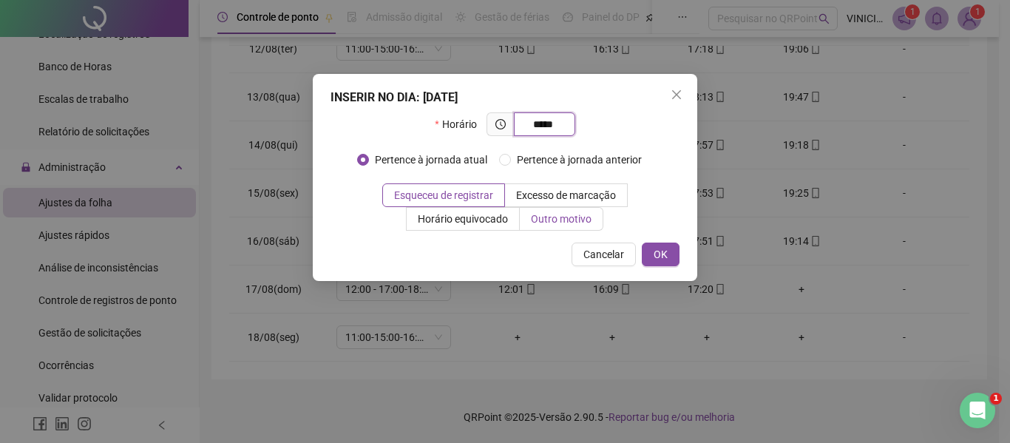
type input "*****"
click at [528, 215] on label "Outro motivo" at bounding box center [562, 219] width 84 height 24
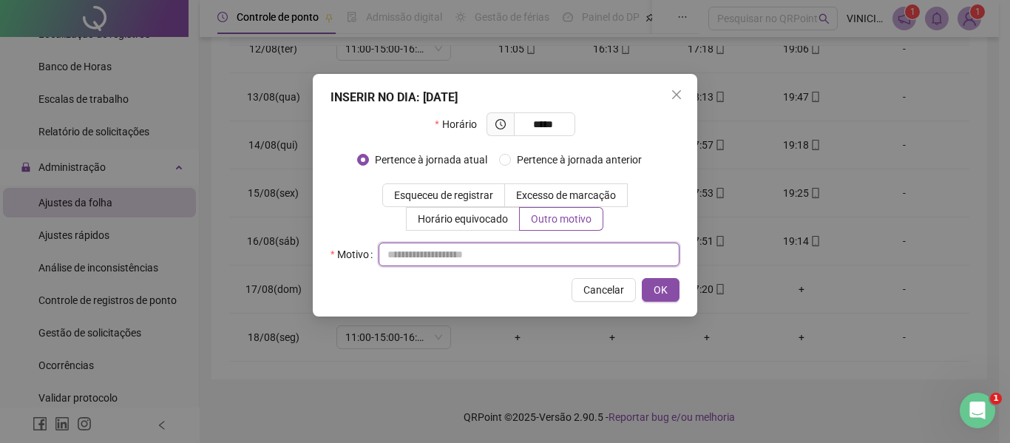
click at [539, 254] on input "text" at bounding box center [528, 254] width 301 height 24
type input "*"
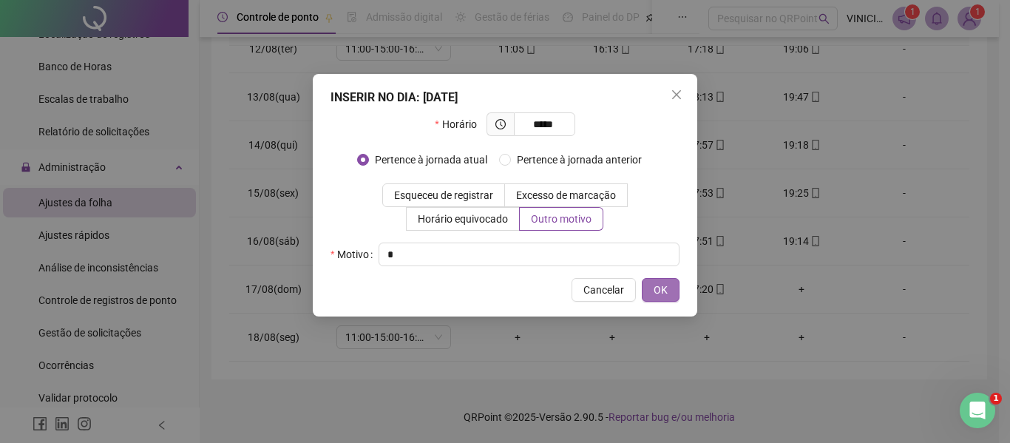
click at [663, 282] on span "OK" at bounding box center [660, 290] width 14 height 16
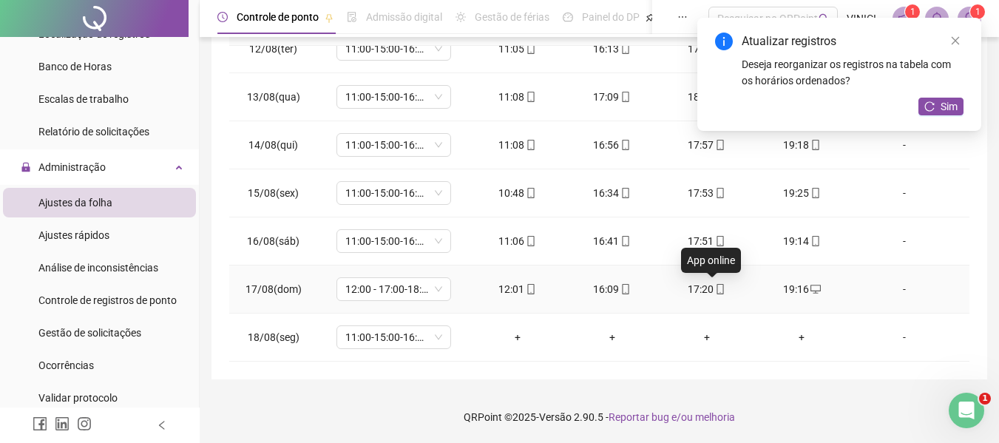
click at [715, 288] on icon "mobile" at bounding box center [720, 289] width 10 height 10
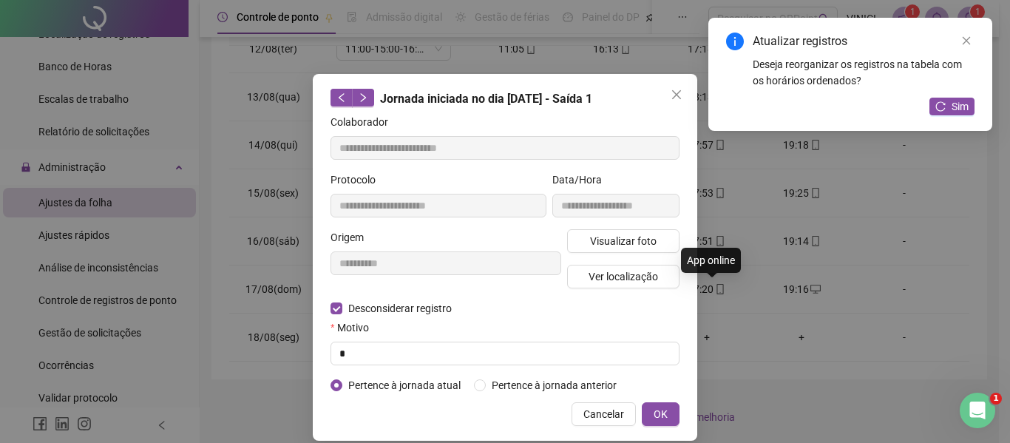
type input "**********"
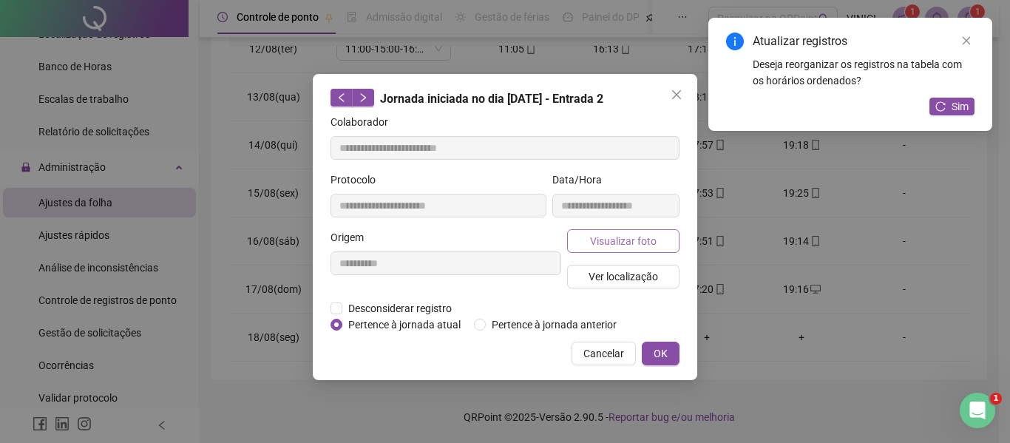
click at [611, 235] on span "Visualizar foto" at bounding box center [623, 241] width 67 height 16
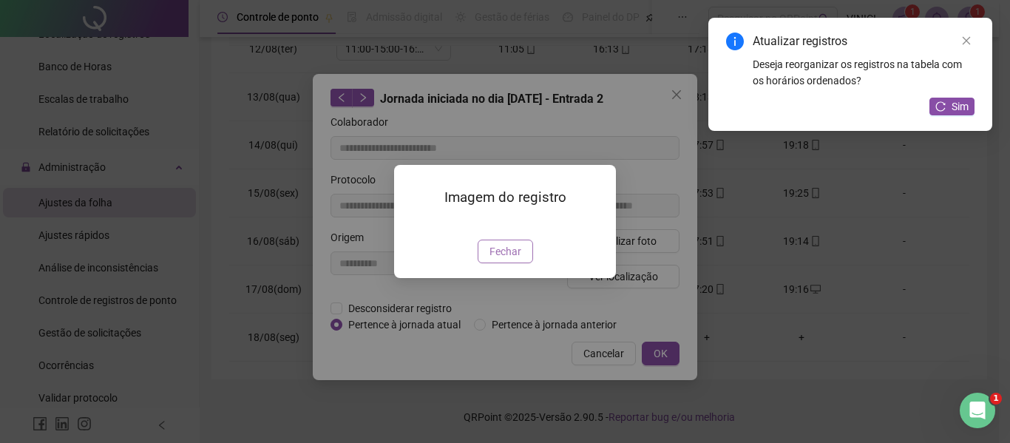
click at [521, 263] on button "Fechar" at bounding box center [505, 251] width 55 height 24
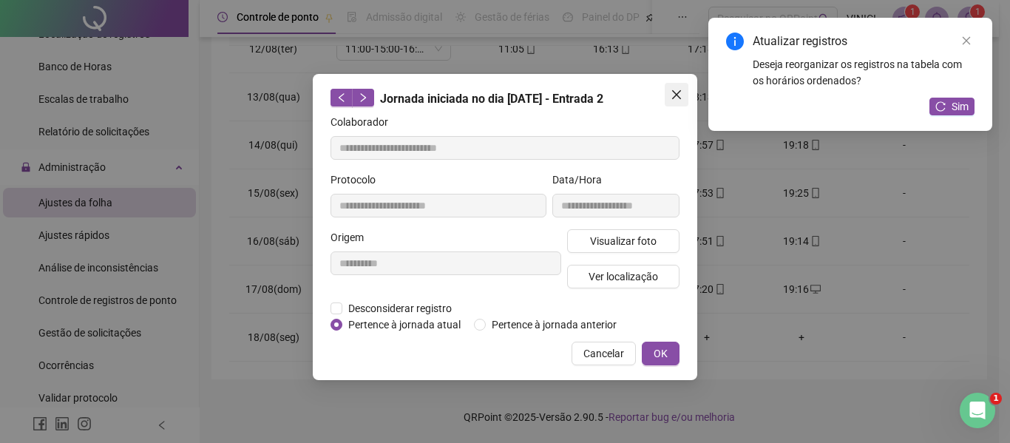
click at [675, 91] on icon "close" at bounding box center [676, 95] width 12 height 12
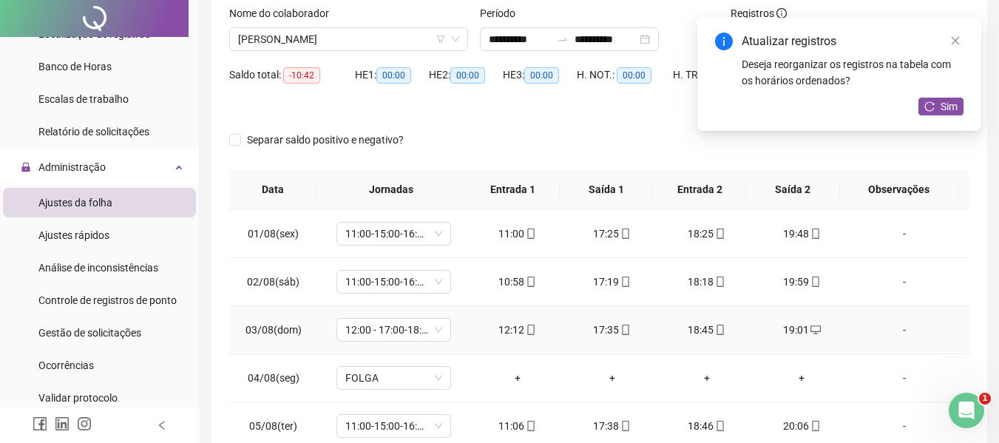
scroll to position [0, 0]
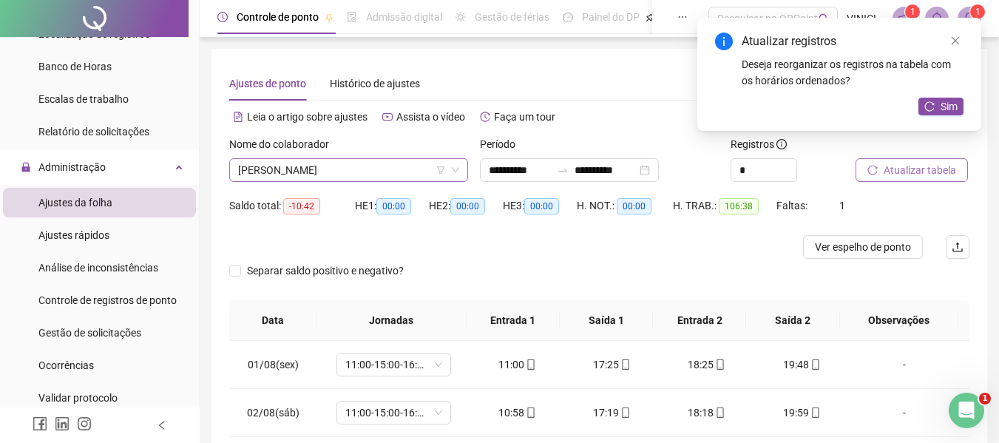
click at [393, 163] on span "[PERSON_NAME]" at bounding box center [348, 170] width 221 height 22
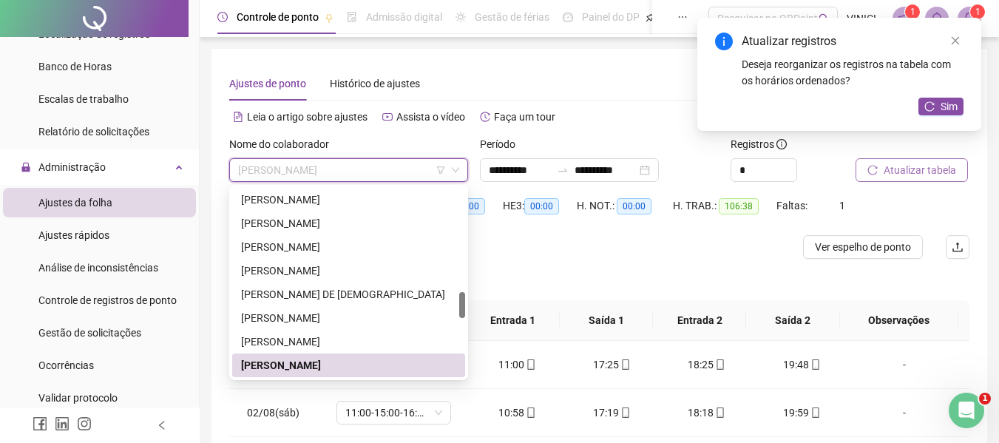
paste input "**********"
type input "**********"
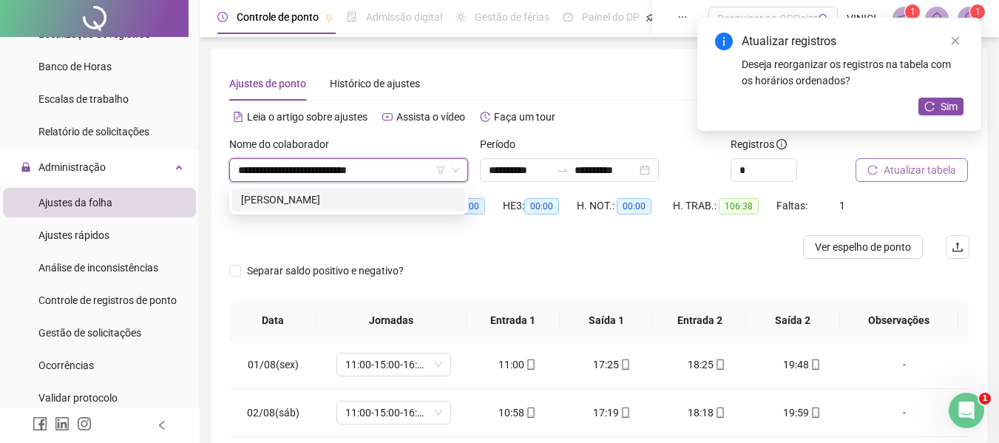
scroll to position [0, 0]
click at [408, 199] on div "[PERSON_NAME]" at bounding box center [348, 199] width 215 height 16
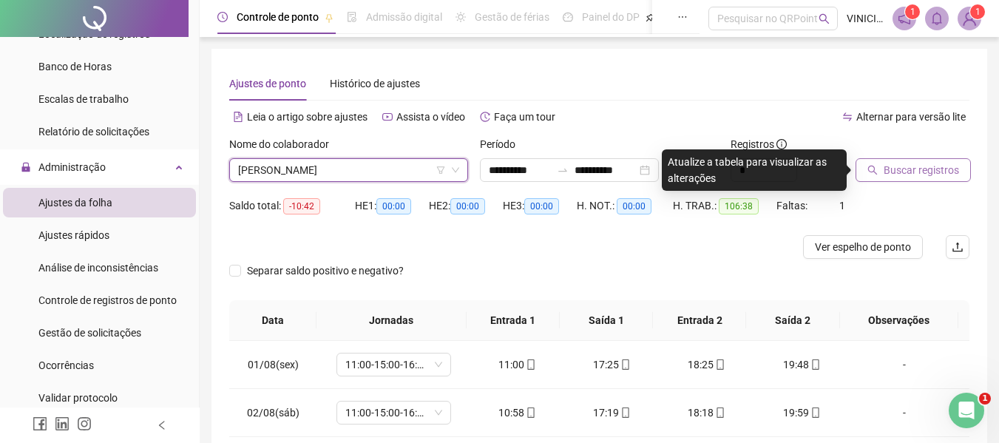
click at [957, 174] on button "Buscar registros" at bounding box center [912, 170] width 115 height 24
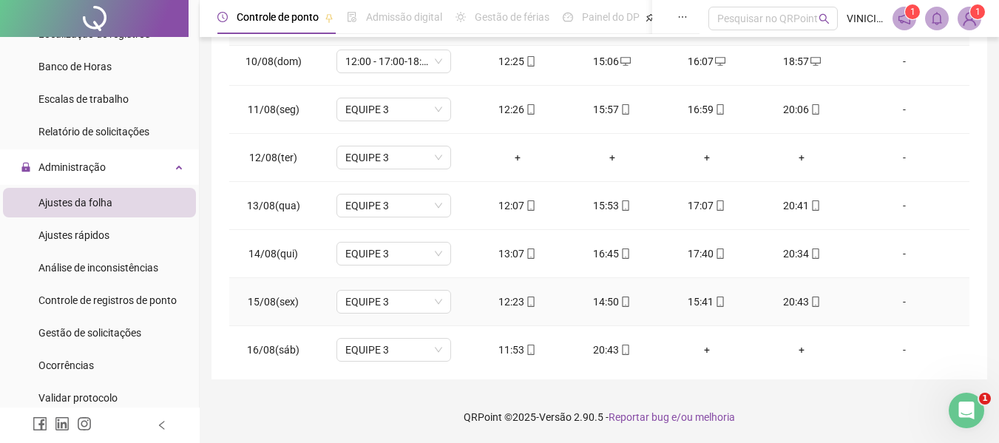
scroll to position [549, 0]
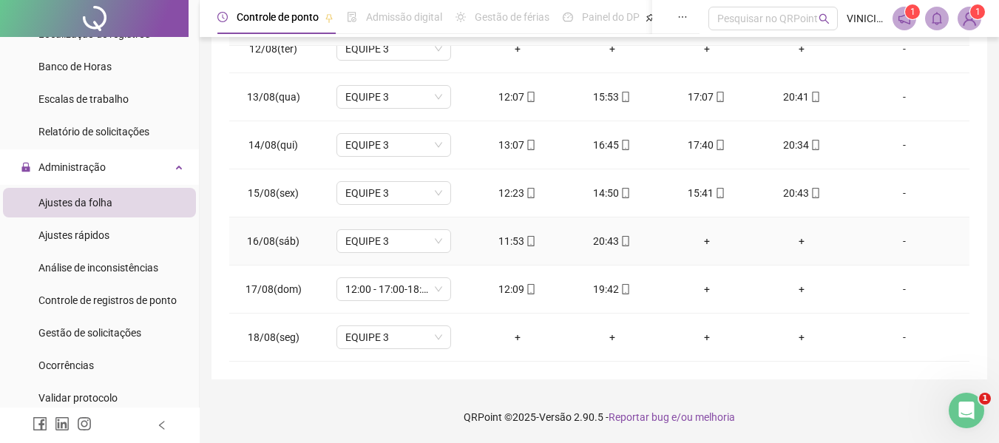
click at [791, 239] on div "+" at bounding box center [801, 241] width 71 height 16
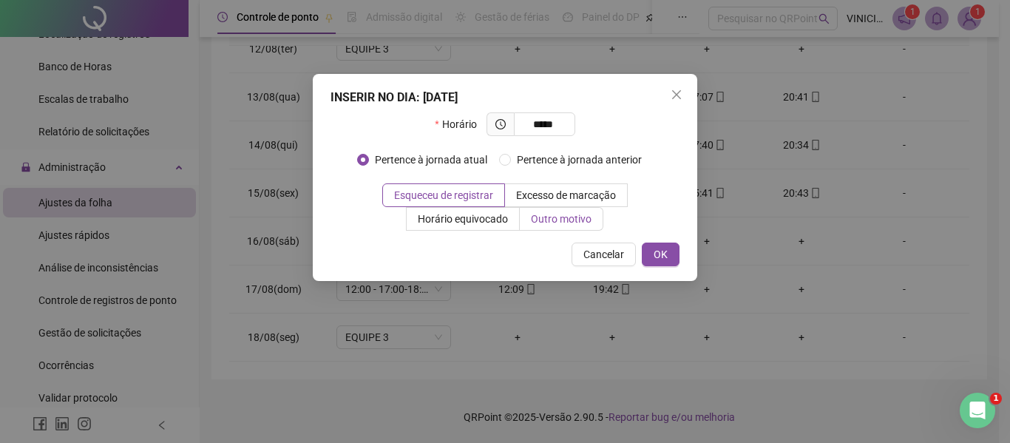
type input "*****"
click at [573, 219] on span "Outro motivo" at bounding box center [561, 219] width 61 height 12
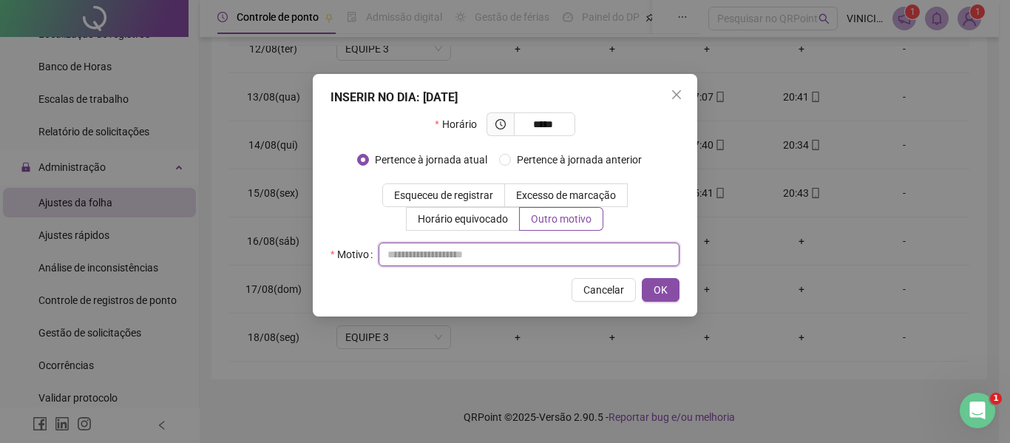
click at [565, 260] on input "text" at bounding box center [528, 254] width 301 height 24
type input "*"
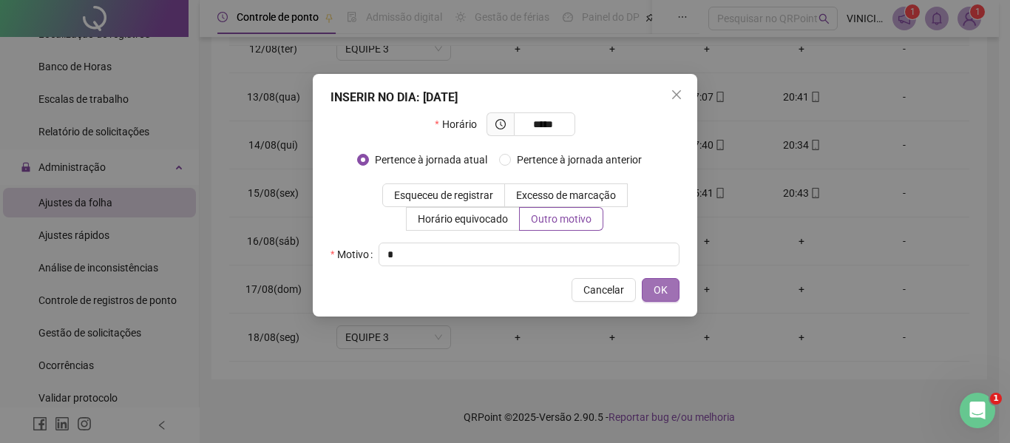
click at [652, 288] on button "OK" at bounding box center [661, 290] width 38 height 24
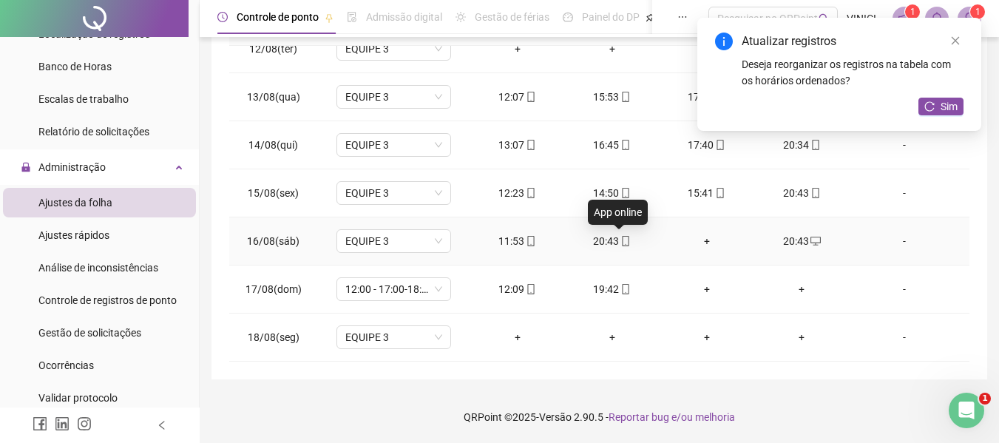
click at [620, 245] on icon "mobile" at bounding box center [625, 241] width 10 height 10
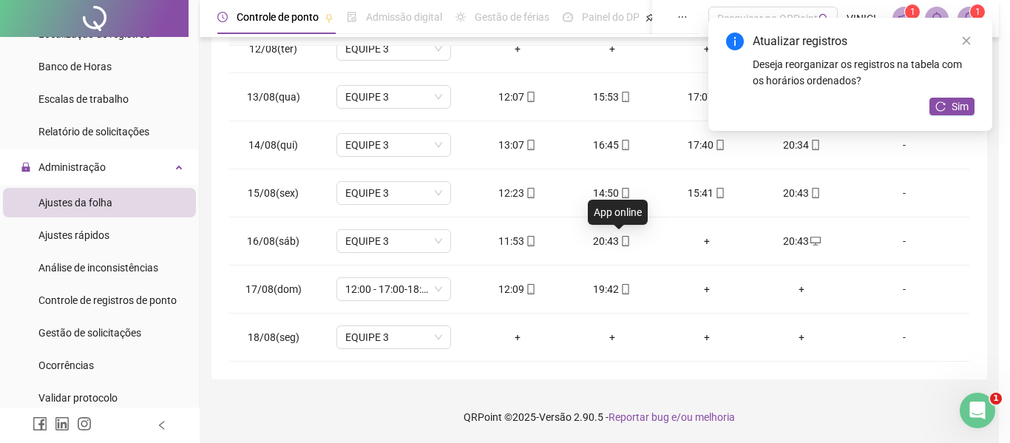
type input "**********"
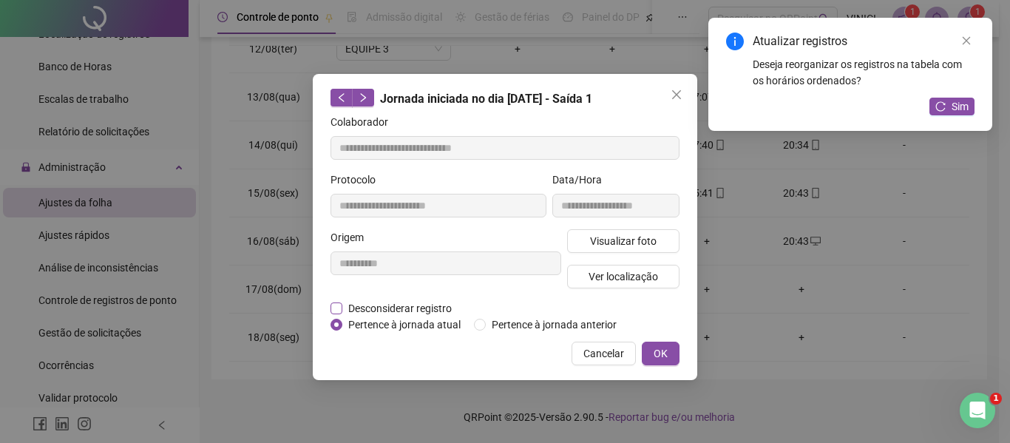
click at [414, 308] on span "Desconsiderar registro" at bounding box center [399, 308] width 115 height 16
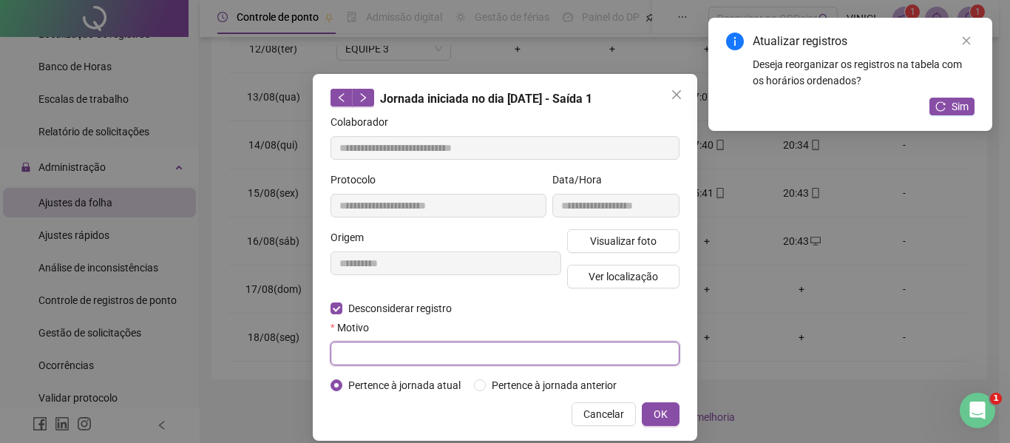
click at [409, 351] on input "text" at bounding box center [504, 354] width 349 height 24
type input "*"
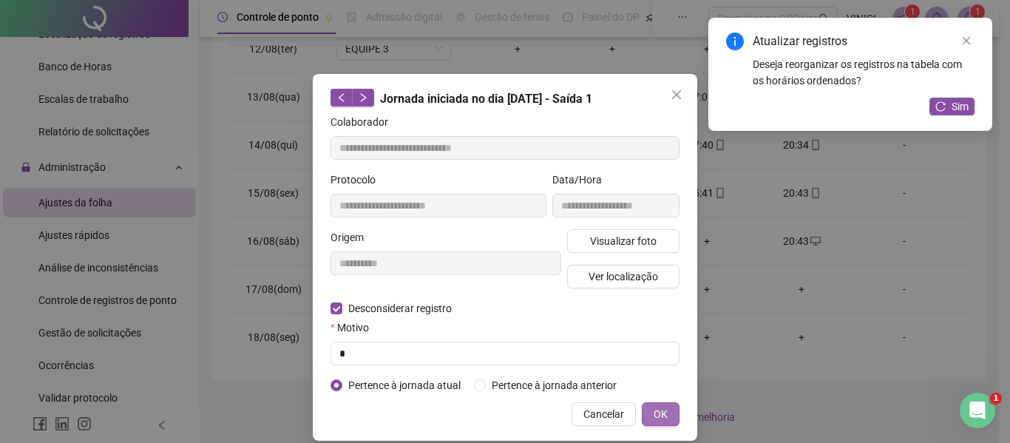
click at [661, 415] on span "OK" at bounding box center [660, 414] width 14 height 16
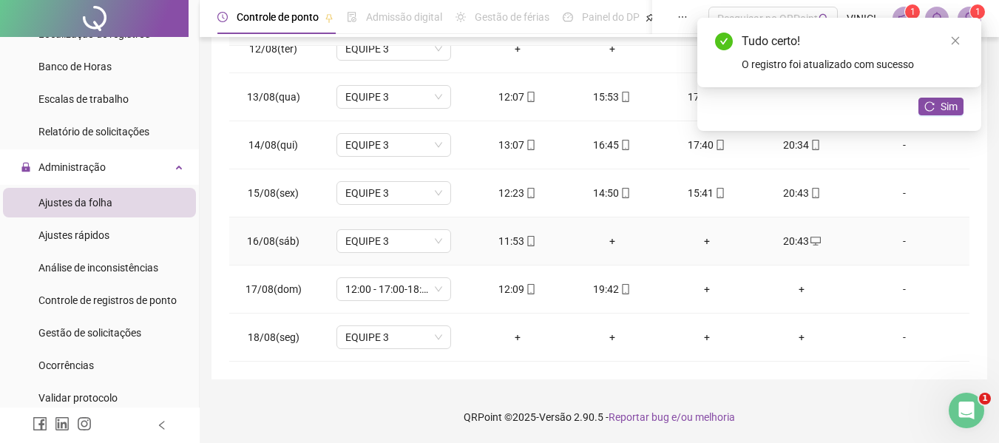
click at [605, 242] on div "+" at bounding box center [612, 241] width 71 height 16
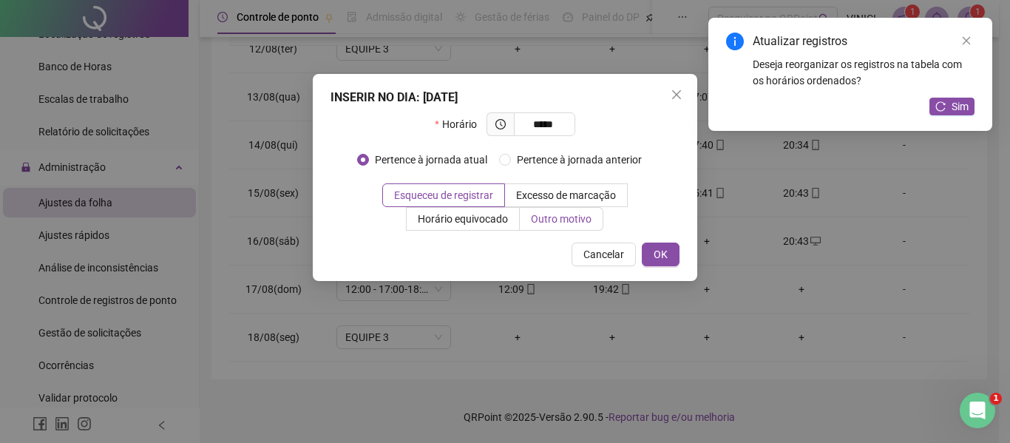
type input "*****"
click at [572, 217] on span "Outro motivo" at bounding box center [561, 219] width 61 height 12
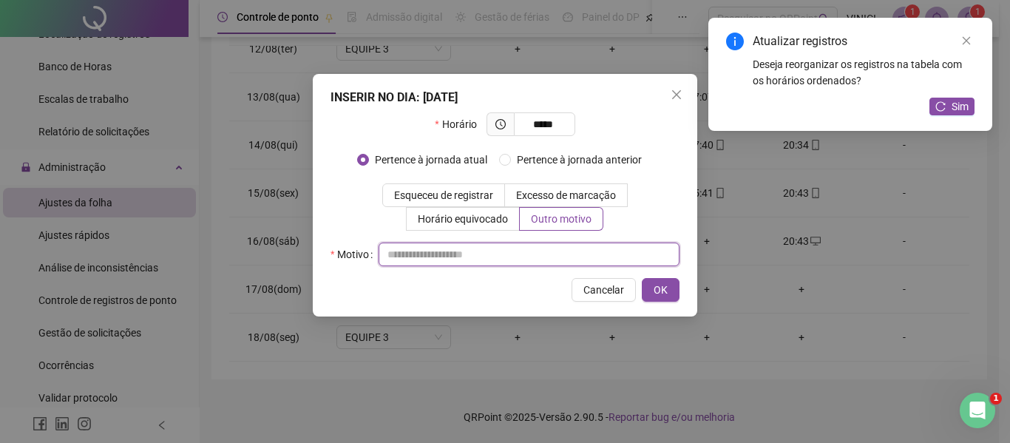
click at [540, 256] on input "text" at bounding box center [528, 254] width 301 height 24
type input "*"
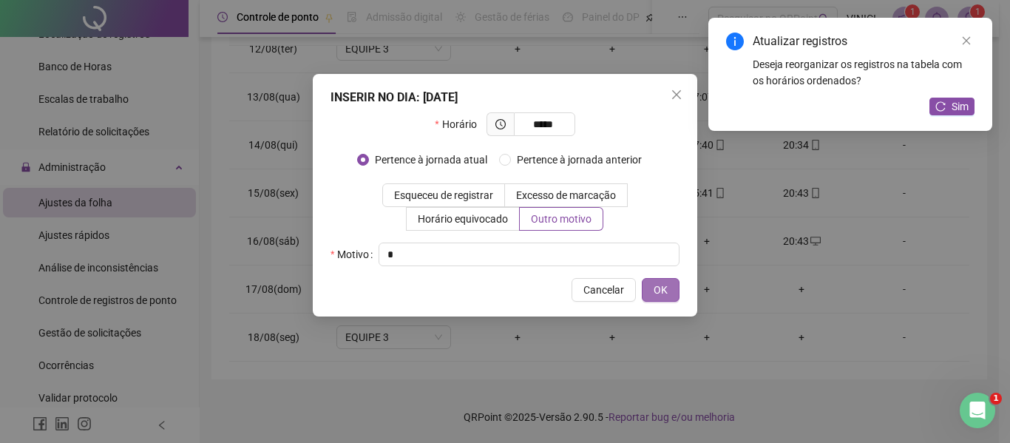
click at [653, 287] on button "OK" at bounding box center [661, 290] width 38 height 24
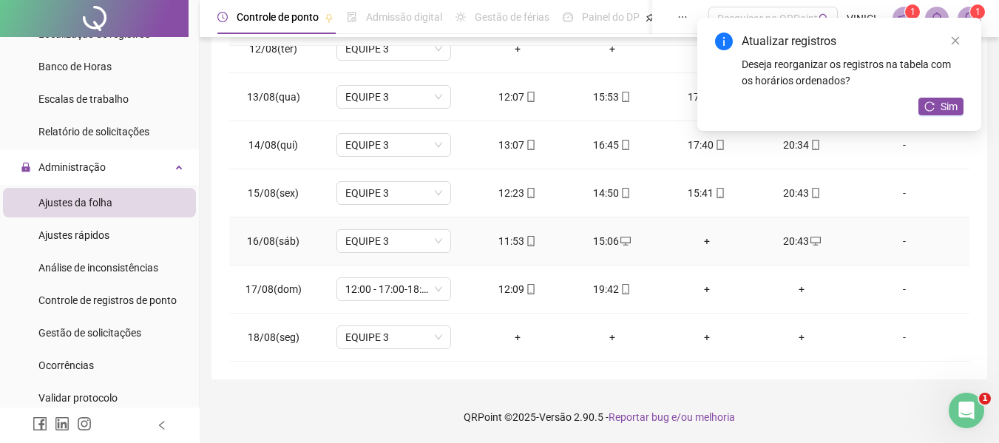
click at [701, 234] on div "+" at bounding box center [706, 241] width 71 height 16
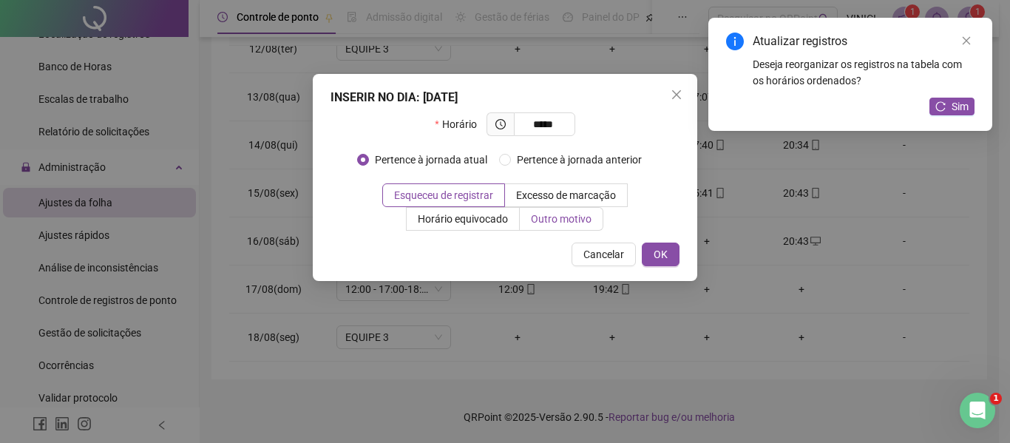
type input "*****"
click at [574, 218] on span "Outro motivo" at bounding box center [561, 219] width 61 height 12
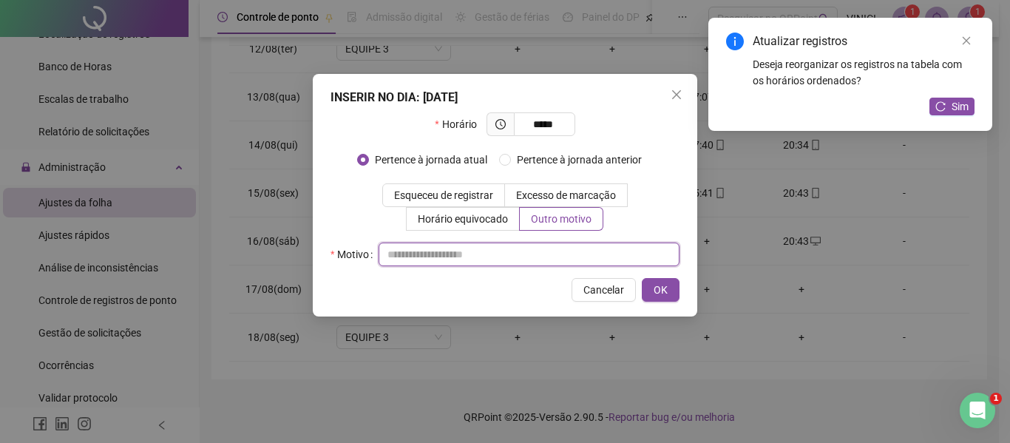
click at [557, 251] on input "text" at bounding box center [528, 254] width 301 height 24
type input "*"
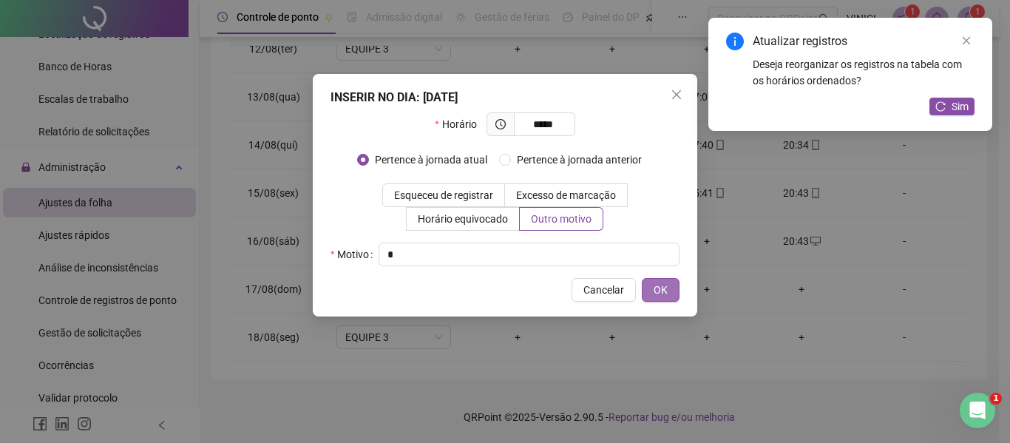
click at [659, 286] on span "OK" at bounding box center [660, 290] width 14 height 16
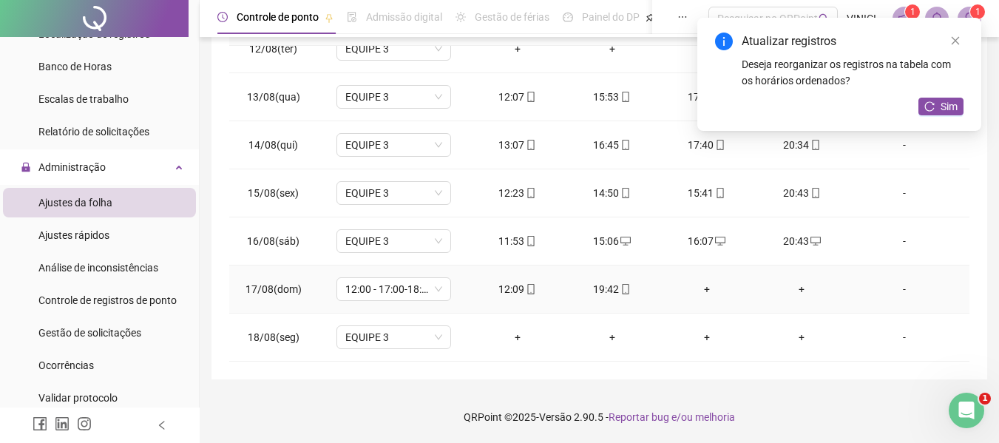
click at [798, 283] on div "+" at bounding box center [801, 289] width 71 height 16
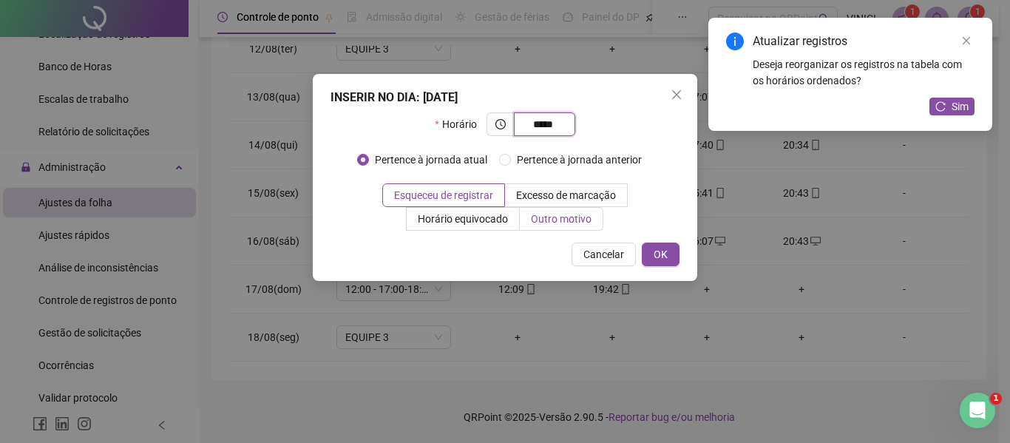
type input "*****"
click at [565, 225] on span "Outro motivo" at bounding box center [561, 219] width 61 height 12
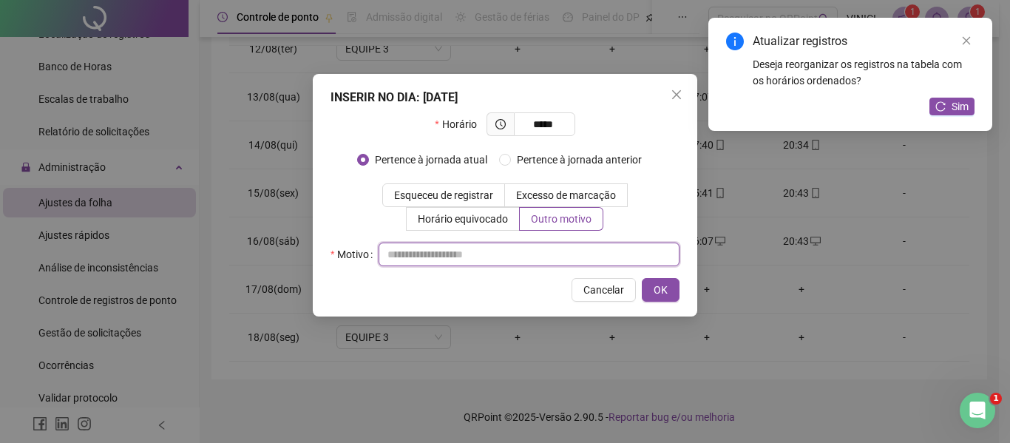
click at [519, 262] on input "text" at bounding box center [528, 254] width 301 height 24
type input "*"
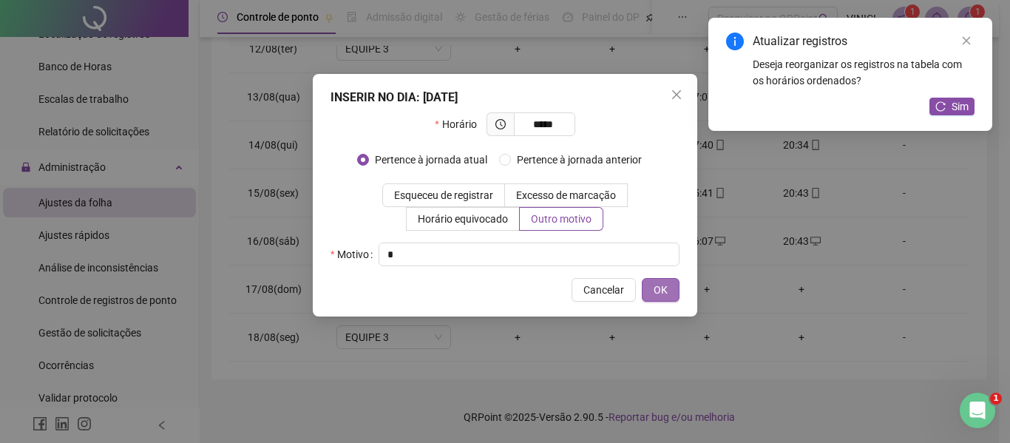
click at [671, 297] on button "OK" at bounding box center [661, 290] width 38 height 24
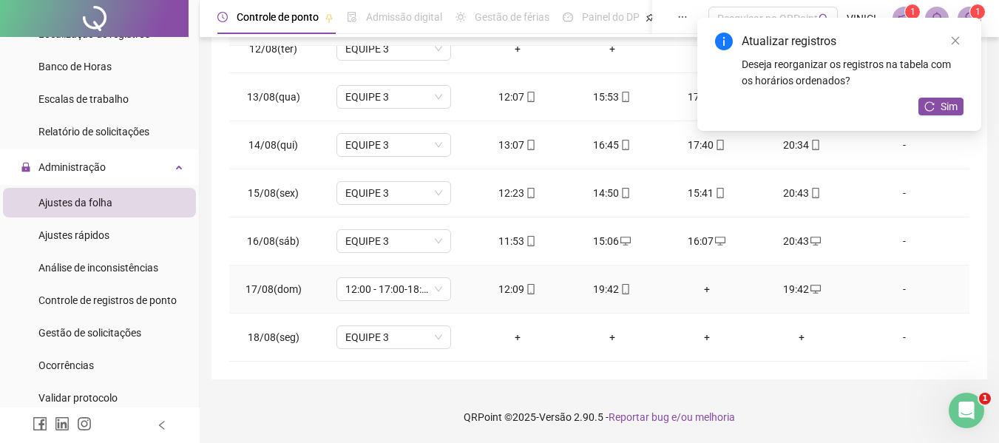
click at [623, 291] on icon "mobile" at bounding box center [625, 289] width 10 height 10
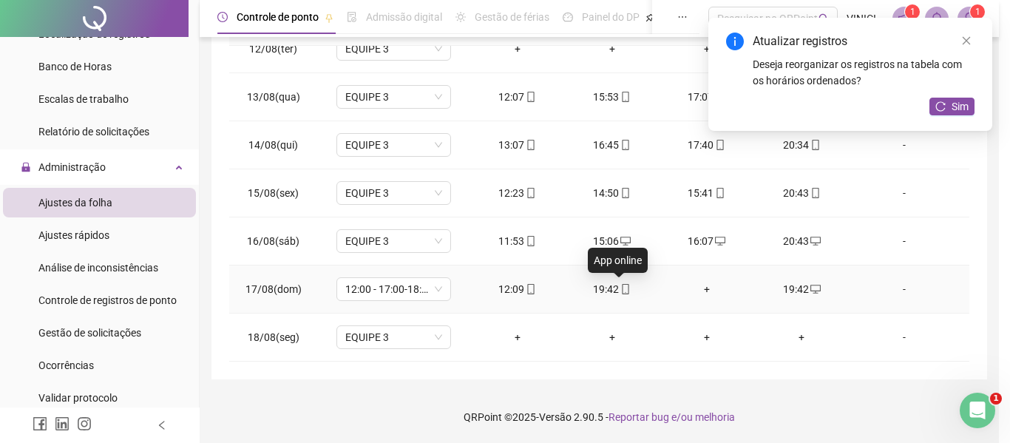
type input "**********"
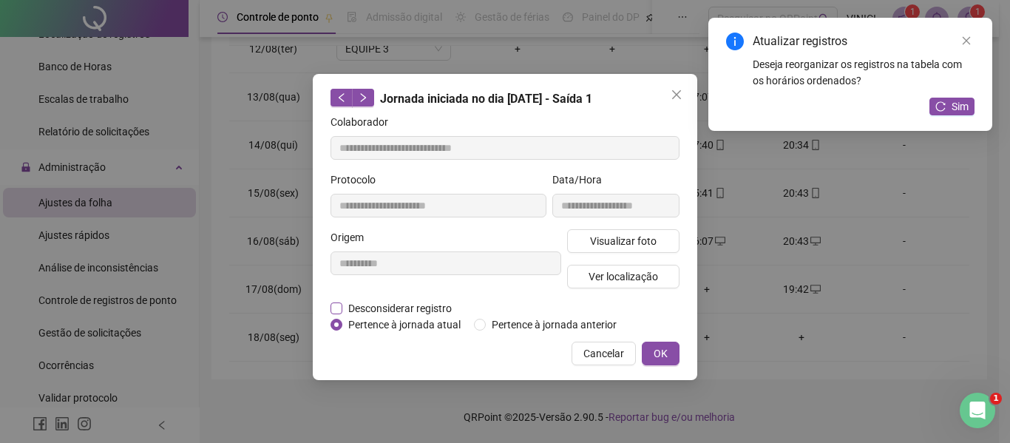
click at [367, 309] on span "Desconsiderar registro" at bounding box center [399, 308] width 115 height 16
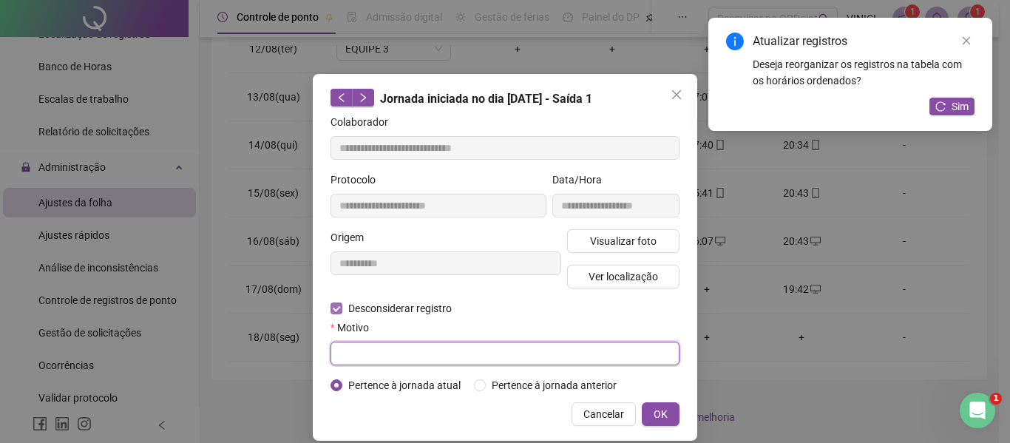
click at [376, 351] on input "text" at bounding box center [504, 354] width 349 height 24
type input "*"
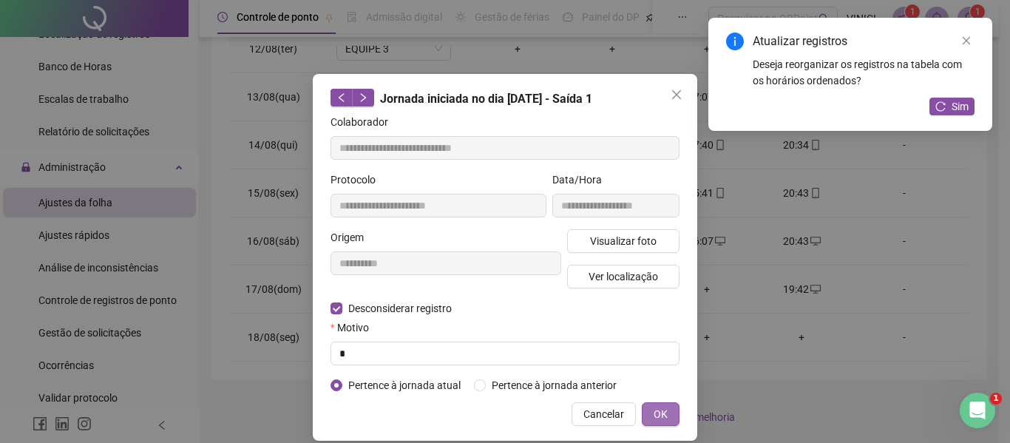
click at [657, 418] on span "OK" at bounding box center [660, 414] width 14 height 16
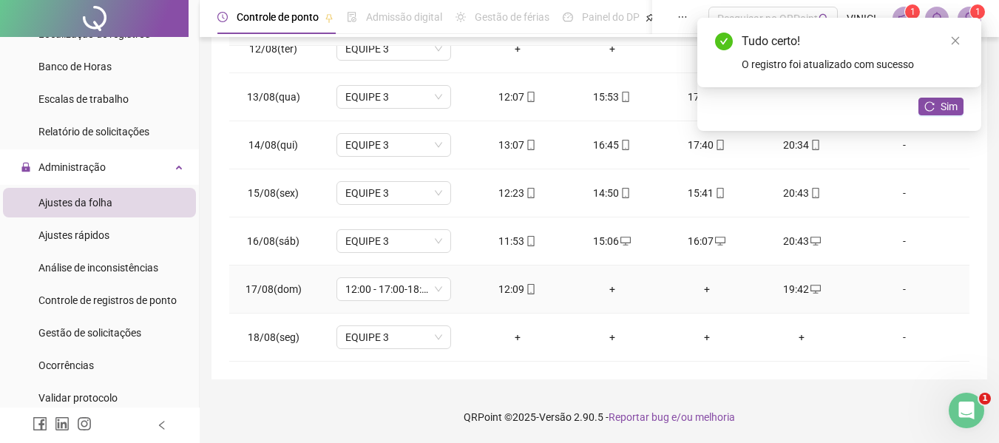
click at [612, 291] on div "+" at bounding box center [612, 289] width 71 height 16
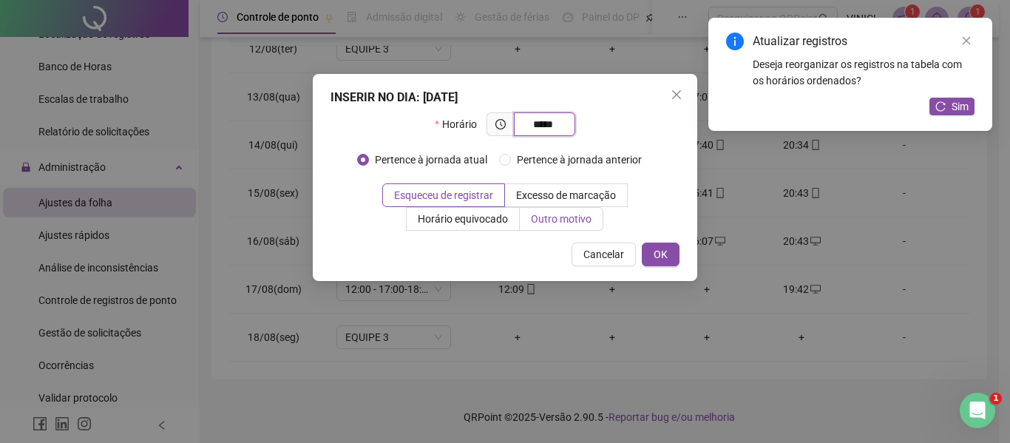
type input "*****"
click at [553, 216] on span "Outro motivo" at bounding box center [561, 219] width 61 height 12
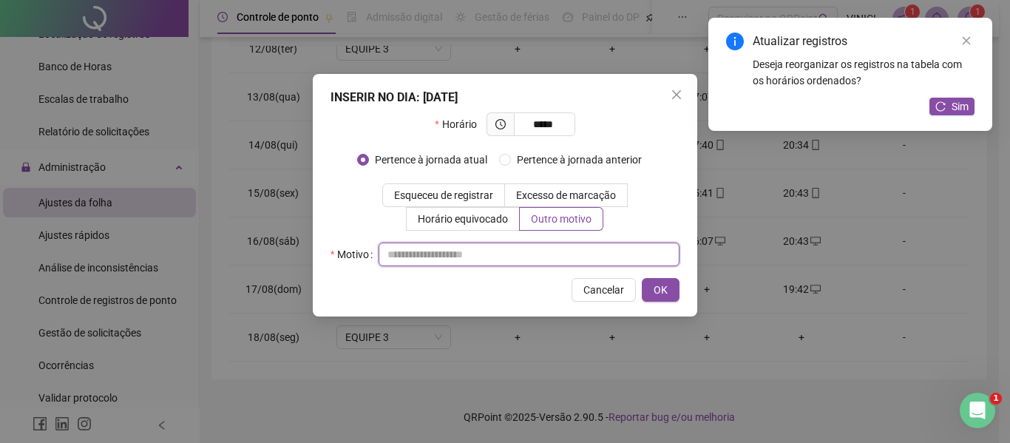
click at [534, 256] on input "text" at bounding box center [528, 254] width 301 height 24
type input "*"
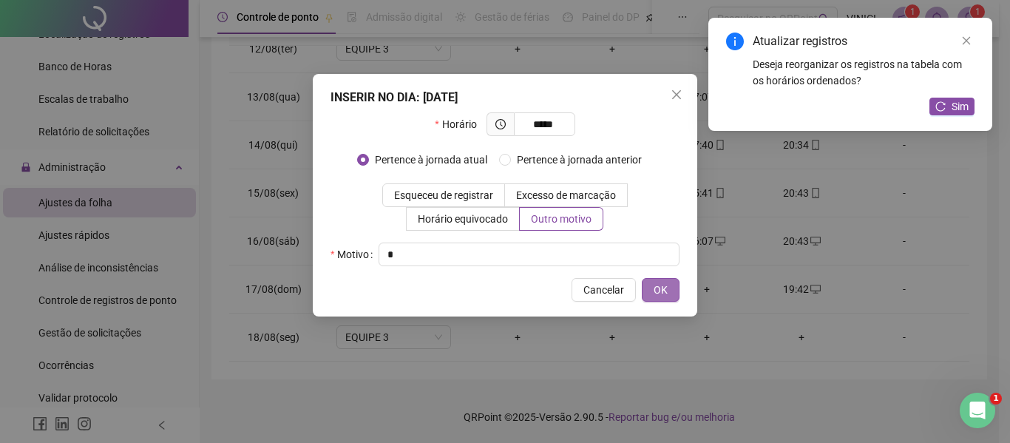
click at [662, 298] on button "OK" at bounding box center [661, 290] width 38 height 24
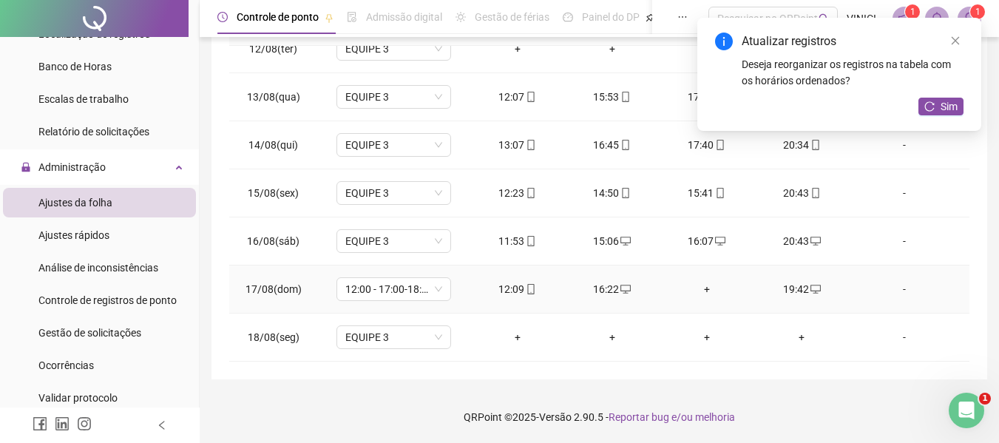
click at [691, 289] on div "+" at bounding box center [706, 289] width 71 height 16
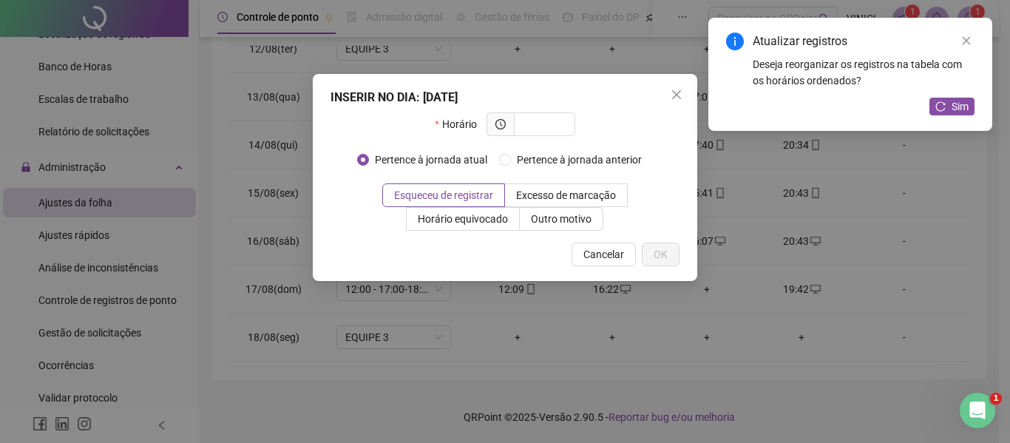
click at [688, 288] on div "INSERIR NO DIA : [DATE] Horário Pertence à jornada atual Pertence à jornada ant…" at bounding box center [505, 221] width 1010 height 443
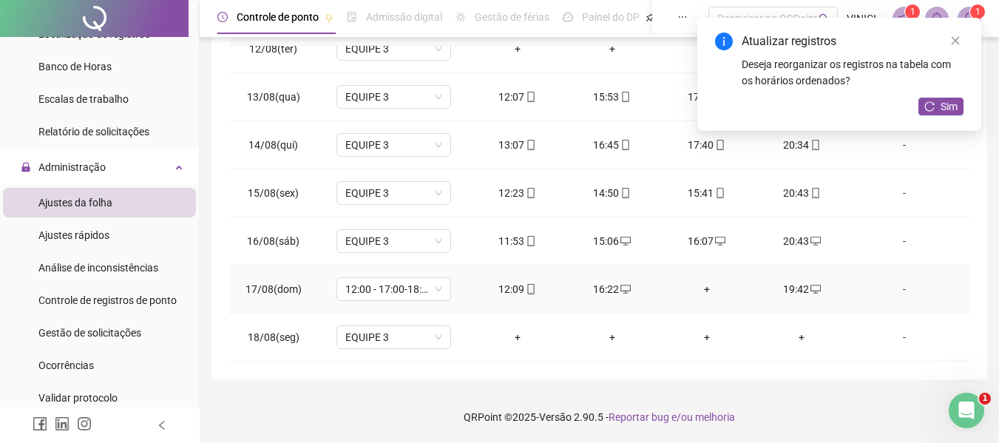
click at [700, 286] on div "+" at bounding box center [706, 289] width 71 height 16
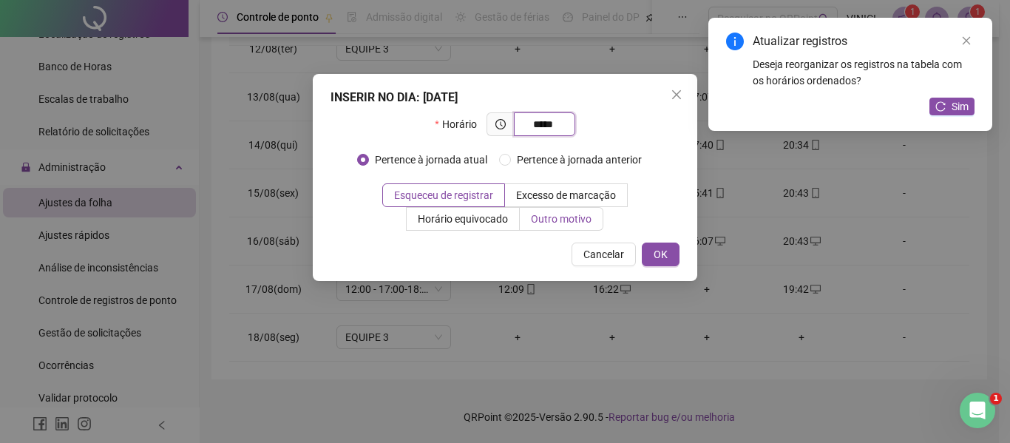
type input "*****"
click at [568, 213] on span "Outro motivo" at bounding box center [561, 219] width 61 height 12
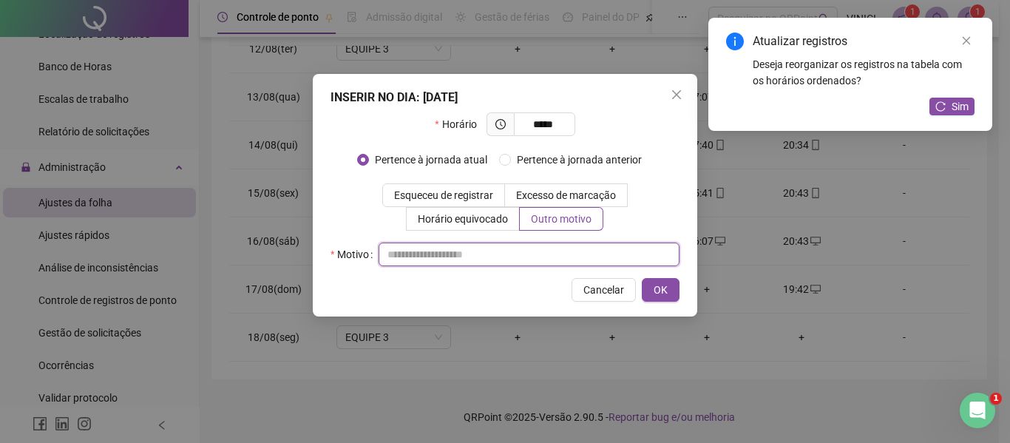
click at [568, 259] on input "text" at bounding box center [528, 254] width 301 height 24
type input "*"
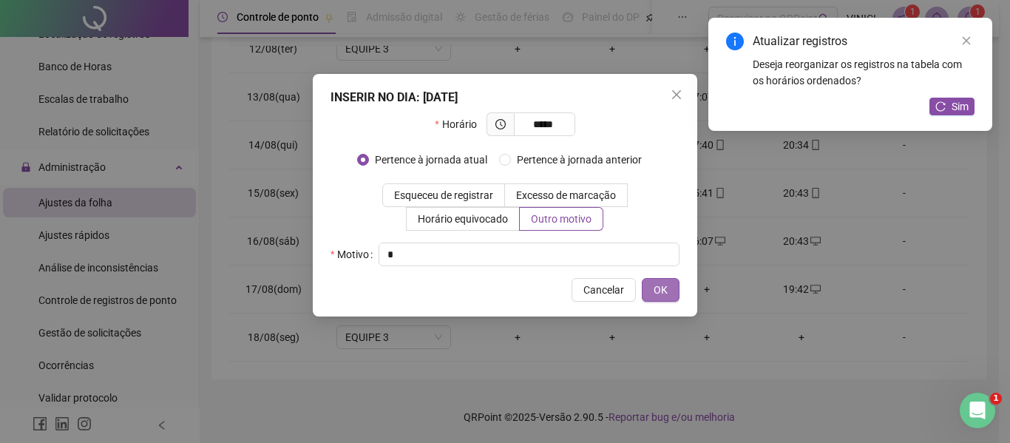
click at [667, 284] on button "OK" at bounding box center [661, 290] width 38 height 24
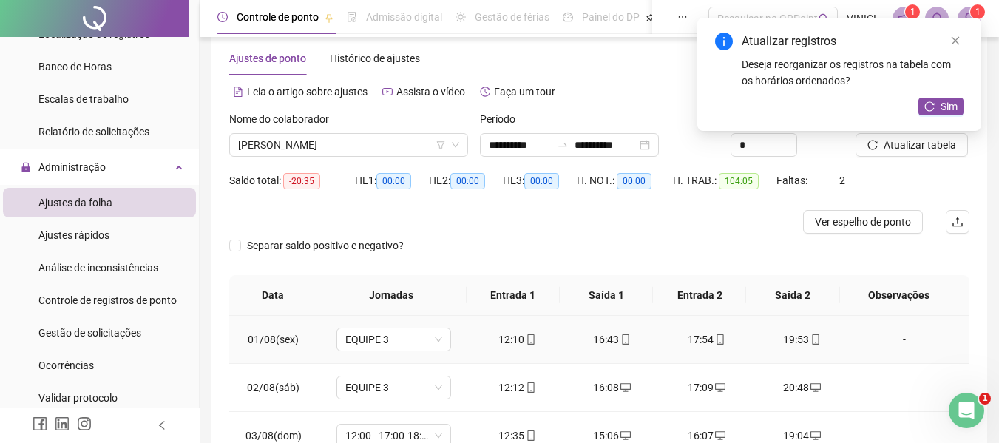
scroll to position [0, 0]
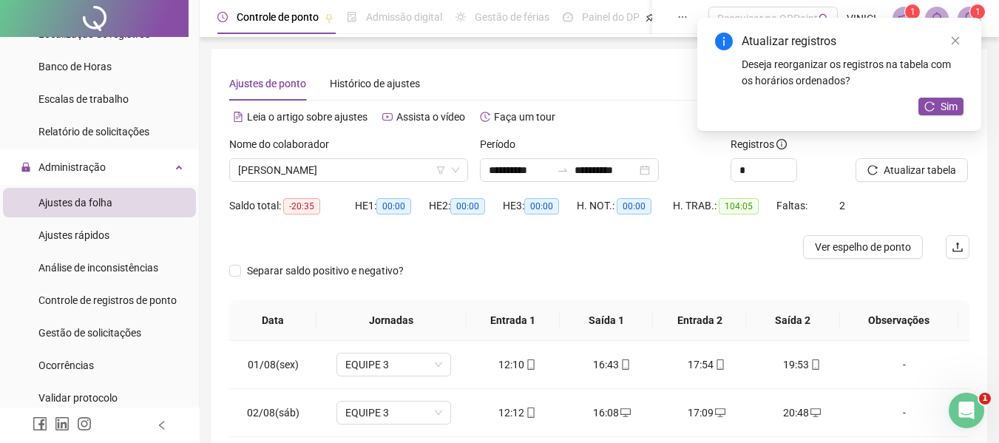
click at [415, 186] on div "Nome do colaborador [PERSON_NAME]" at bounding box center [348, 165] width 251 height 58
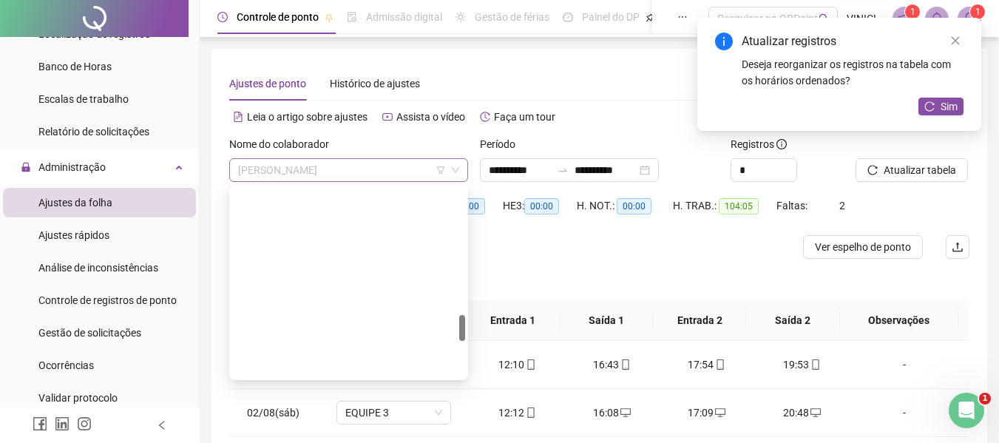
click at [414, 173] on span "[PERSON_NAME]" at bounding box center [348, 170] width 221 height 22
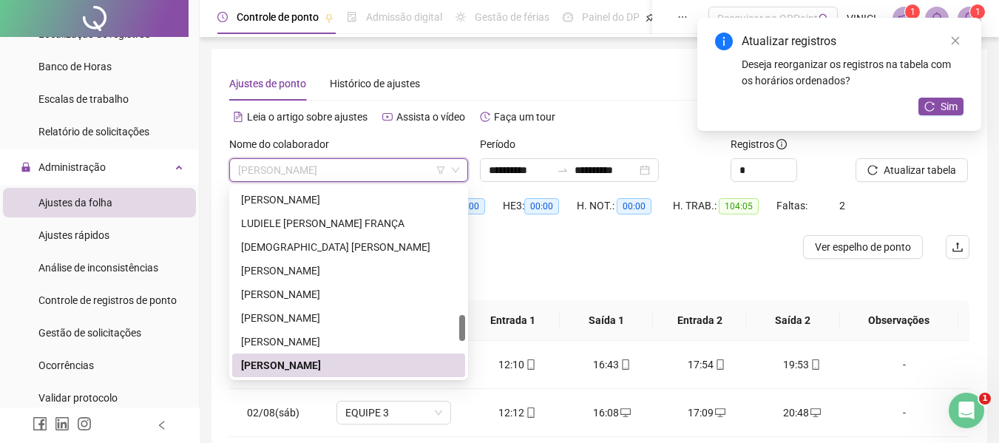
paste input "**********"
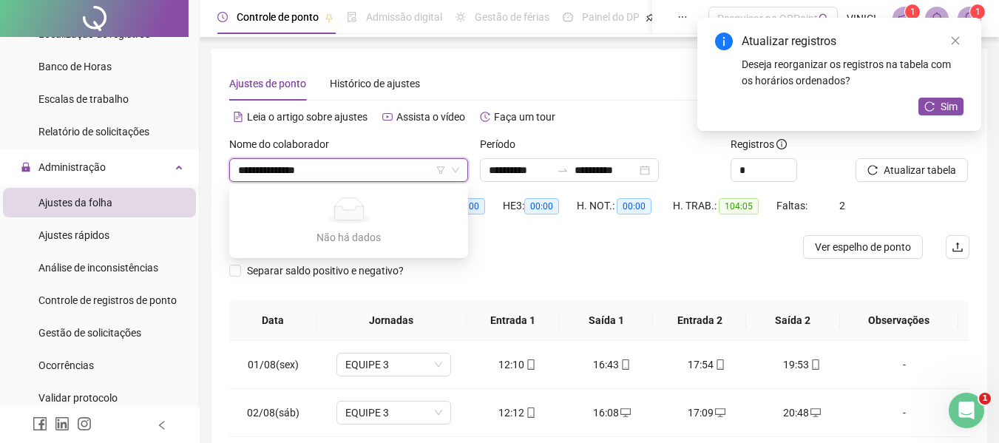
type input "**********"
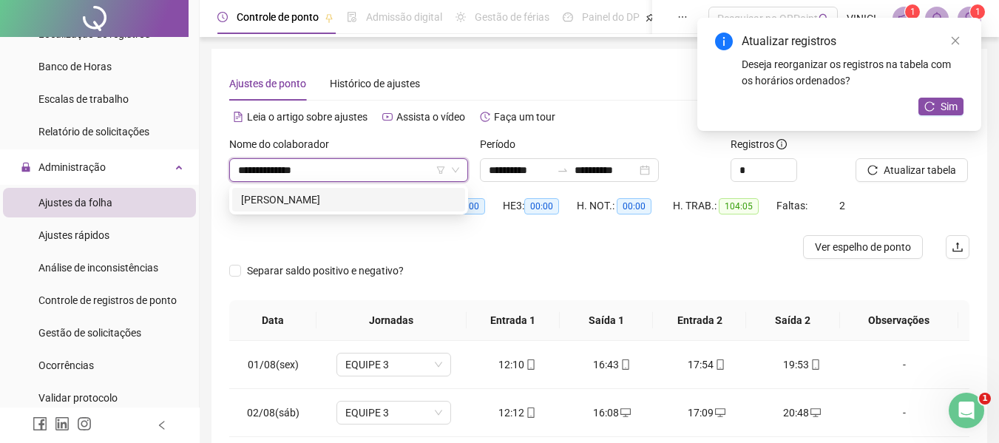
click at [395, 197] on div "[PERSON_NAME]" at bounding box center [348, 199] width 215 height 16
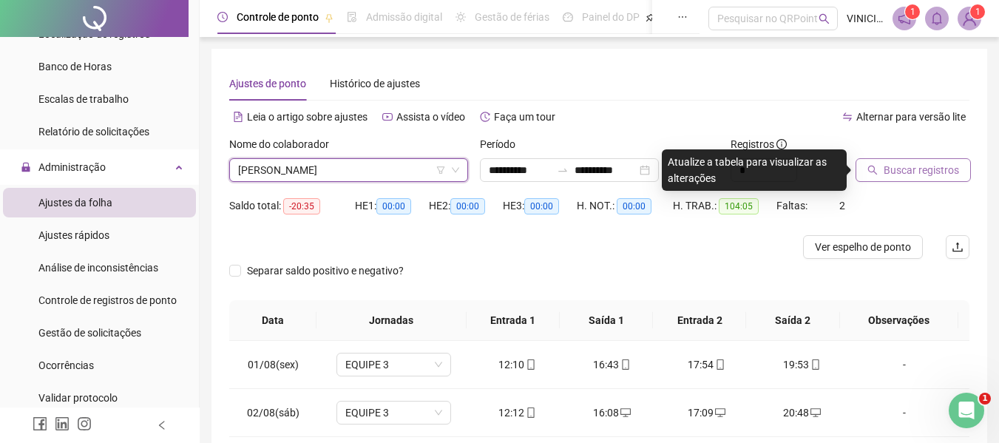
click at [920, 172] on span "Buscar registros" at bounding box center [920, 170] width 75 height 16
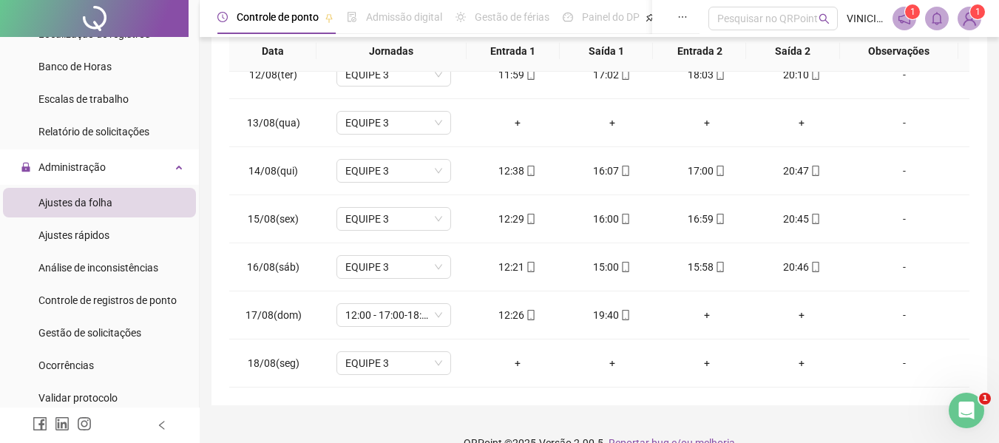
scroll to position [295, 0]
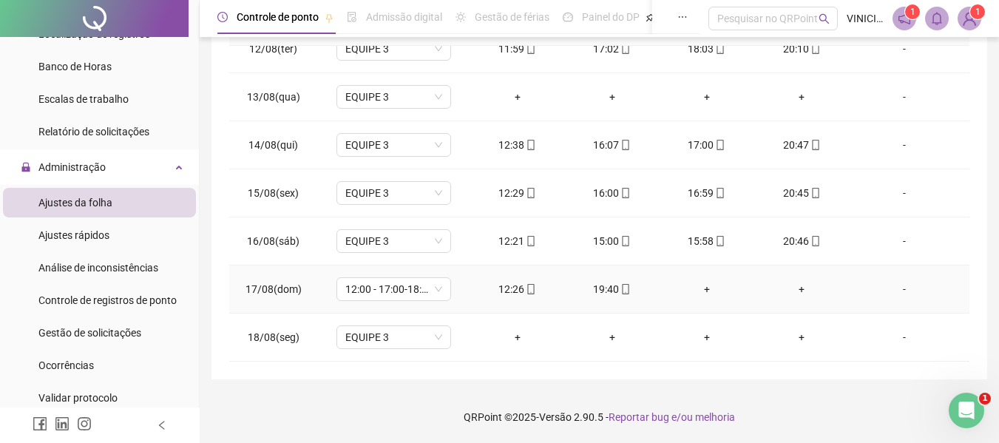
click at [788, 291] on div "+" at bounding box center [801, 289] width 71 height 16
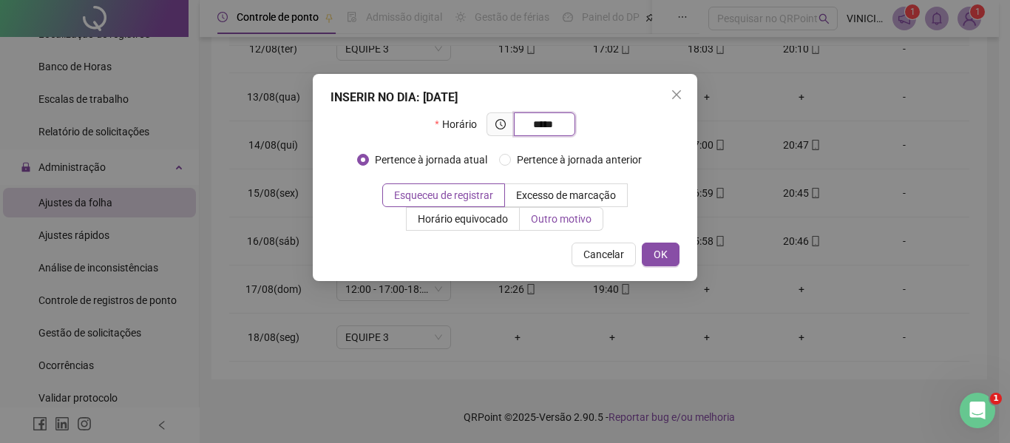
type input "*****"
click at [587, 226] on label "Outro motivo" at bounding box center [562, 219] width 84 height 24
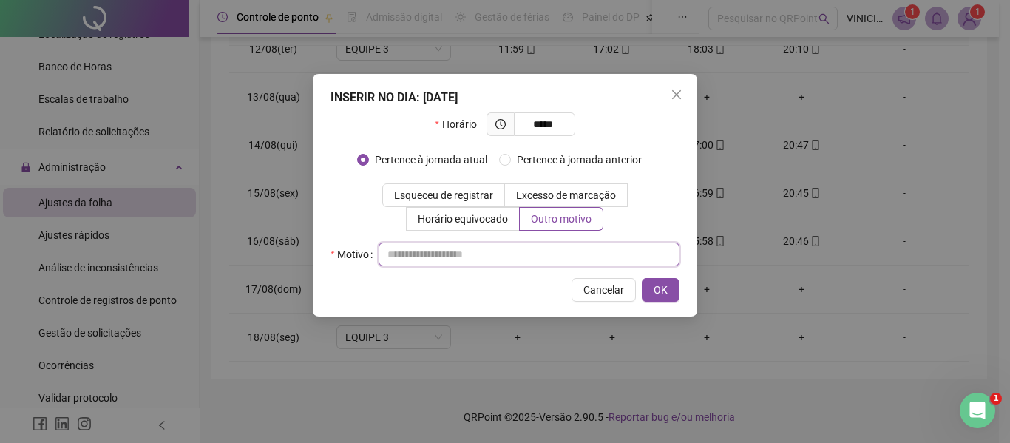
click at [577, 243] on input "text" at bounding box center [528, 254] width 301 height 24
type input "*"
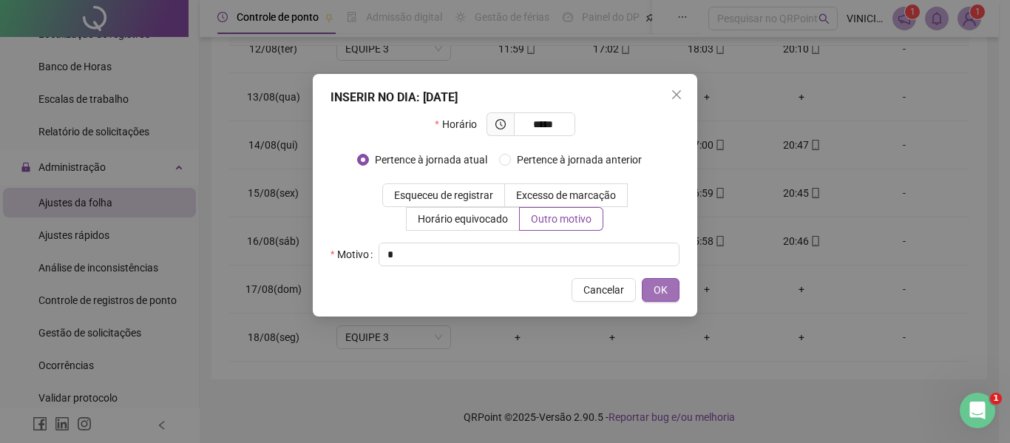
click at [653, 281] on button "OK" at bounding box center [661, 290] width 38 height 24
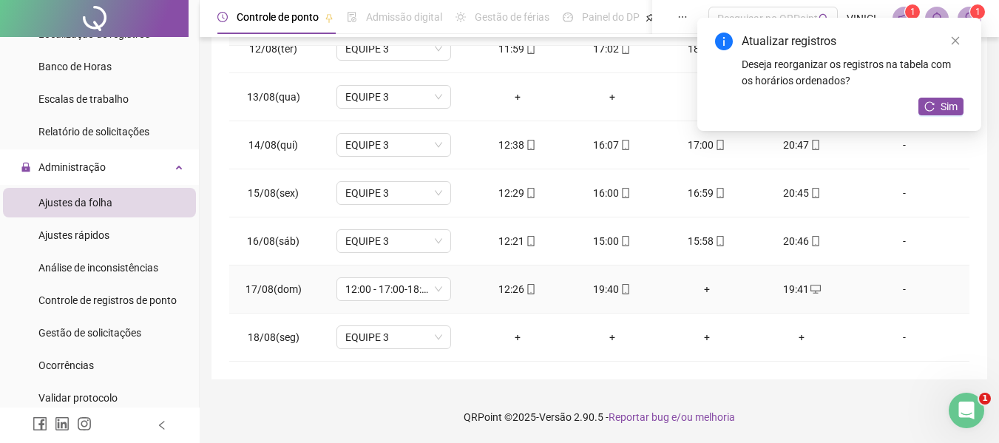
click at [621, 286] on icon "mobile" at bounding box center [625, 289] width 10 height 10
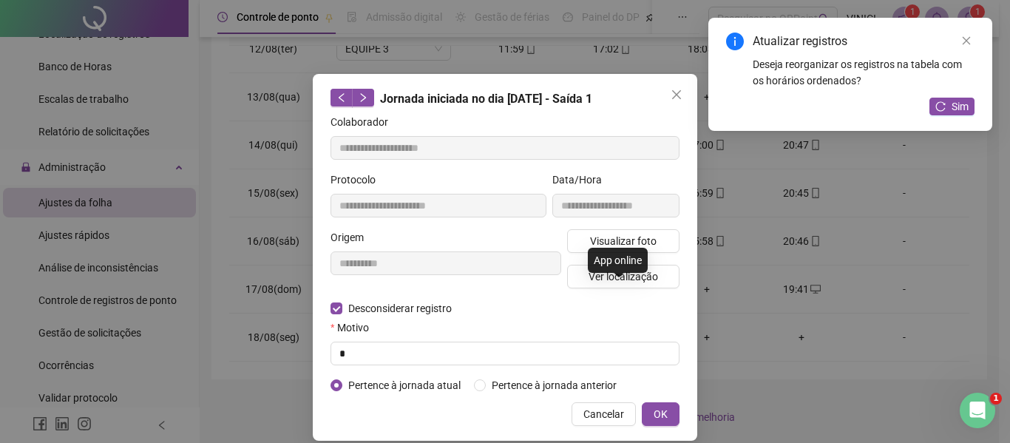
type input "**********"
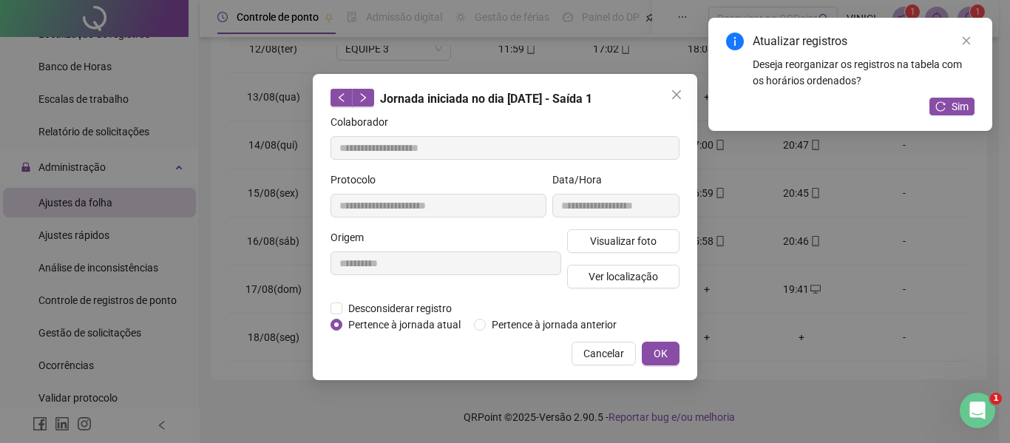
click at [445, 316] on span "Pertence à jornada atual" at bounding box center [404, 324] width 124 height 16
click at [432, 308] on span "Desconsiderar registro" at bounding box center [399, 308] width 115 height 16
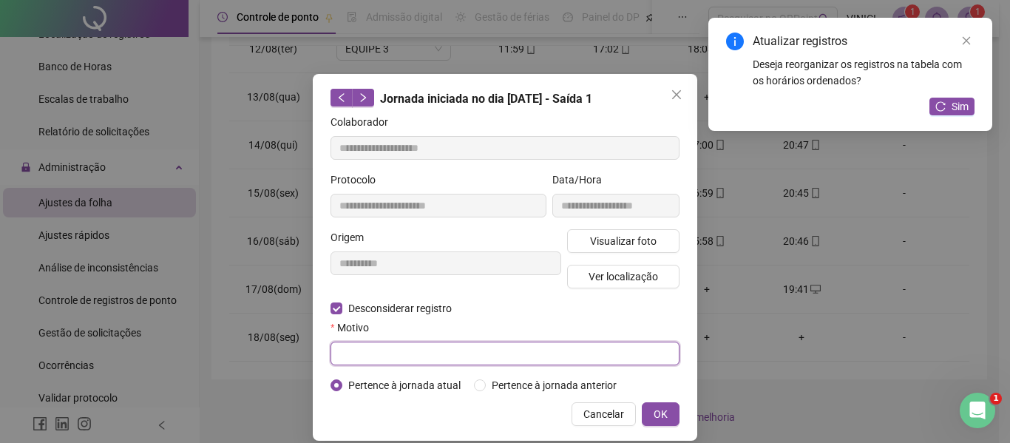
click at [432, 362] on input "text" at bounding box center [504, 354] width 349 height 24
type input "*"
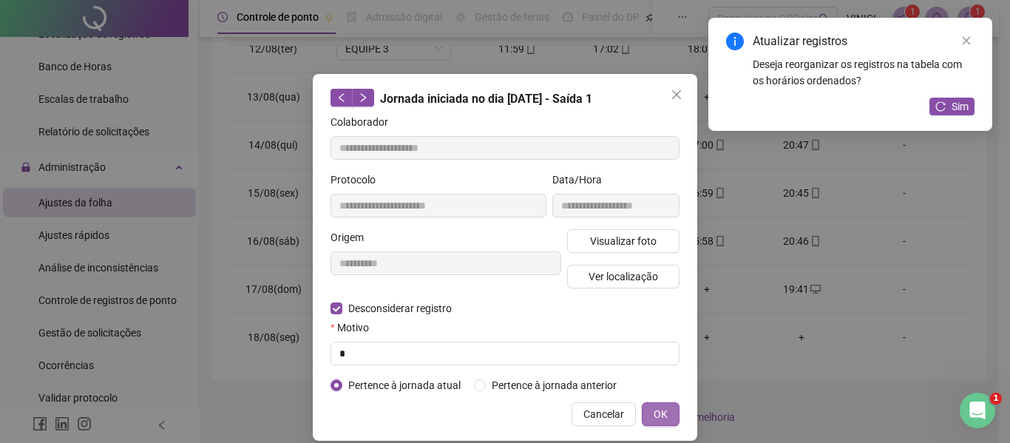
click at [645, 411] on button "OK" at bounding box center [661, 414] width 38 height 24
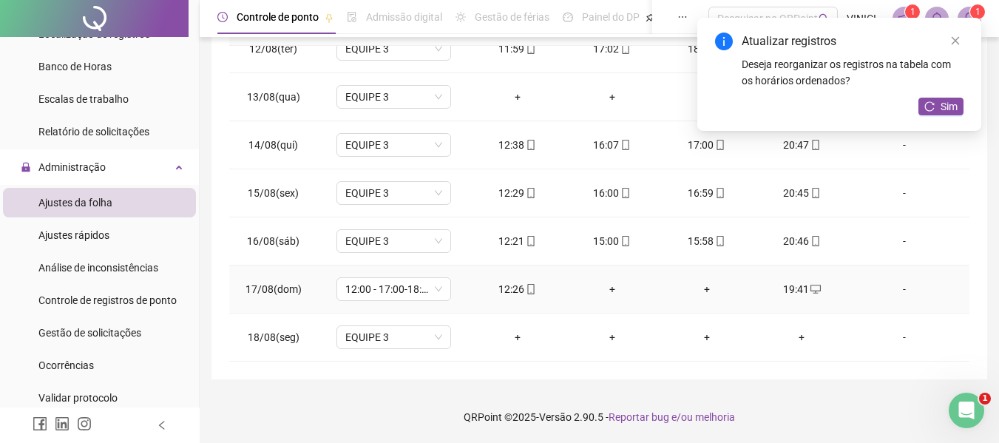
click at [609, 288] on div "+" at bounding box center [612, 289] width 71 height 16
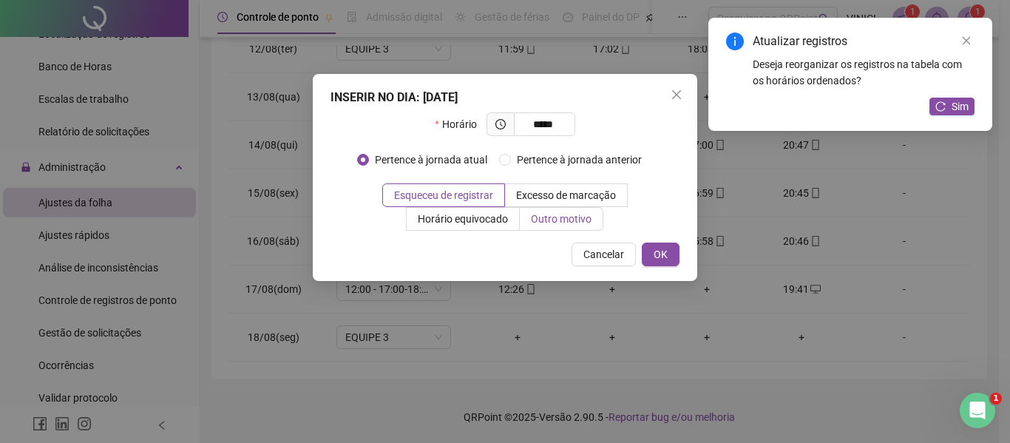
type input "*****"
click at [552, 221] on span "Outro motivo" at bounding box center [561, 219] width 61 height 12
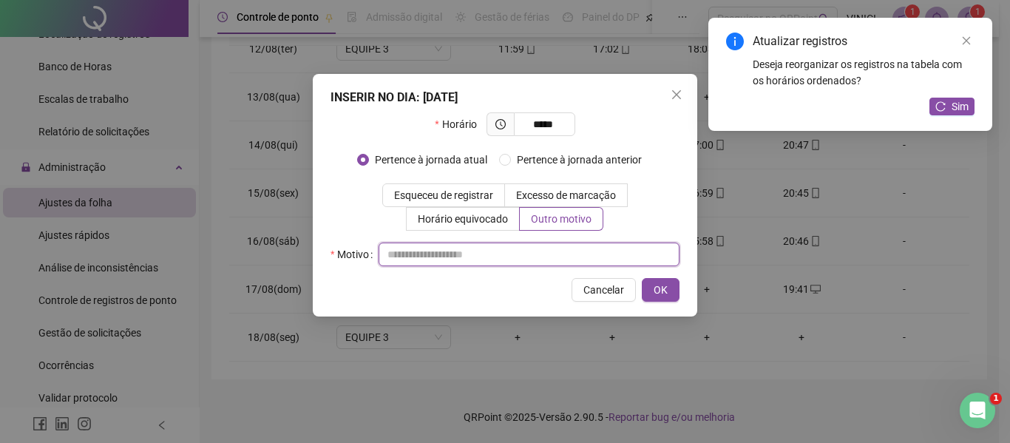
click at [551, 256] on input "text" at bounding box center [528, 254] width 301 height 24
type input "*"
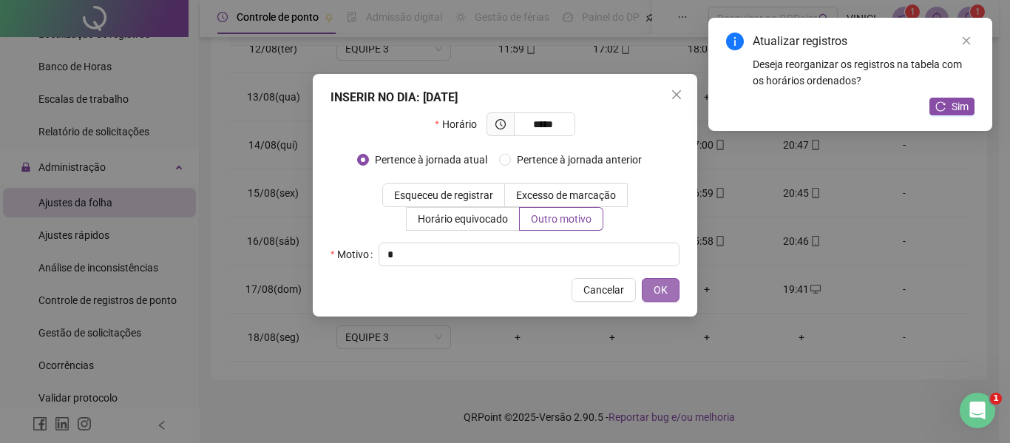
click at [667, 290] on span "OK" at bounding box center [660, 290] width 14 height 16
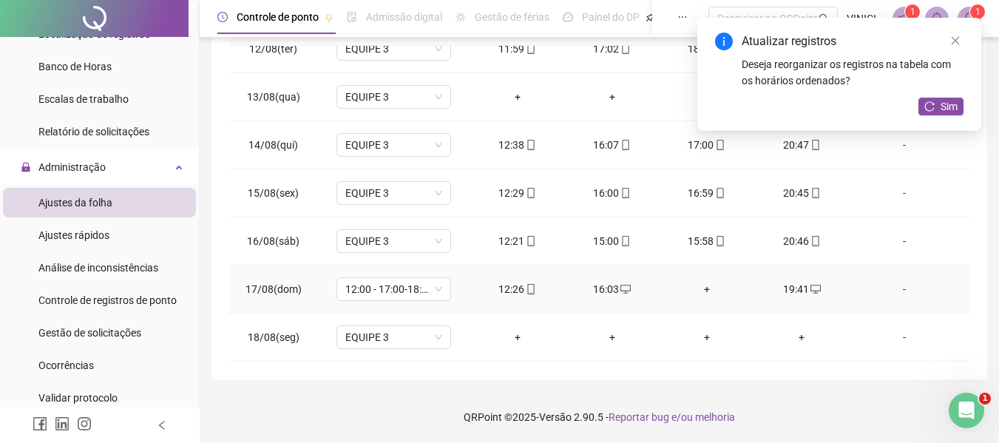
click at [696, 289] on div "+" at bounding box center [706, 289] width 71 height 16
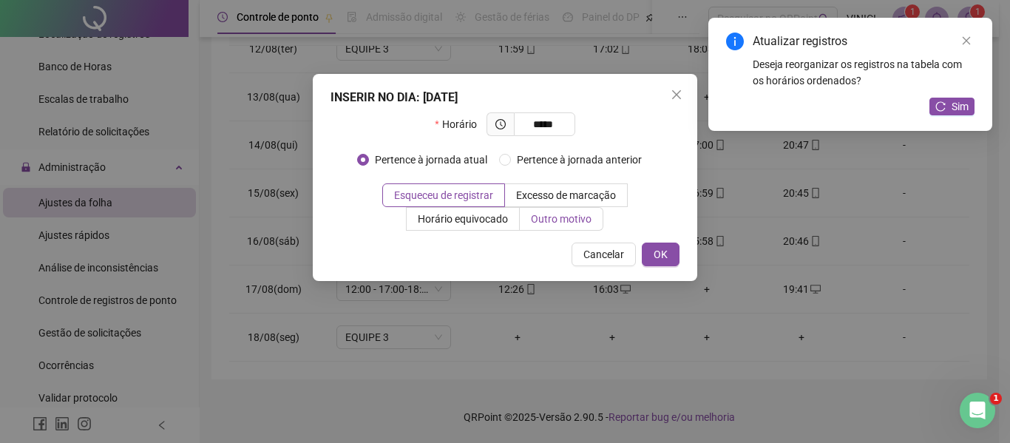
type input "*****"
click at [534, 214] on span "Outro motivo" at bounding box center [561, 219] width 61 height 12
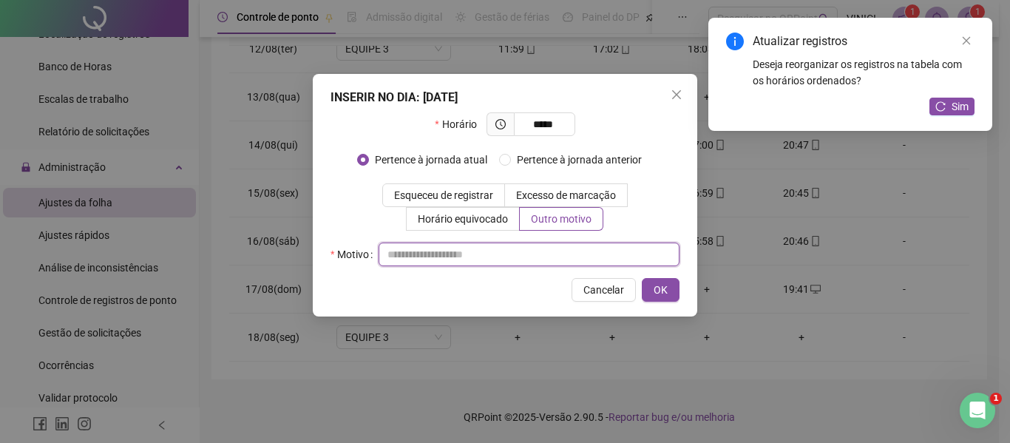
click at [537, 252] on input "text" at bounding box center [528, 254] width 301 height 24
type input "*"
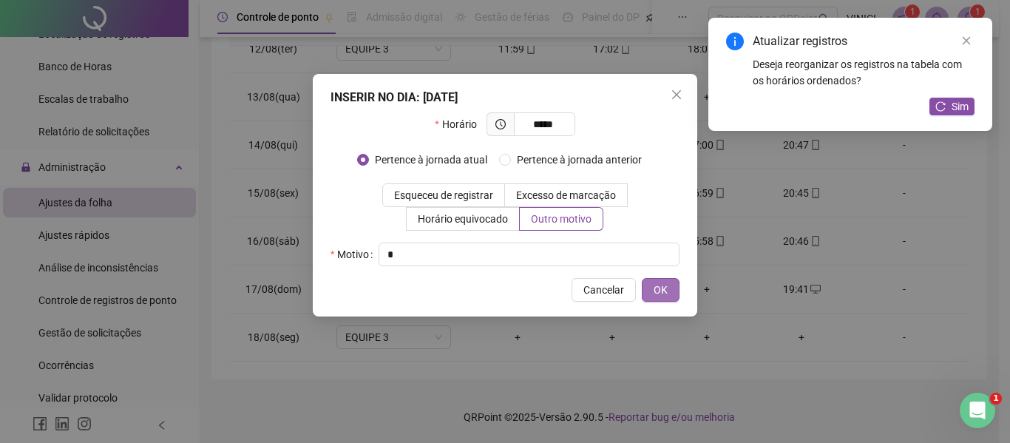
click at [662, 292] on span "OK" at bounding box center [660, 290] width 14 height 16
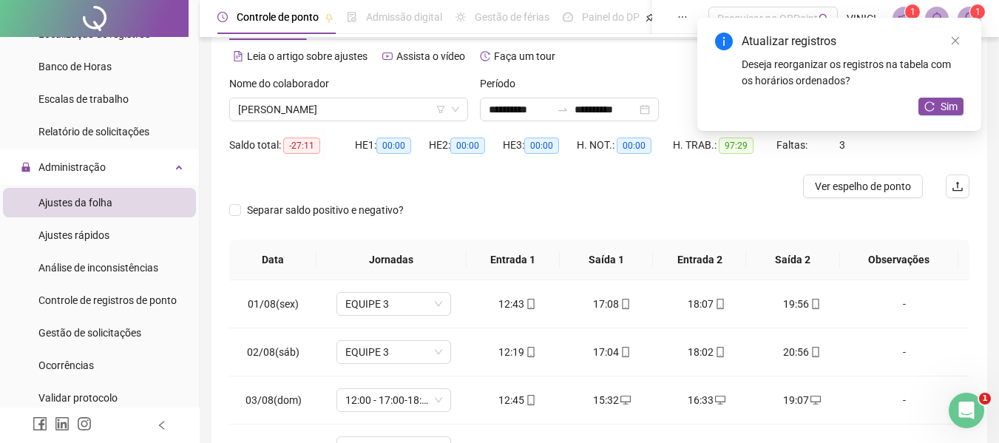
scroll to position [0, 0]
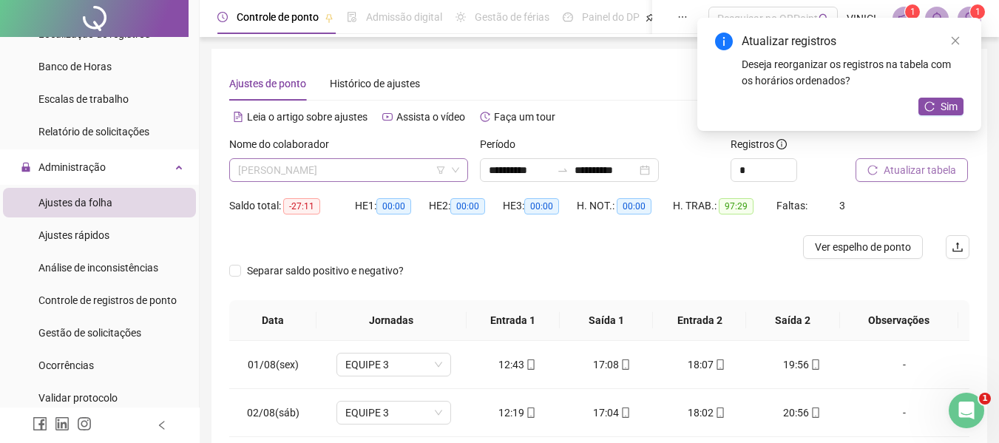
click at [316, 163] on span "[PERSON_NAME]" at bounding box center [348, 170] width 221 height 22
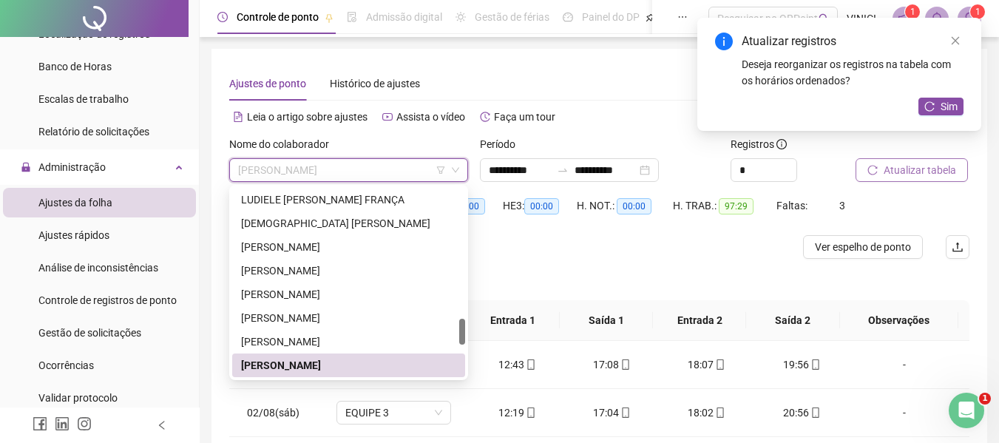
paste input "**********"
type input "**********"
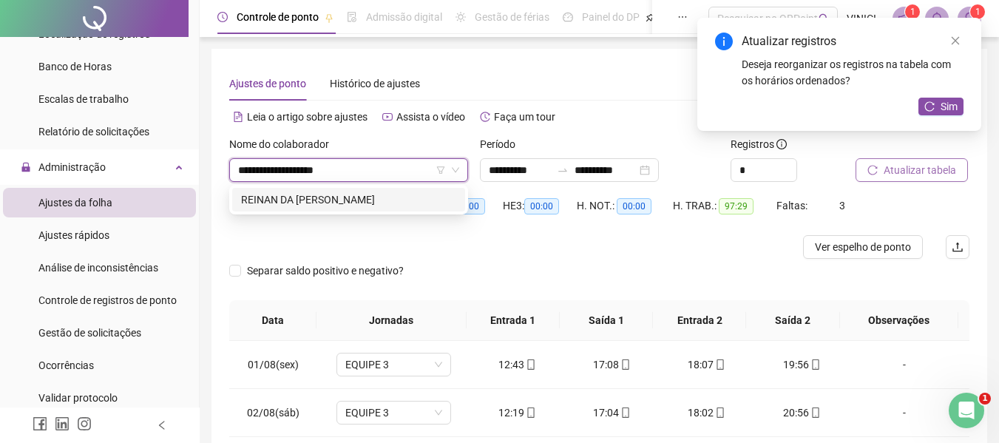
scroll to position [0, 0]
click at [356, 194] on div "REINAN DA [PERSON_NAME]" at bounding box center [348, 199] width 215 height 16
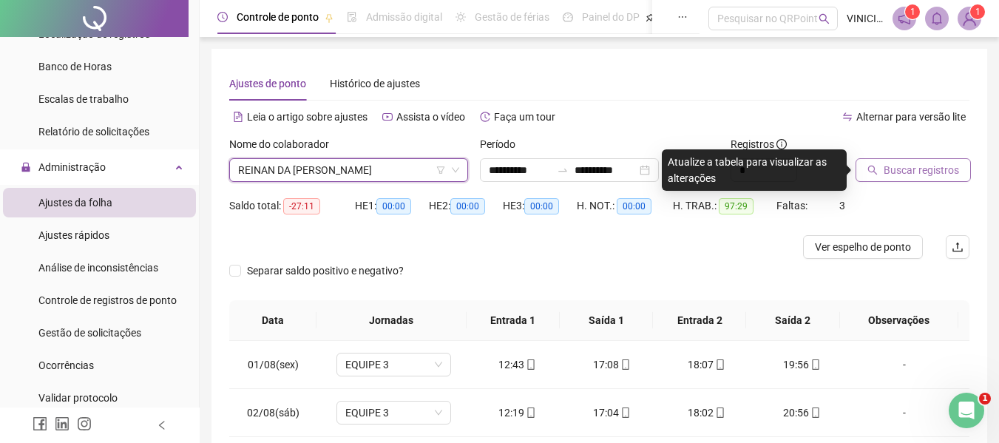
click at [883, 170] on span "Buscar registros" at bounding box center [920, 170] width 75 height 16
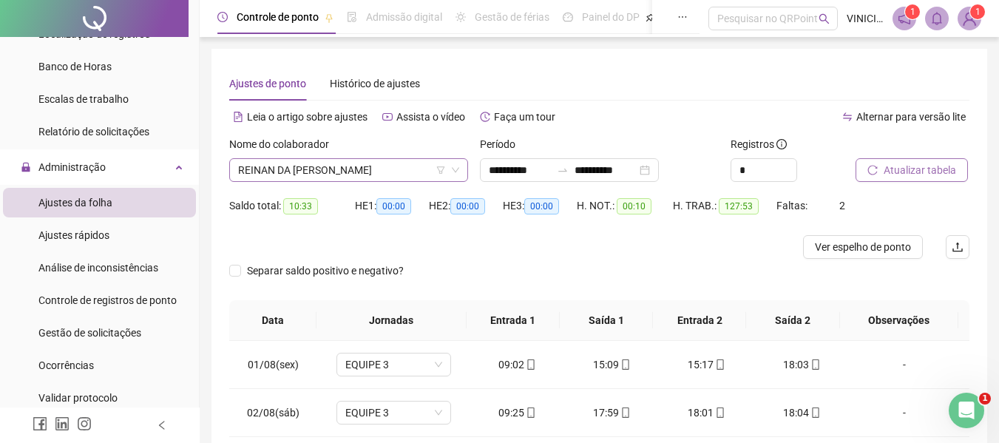
click at [401, 175] on span "REINAN DA [PERSON_NAME]" at bounding box center [348, 170] width 221 height 22
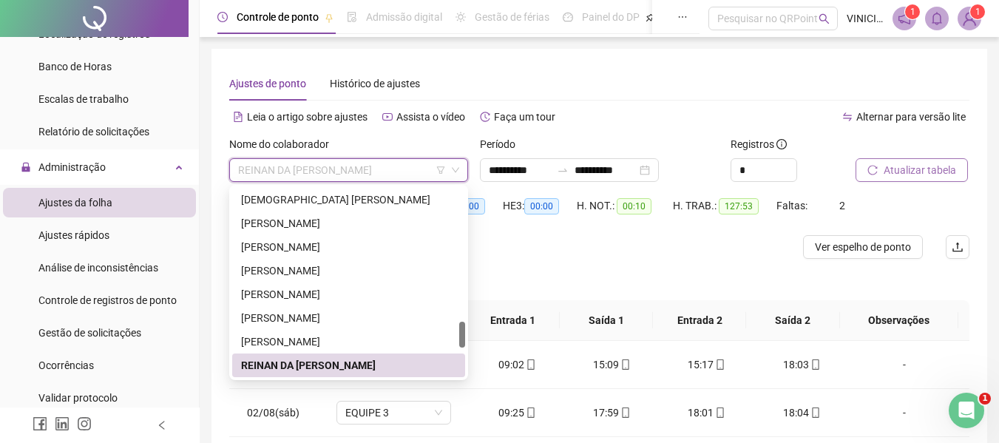
paste input "**********"
type input "**********"
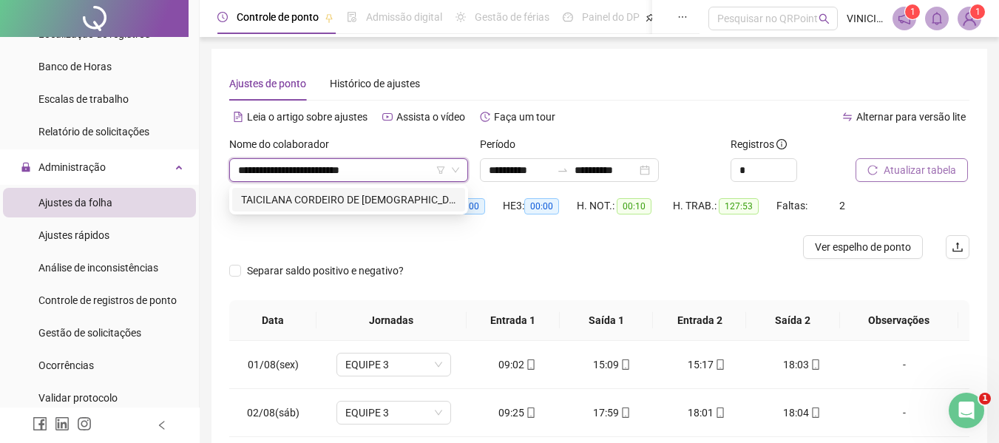
scroll to position [0, 0]
click at [385, 191] on div "TAICILANA CORDEIRO DE [DEMOGRAPHIC_DATA]" at bounding box center [348, 199] width 215 height 16
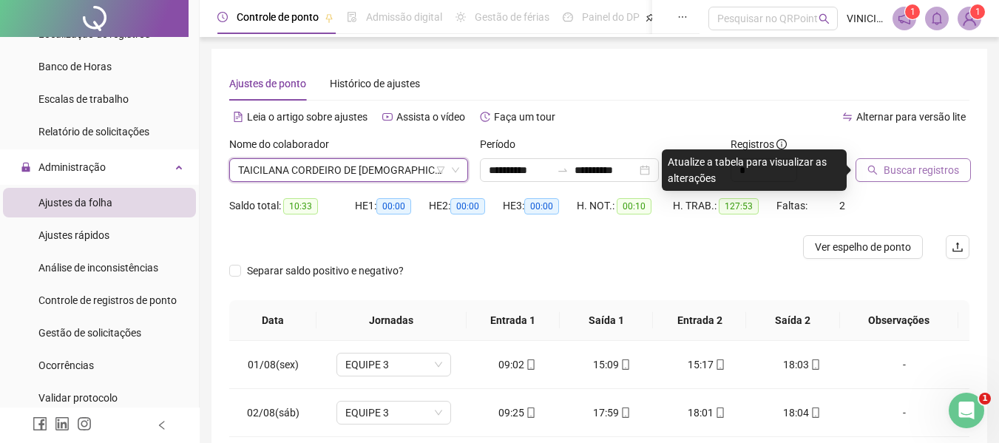
click at [925, 171] on span "Buscar registros" at bounding box center [920, 170] width 75 height 16
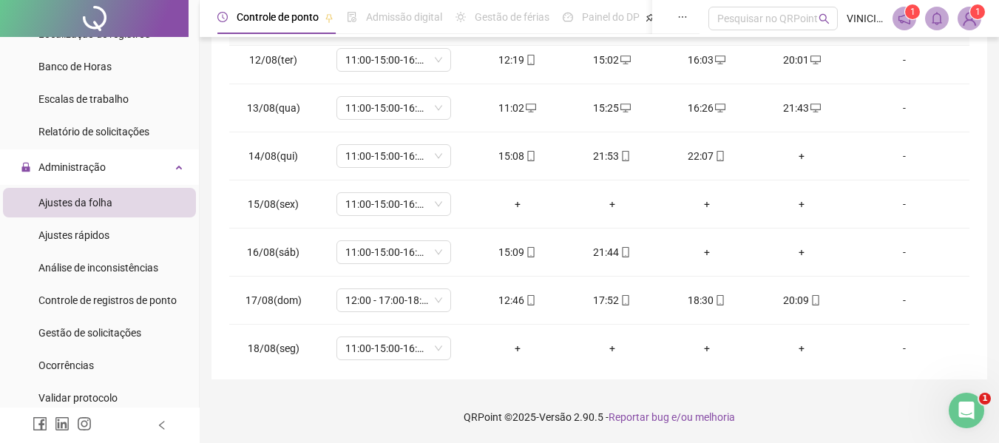
scroll to position [549, 0]
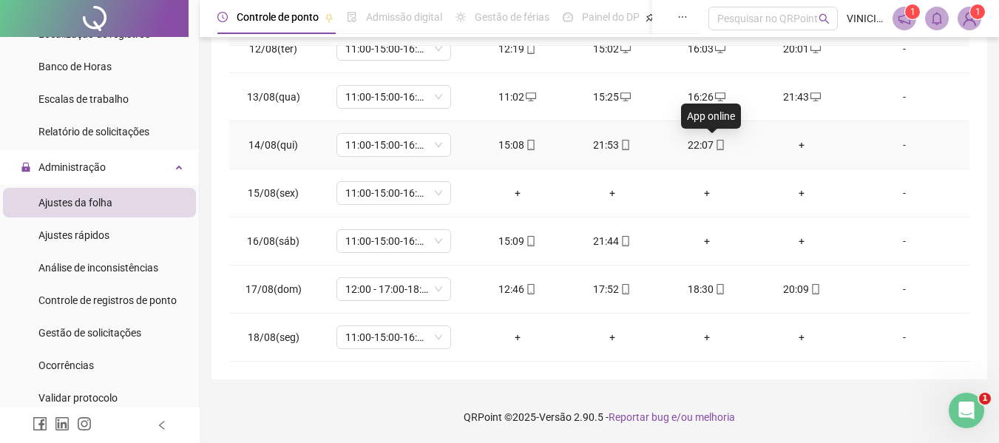
click at [716, 140] on icon "mobile" at bounding box center [720, 145] width 10 height 10
type input "**********"
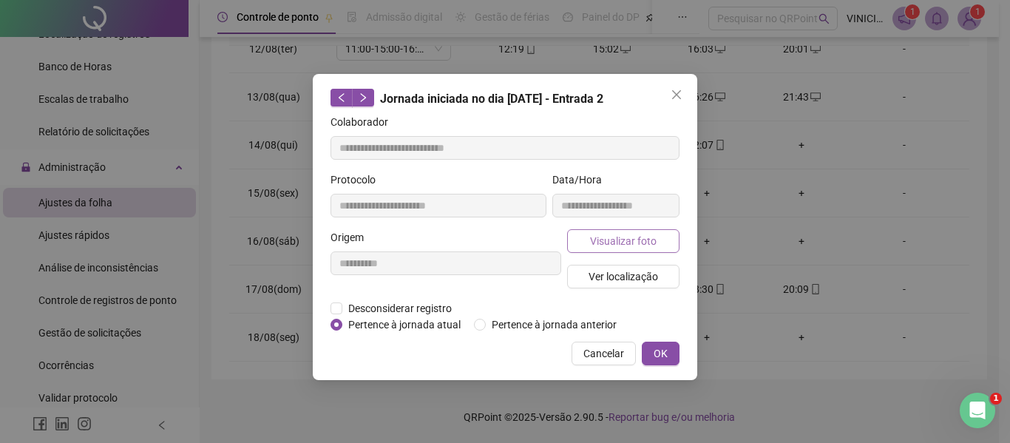
click at [653, 241] on span "Visualizar foto" at bounding box center [623, 241] width 67 height 16
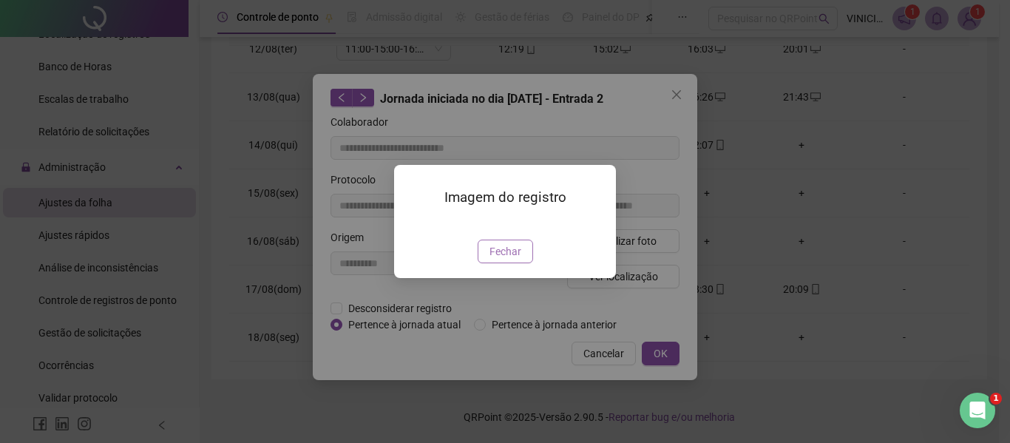
click at [492, 259] on span "Fechar" at bounding box center [505, 251] width 32 height 16
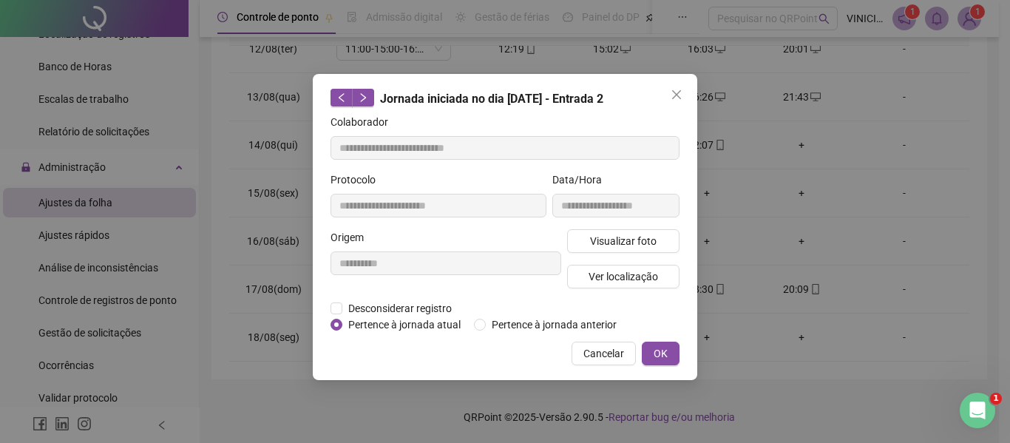
click at [678, 87] on button "Close" at bounding box center [677, 95] width 24 height 24
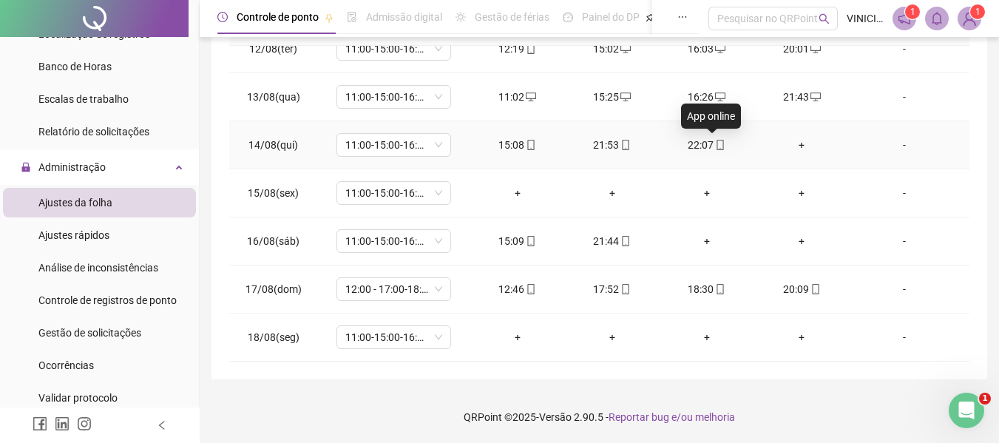
click at [715, 143] on icon "mobile" at bounding box center [720, 145] width 10 height 10
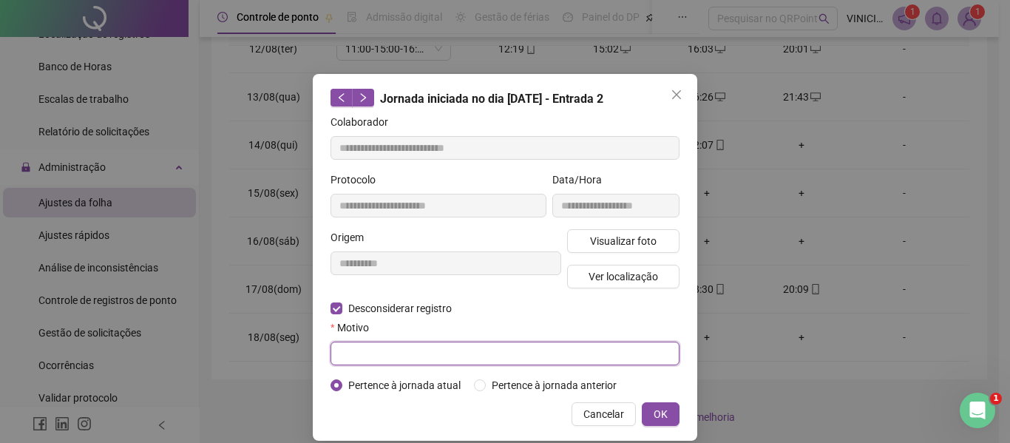
click at [392, 355] on input "text" at bounding box center [504, 354] width 349 height 24
type input "*"
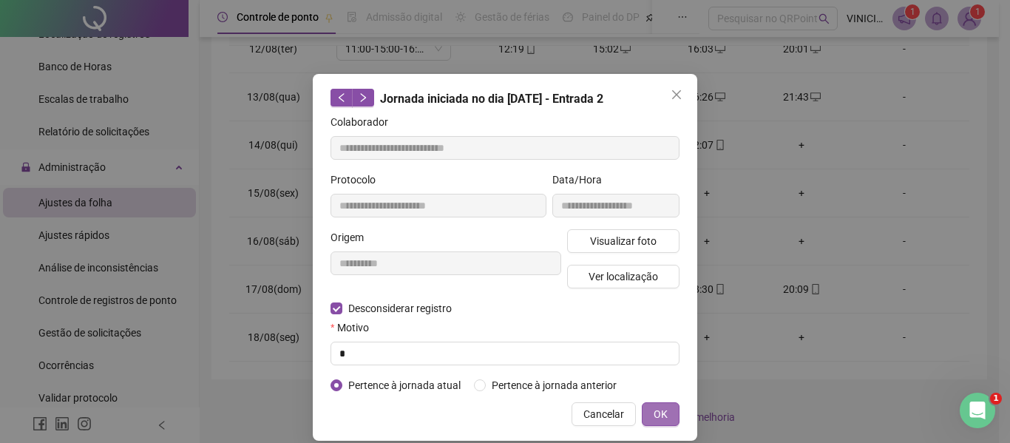
click at [660, 415] on span "OK" at bounding box center [660, 414] width 14 height 16
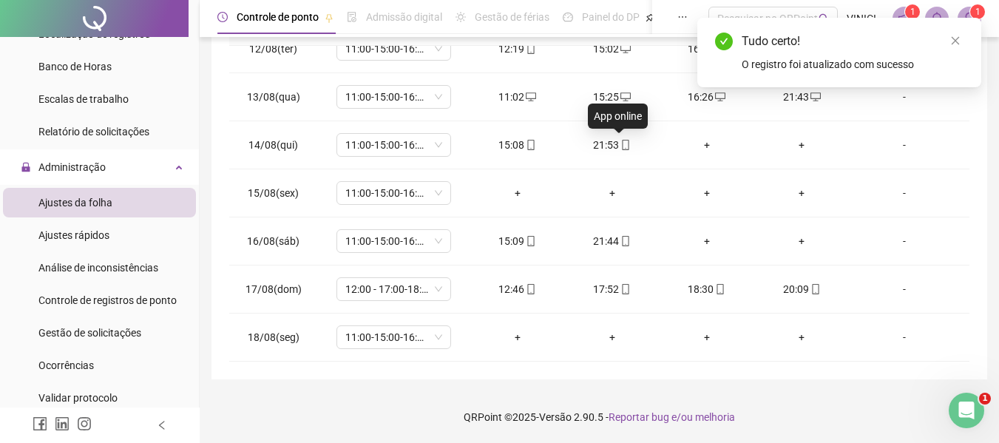
click at [623, 149] on icon "mobile" at bounding box center [625, 145] width 10 height 10
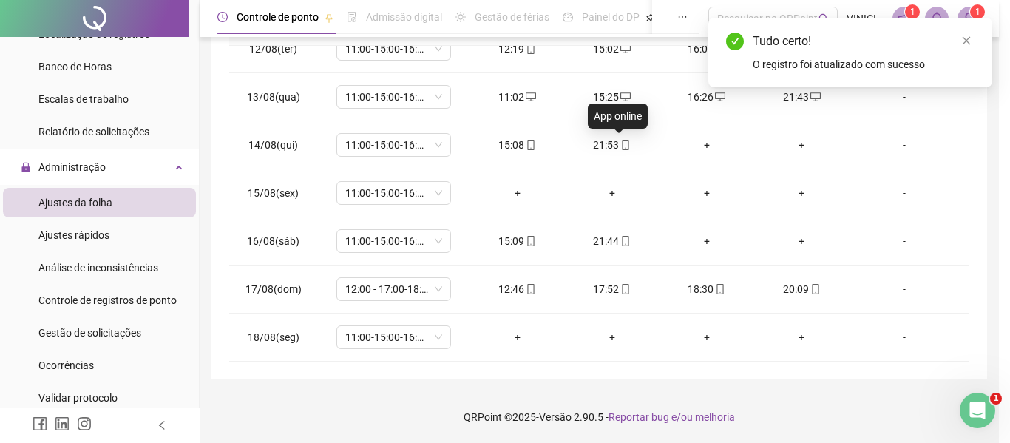
type input "**********"
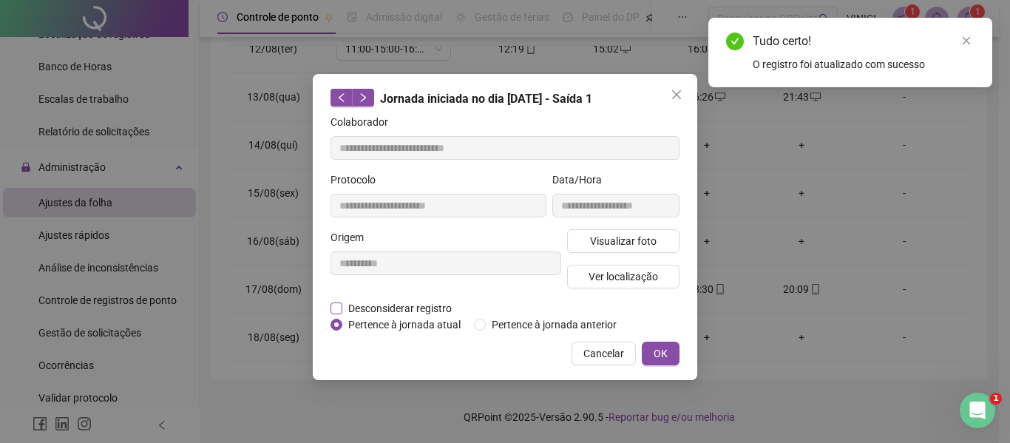
click at [385, 303] on span "Desconsiderar registro" at bounding box center [399, 308] width 115 height 16
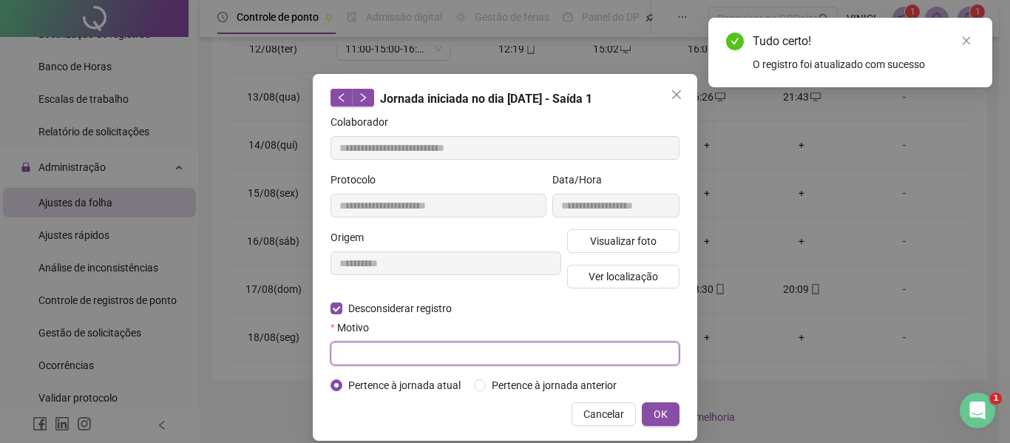
click at [401, 353] on input "text" at bounding box center [504, 354] width 349 height 24
type input "*"
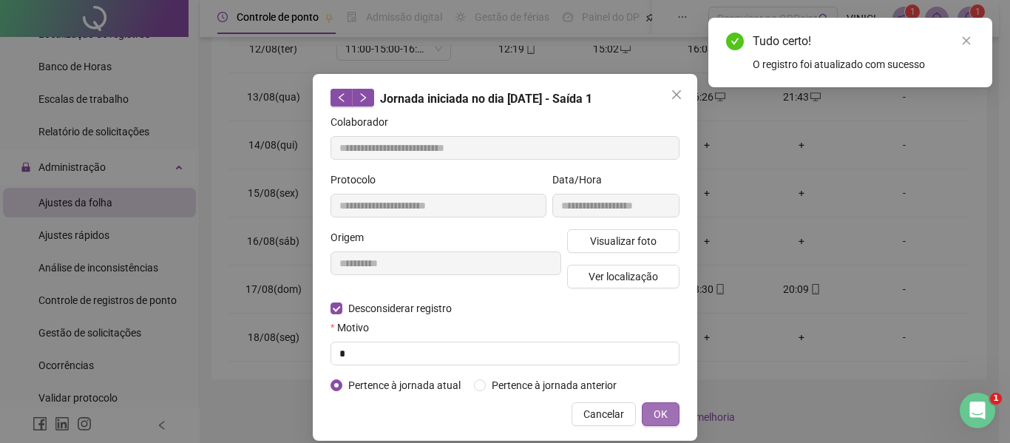
click at [654, 406] on span "OK" at bounding box center [660, 414] width 14 height 16
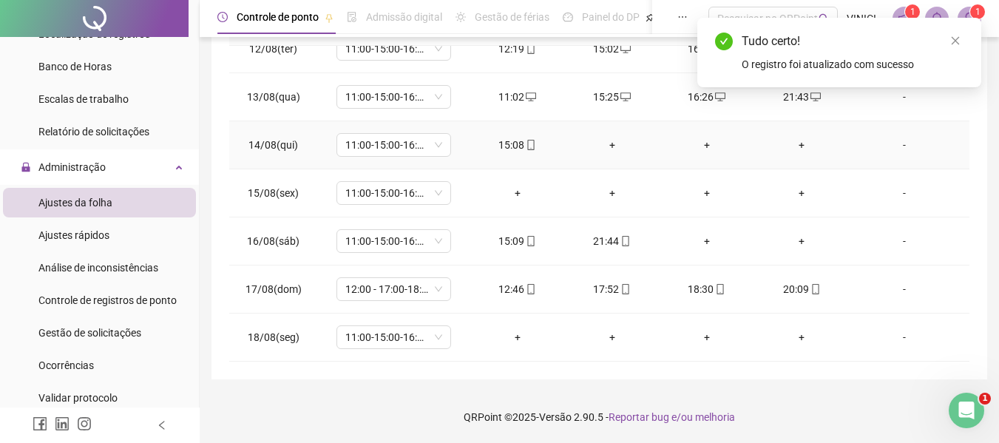
click at [789, 146] on div "+" at bounding box center [801, 145] width 71 height 16
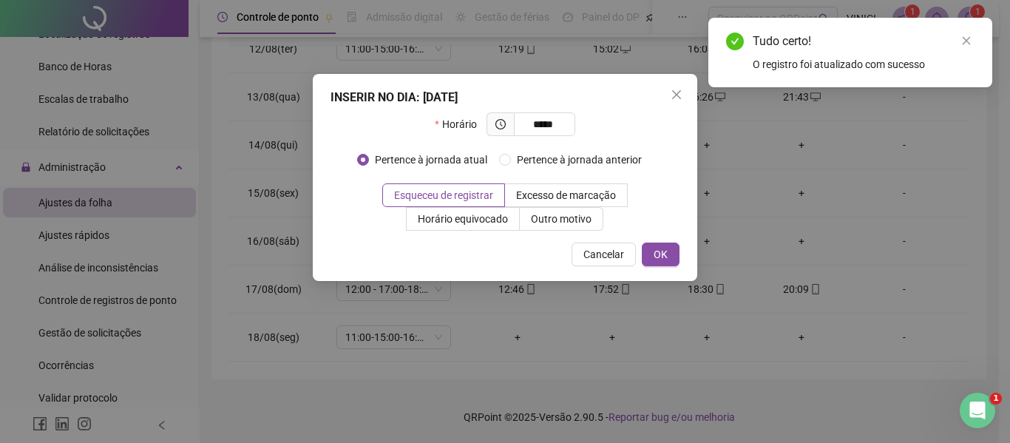
type input "*****"
click at [554, 231] on div "INSERIR NO DIA : [DATE] Horário ***** Pertence à jornada atual Pertence à jorna…" at bounding box center [505, 177] width 384 height 207
click at [572, 216] on span "Outro motivo" at bounding box center [561, 219] width 61 height 12
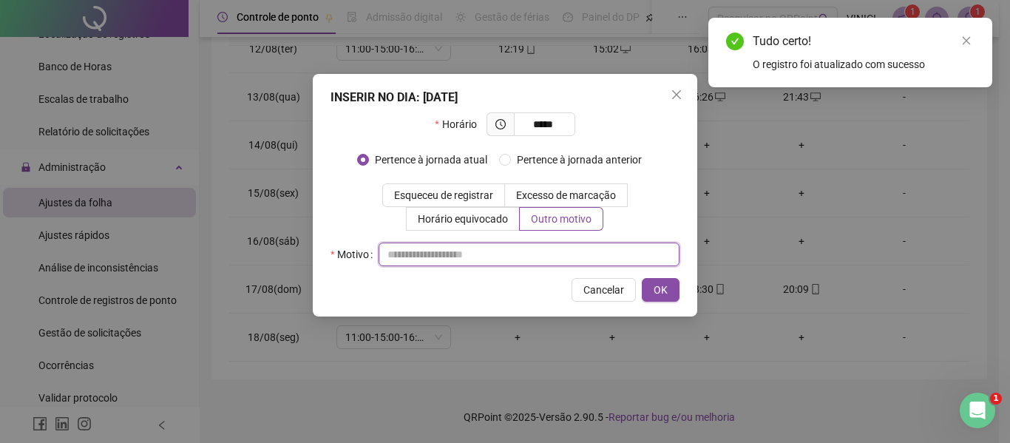
click at [574, 243] on input "text" at bounding box center [528, 254] width 301 height 24
type input "*"
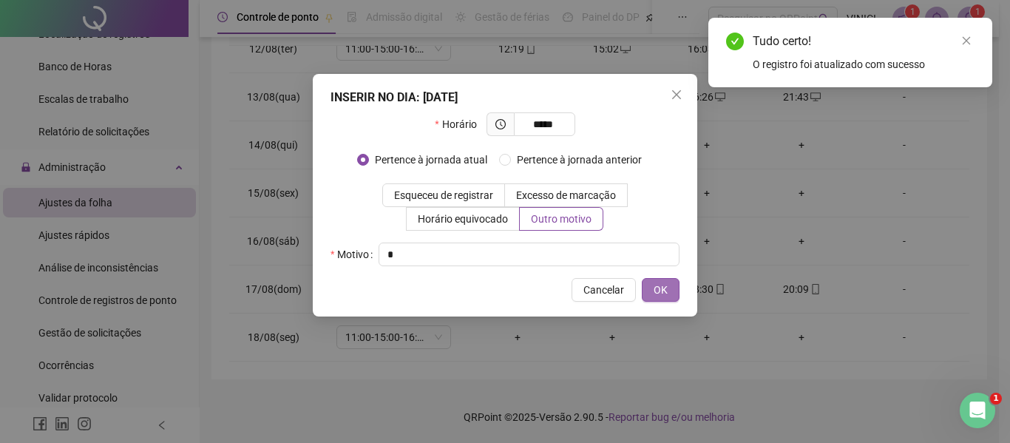
click at [671, 295] on button "OK" at bounding box center [661, 290] width 38 height 24
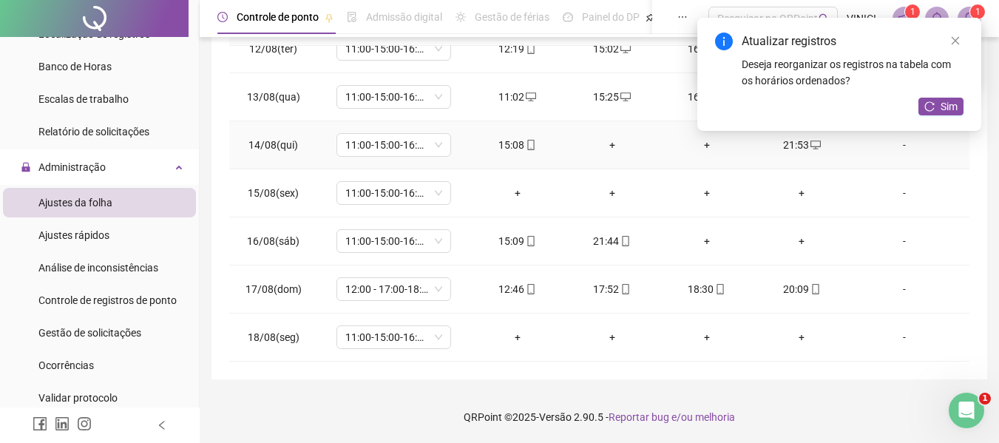
click at [613, 145] on div "+" at bounding box center [612, 145] width 71 height 16
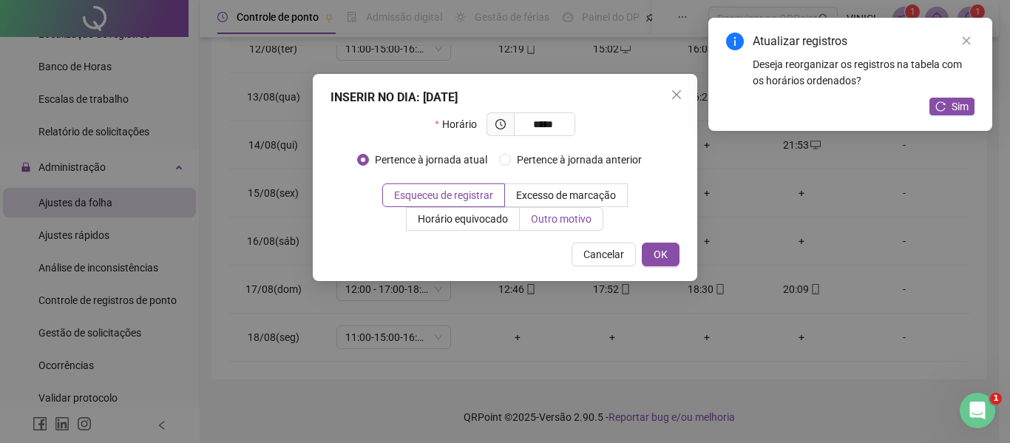
type input "*****"
click at [568, 228] on label "Outro motivo" at bounding box center [562, 219] width 84 height 24
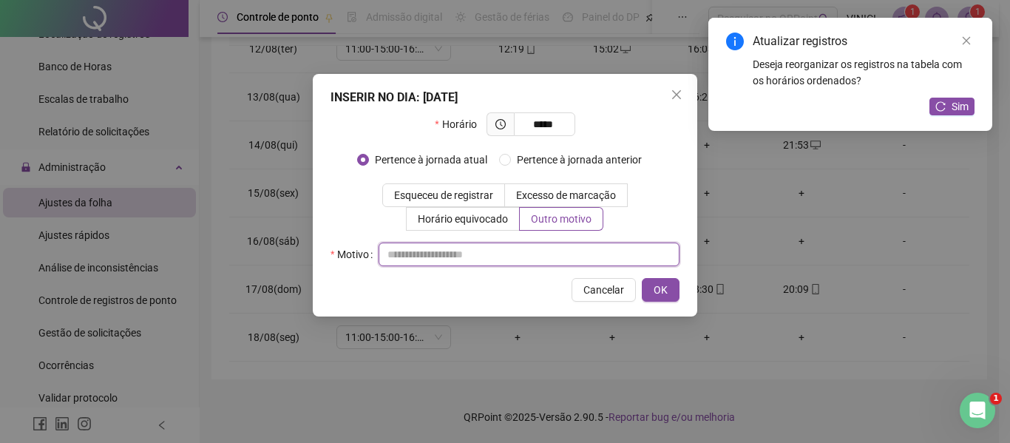
click at [565, 243] on input "text" at bounding box center [528, 254] width 301 height 24
type input "*"
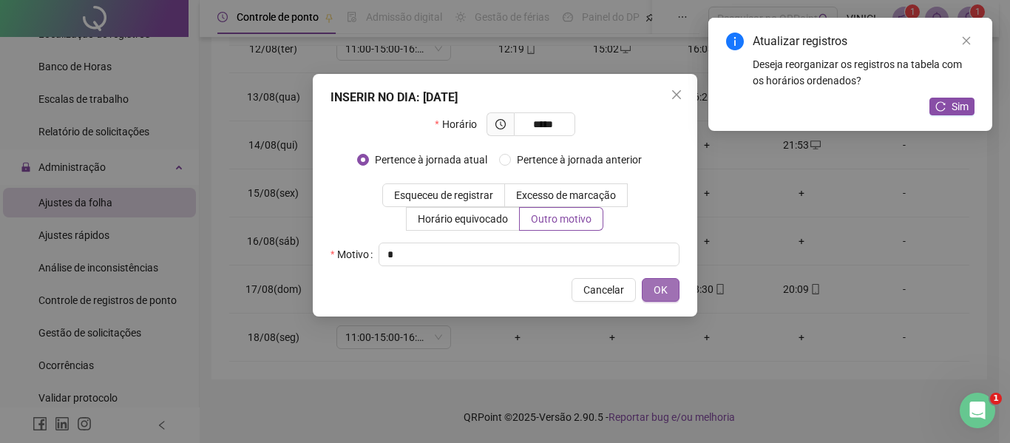
click at [657, 287] on span "OK" at bounding box center [660, 290] width 14 height 16
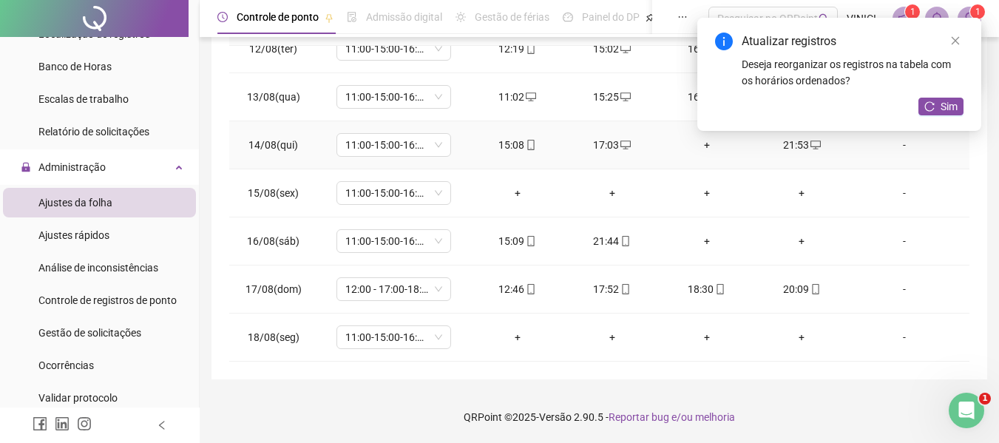
click at [701, 144] on div "+" at bounding box center [706, 145] width 71 height 16
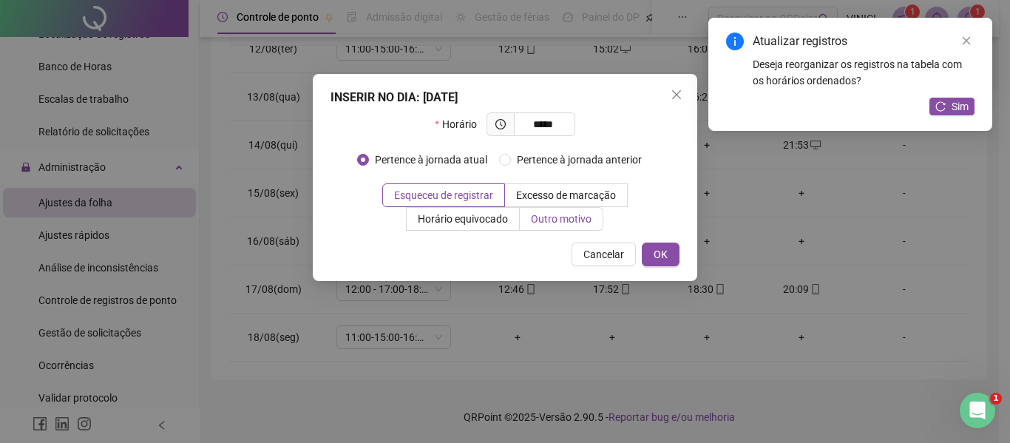
type input "*****"
click at [588, 220] on span "Outro motivo" at bounding box center [561, 219] width 61 height 12
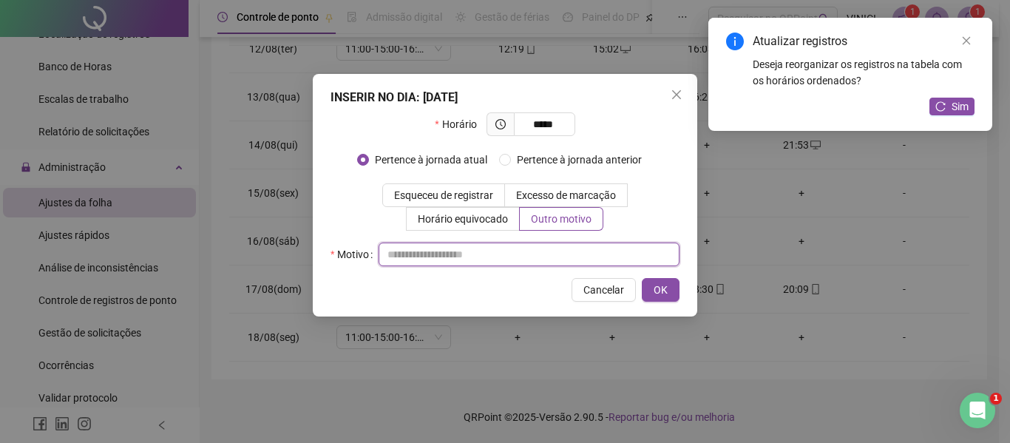
click at [573, 246] on input "text" at bounding box center [528, 254] width 301 height 24
type input "*"
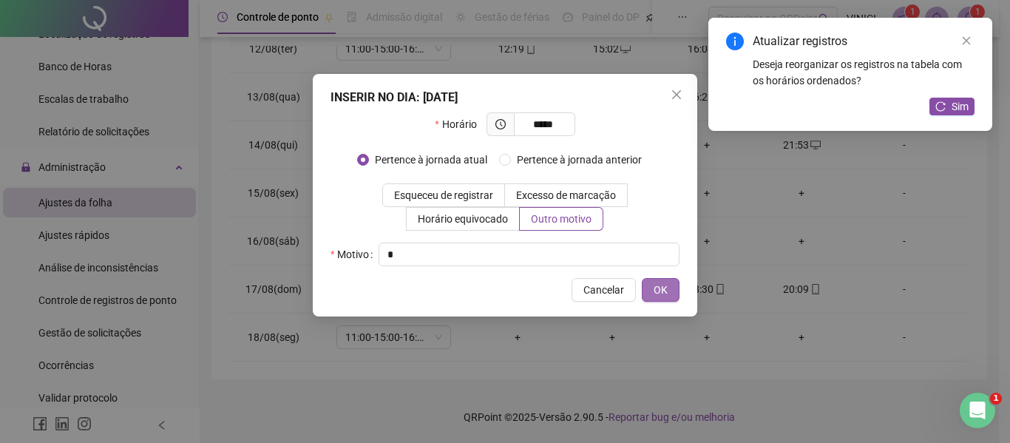
click at [659, 282] on span "OK" at bounding box center [660, 290] width 14 height 16
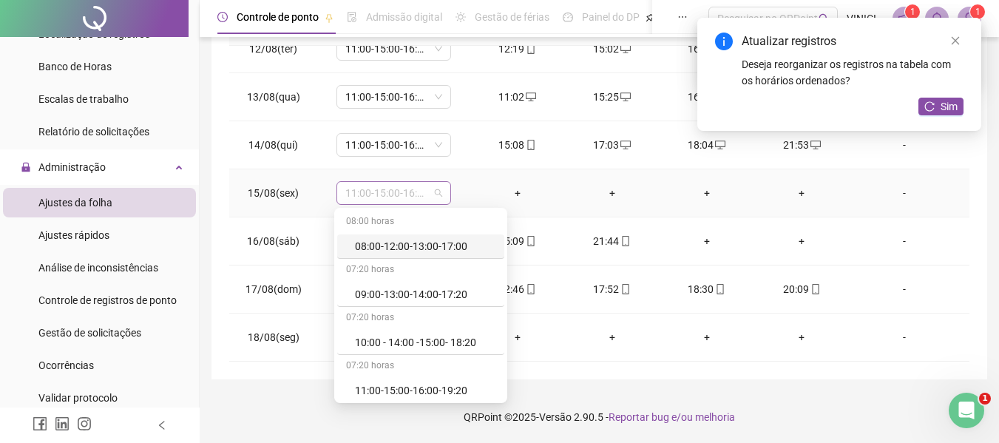
click at [414, 198] on span "11:00-15:00-16:00-19:20" at bounding box center [393, 193] width 97 height 22
type input "**"
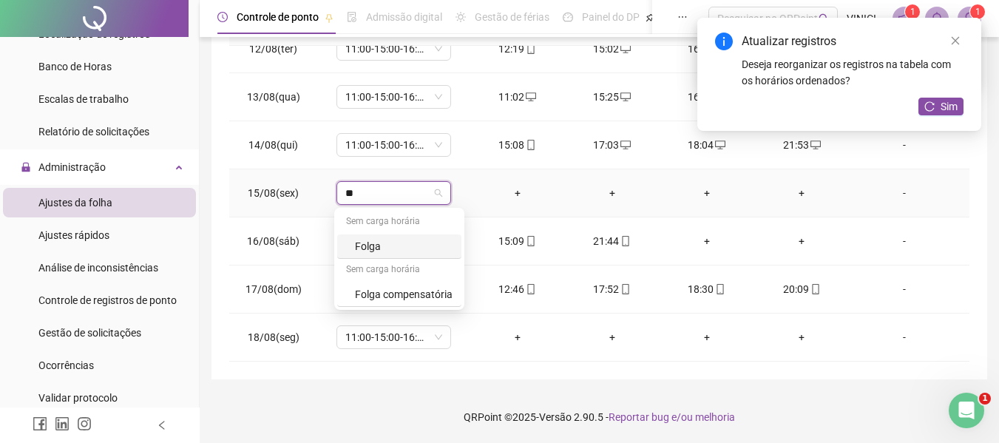
click at [412, 243] on div "Folga" at bounding box center [404, 246] width 98 height 16
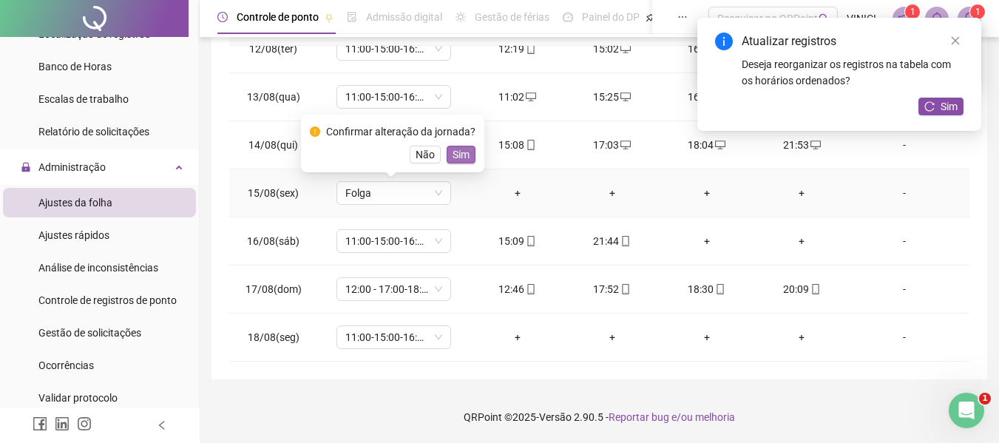
click at [465, 155] on span "Sim" at bounding box center [460, 154] width 17 height 16
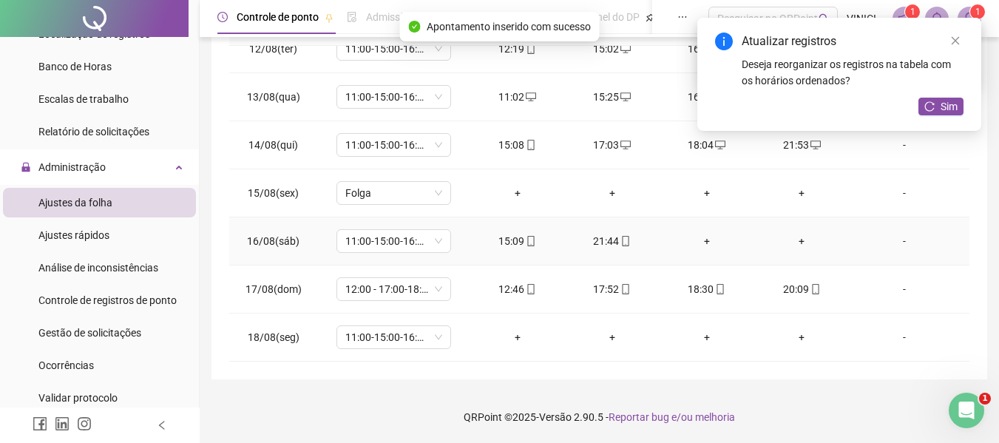
click at [798, 245] on div "+" at bounding box center [801, 241] width 71 height 16
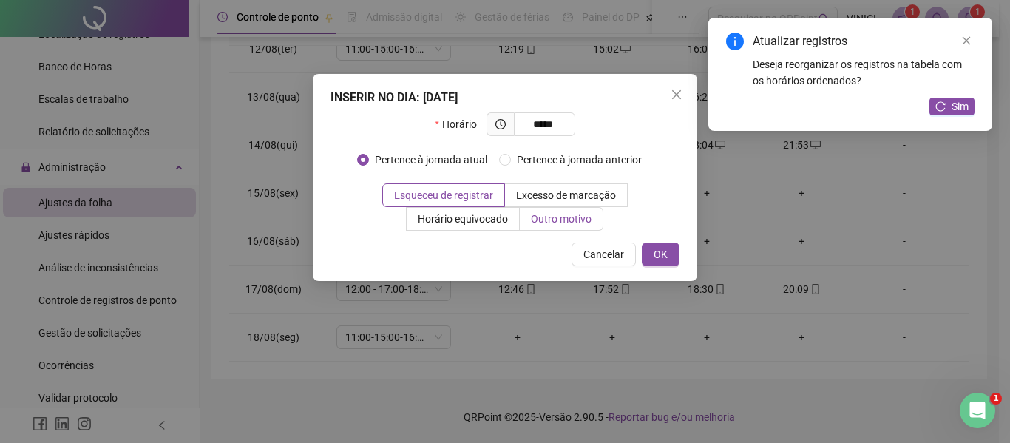
type input "*****"
click at [546, 223] on span "Outro motivo" at bounding box center [561, 219] width 61 height 12
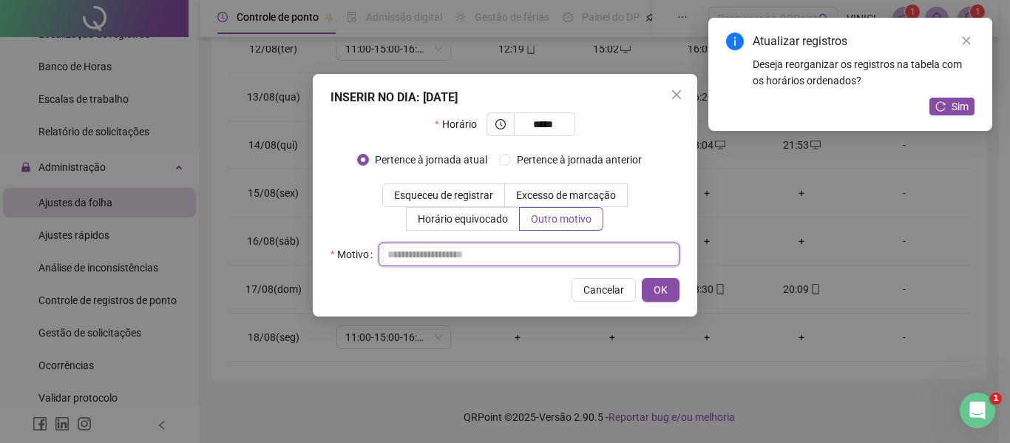
click at [543, 257] on input "text" at bounding box center [528, 254] width 301 height 24
type input "*"
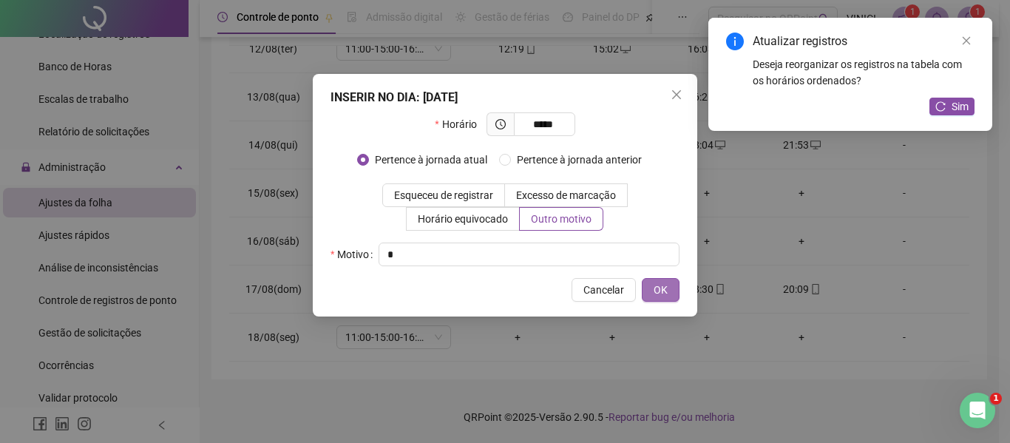
click at [662, 291] on span "OK" at bounding box center [660, 290] width 14 height 16
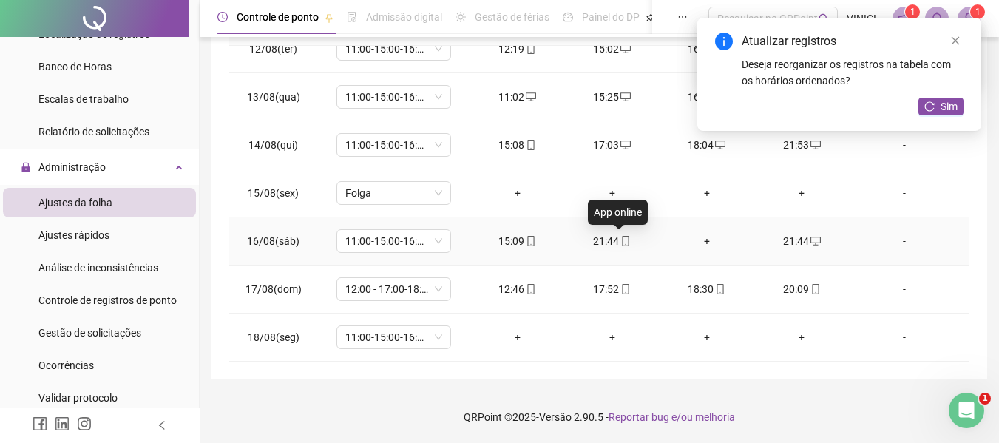
click at [620, 242] on icon "mobile" at bounding box center [625, 241] width 10 height 10
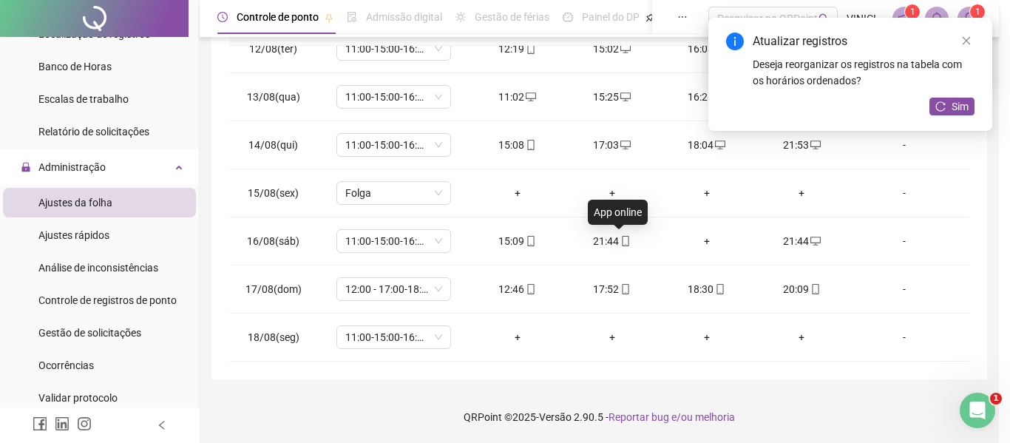
type input "**********"
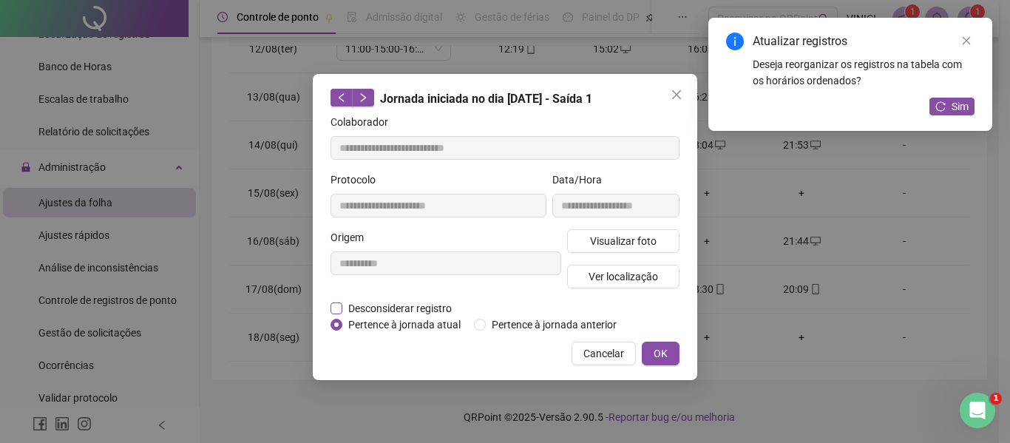
click at [393, 313] on span "Desconsiderar registro" at bounding box center [399, 308] width 115 height 16
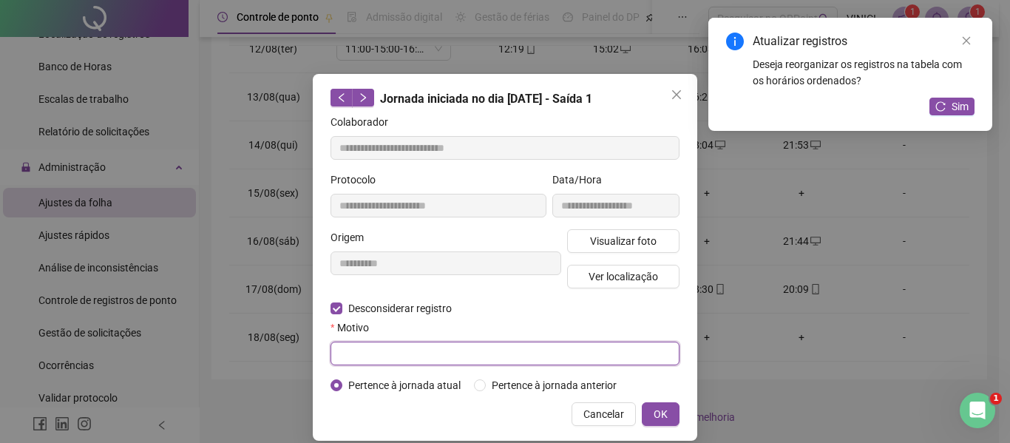
click at [434, 355] on input "text" at bounding box center [504, 354] width 349 height 24
type input "*"
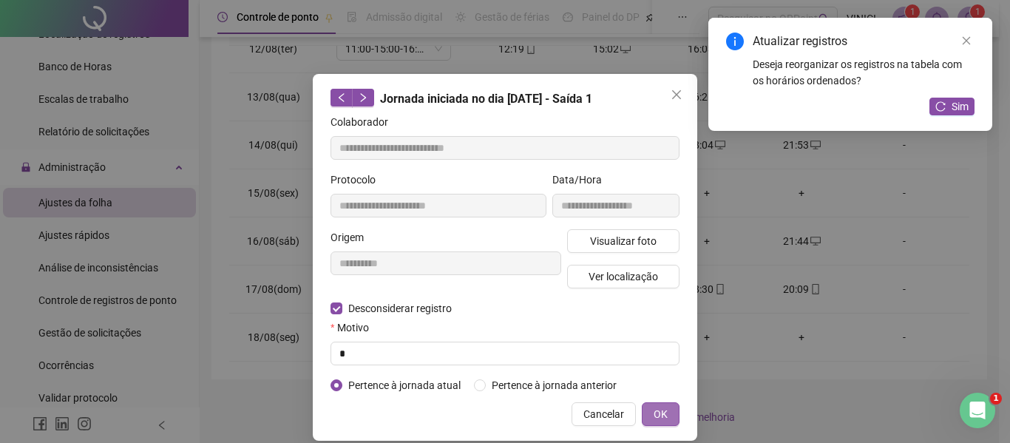
click at [656, 411] on span "OK" at bounding box center [660, 414] width 14 height 16
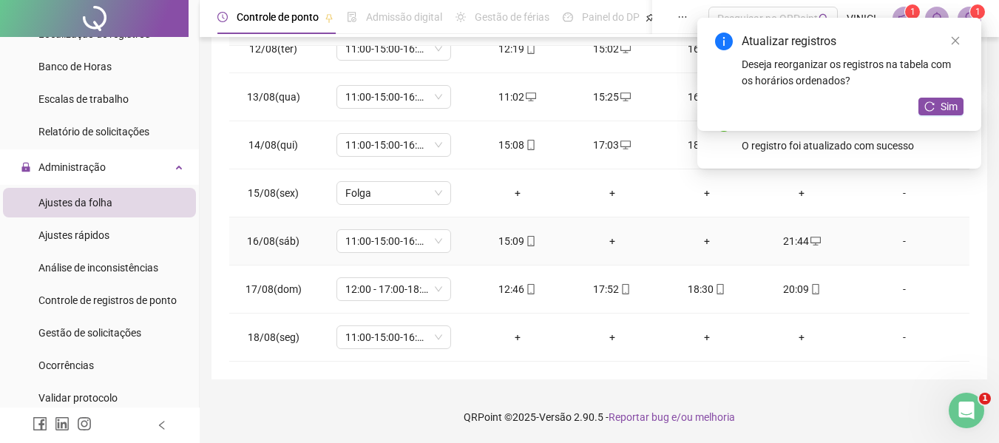
click at [606, 245] on div "+" at bounding box center [612, 241] width 71 height 16
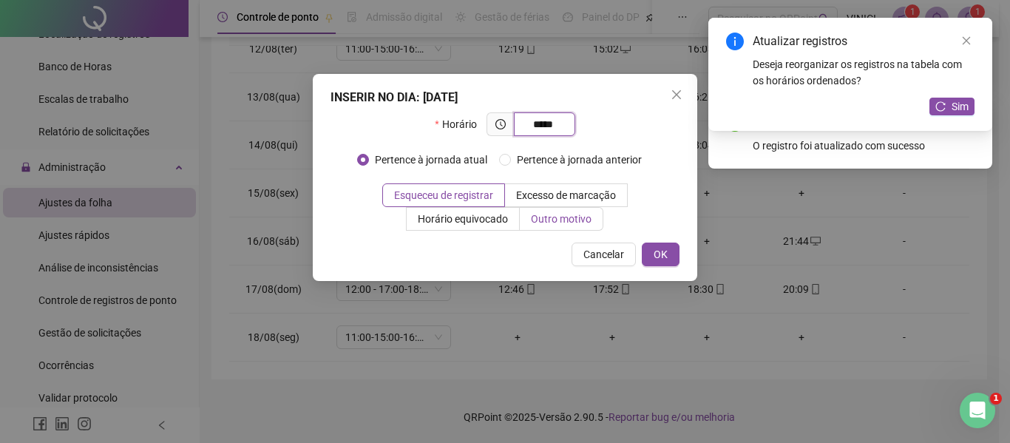
type input "*****"
click at [588, 229] on label "Outro motivo" at bounding box center [562, 219] width 84 height 24
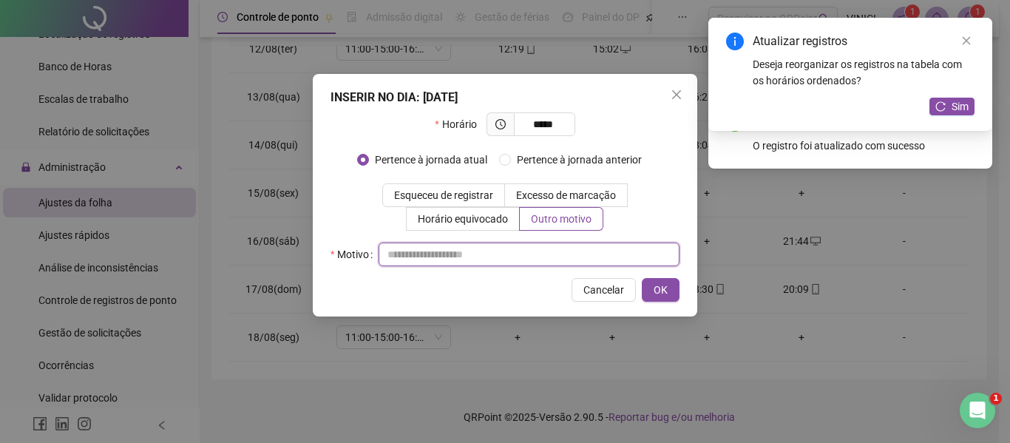
click at [561, 257] on input "text" at bounding box center [528, 254] width 301 height 24
type input "*"
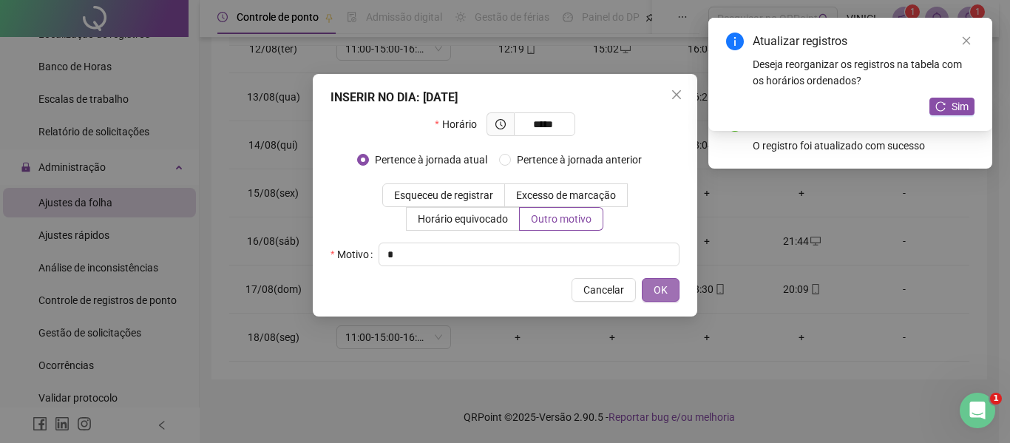
click at [653, 290] on span "OK" at bounding box center [660, 290] width 14 height 16
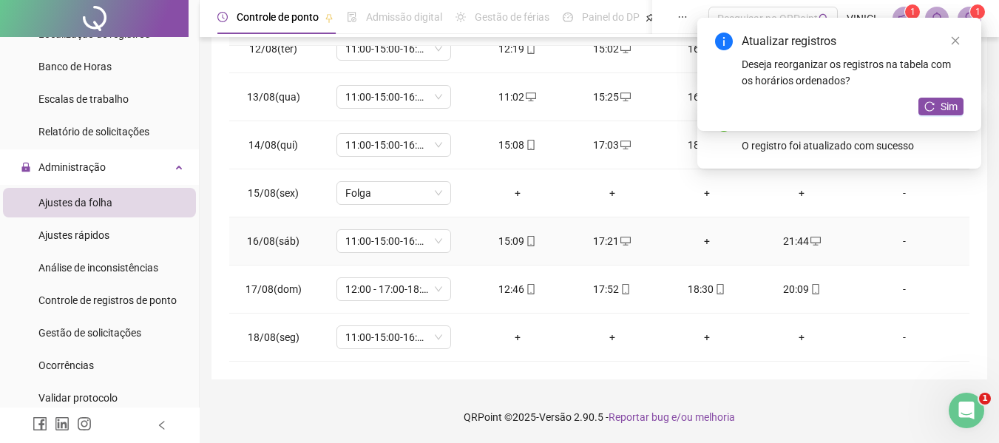
click at [701, 244] on div "+" at bounding box center [706, 241] width 71 height 16
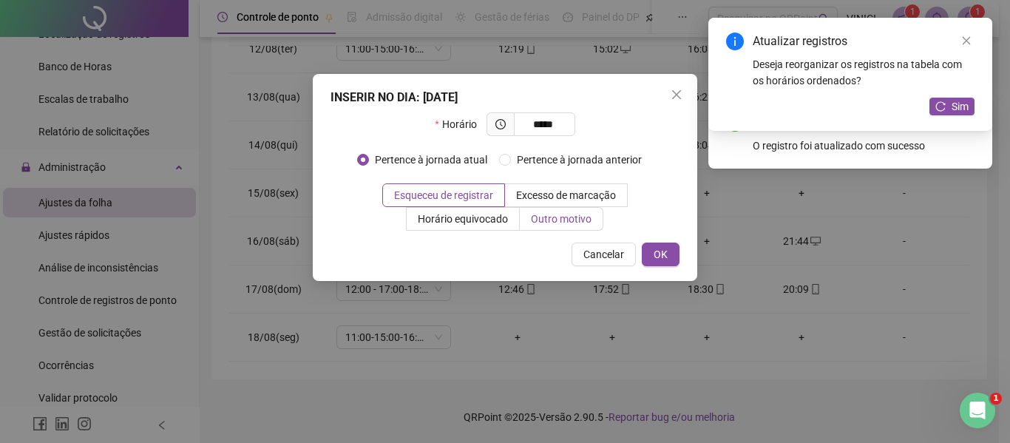
type input "*****"
click at [585, 223] on span "Outro motivo" at bounding box center [561, 219] width 61 height 12
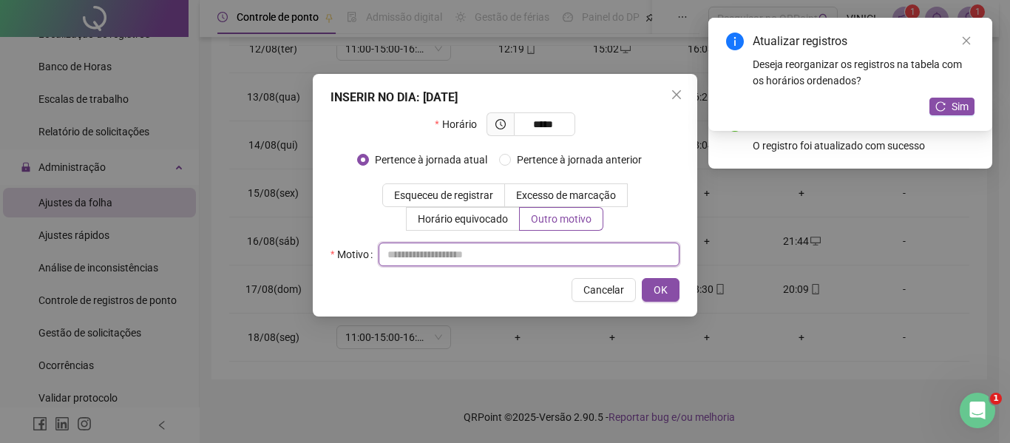
click at [578, 259] on input "text" at bounding box center [528, 254] width 301 height 24
type input "*"
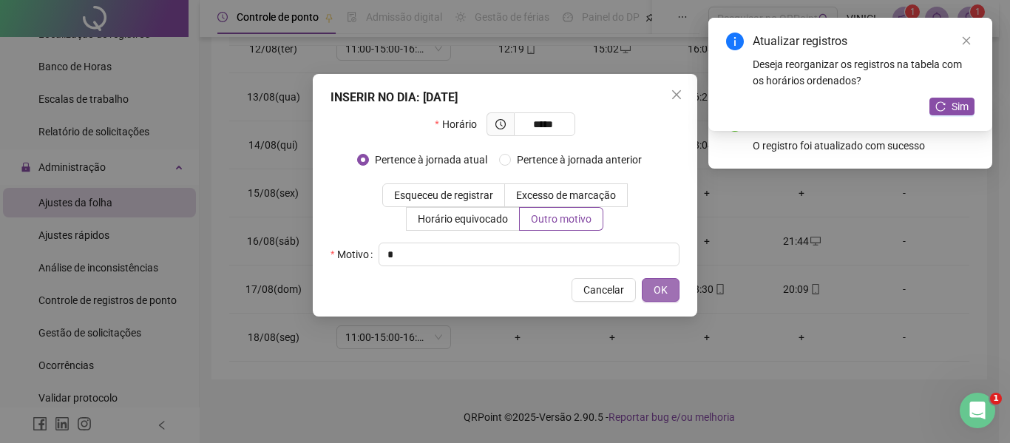
click at [664, 299] on button "OK" at bounding box center [661, 290] width 38 height 24
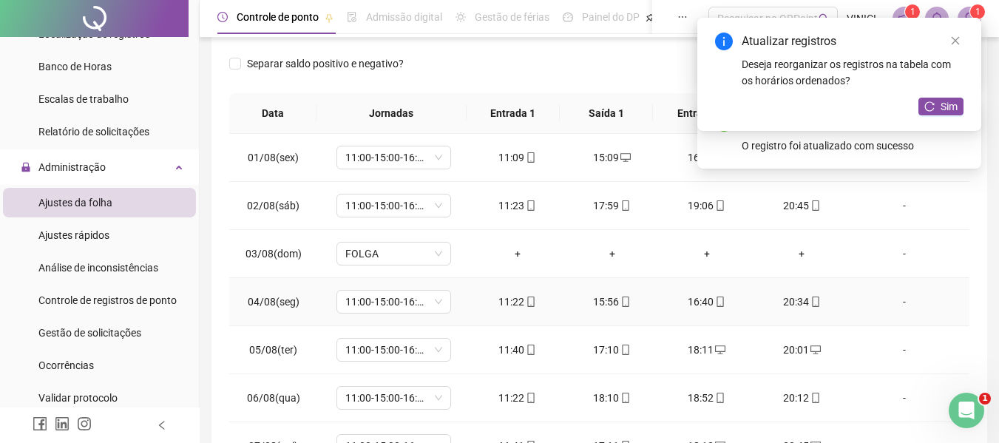
scroll to position [0, 0]
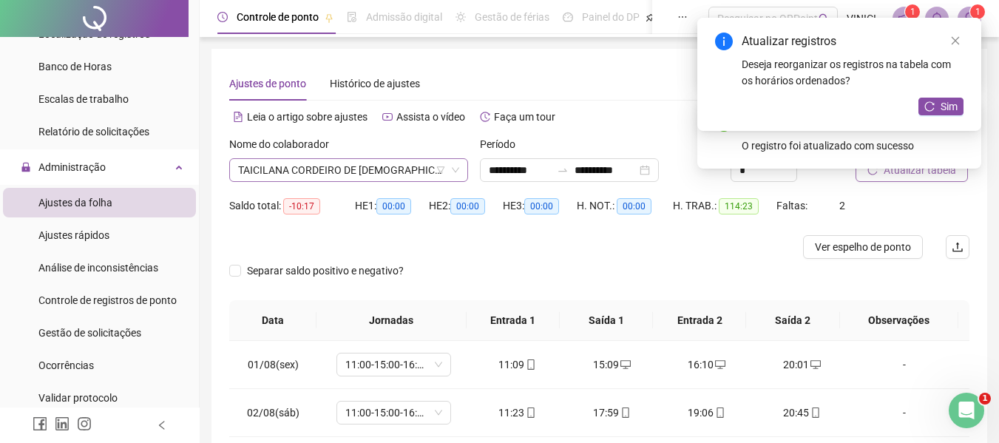
click at [380, 174] on span "TAICILANA CORDEIRO DE [DEMOGRAPHIC_DATA]" at bounding box center [348, 170] width 221 height 22
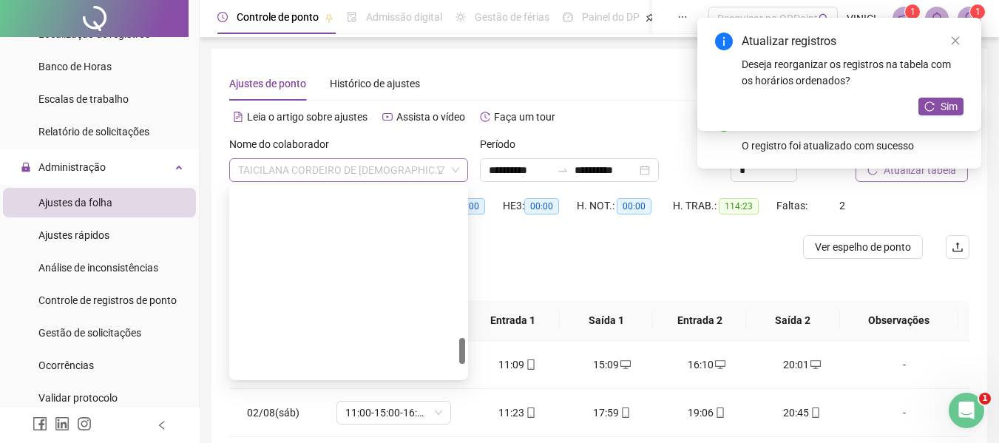
scroll to position [1088, 0]
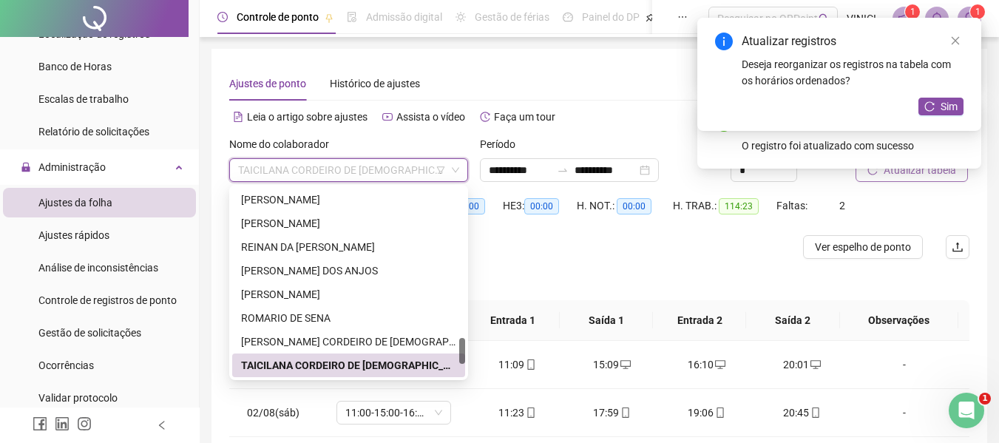
paste input "**********"
type input "**********"
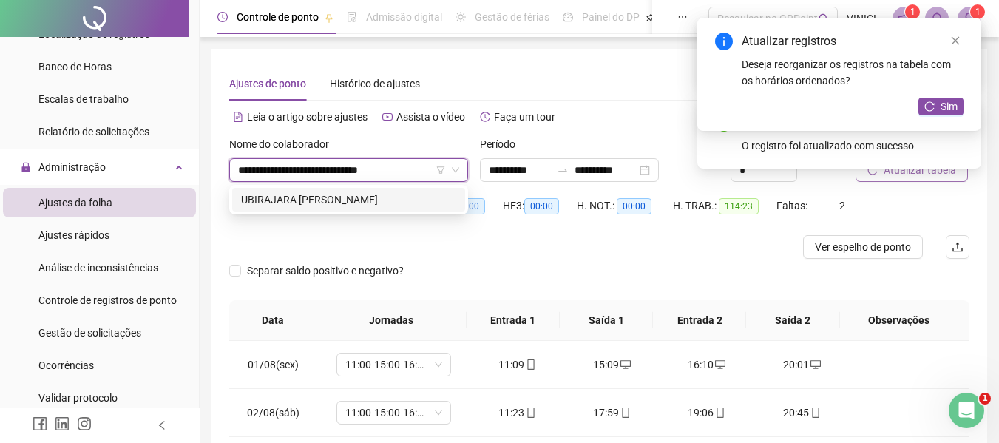
click at [369, 200] on div "UBIRAJARA [PERSON_NAME]" at bounding box center [348, 199] width 215 height 16
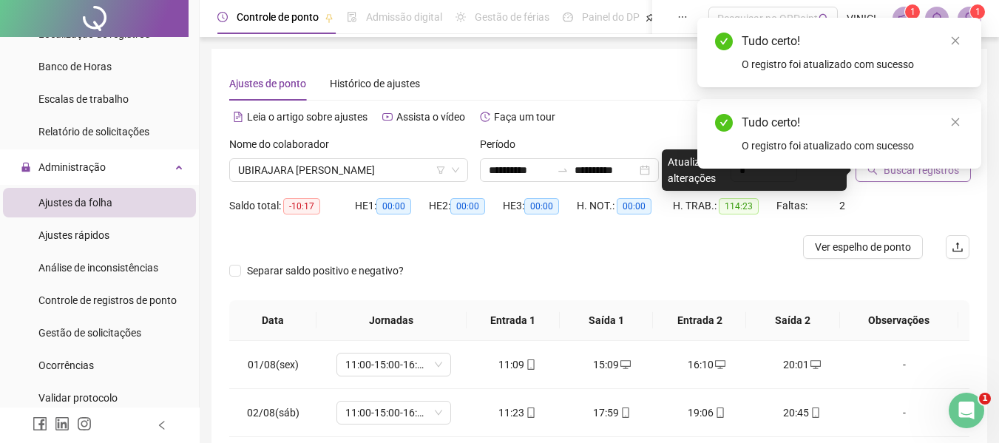
click at [911, 164] on div "Tudo certo! O registro foi atualizado com sucesso" at bounding box center [839, 133] width 284 height 69
click at [961, 118] on link "Close" at bounding box center [955, 122] width 16 height 16
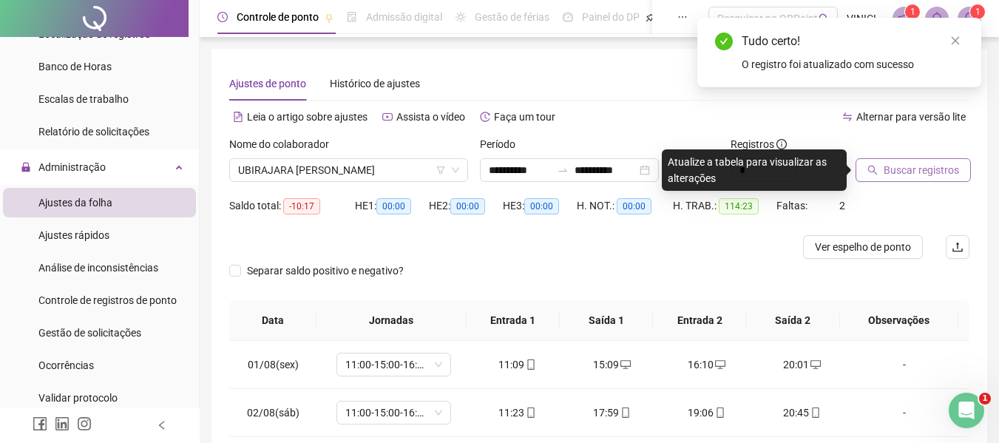
click at [932, 179] on button "Buscar registros" at bounding box center [912, 170] width 115 height 24
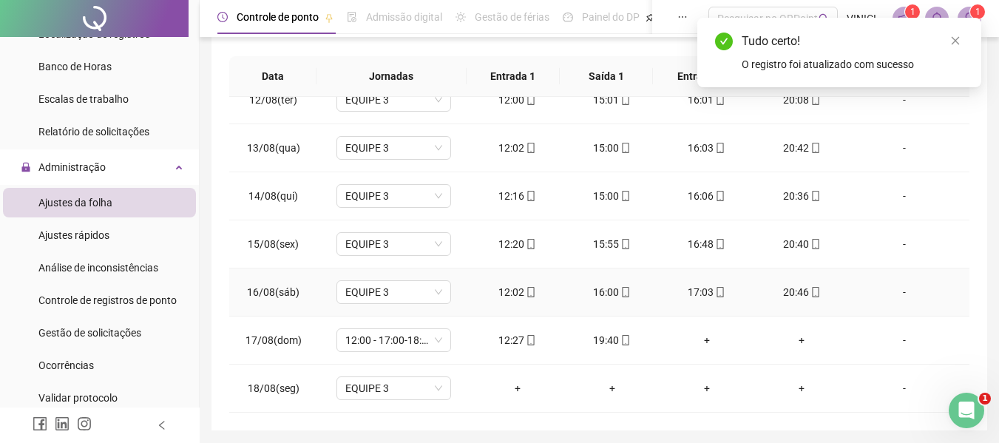
scroll to position [295, 0]
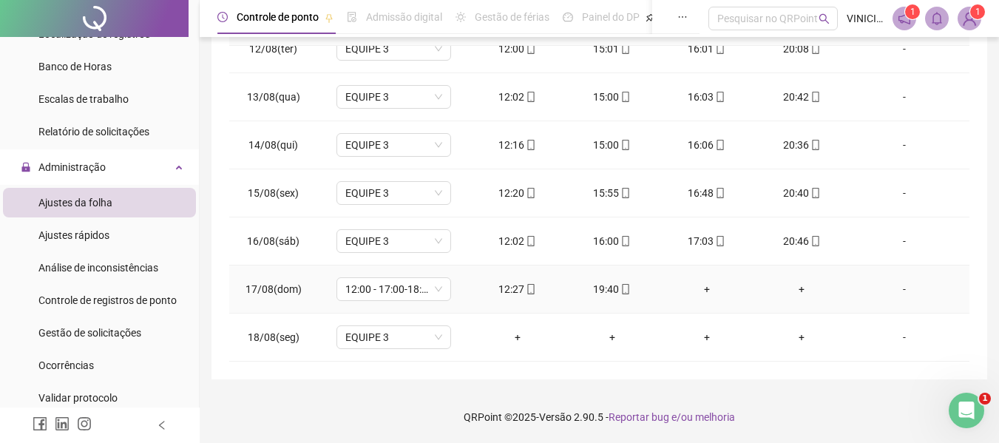
click at [793, 289] on div "+" at bounding box center [801, 289] width 71 height 16
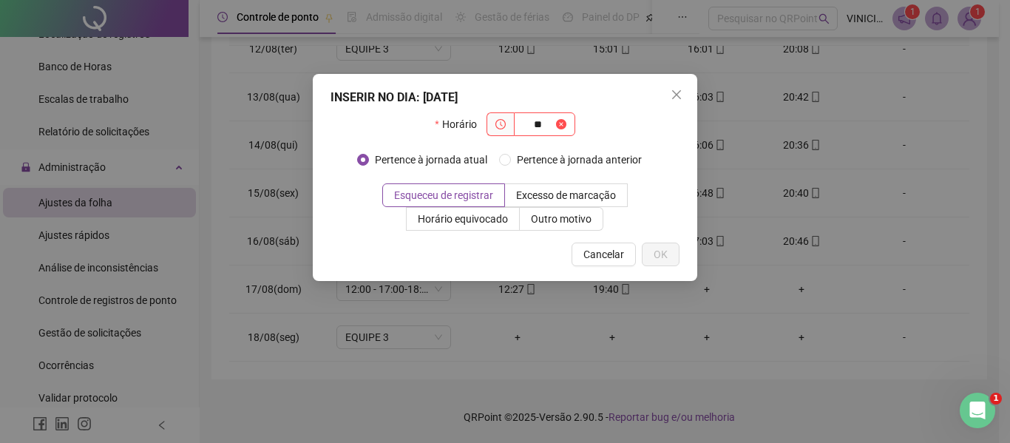
type input "*"
type input "*****"
click at [566, 218] on span "Outro motivo" at bounding box center [561, 219] width 61 height 12
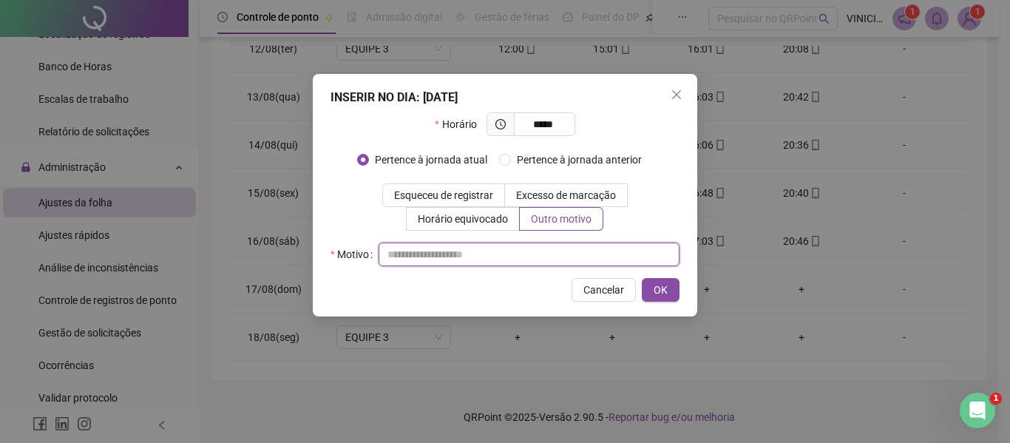
click at [553, 257] on input "text" at bounding box center [528, 254] width 301 height 24
type input "*"
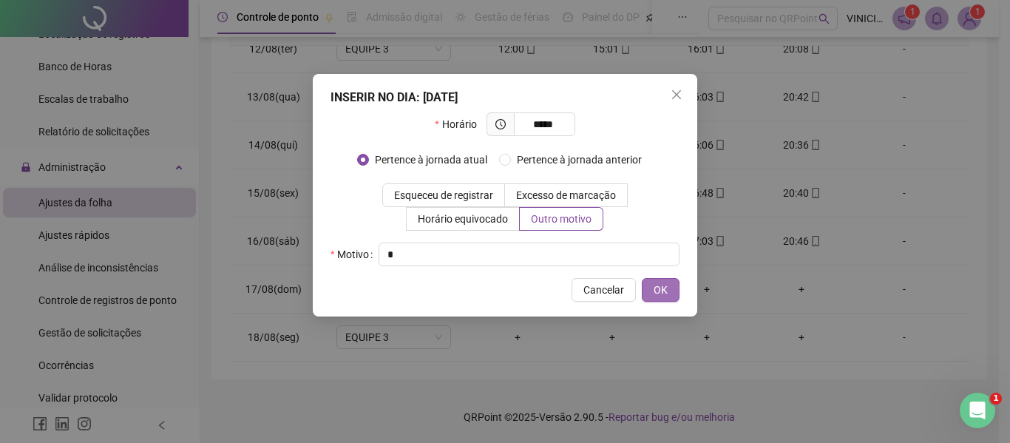
click at [653, 289] on button "OK" at bounding box center [661, 290] width 38 height 24
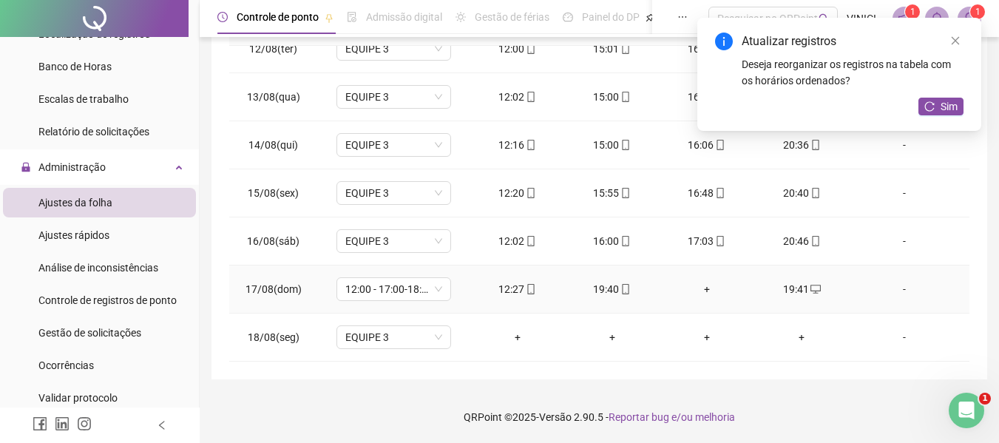
click at [622, 284] on icon "mobile" at bounding box center [625, 289] width 7 height 10
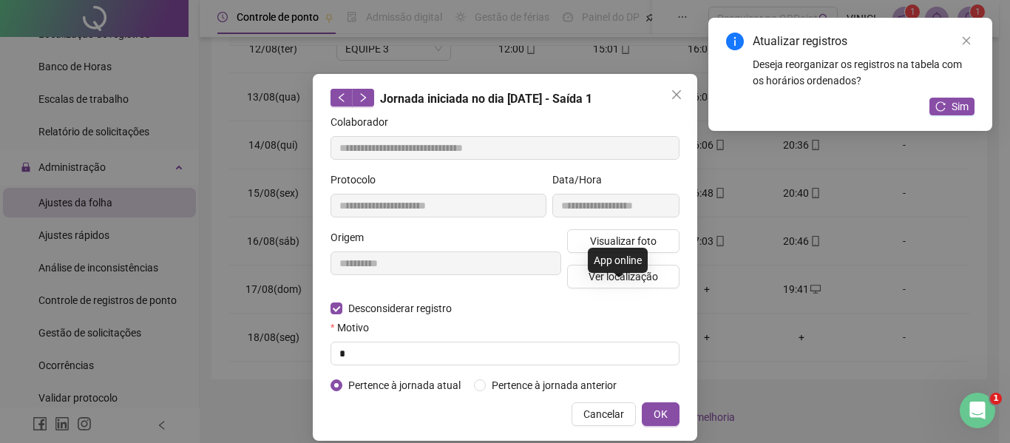
type input "**********"
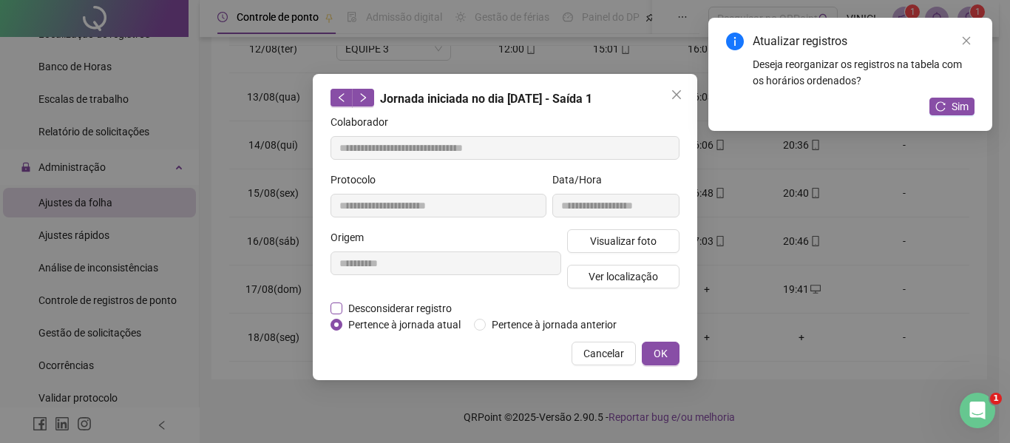
click at [391, 313] on span "Desconsiderar registro" at bounding box center [399, 308] width 115 height 16
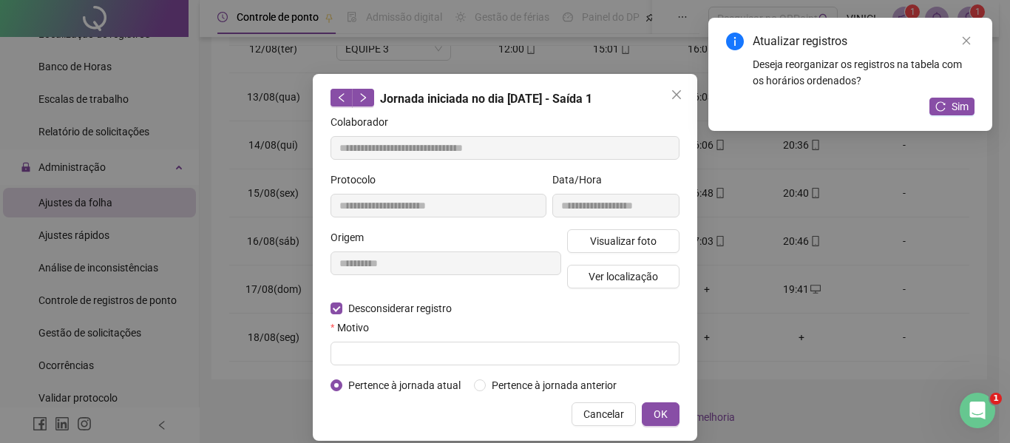
click at [390, 335] on div "Motivo" at bounding box center [504, 330] width 349 height 22
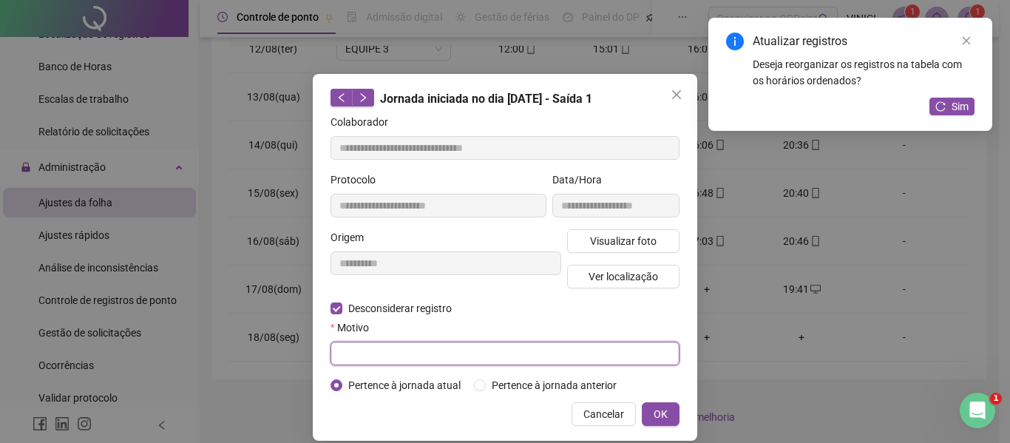
click at [392, 347] on input "text" at bounding box center [504, 354] width 349 height 24
type input "*"
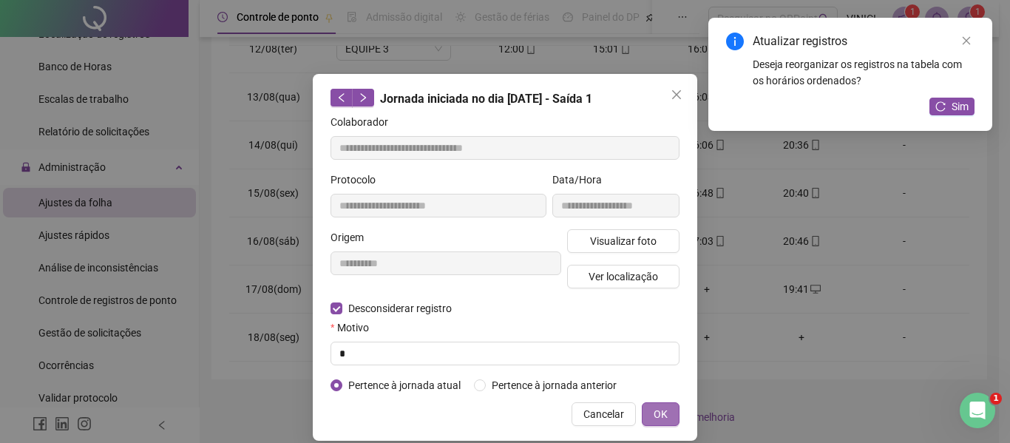
click at [659, 418] on span "OK" at bounding box center [660, 414] width 14 height 16
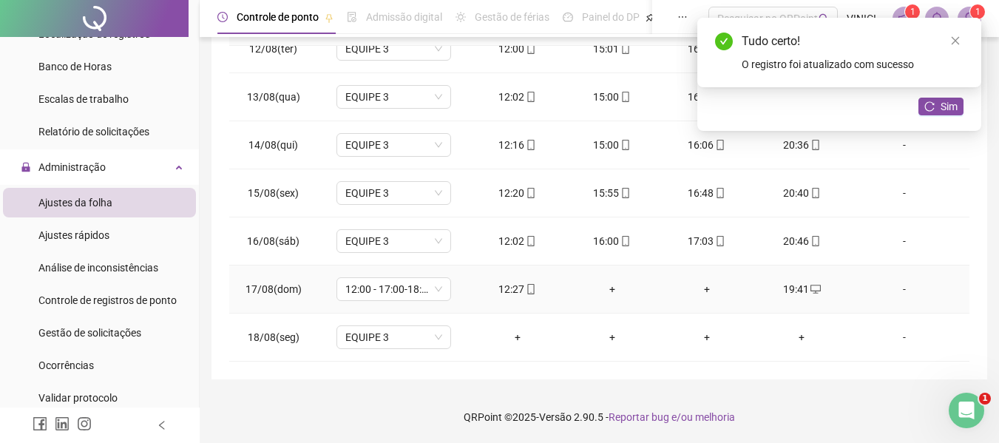
click at [606, 285] on div "+" at bounding box center [612, 289] width 71 height 16
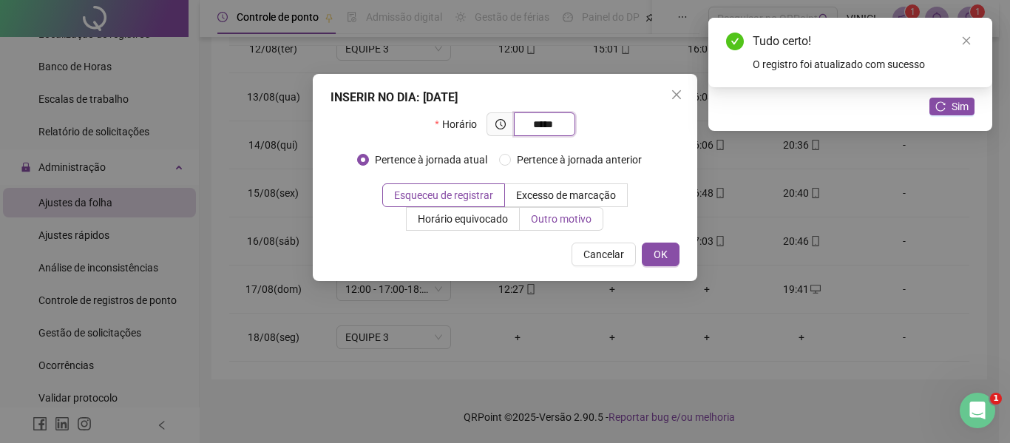
type input "*****"
click at [575, 221] on span "Outro motivo" at bounding box center [561, 219] width 61 height 12
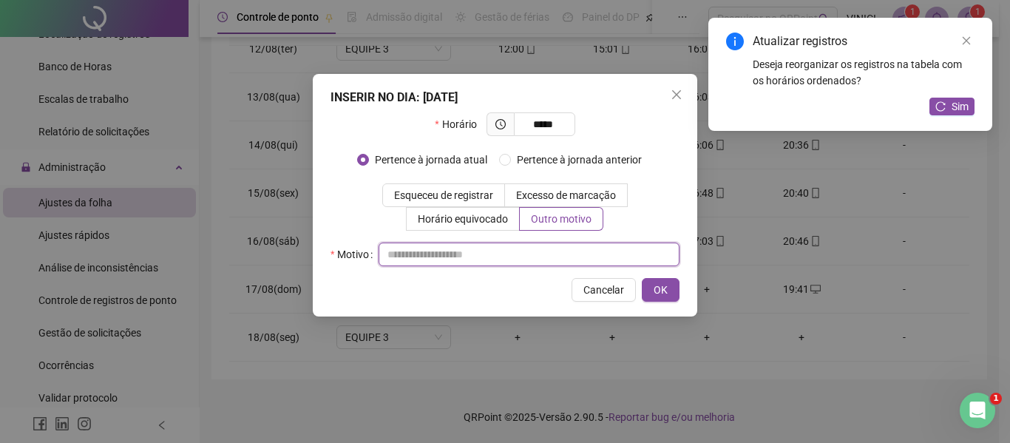
click at [566, 255] on input "text" at bounding box center [528, 254] width 301 height 24
type input "*"
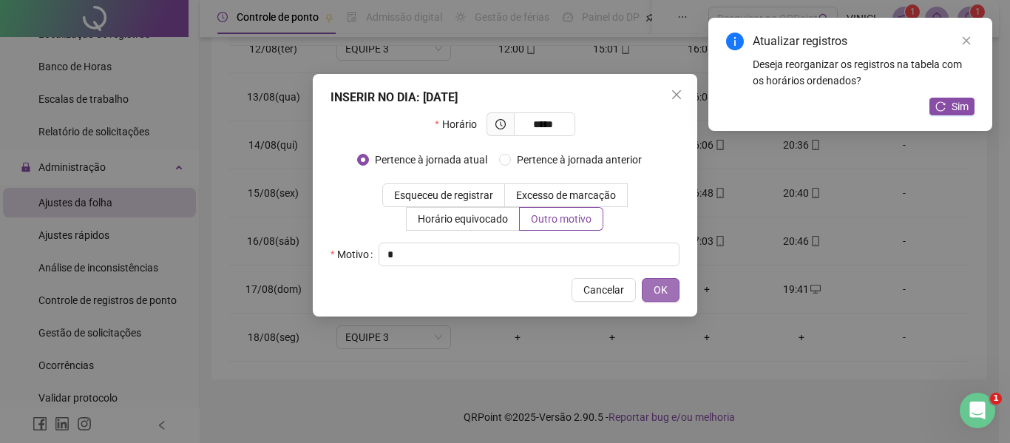
click at [662, 293] on span "OK" at bounding box center [660, 290] width 14 height 16
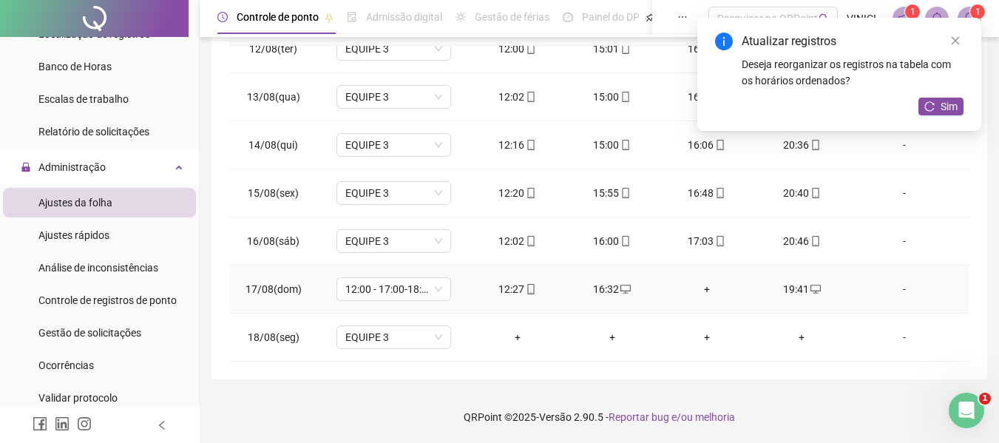
click at [699, 285] on div "+" at bounding box center [706, 289] width 71 height 16
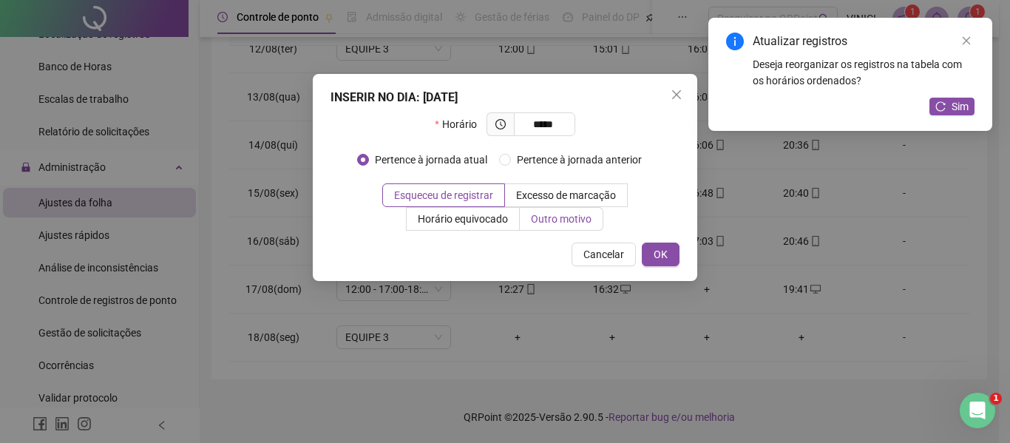
type input "*****"
click at [583, 221] on span "Outro motivo" at bounding box center [561, 219] width 61 height 12
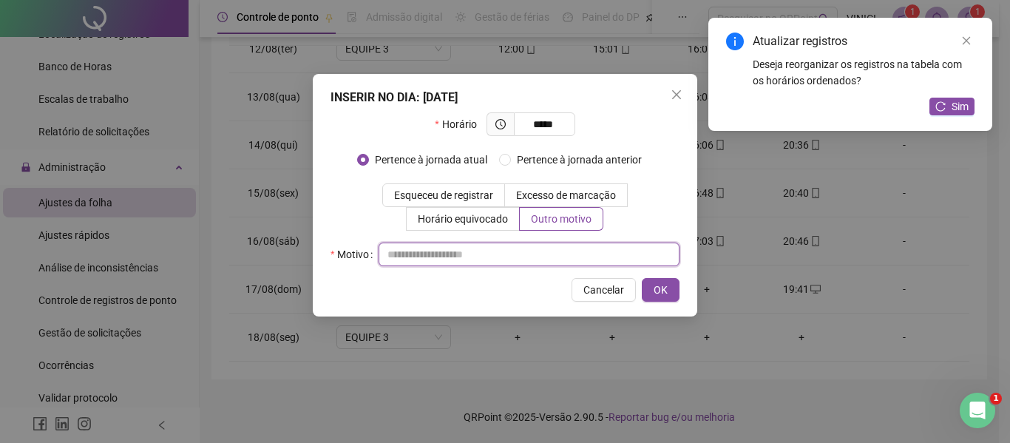
click at [569, 249] on input "text" at bounding box center [528, 254] width 301 height 24
type input "*"
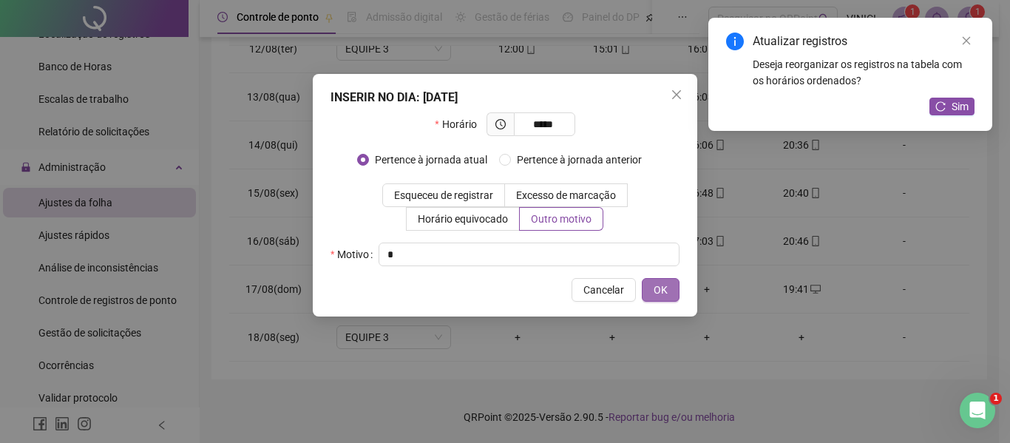
click at [657, 289] on span "OK" at bounding box center [660, 290] width 14 height 16
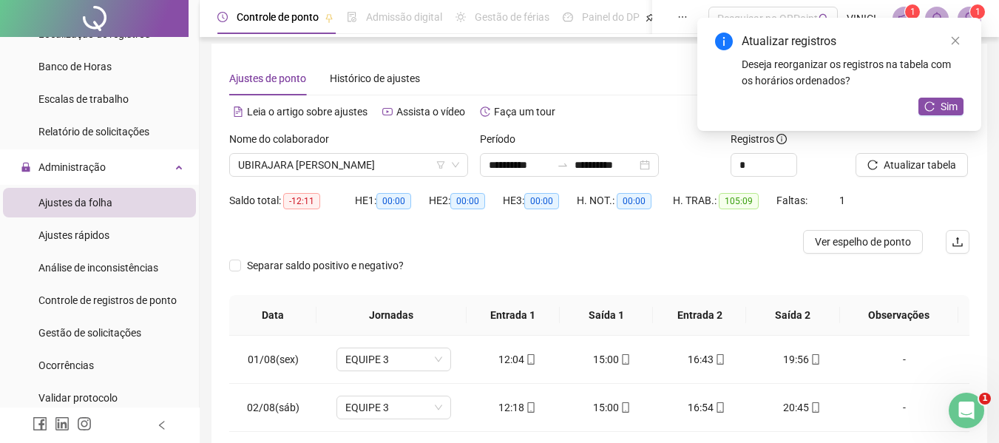
scroll to position [0, 0]
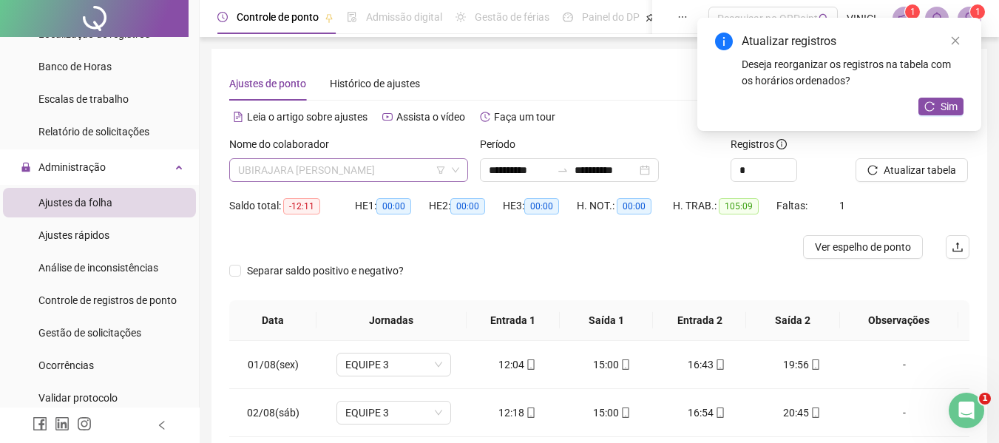
click at [339, 164] on span "UBIRAJARA [PERSON_NAME]" at bounding box center [348, 170] width 221 height 22
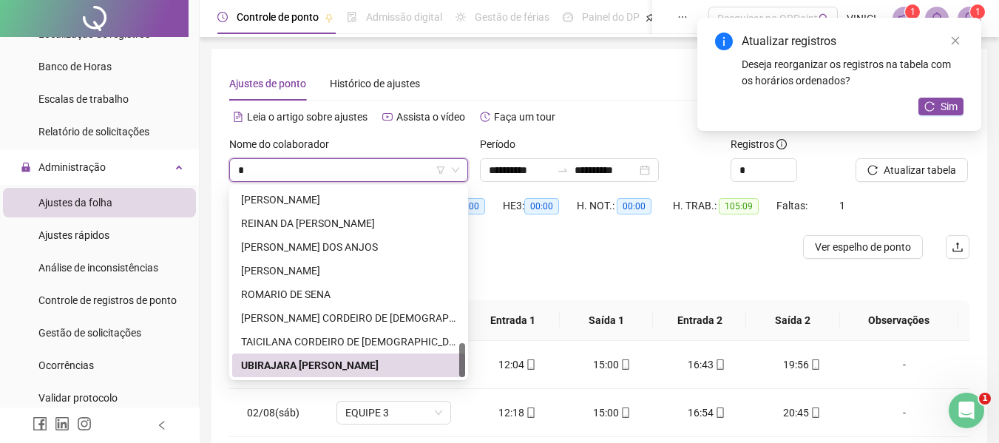
type input "**"
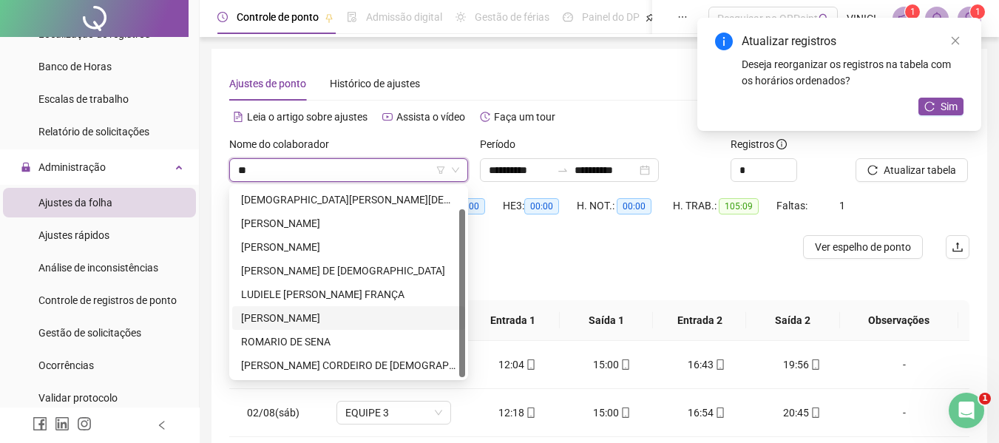
click at [342, 325] on div "[PERSON_NAME]" at bounding box center [348, 318] width 215 height 16
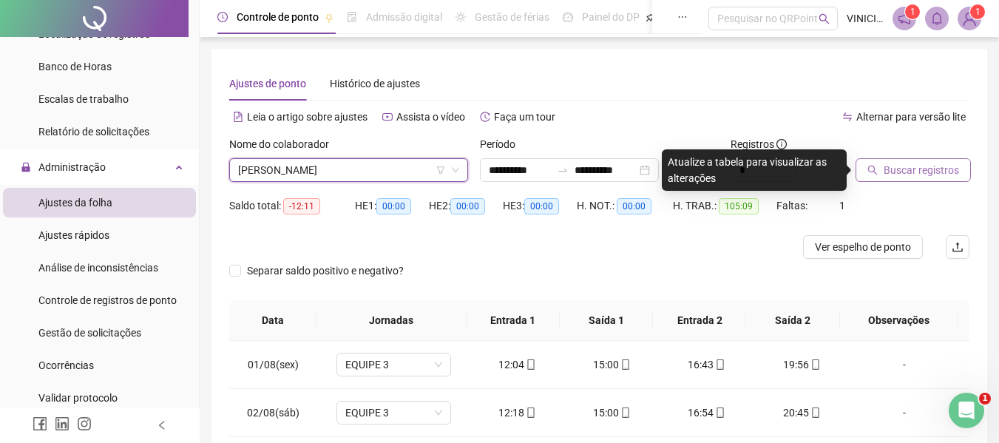
click at [887, 161] on button "Buscar registros" at bounding box center [912, 170] width 115 height 24
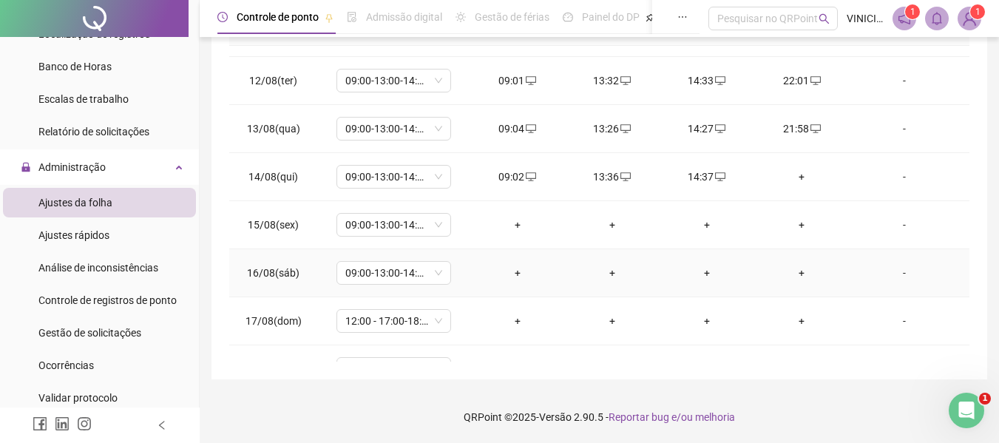
scroll to position [549, 0]
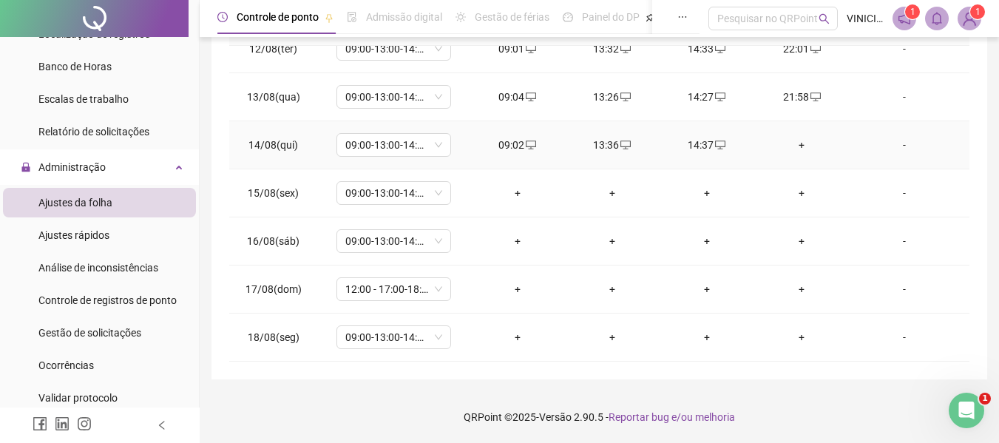
click at [792, 149] on div "+" at bounding box center [801, 145] width 71 height 16
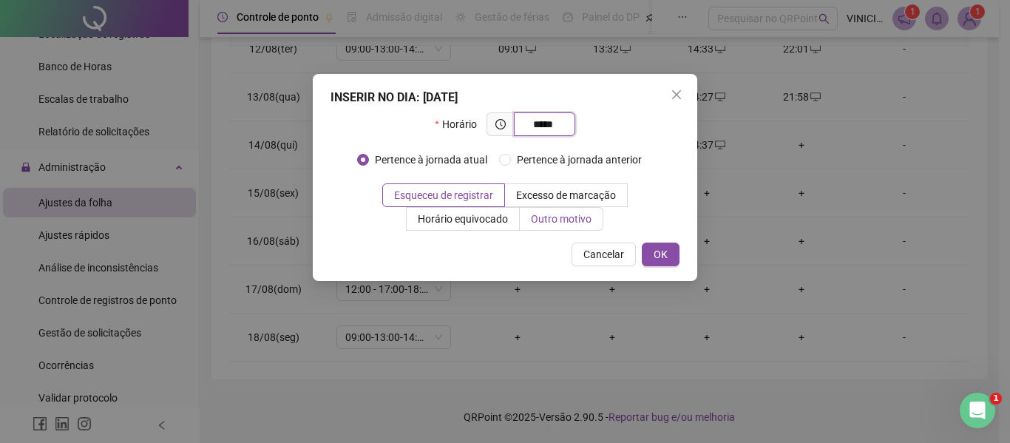
type input "*****"
click at [550, 213] on span "Outro motivo" at bounding box center [561, 219] width 61 height 12
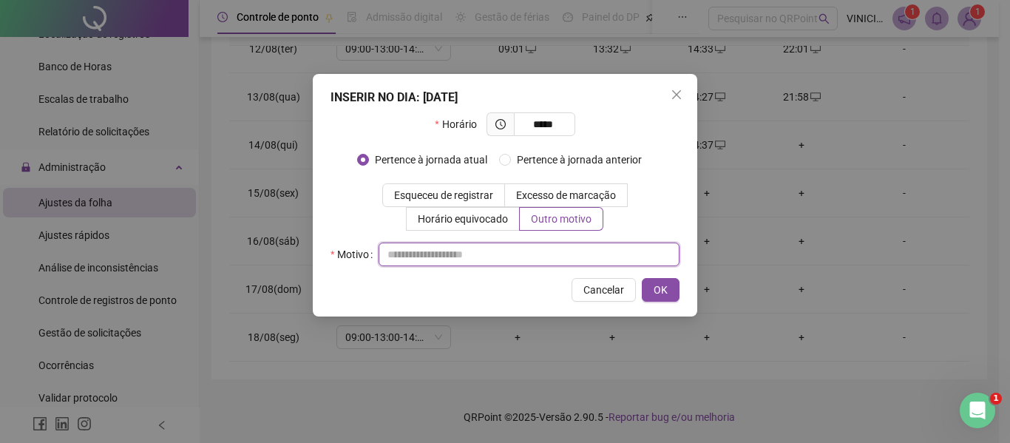
click at [554, 248] on input "text" at bounding box center [528, 254] width 301 height 24
type input "*"
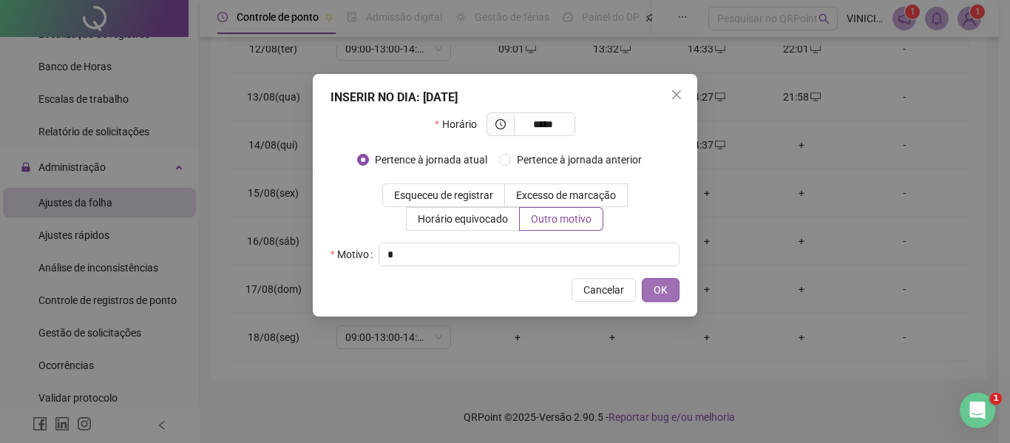
click at [654, 286] on span "OK" at bounding box center [660, 290] width 14 height 16
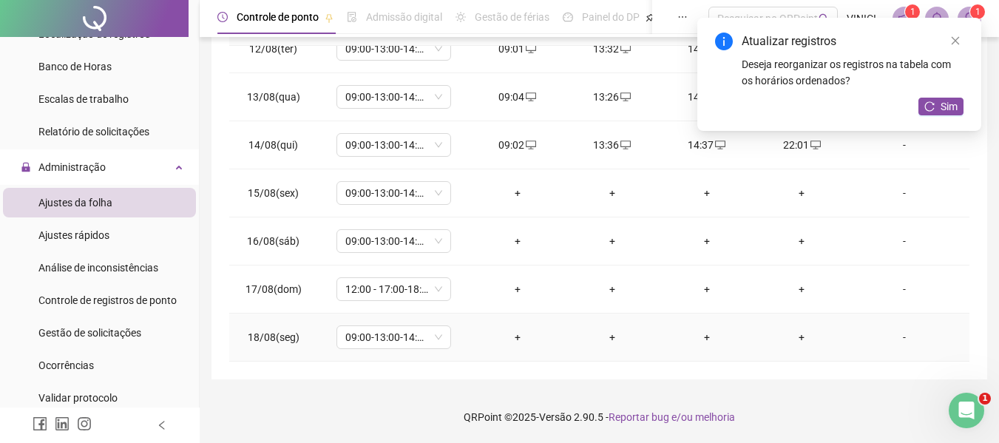
click at [511, 333] on div "+" at bounding box center [517, 337] width 71 height 16
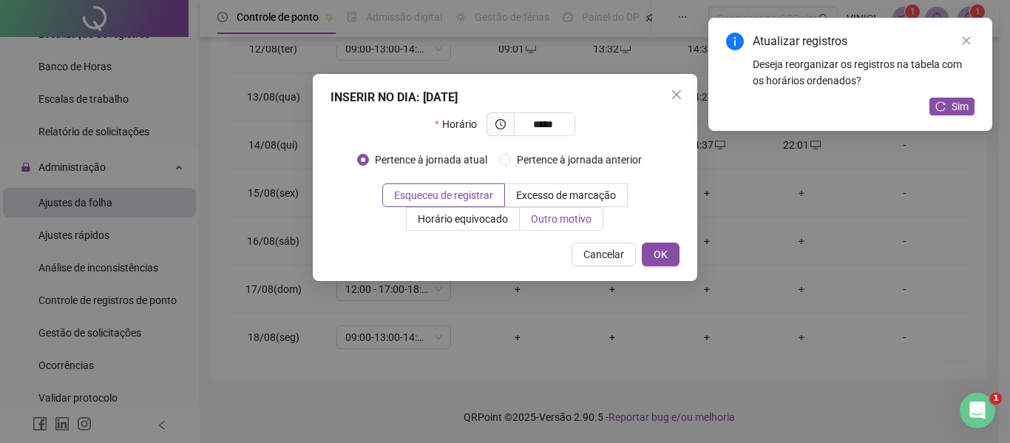
type input "*****"
click at [541, 214] on span "Outro motivo" at bounding box center [561, 219] width 61 height 12
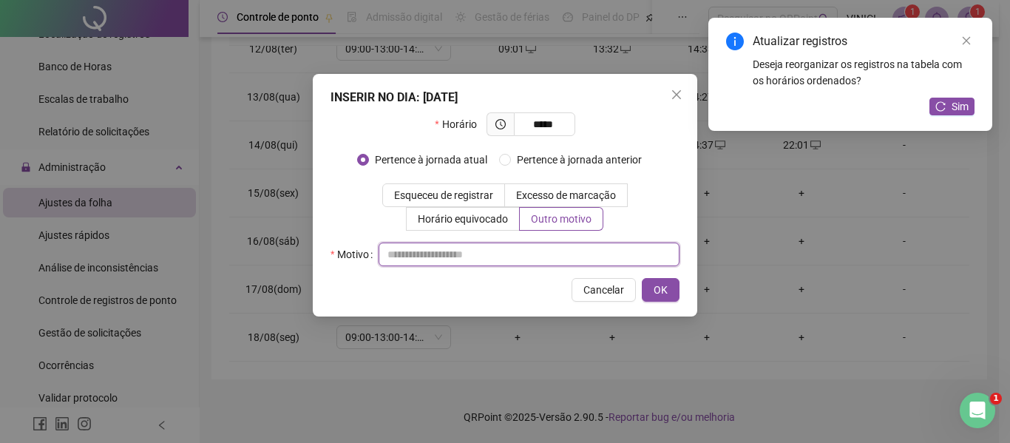
click at [533, 261] on input "text" at bounding box center [528, 254] width 301 height 24
type input "*"
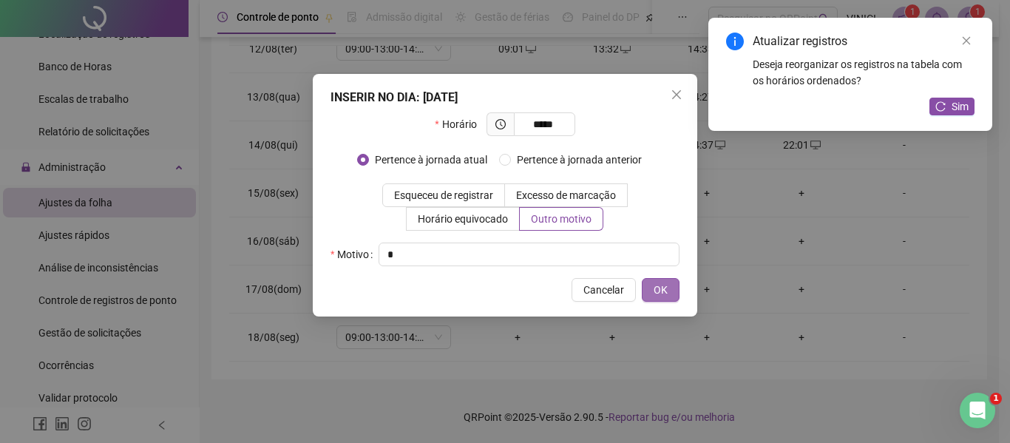
click at [647, 283] on button "OK" at bounding box center [661, 290] width 38 height 24
